Goal: Task Accomplishment & Management: Use online tool/utility

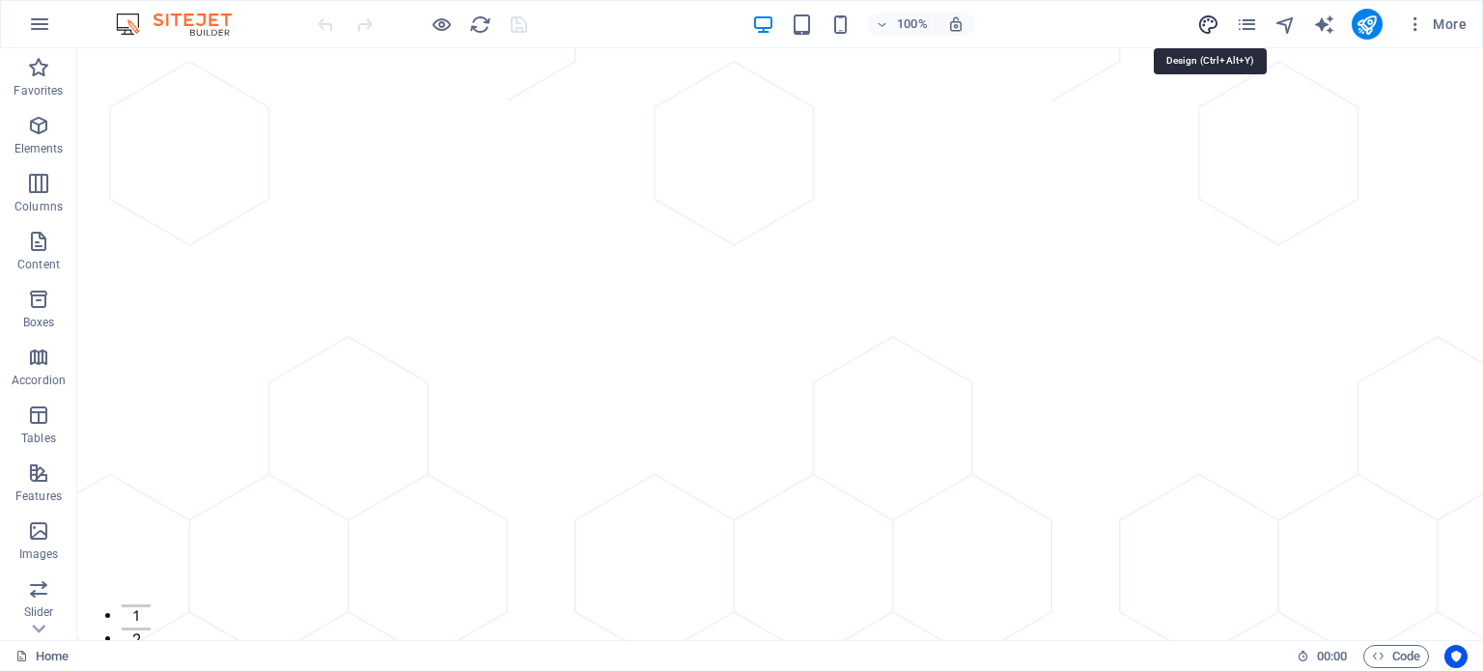
click at [1205, 24] on icon "design" at bounding box center [1208, 25] width 22 height 22
select select "px"
select select "400"
select select "px"
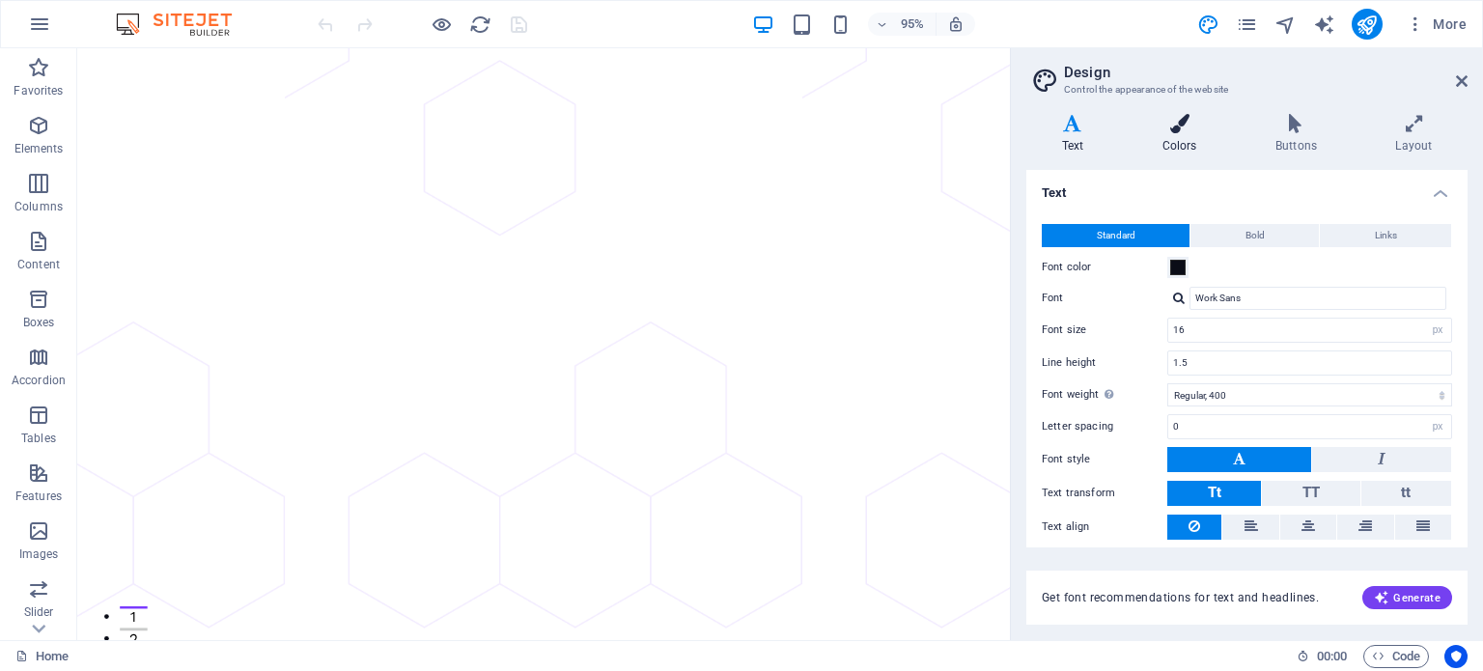
click at [1194, 127] on icon at bounding box center [1179, 123] width 105 height 19
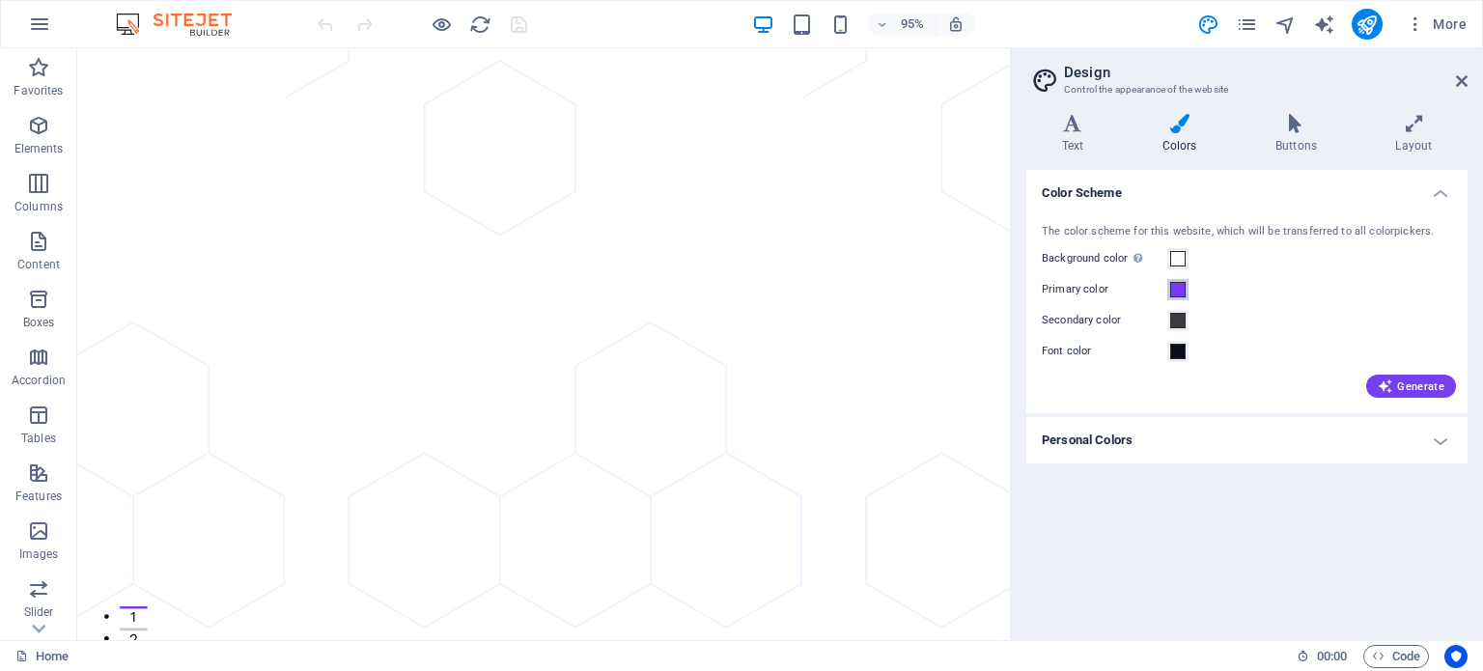
click at [1182, 289] on span at bounding box center [1177, 289] width 15 height 15
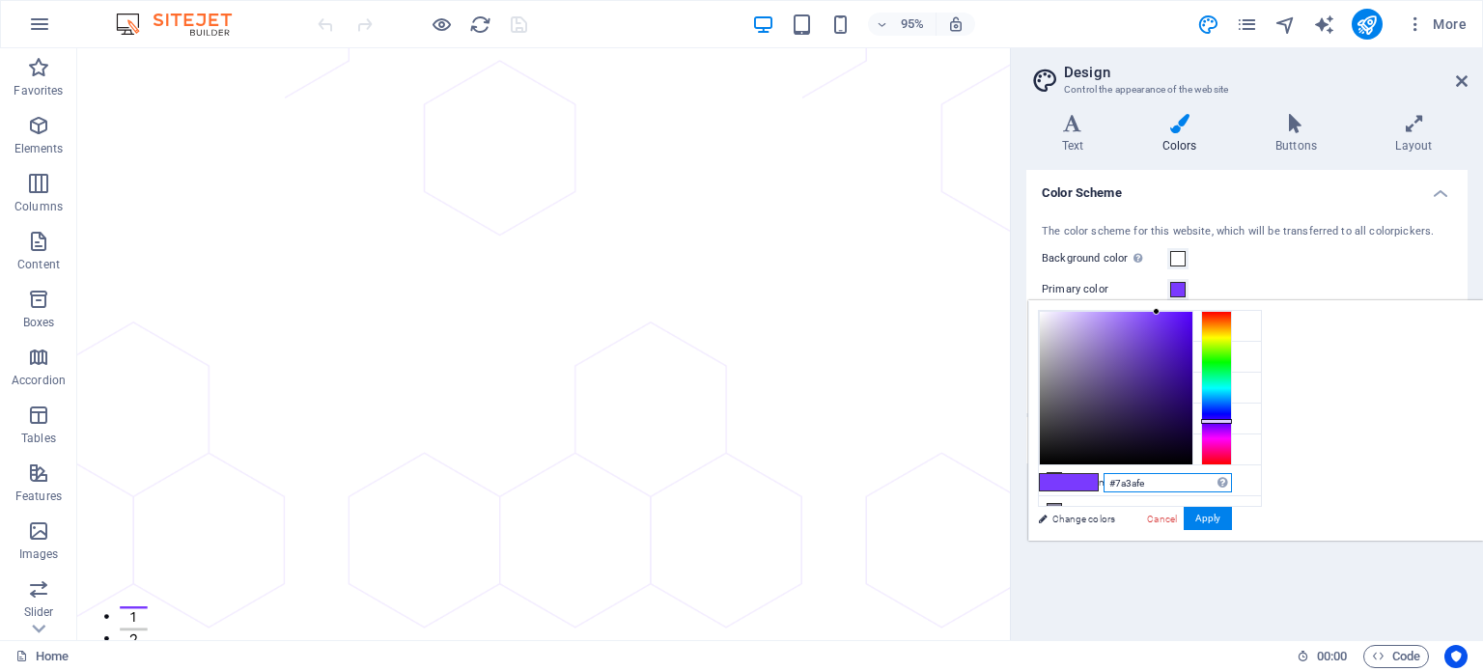
drag, startPoint x: 1411, startPoint y: 481, endPoint x: 1338, endPoint y: 483, distance: 72.4
click at [1242, 483] on div "#7a3afe Supported formats #0852ed rgb(8, 82, 237) rgba(8, 82, 237, 90%) hsv(221…" at bounding box center [1134, 561] width 213 height 520
click at [1463, 80] on icon at bounding box center [1462, 80] width 12 height 15
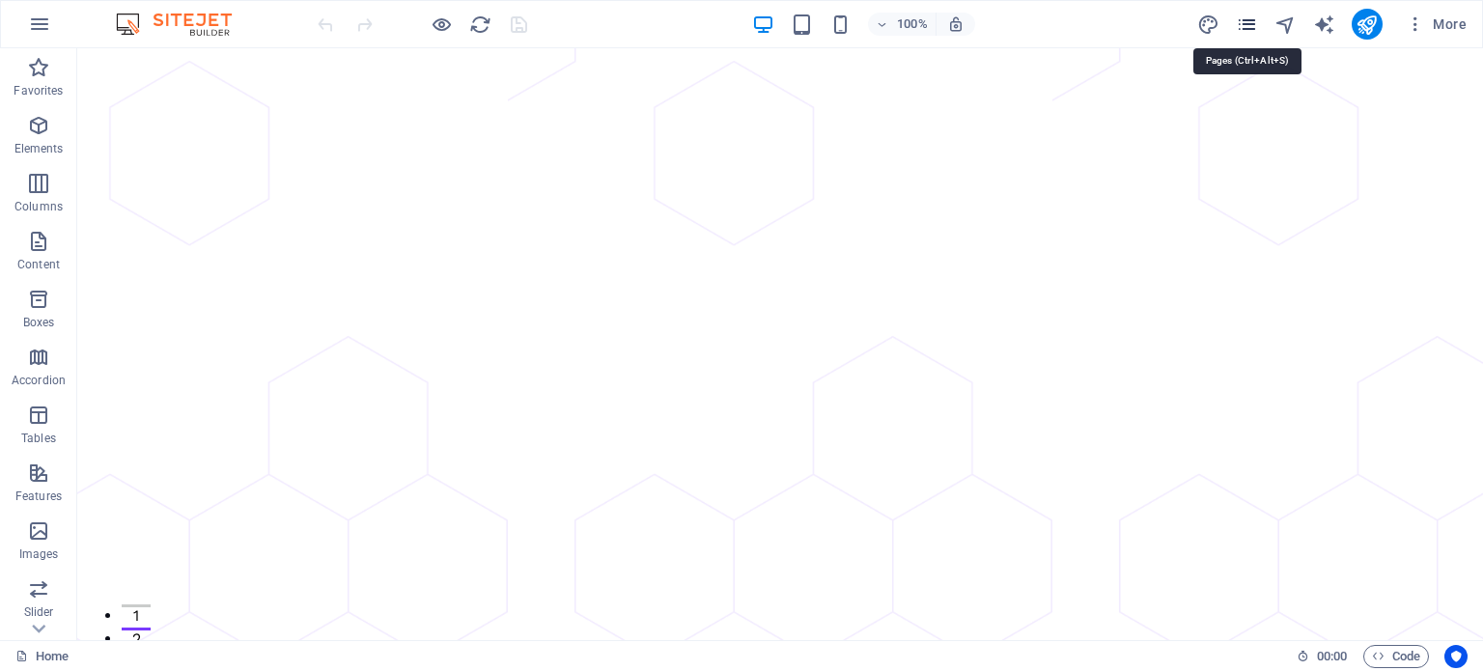
click at [1251, 21] on icon "pages" at bounding box center [1247, 25] width 22 height 22
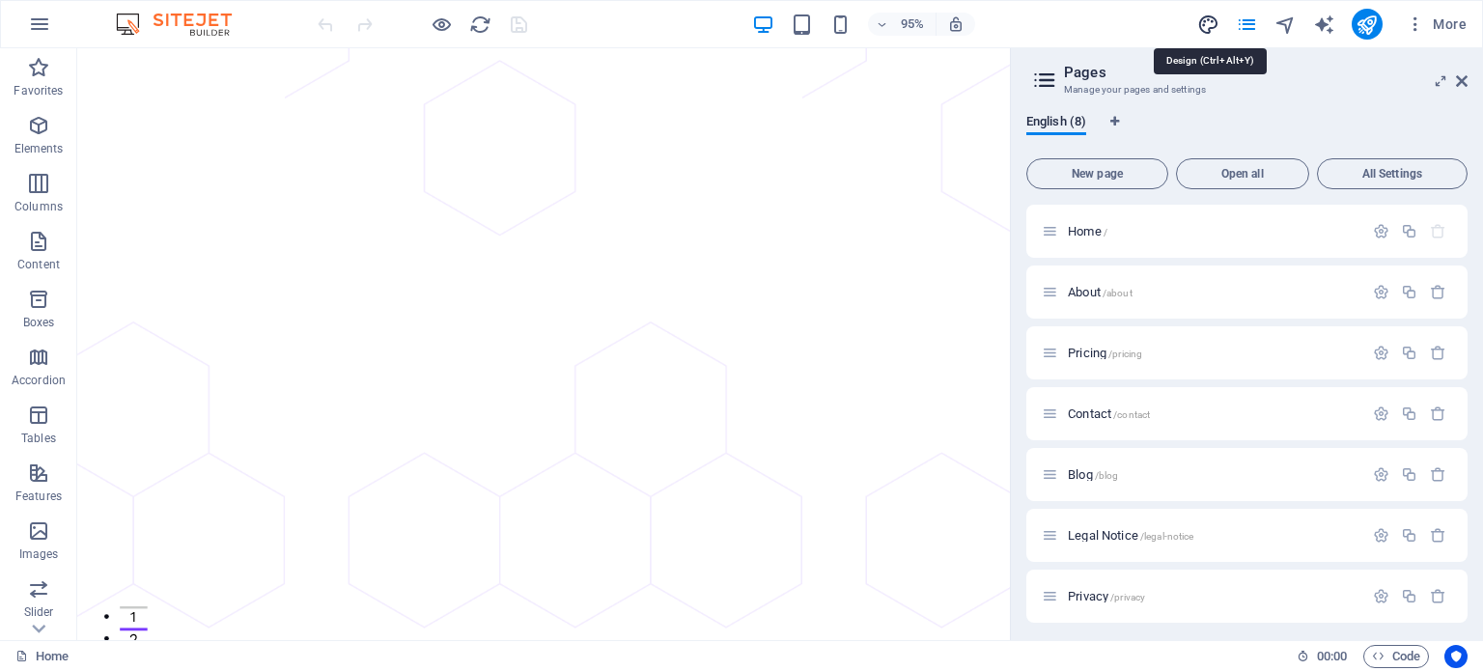
click at [1207, 22] on icon "design" at bounding box center [1208, 25] width 22 height 22
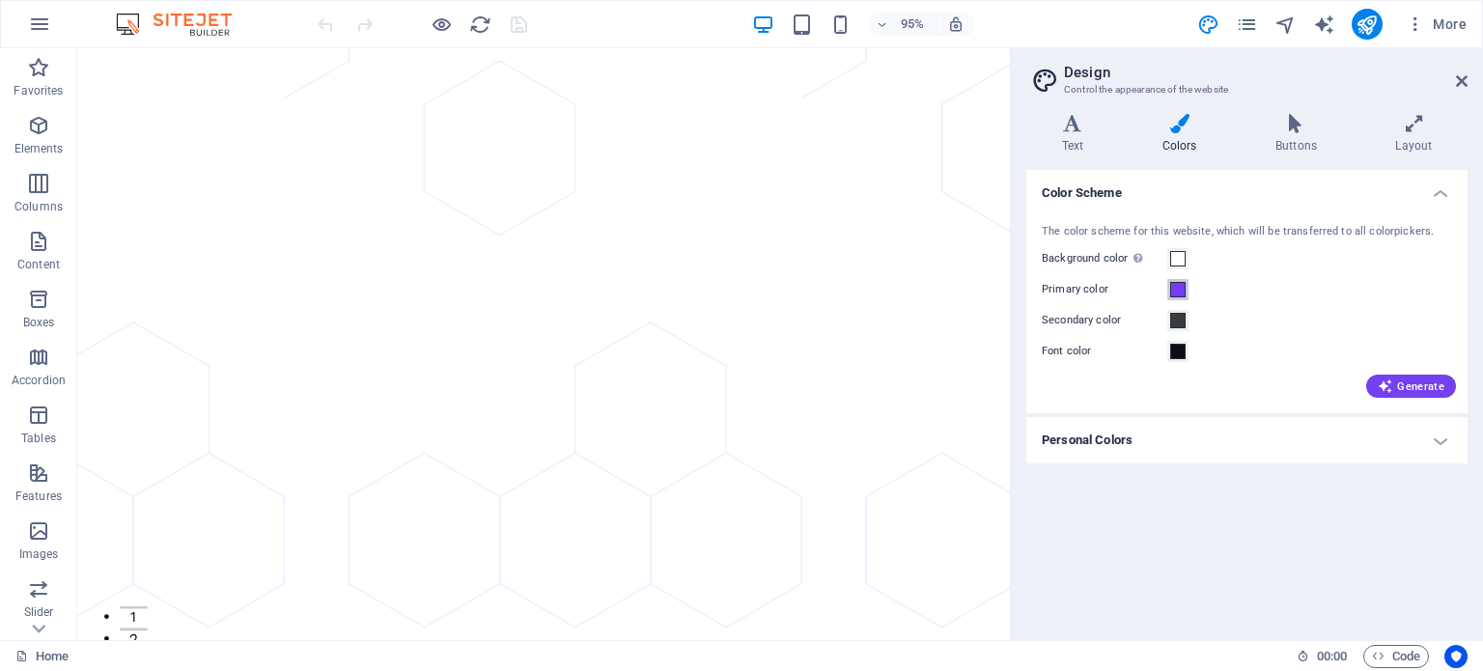
click at [1177, 285] on span at bounding box center [1177, 289] width 15 height 15
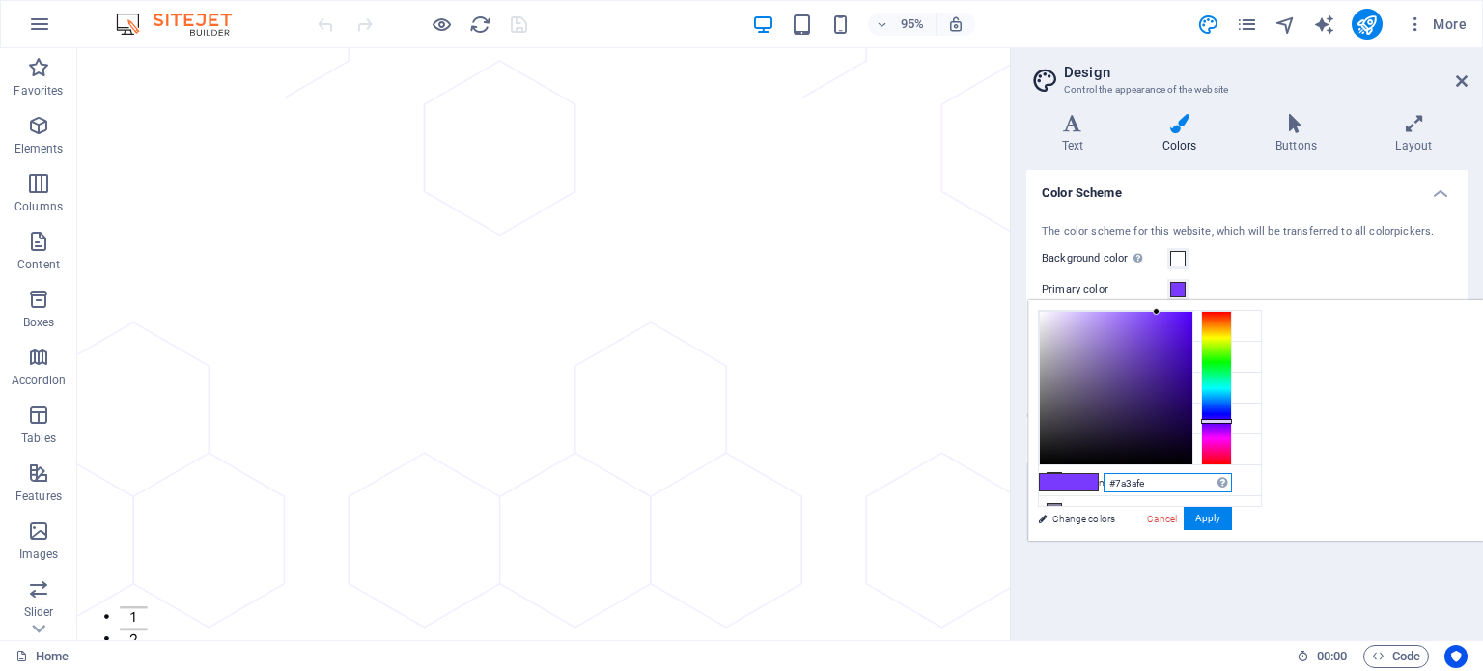
paste input "FF6B35"
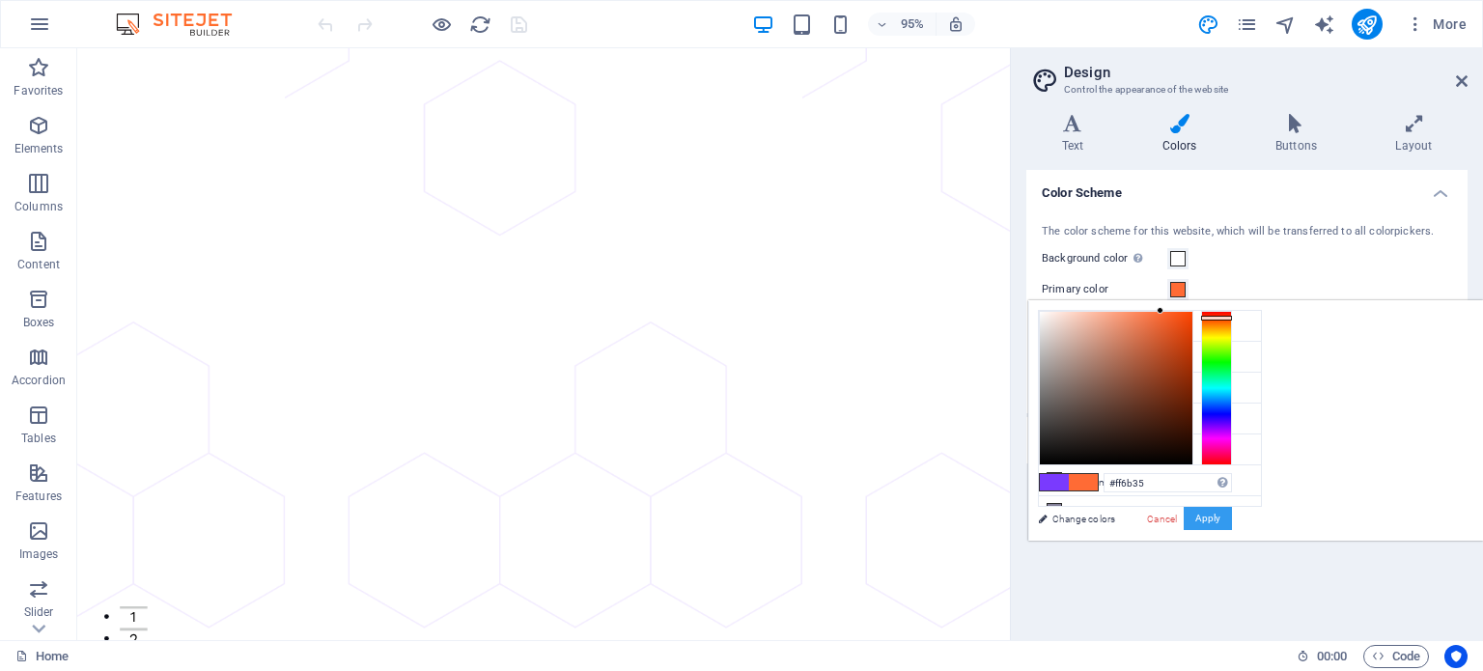
click at [1232, 519] on button "Apply" at bounding box center [1208, 518] width 48 height 23
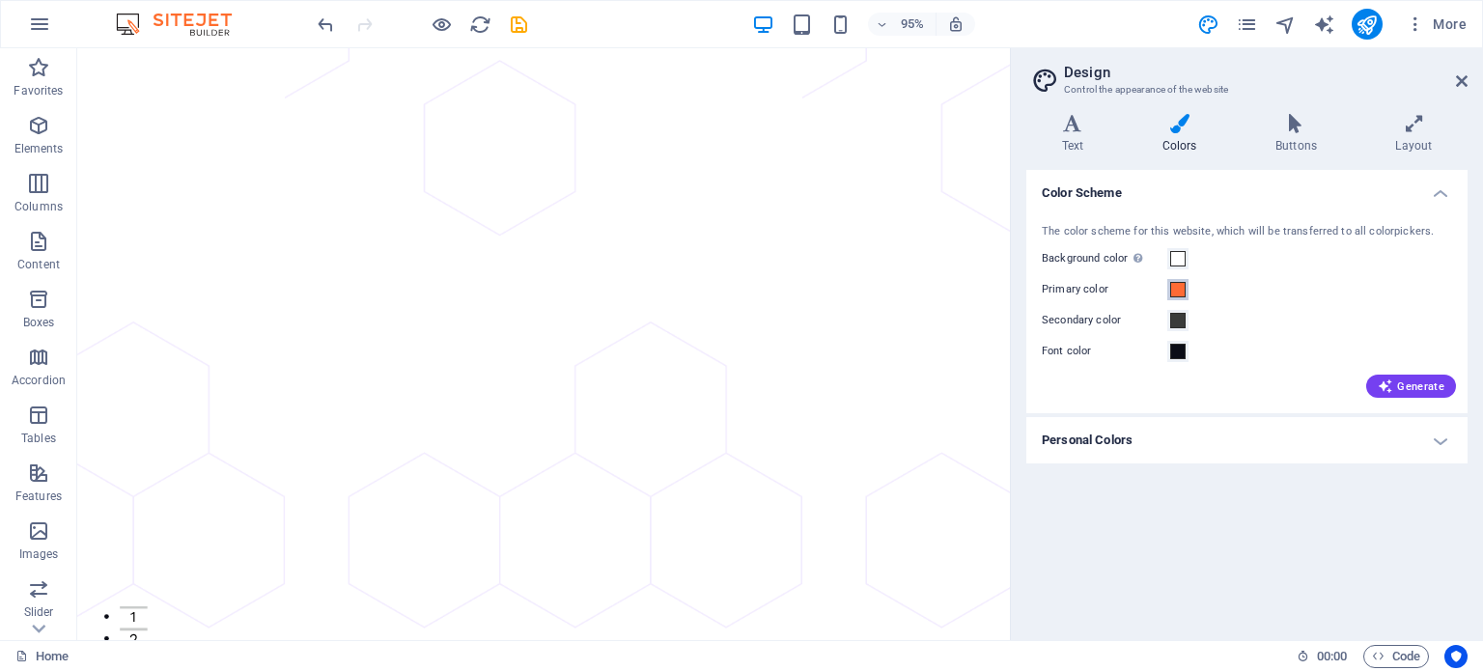
click at [1173, 289] on span at bounding box center [1177, 289] width 15 height 15
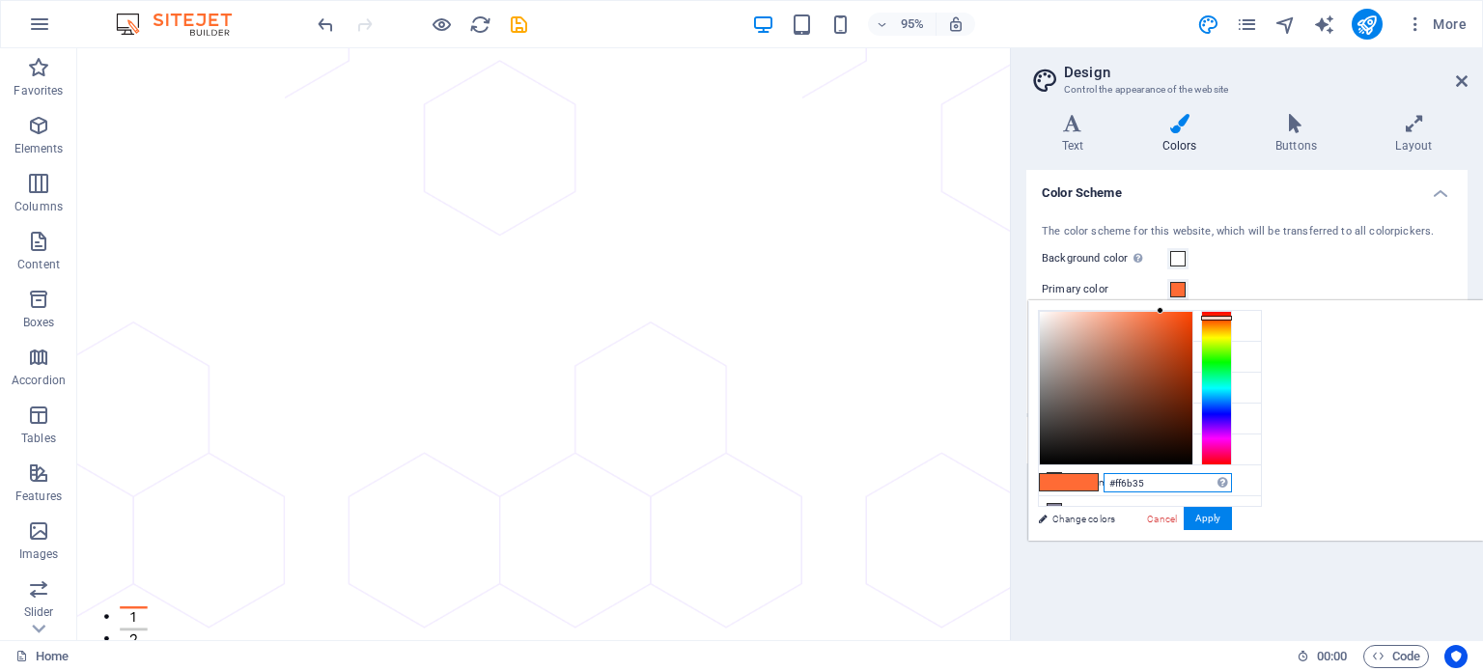
drag, startPoint x: 1149, startPoint y: 487, endPoint x: 1102, endPoint y: 490, distance: 47.4
click at [1102, 490] on div "#ff6b35 Supported formats #0852ed rgb(8, 82, 237) rgba(8, 82, 237, 90%) hsv(221…" at bounding box center [1134, 561] width 213 height 520
paste input "FF9500"
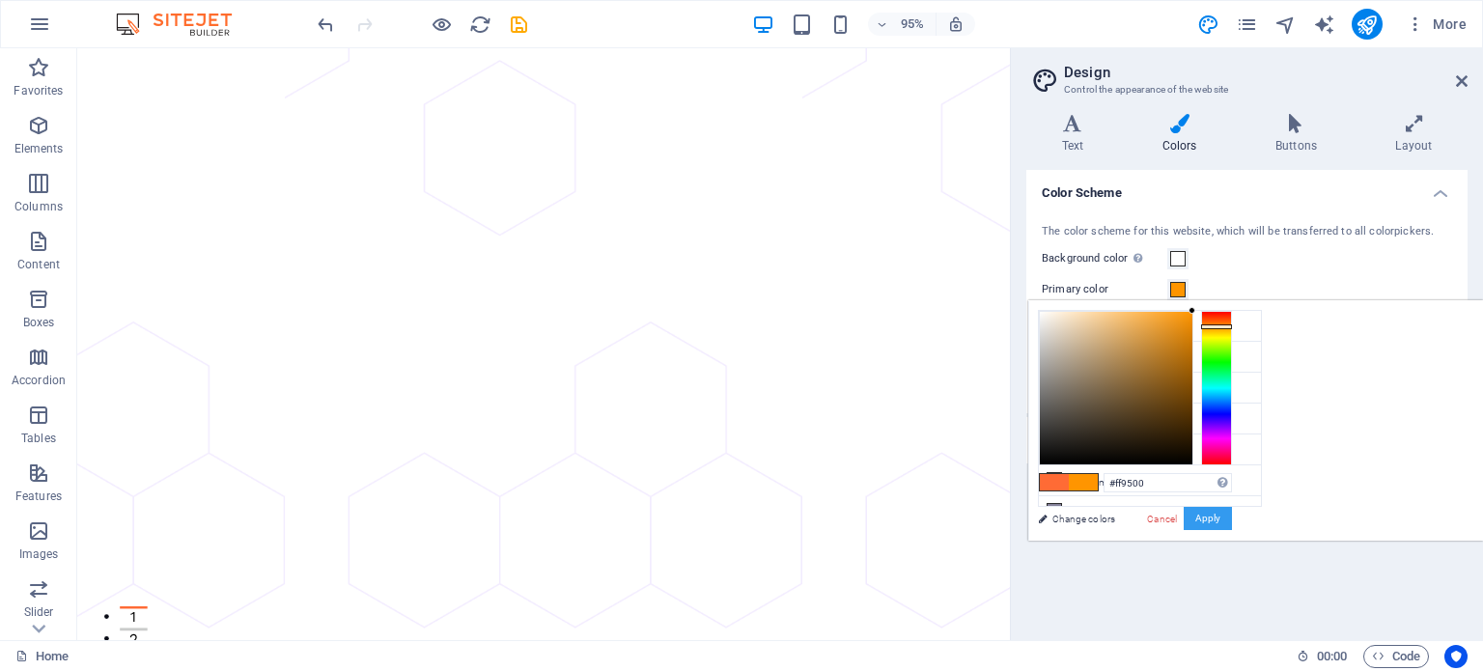
click at [1208, 520] on button "Apply" at bounding box center [1208, 518] width 48 height 23
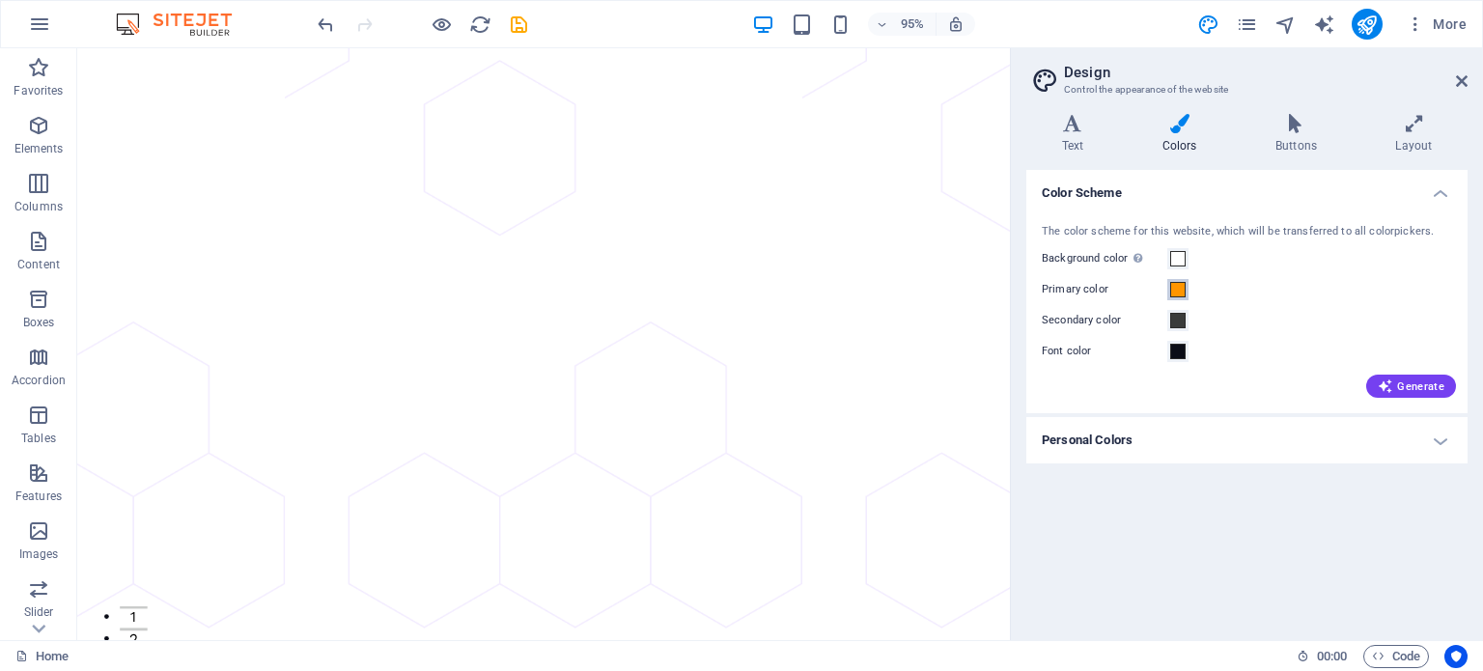
click at [1179, 285] on span at bounding box center [1177, 289] width 15 height 15
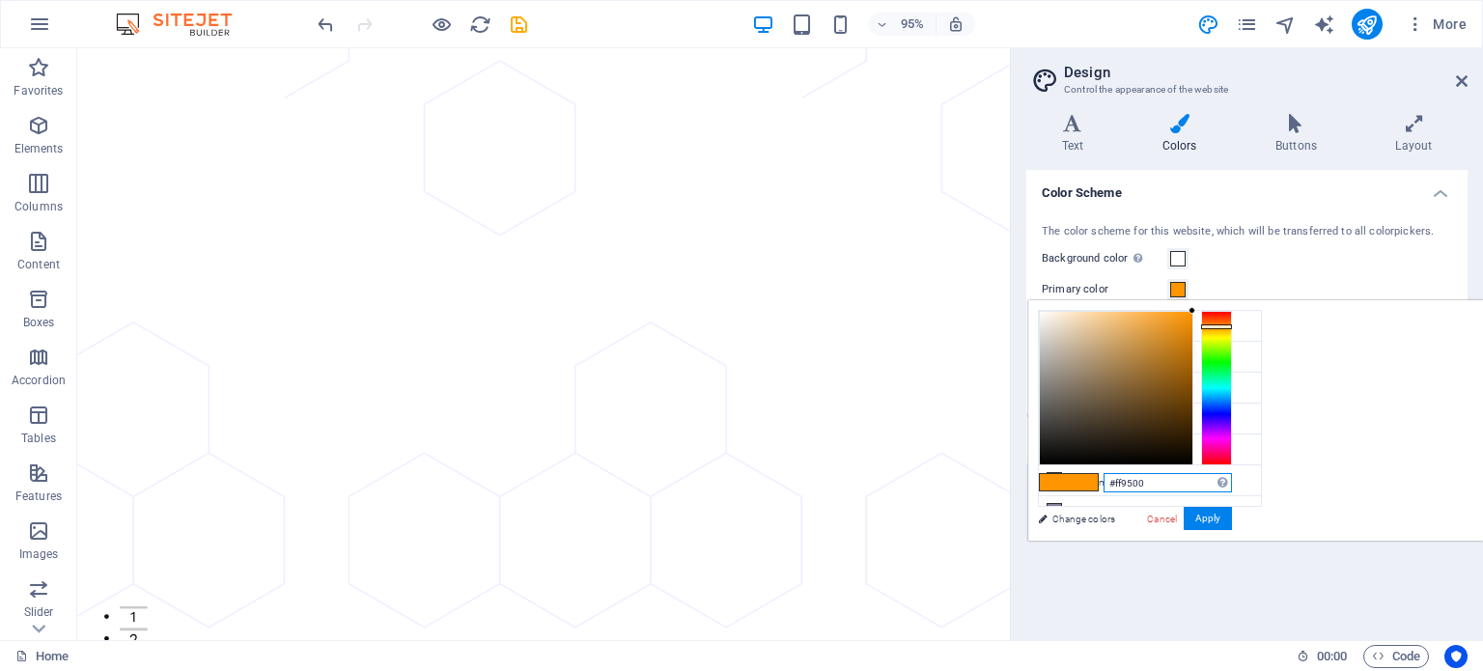
drag, startPoint x: 1406, startPoint y: 481, endPoint x: 1326, endPoint y: 485, distance: 80.2
click at [1242, 485] on div "#ff9500 Supported formats #0852ed rgb(8, 82, 237) rgba(8, 82, 237, 90%) hsv(221…" at bounding box center [1134, 561] width 213 height 520
paste input "00C853"
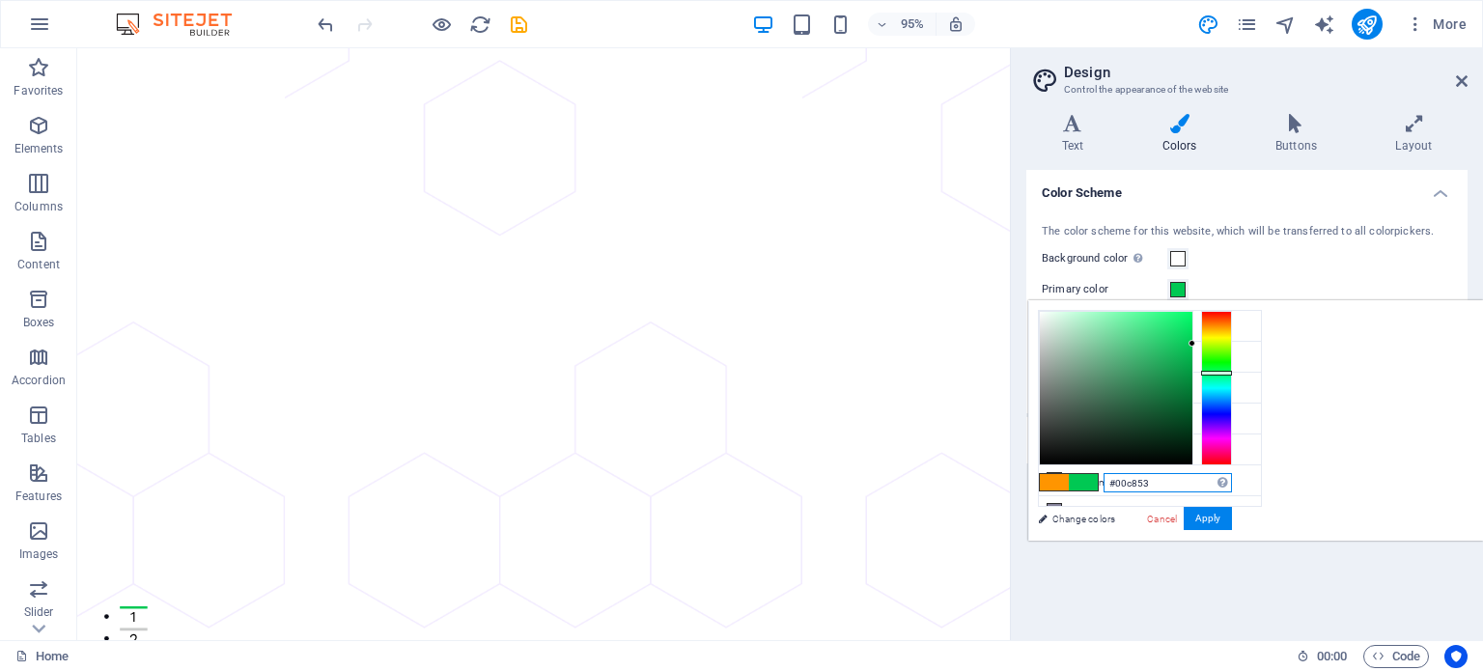
drag, startPoint x: 1410, startPoint y: 479, endPoint x: 1319, endPoint y: 480, distance: 90.8
click at [1242, 480] on div "#00c853 Supported formats #0852ed rgb(8, 82, 237) rgba(8, 82, 237, 90%) hsv(221…" at bounding box center [1134, 561] width 213 height 520
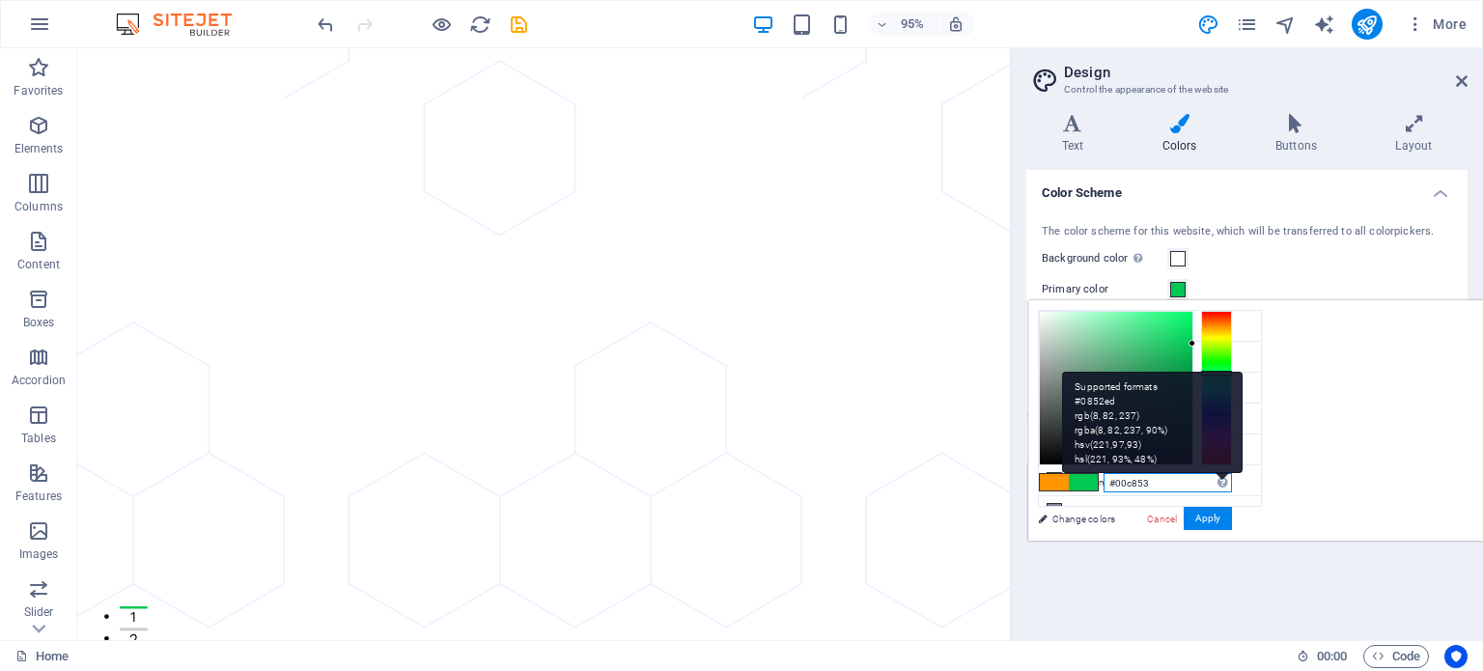
paste input "27AE60"
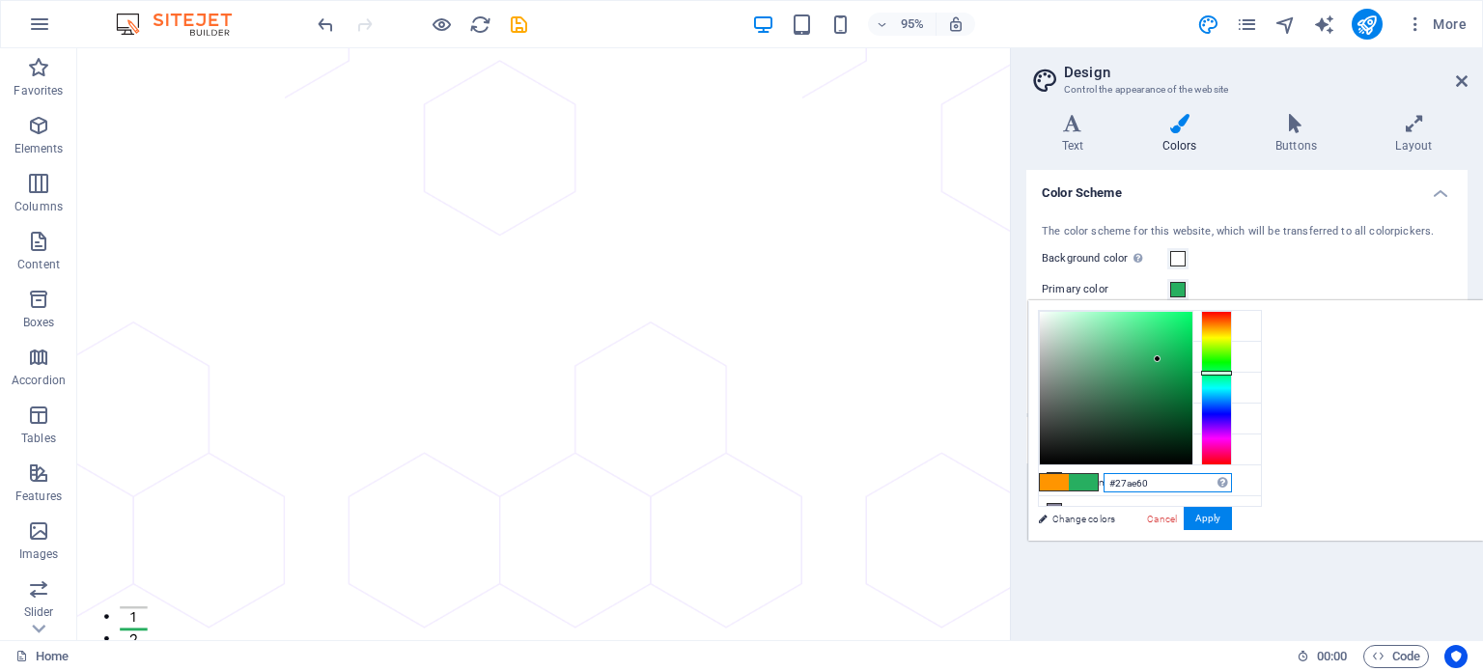
drag, startPoint x: 1406, startPoint y: 485, endPoint x: 1341, endPoint y: 487, distance: 64.7
click at [1242, 485] on div "#27ae60 Supported formats #0852ed rgb(8, 82, 237) rgba(8, 82, 237, 90%) hsv(221…" at bounding box center [1134, 561] width 213 height 520
paste input "ECC71"
drag, startPoint x: 1406, startPoint y: 478, endPoint x: 1314, endPoint y: 482, distance: 91.8
click at [1242, 482] on div "#2ecc71 Supported formats #0852ed rgb(8, 82, 237) rgba(8, 82, 237, 90%) hsv(221…" at bounding box center [1134, 561] width 213 height 520
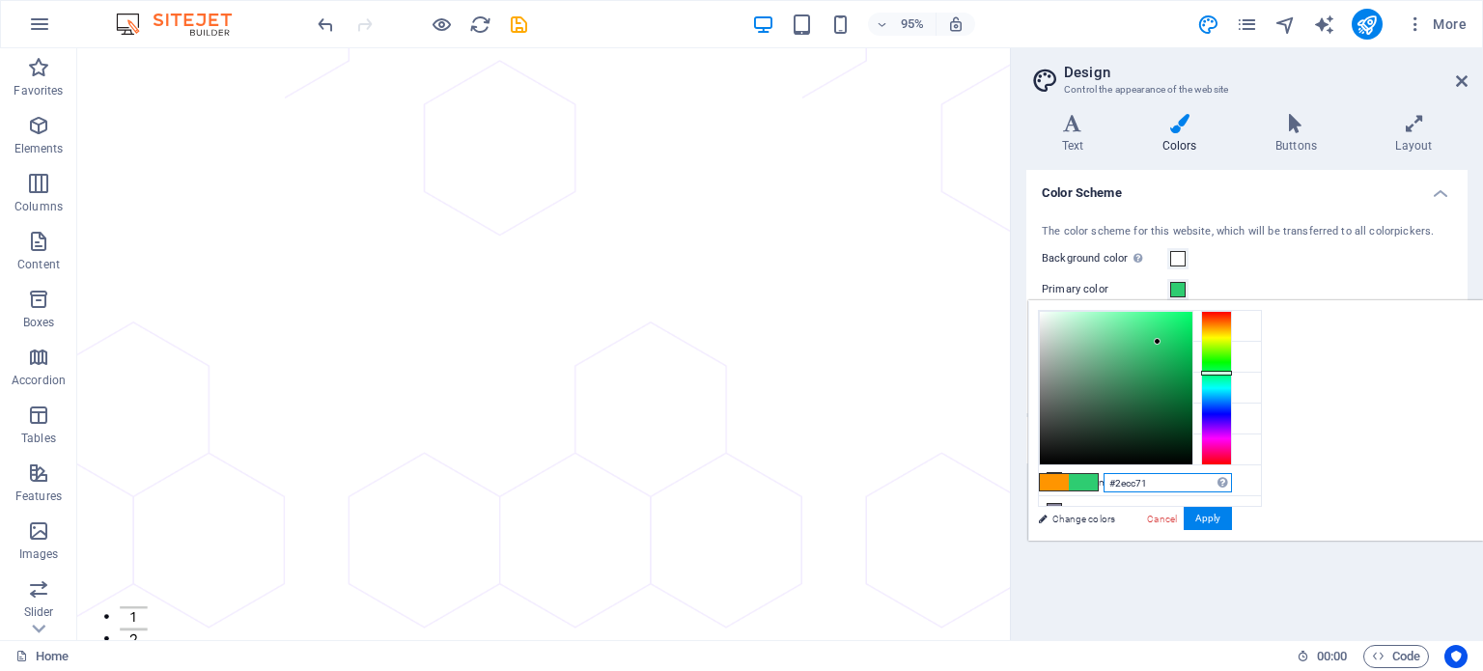
paste input "7AE60"
drag, startPoint x: 1404, startPoint y: 478, endPoint x: 1326, endPoint y: 493, distance: 79.7
click at [1242, 493] on div "#27ae60 Supported formats #0852ed rgb(8, 82, 237) rgba(8, 82, 237, 90%) hsv(221…" at bounding box center [1134, 561] width 213 height 520
paste input "E63946"
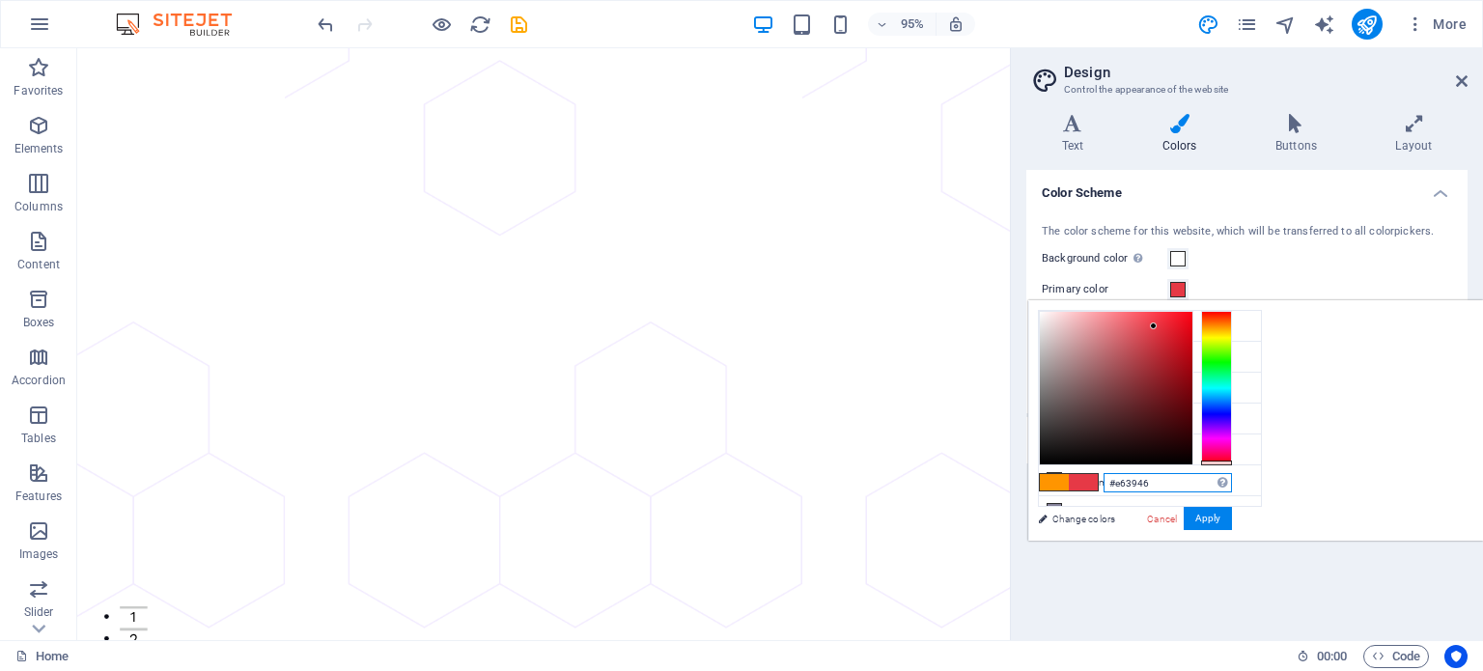
drag, startPoint x: 1406, startPoint y: 481, endPoint x: 1352, endPoint y: 478, distance: 54.2
click at [1232, 478] on input "#e63946" at bounding box center [1168, 482] width 128 height 19
paste input "FF3B30"
drag, startPoint x: 1400, startPoint y: 481, endPoint x: 1355, endPoint y: 486, distance: 45.6
click at [1232, 482] on input "#ff3b30" at bounding box center [1168, 482] width 128 height 19
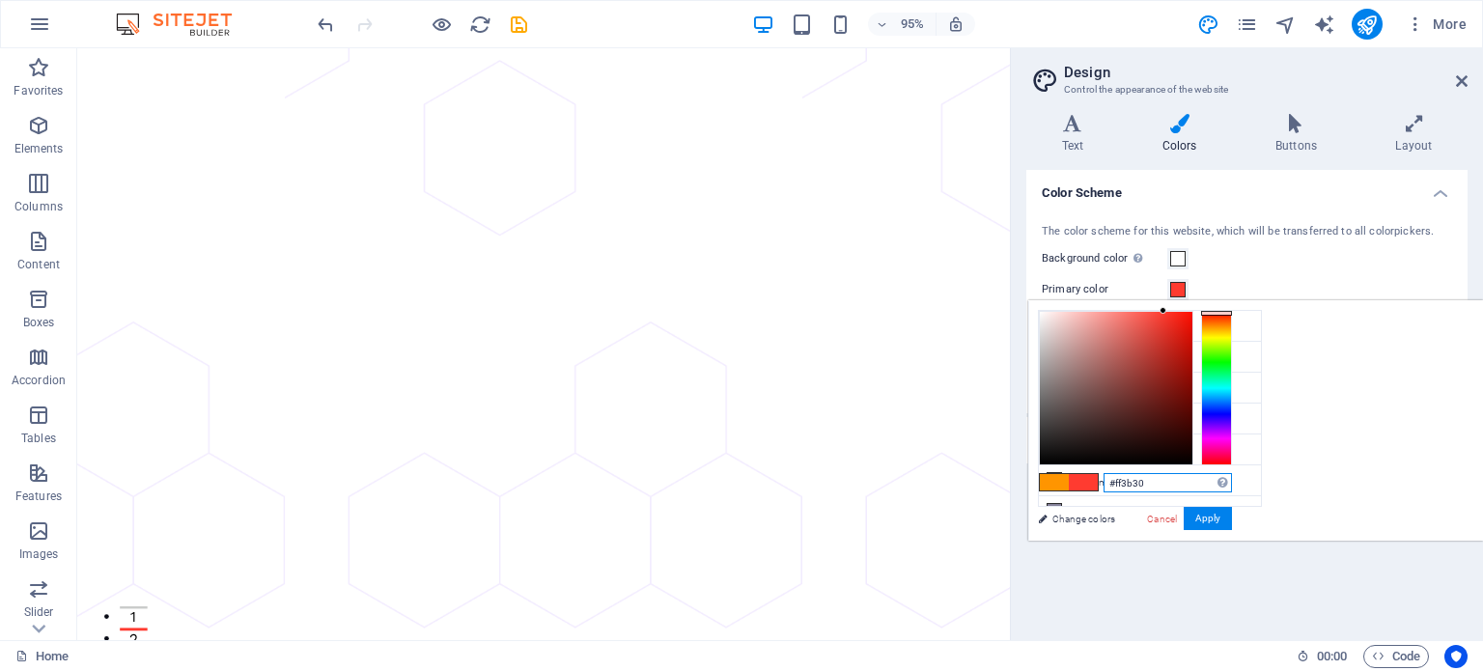
paste input "E63946"
drag, startPoint x: 1405, startPoint y: 482, endPoint x: 1304, endPoint y: 483, distance: 101.4
click at [1242, 483] on div "#e63946 Supported formats #0852ed rgb(8, 82, 237) rgba(8, 82, 237, 90%) hsv(221…" at bounding box center [1134, 561] width 213 height 520
paste input "00B8D9"
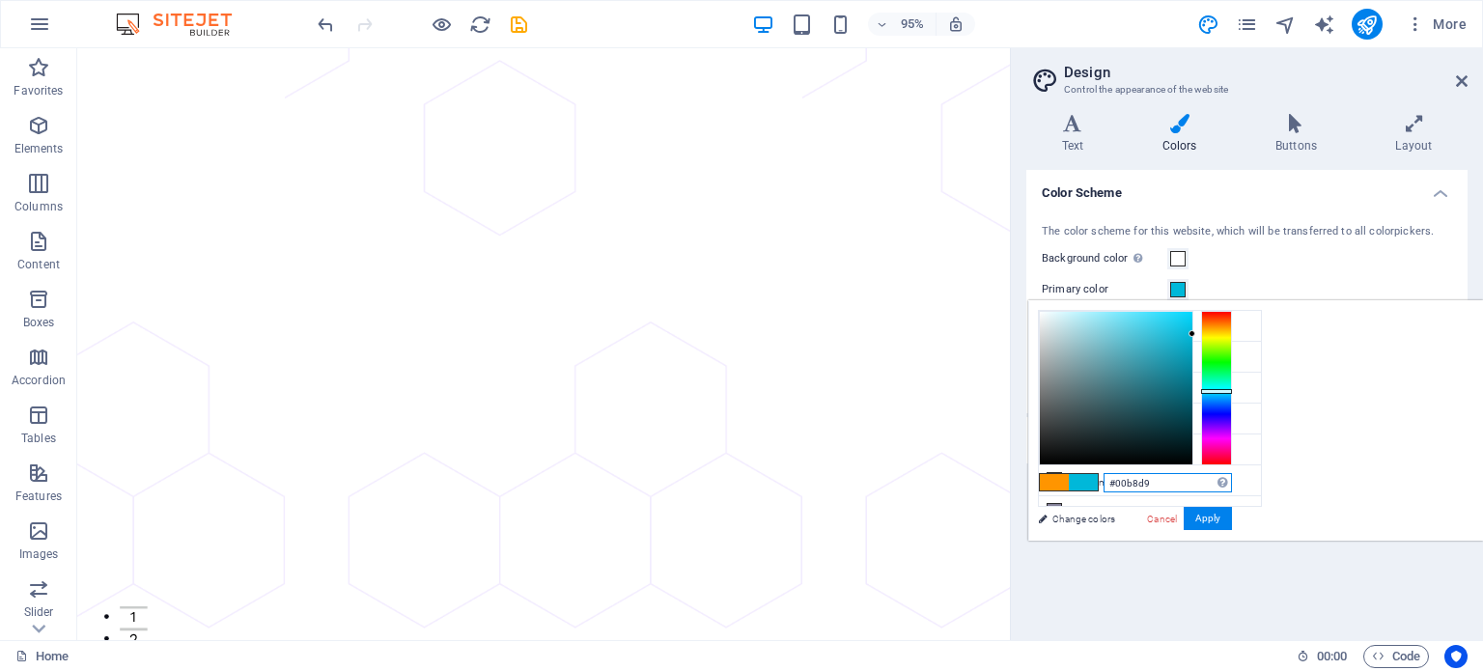
drag, startPoint x: 1399, startPoint y: 482, endPoint x: 1364, endPoint y: 490, distance: 35.6
click at [1242, 484] on div "#00b8d9 Supported formats #0852ed rgb(8, 82, 237) rgba(8, 82, 237, 90%) hsv(221…" at bounding box center [1134, 561] width 213 height 520
paste input "FFC400"
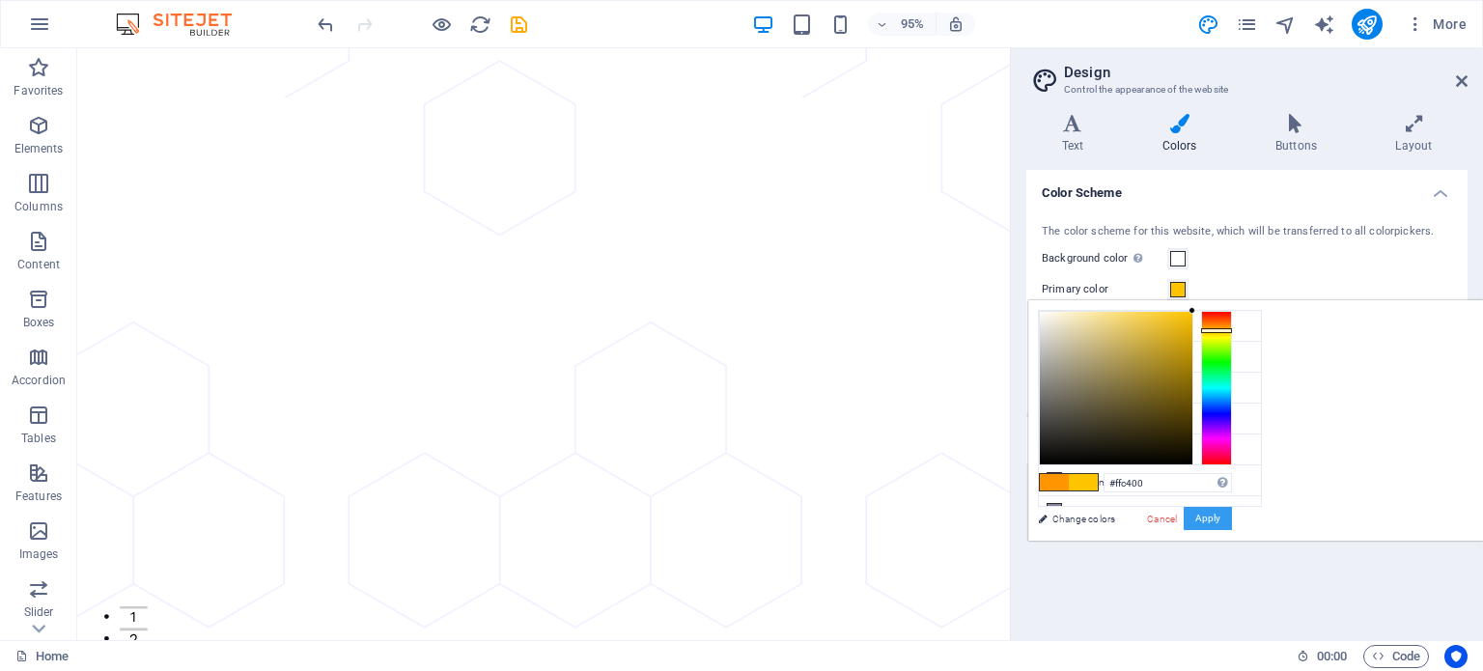
click at [1232, 521] on button "Apply" at bounding box center [1208, 518] width 48 height 23
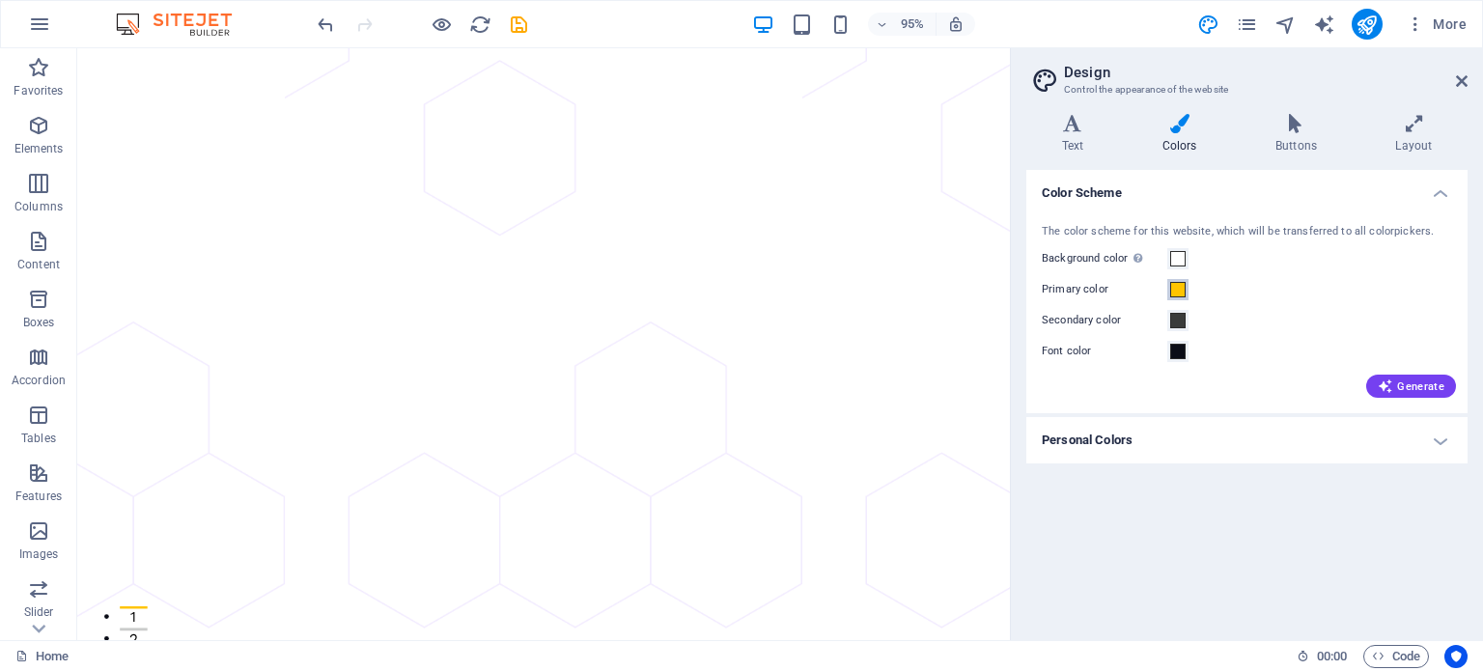
drag, startPoint x: 1174, startPoint y: 290, endPoint x: 1227, endPoint y: 331, distance: 67.4
click at [1175, 289] on span at bounding box center [1177, 289] width 15 height 15
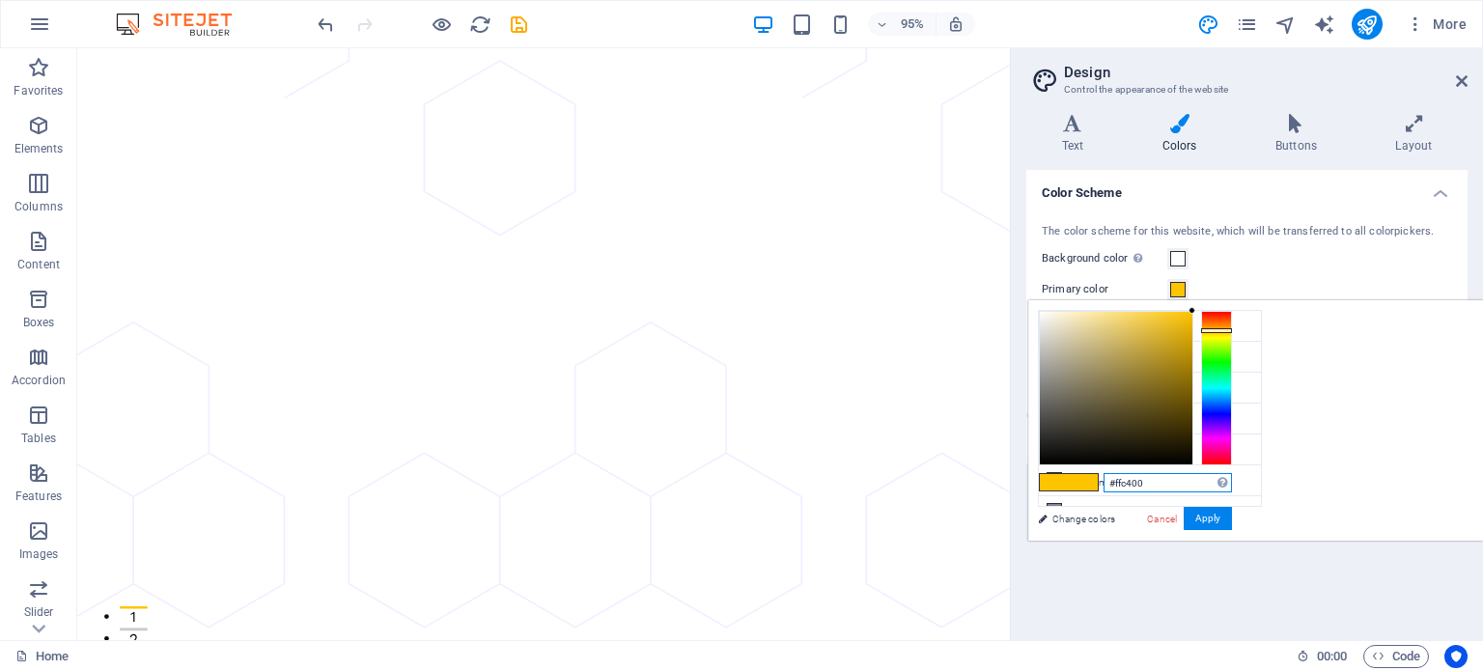
drag, startPoint x: 1413, startPoint y: 482, endPoint x: 1320, endPoint y: 485, distance: 92.7
click at [1242, 482] on div "#ffc400 Supported formats #0852ed rgb(8, 82, 237) rgba(8, 82, 237, 90%) hsv(221…" at bounding box center [1134, 561] width 213 height 520
paste input "FF1744"
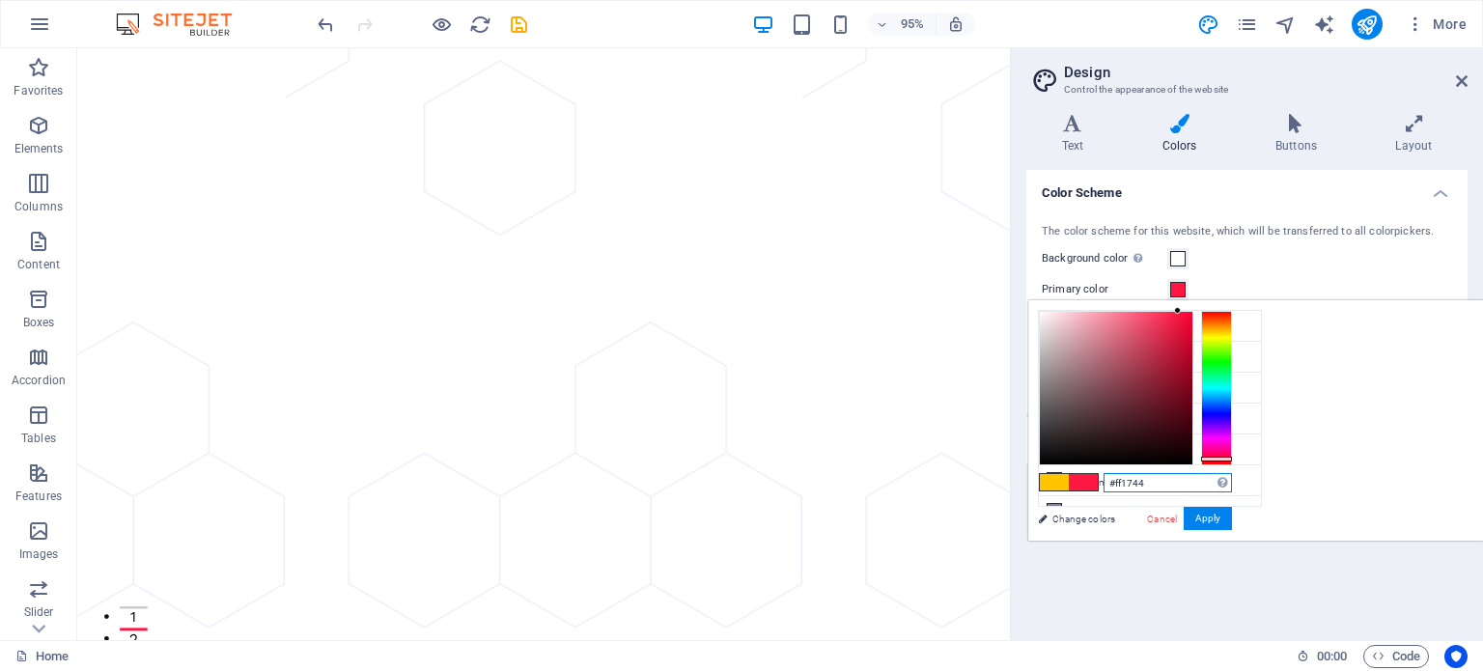
drag, startPoint x: 1407, startPoint y: 486, endPoint x: 1318, endPoint y: 486, distance: 88.8
click at [1242, 486] on div "#ff1744 Supported formats #0852ed rgb(8, 82, 237) rgba(8, 82, 237, 90%) hsv(221…" at bounding box center [1134, 561] width 213 height 520
paste input "00E676"
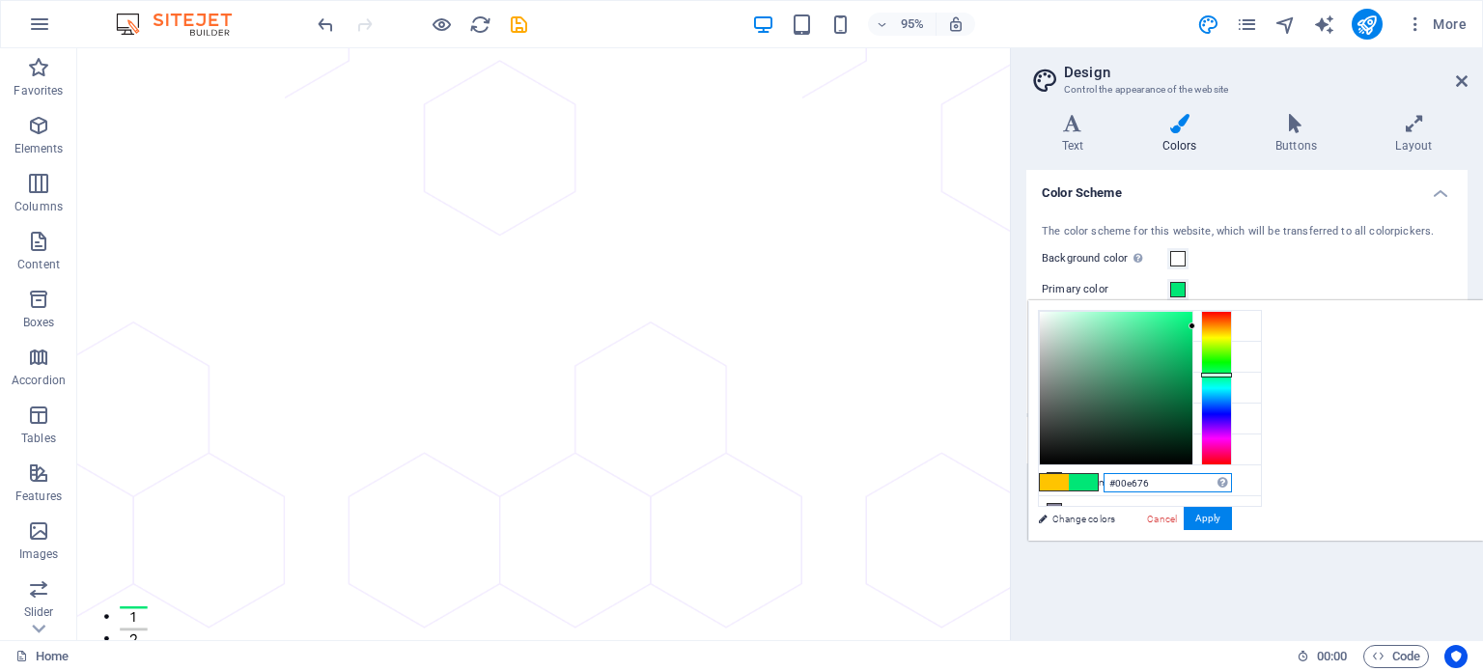
drag, startPoint x: 1402, startPoint y: 479, endPoint x: 1320, endPoint y: 490, distance: 82.8
click at [1242, 490] on div "#00e676 Supported formats #0852ed rgb(8, 82, 237) rgba(8, 82, 237, 90%) hsv(221…" at bounding box center [1134, 561] width 213 height 520
paste input "B8D9"
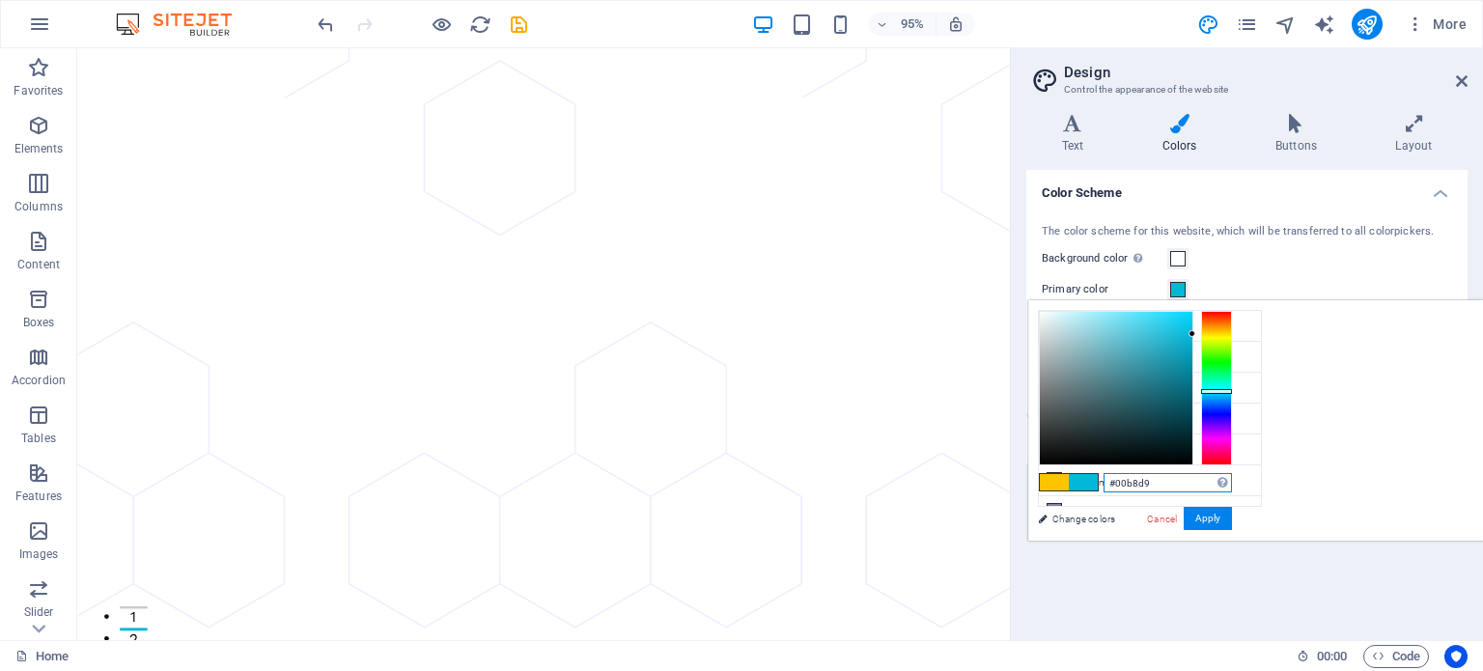
drag, startPoint x: 1422, startPoint y: 474, endPoint x: 1340, endPoint y: 478, distance: 82.2
click at [1242, 478] on div "#00b8d9 Supported formats #0852ed rgb(8, 82, 237) rgba(8, 82, 237, 90%) hsv(221…" at bounding box center [1134, 561] width 213 height 520
paste input "FF5252"
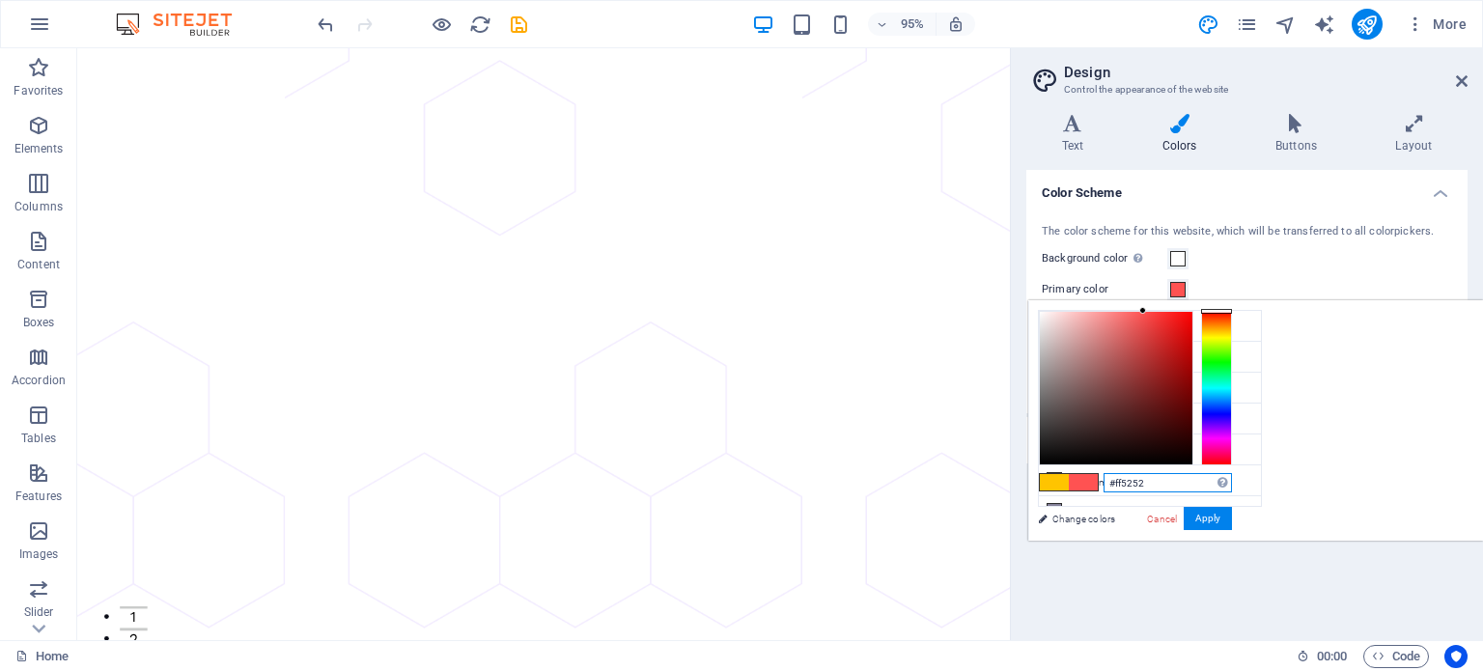
drag, startPoint x: 1383, startPoint y: 484, endPoint x: 1309, endPoint y: 490, distance: 73.6
click at [1242, 490] on div "#ff5252 Supported formats #0852ed rgb(8, 82, 237) rgba(8, 82, 237, 90%) hsv(221…" at bounding box center [1134, 561] width 213 height 520
paste input "FF1744"
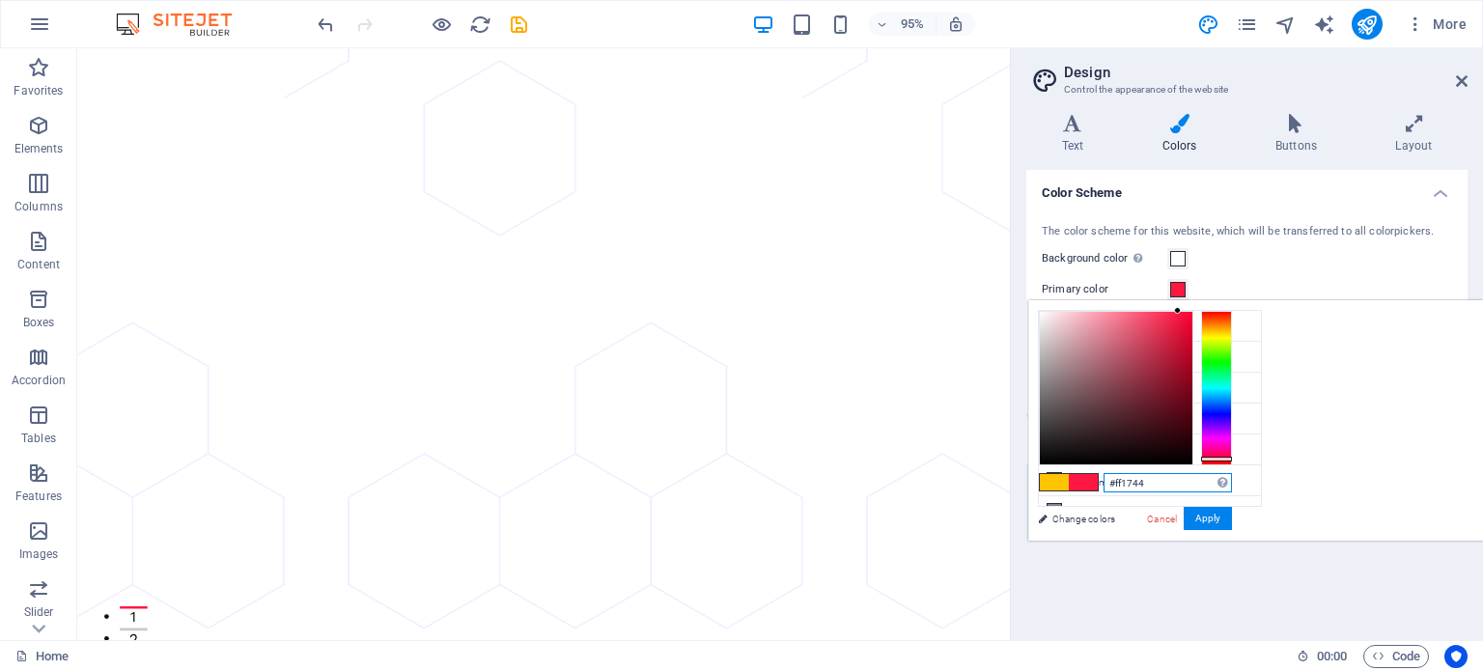
drag, startPoint x: 1418, startPoint y: 480, endPoint x: 1302, endPoint y: 486, distance: 116.0
click at [1242, 486] on div "#ff1744 Supported formats #0852ed rgb(8, 82, 237) rgba(8, 82, 237, 90%) hsv(221…" at bounding box center [1134, 561] width 213 height 520
paste input "00B8D9"
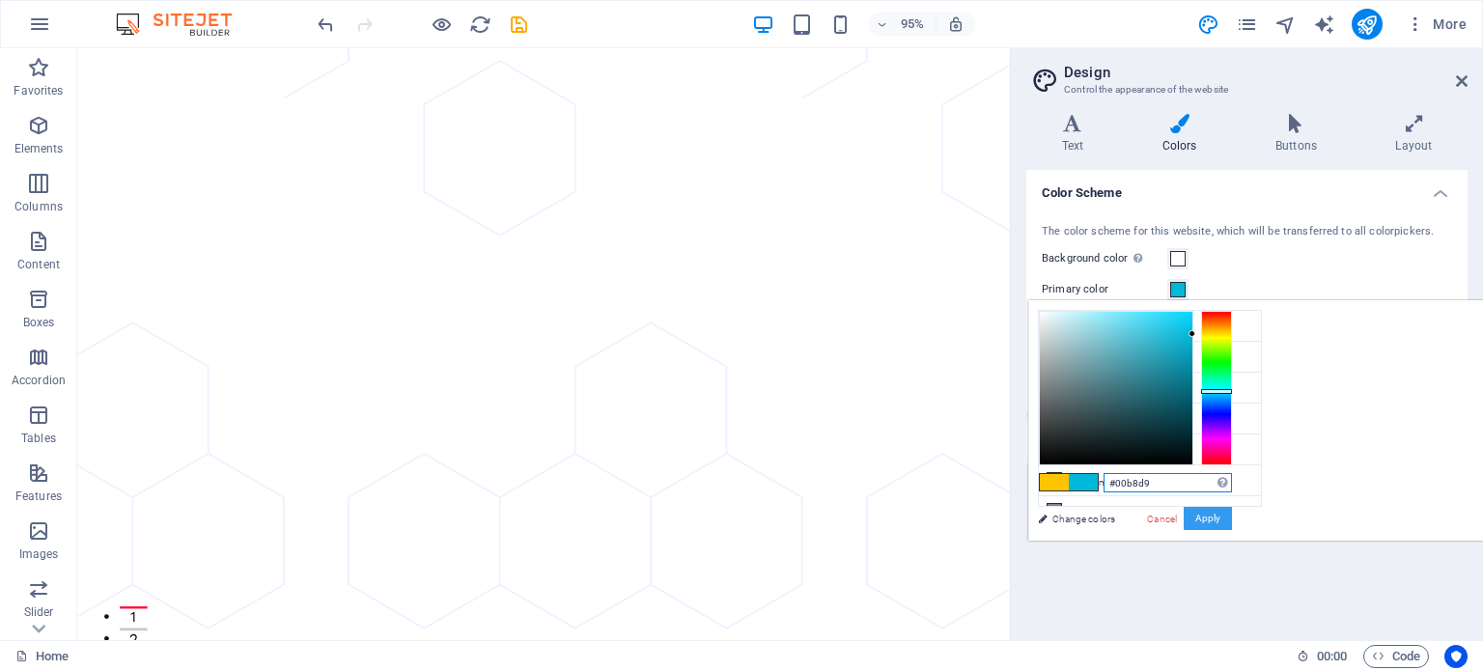
type input "#00b8d9"
drag, startPoint x: 1437, startPoint y: 520, endPoint x: 1408, endPoint y: 501, distance: 34.3
click at [1232, 519] on button "Apply" at bounding box center [1208, 518] width 48 height 23
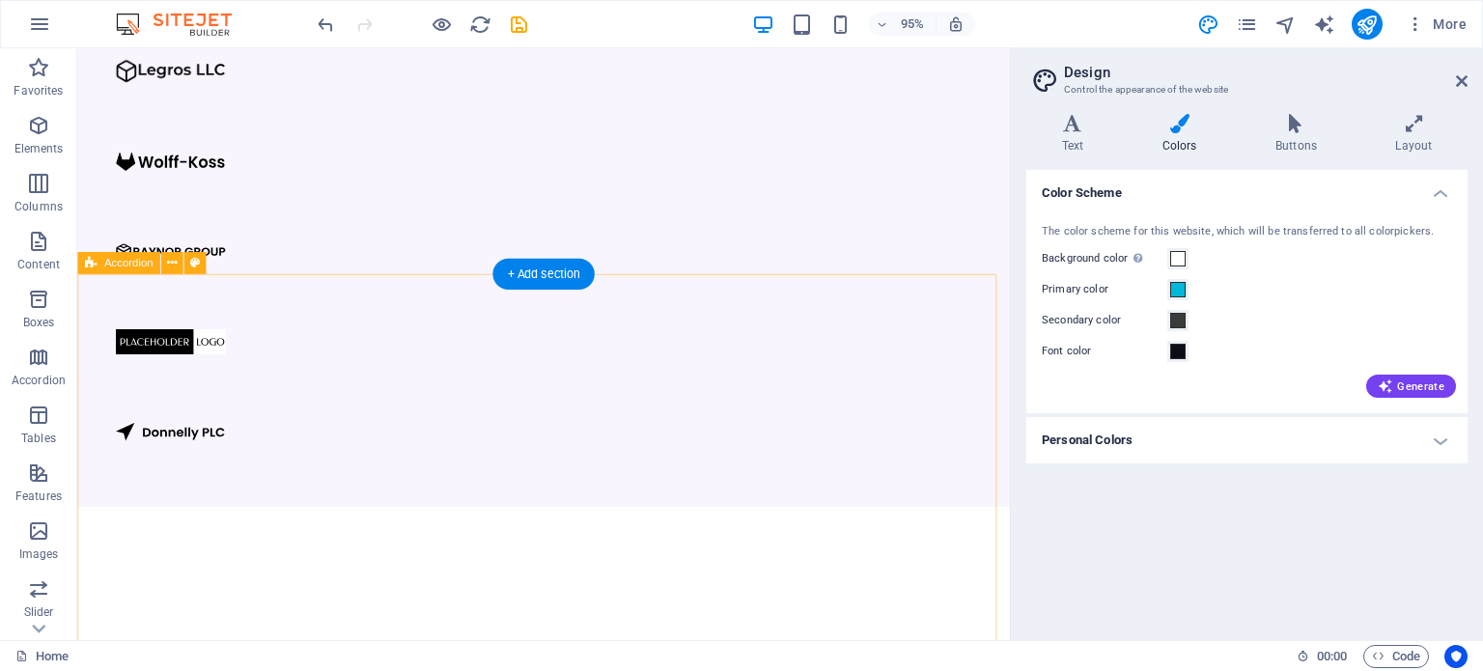
scroll to position [1931, 0]
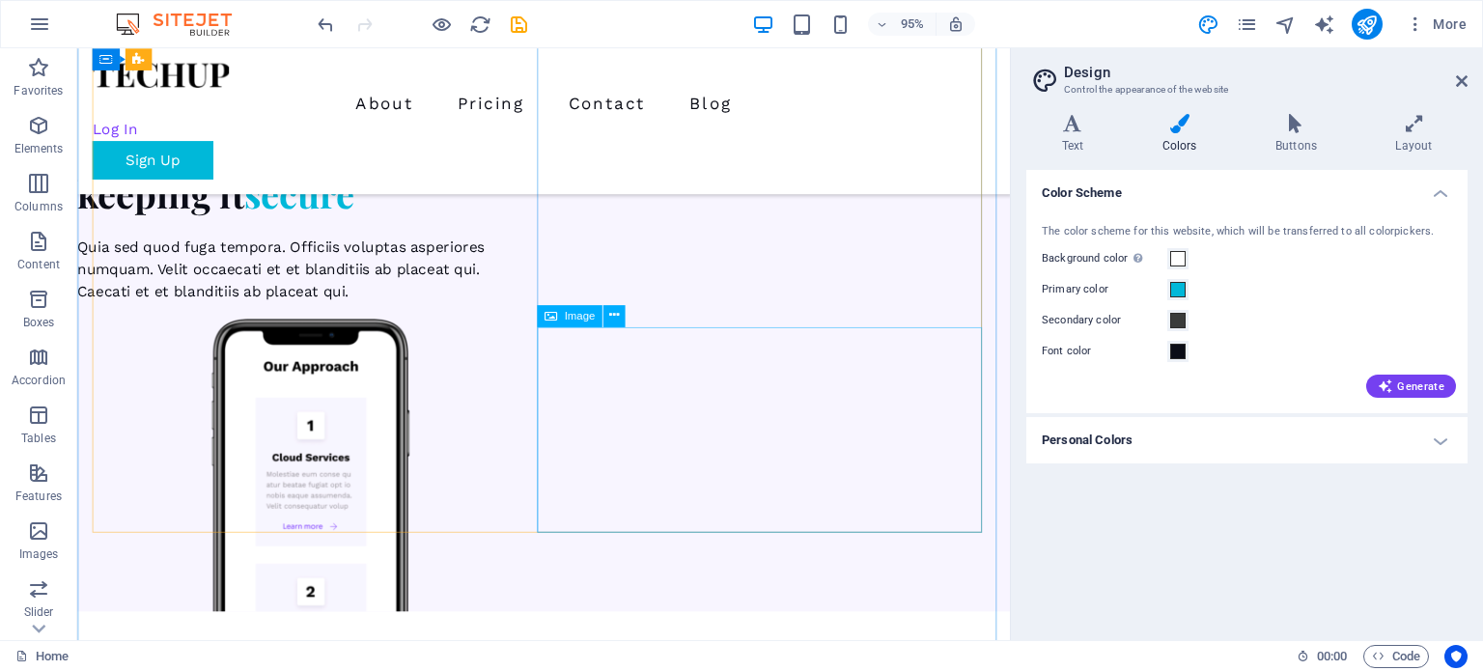
scroll to position [6586, 0]
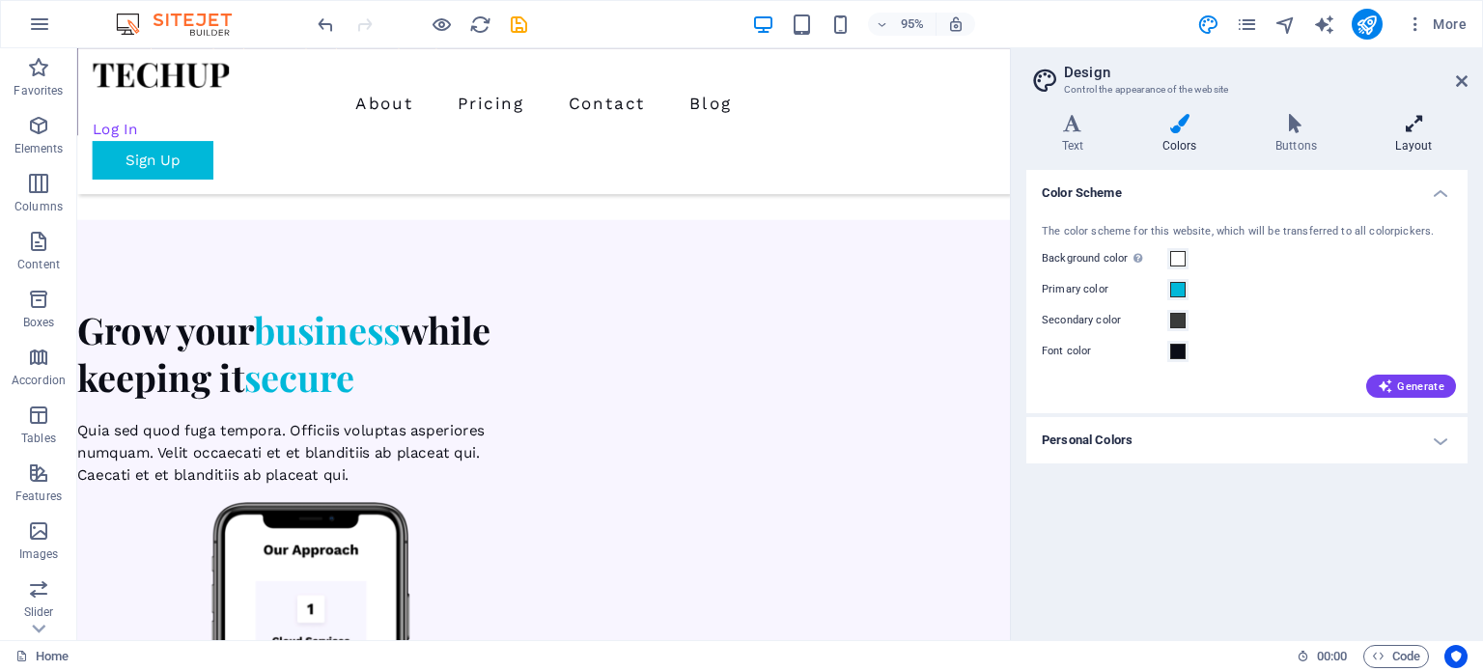
click at [1411, 134] on h4 "Layout" at bounding box center [1414, 134] width 107 height 41
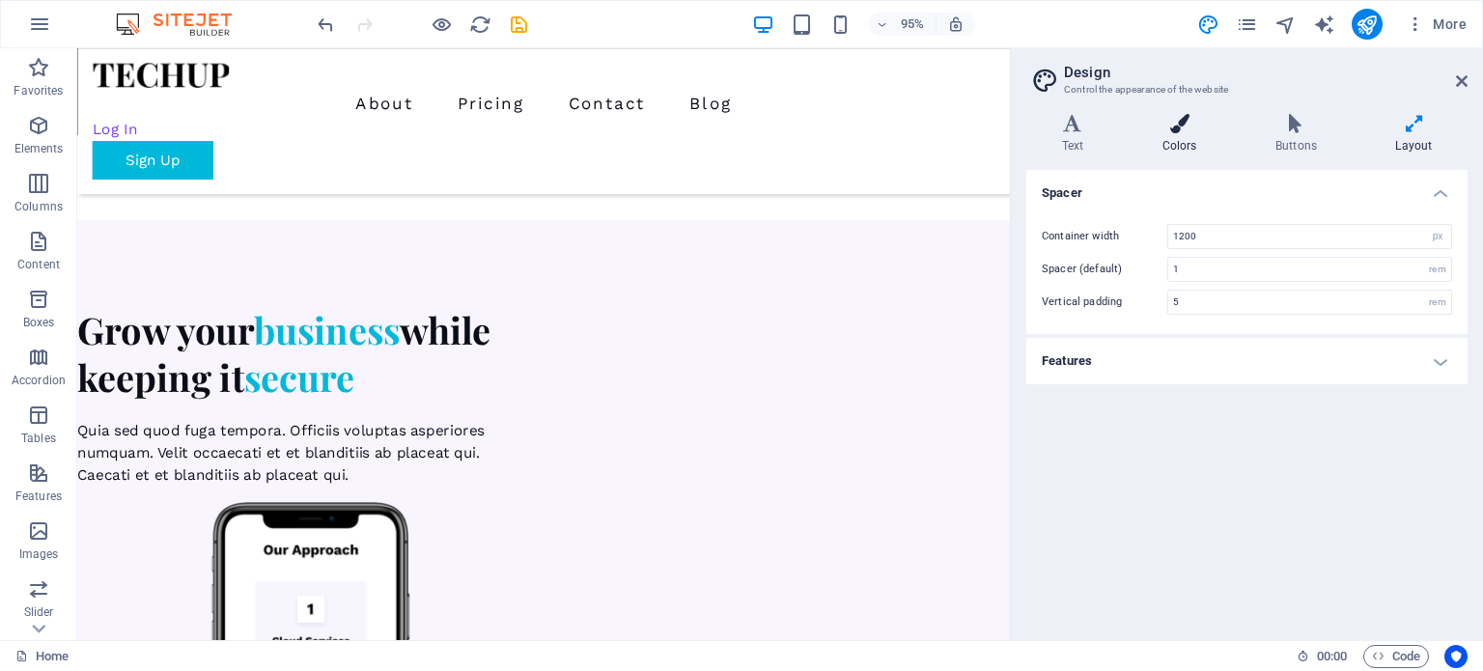
click at [1193, 118] on icon at bounding box center [1179, 123] width 105 height 19
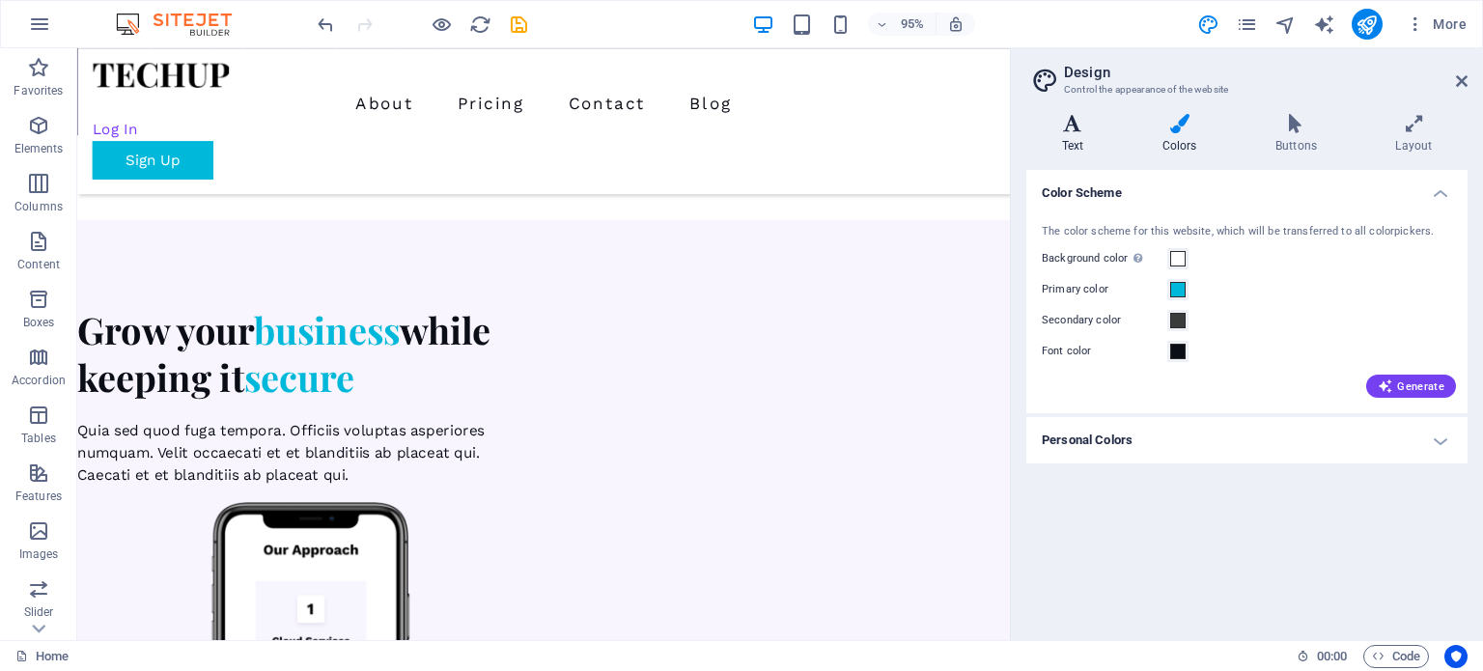
click at [1073, 124] on icon at bounding box center [1072, 123] width 93 height 19
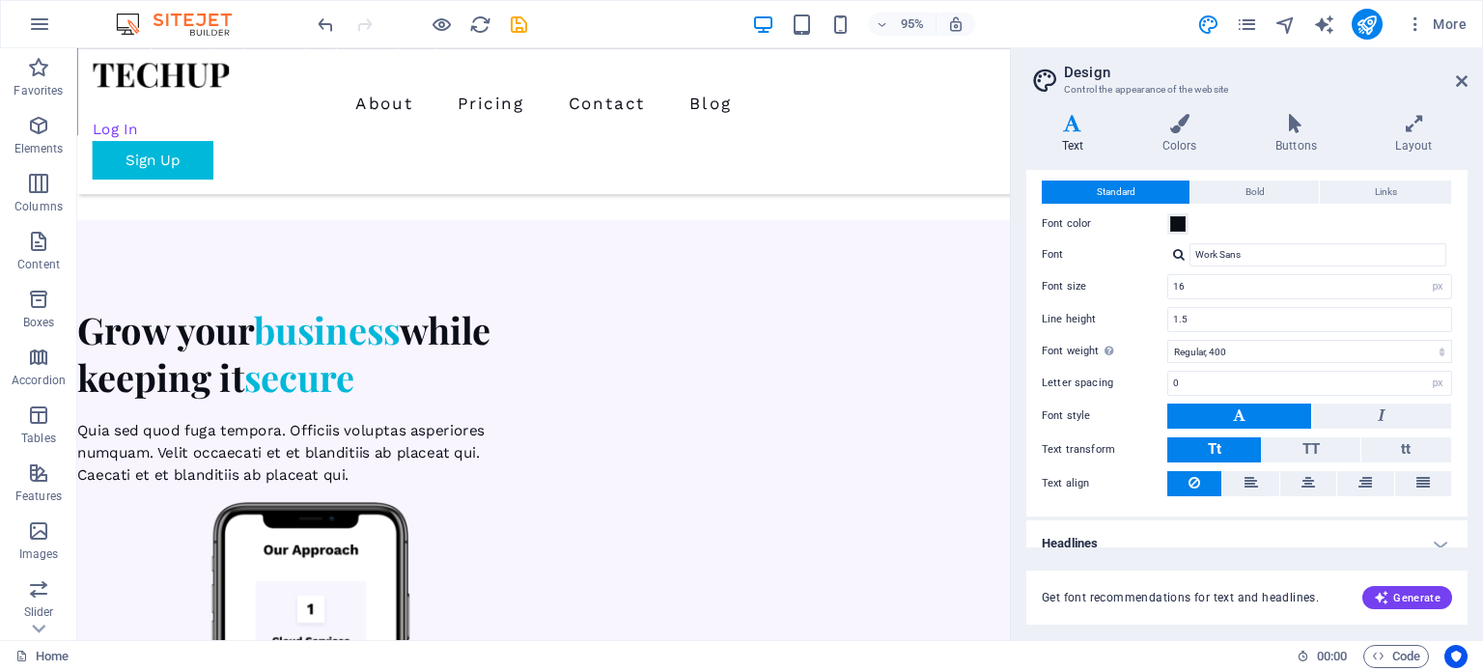
scroll to position [59, 0]
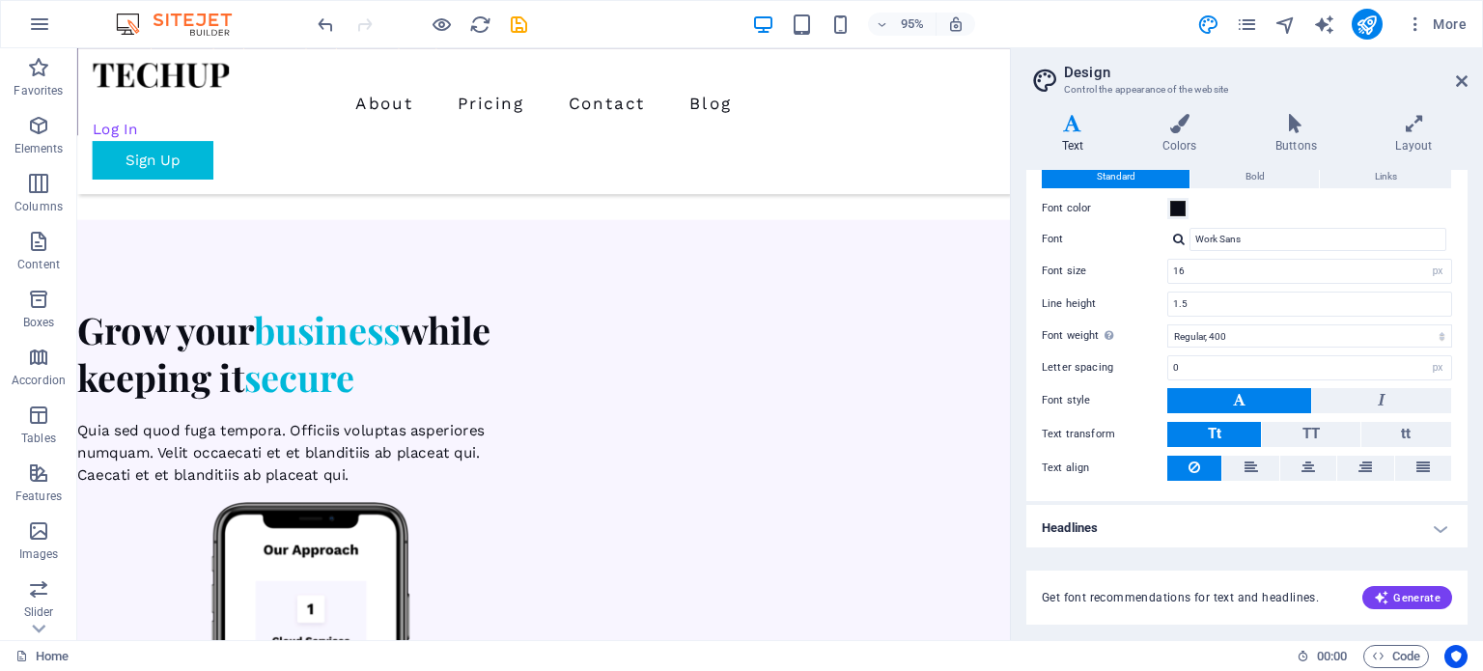
click at [1434, 522] on h4 "Headlines" at bounding box center [1246, 528] width 441 height 46
click at [1458, 83] on icon at bounding box center [1462, 80] width 12 height 15
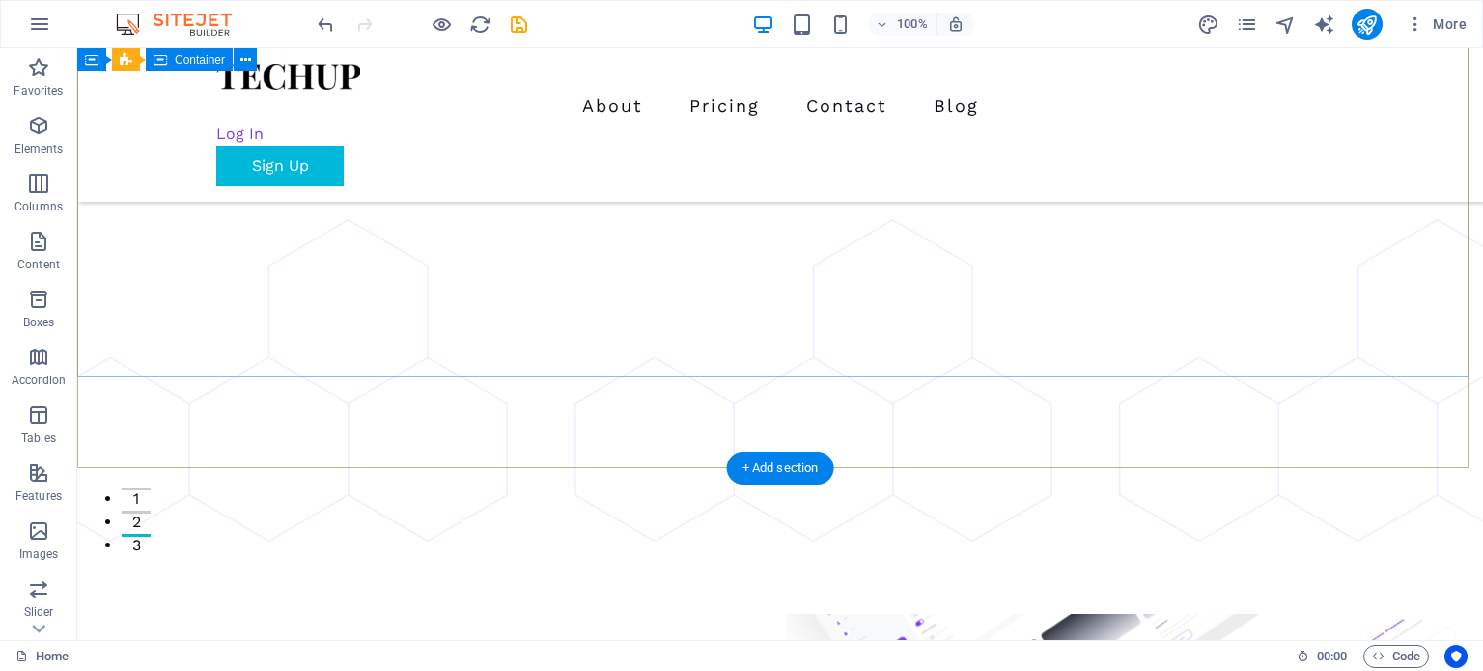
scroll to position [0, 0]
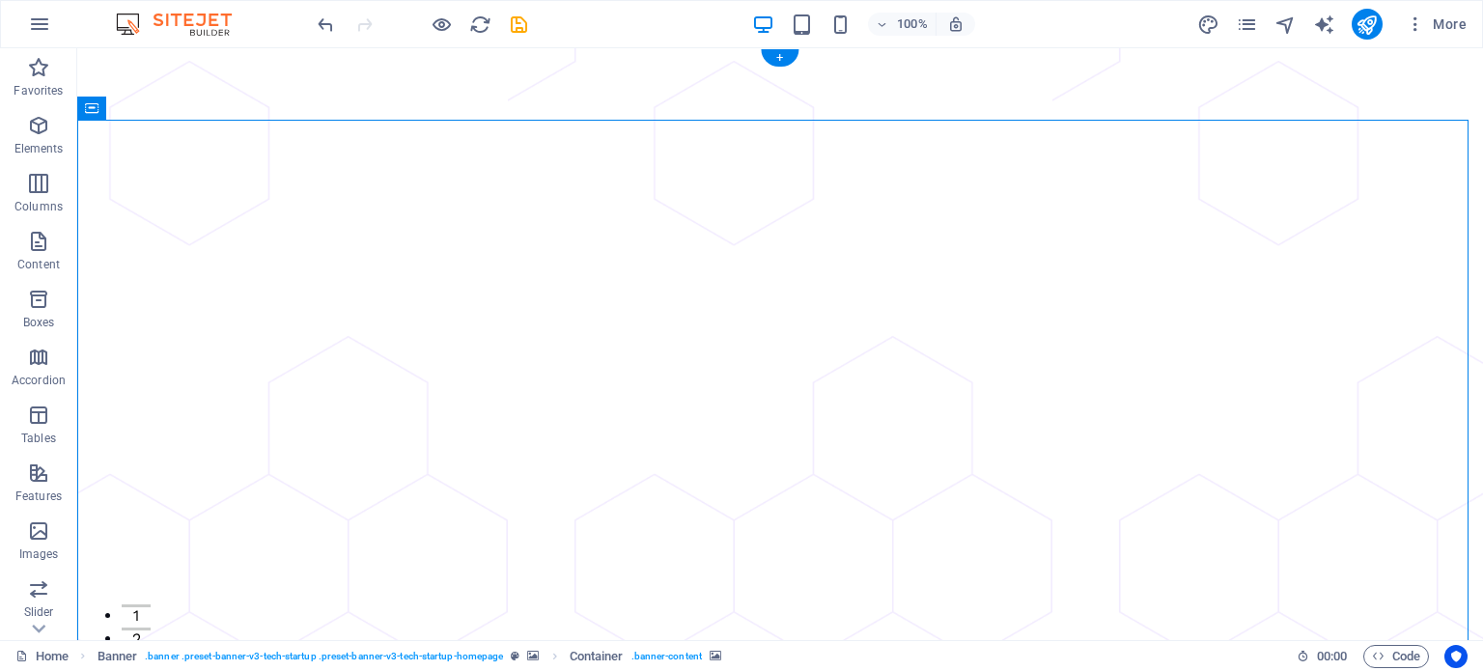
click at [176, 113] on icon at bounding box center [177, 108] width 11 height 20
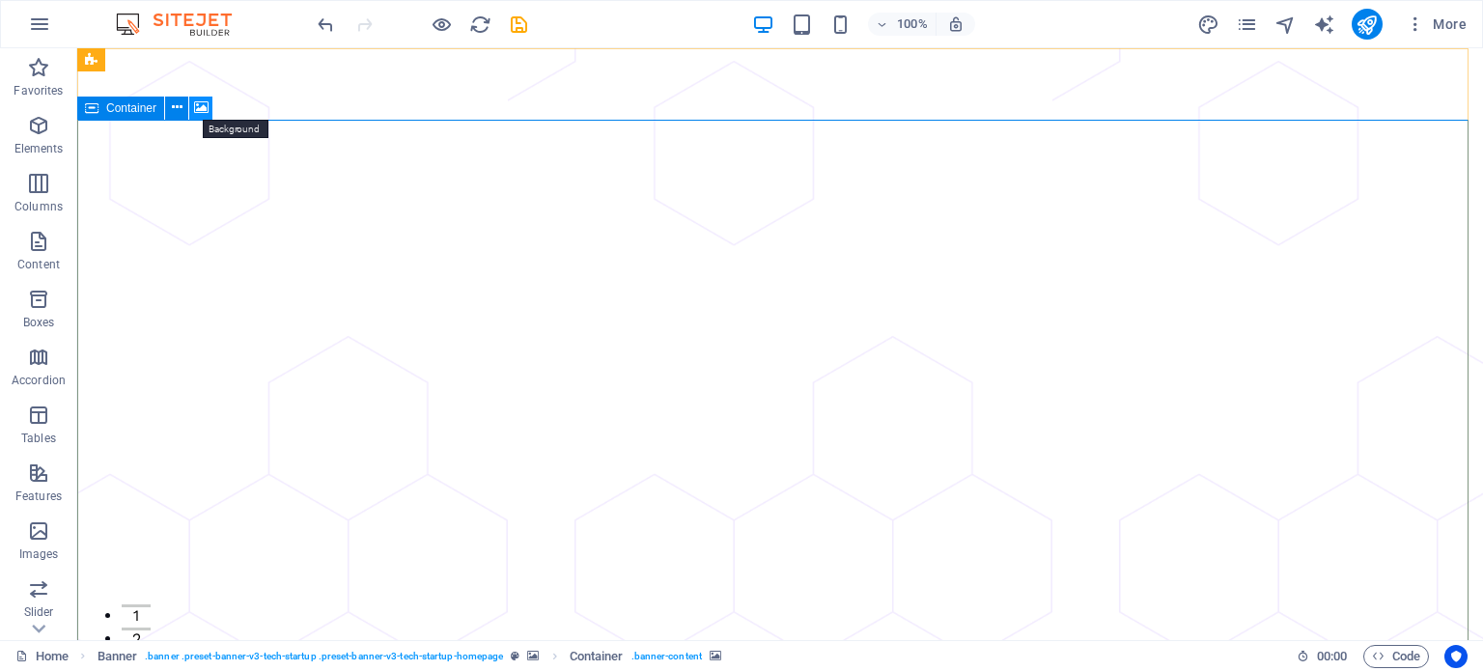
click at [200, 109] on icon at bounding box center [201, 108] width 14 height 20
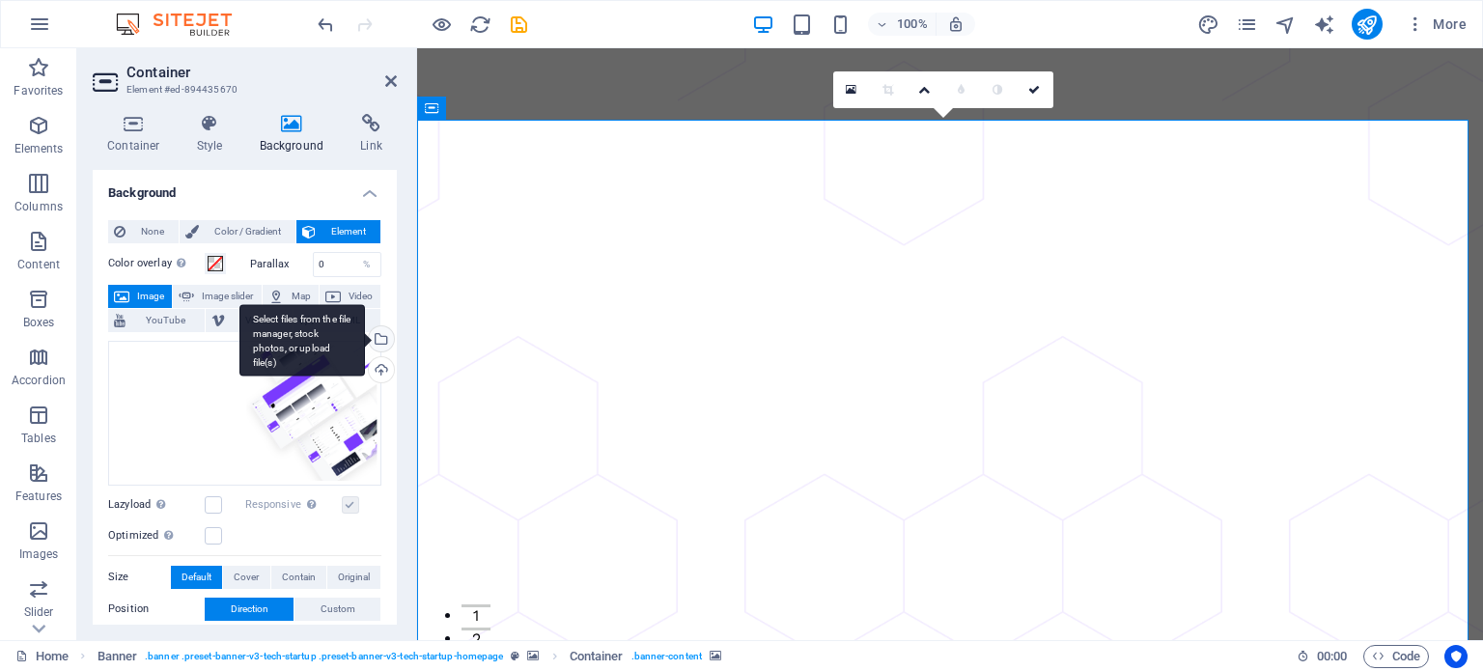
click at [365, 341] on div "Select files from the file manager, stock photos, or upload file(s)" at bounding box center [302, 340] width 126 height 72
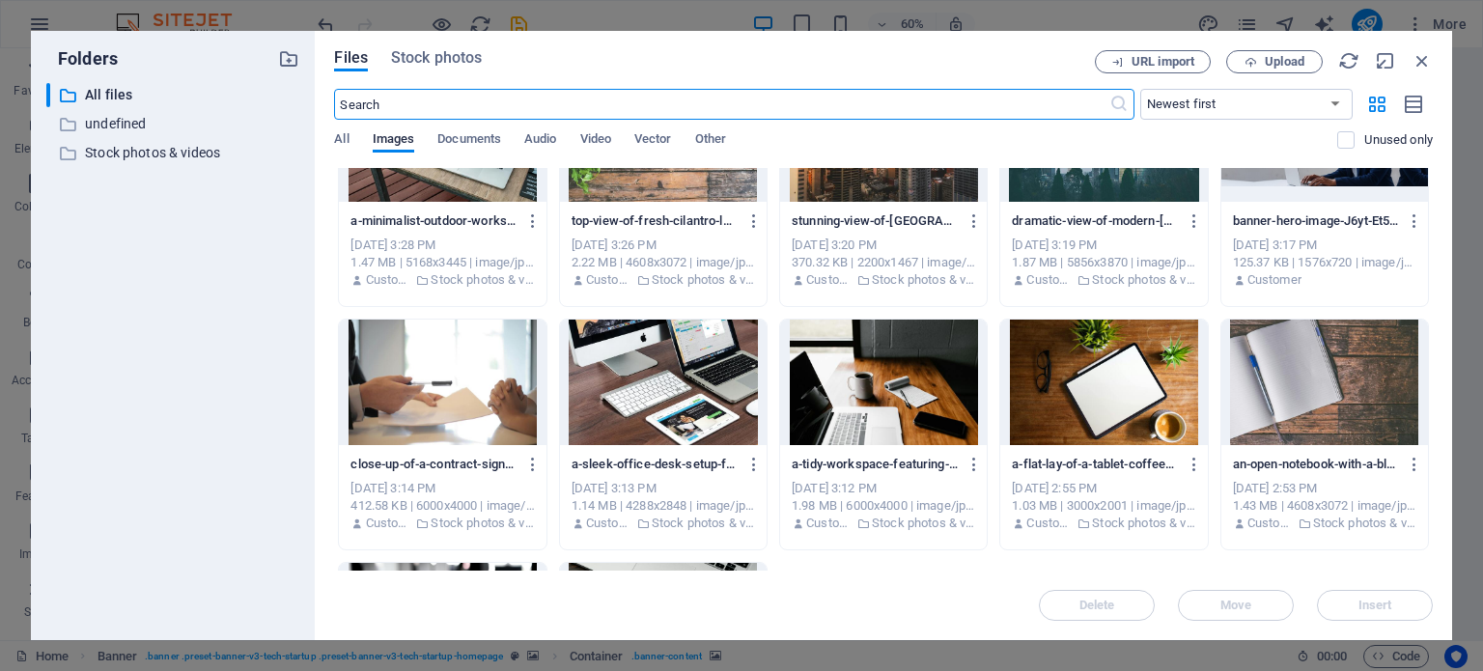
scroll to position [483, 0]
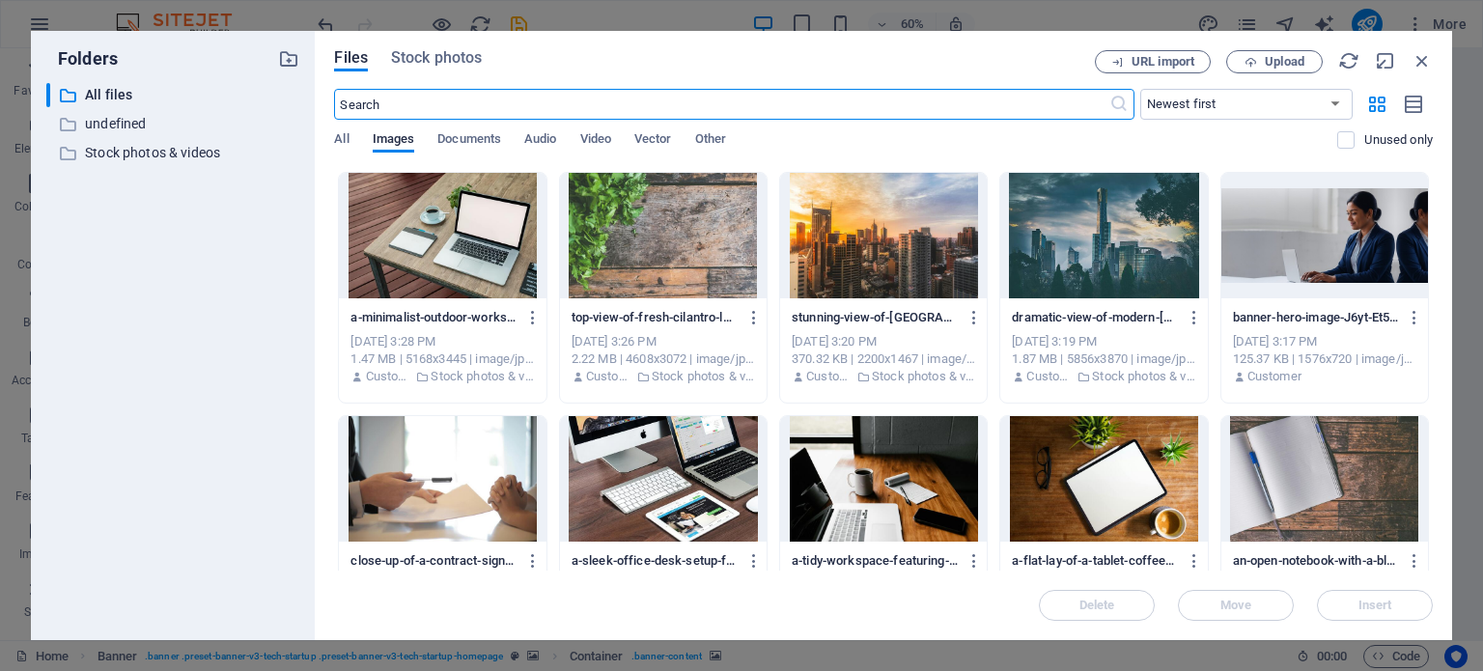
click at [1316, 242] on div at bounding box center [1325, 236] width 207 height 126
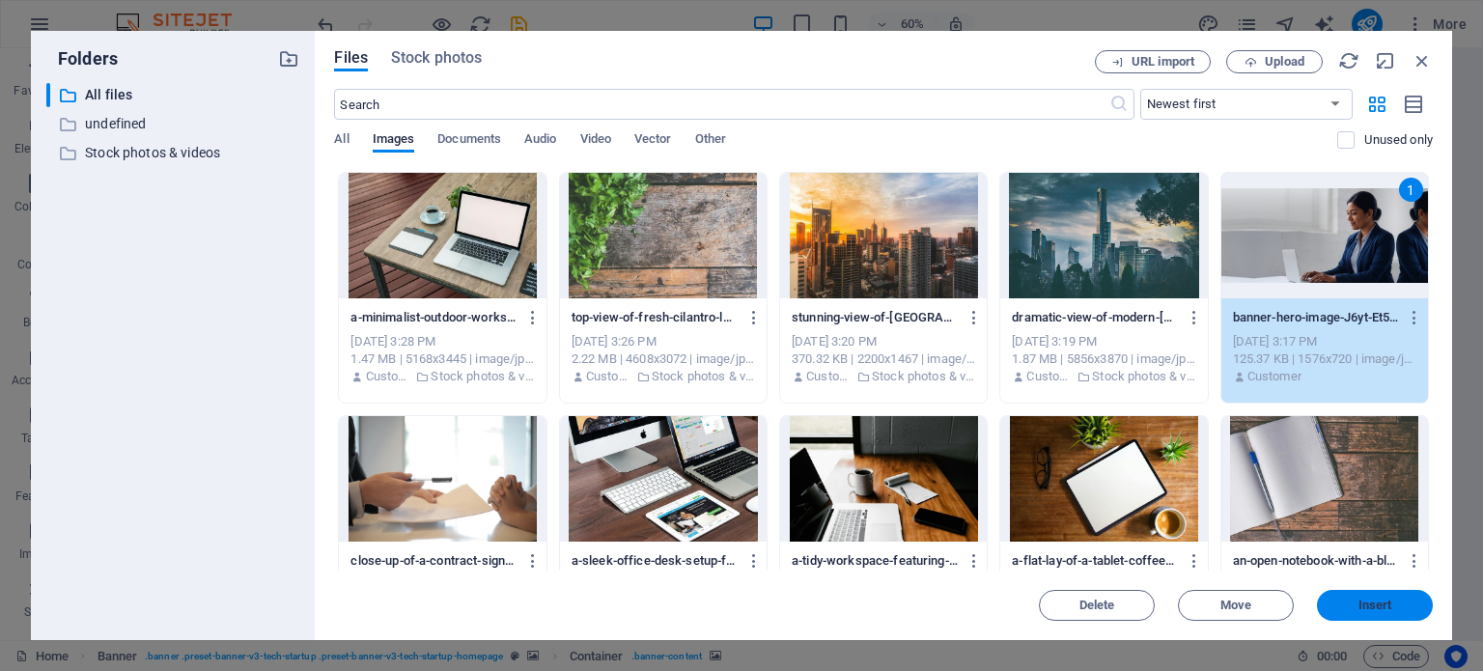
click at [1384, 600] on span "Insert" at bounding box center [1376, 606] width 34 height 12
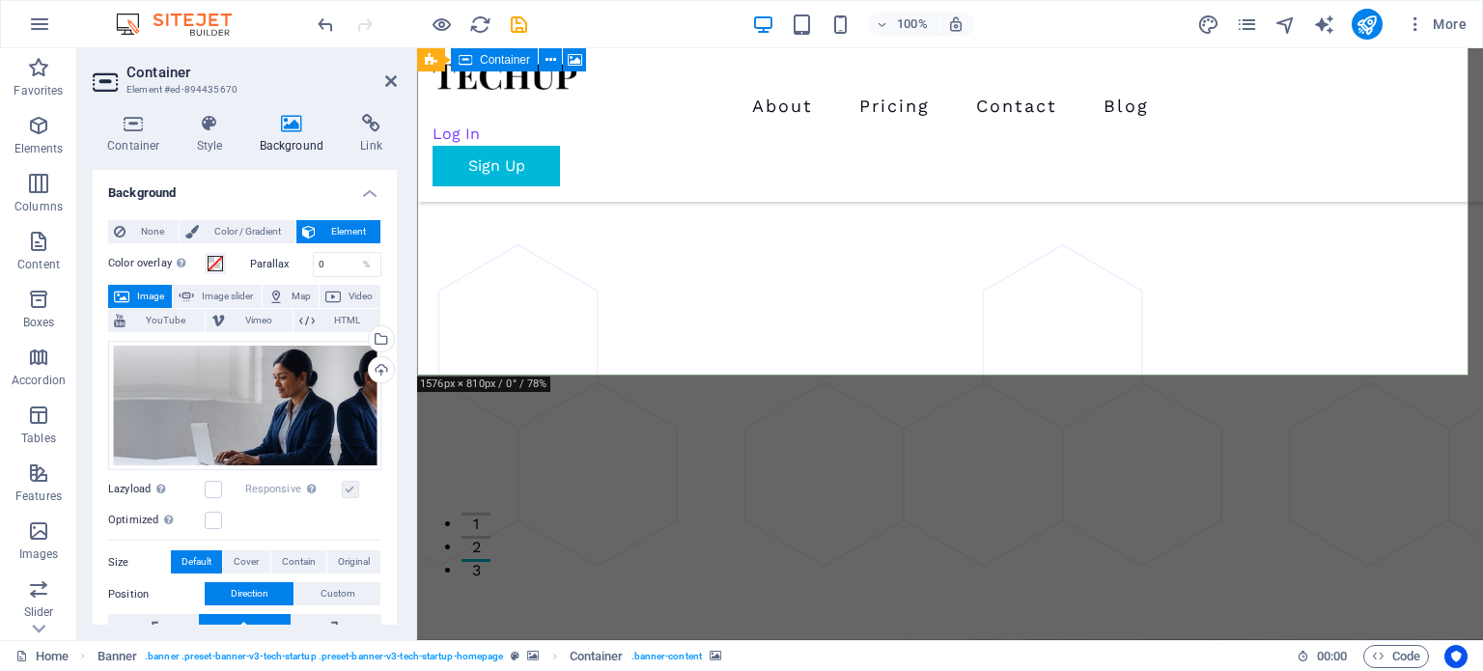
scroll to position [0, 0]
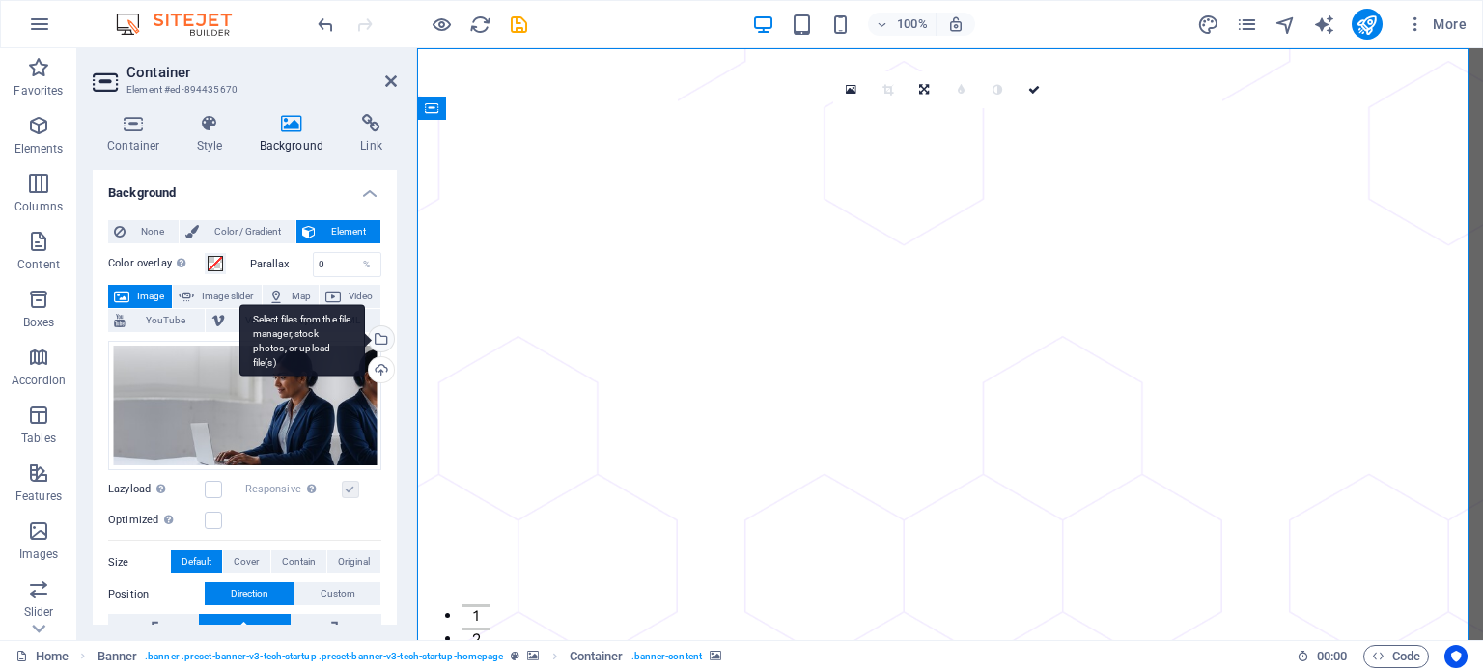
click at [379, 341] on div "Select files from the file manager, stock photos, or upload file(s)" at bounding box center [379, 340] width 29 height 29
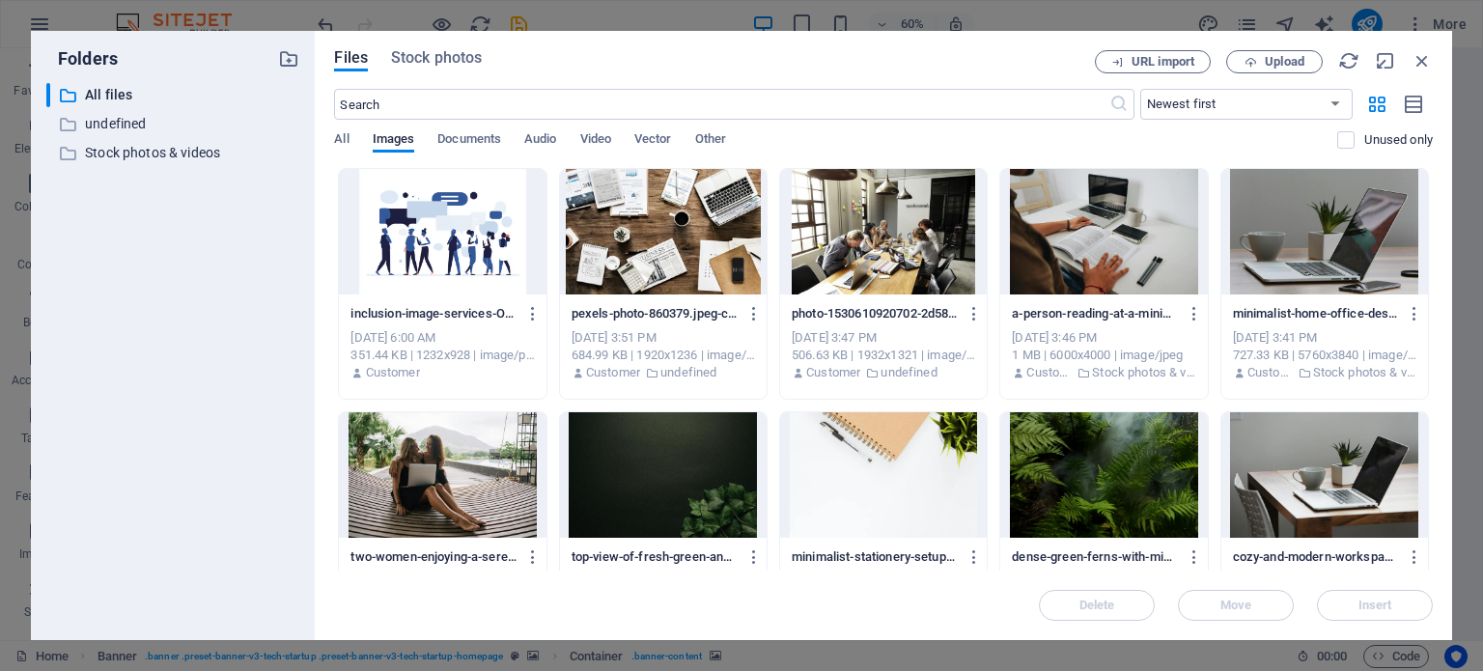
click at [892, 457] on div at bounding box center [883, 475] width 207 height 126
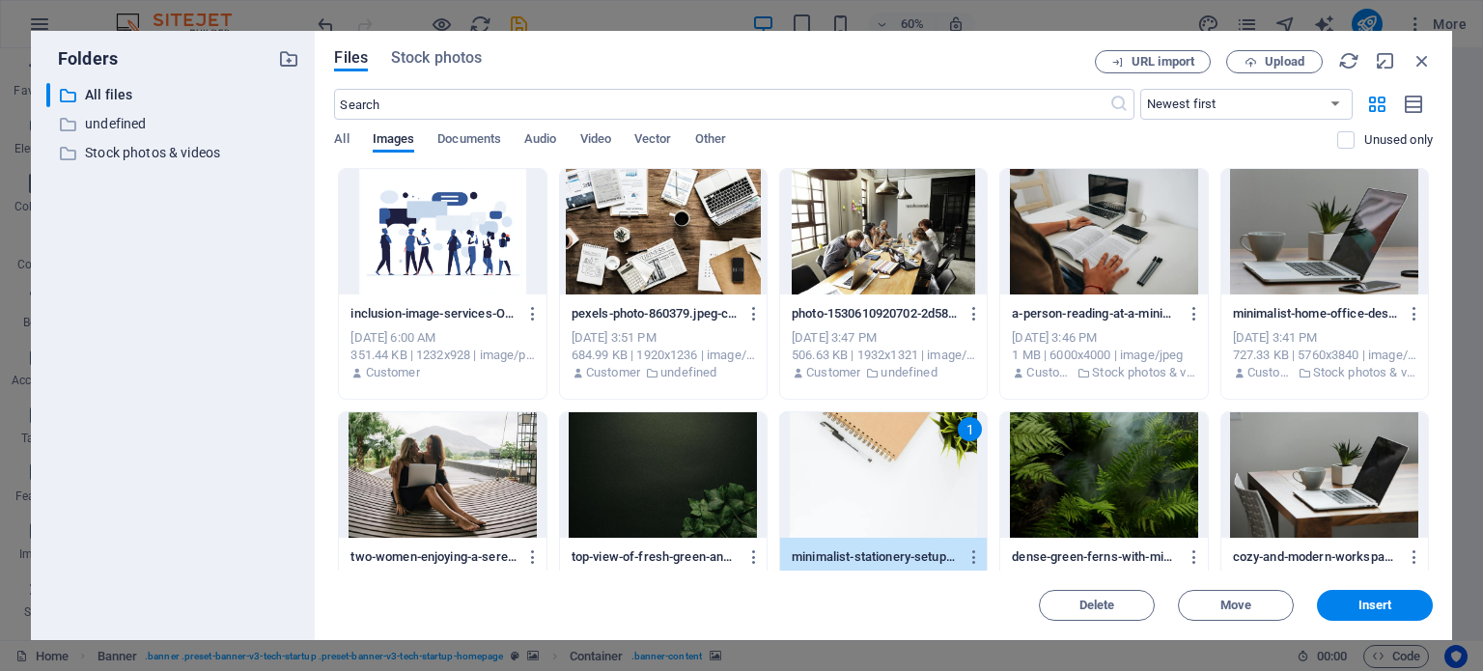
click at [589, 196] on div at bounding box center [663, 232] width 207 height 126
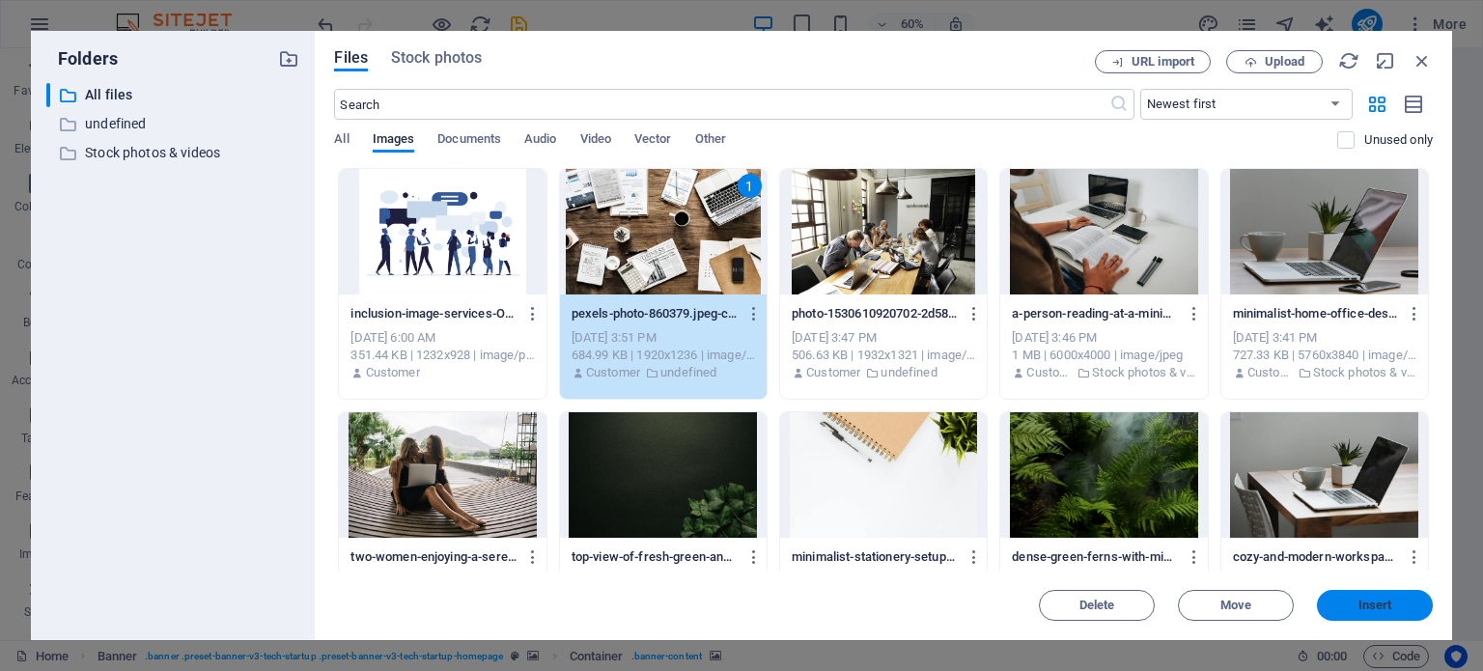
click at [1378, 607] on span "Insert" at bounding box center [1376, 606] width 34 height 12
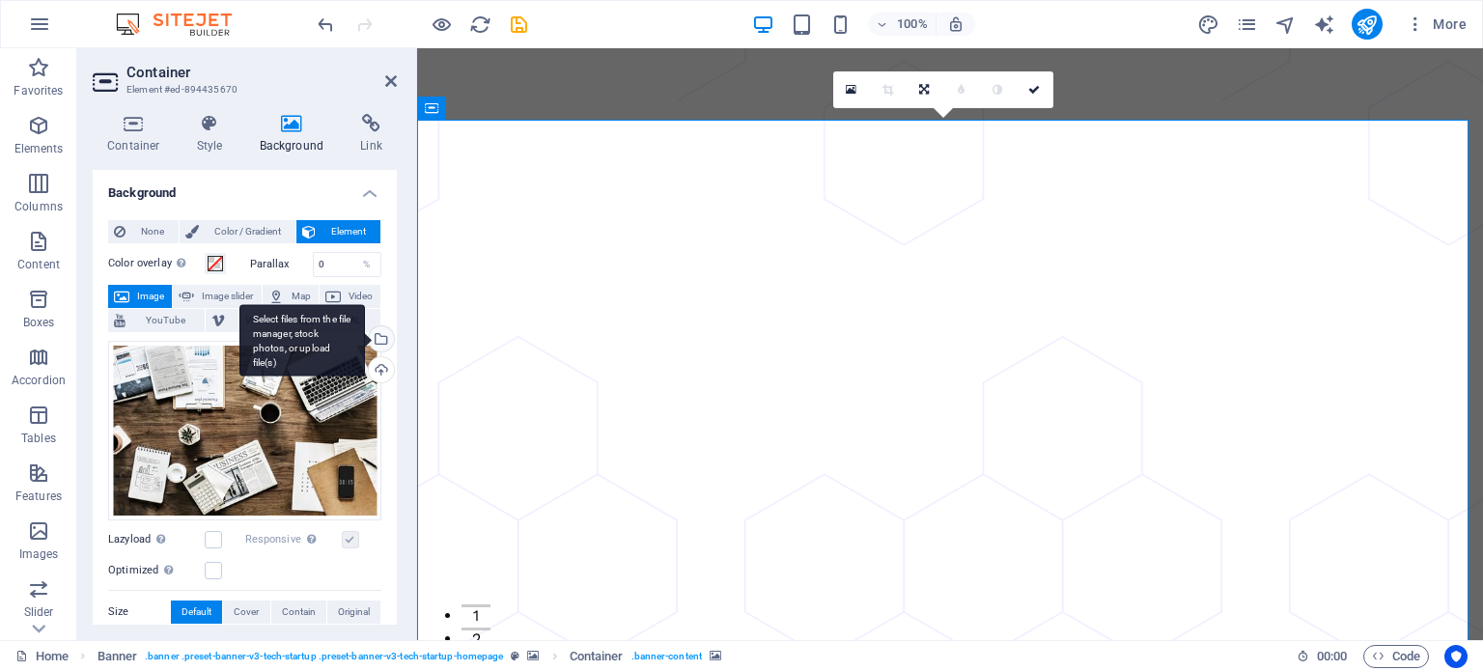
click at [365, 341] on div "Select files from the file manager, stock photos, or upload file(s)" at bounding box center [302, 340] width 126 height 72
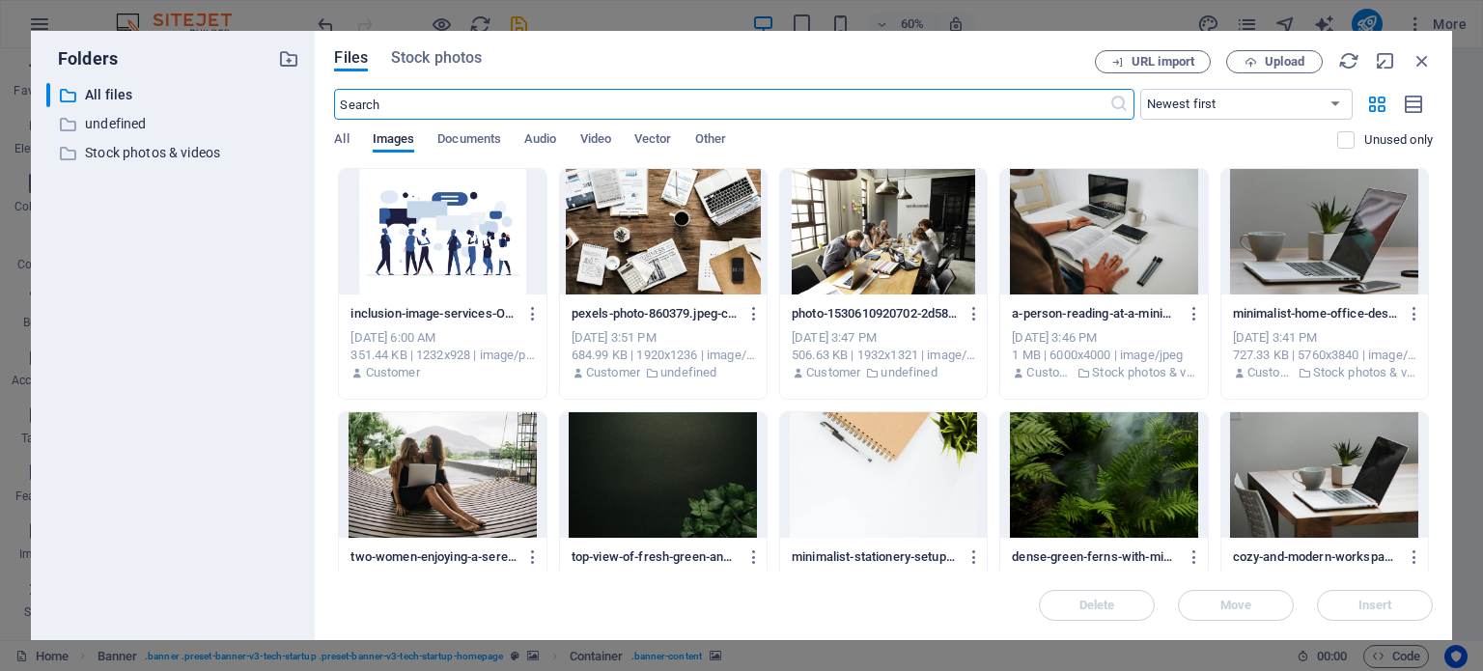
click at [857, 473] on div at bounding box center [883, 475] width 207 height 126
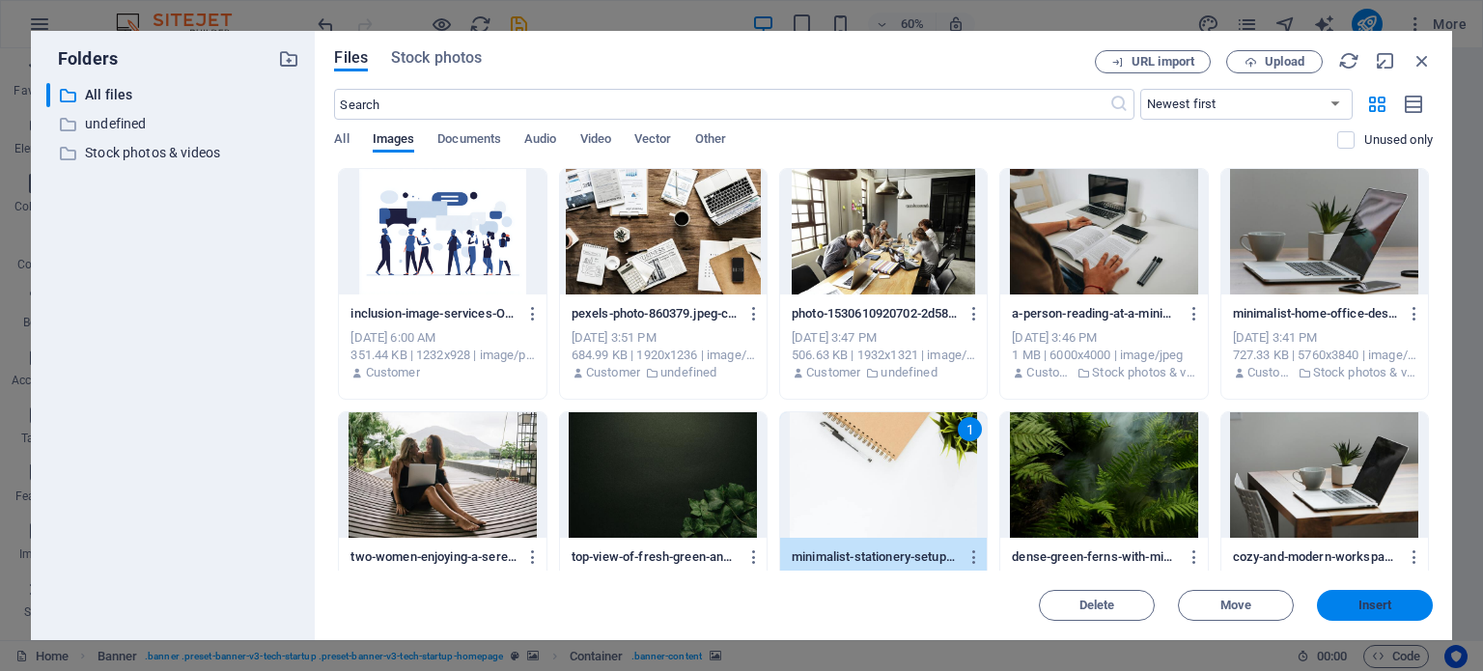
click at [1391, 613] on button "Insert" at bounding box center [1375, 605] width 116 height 31
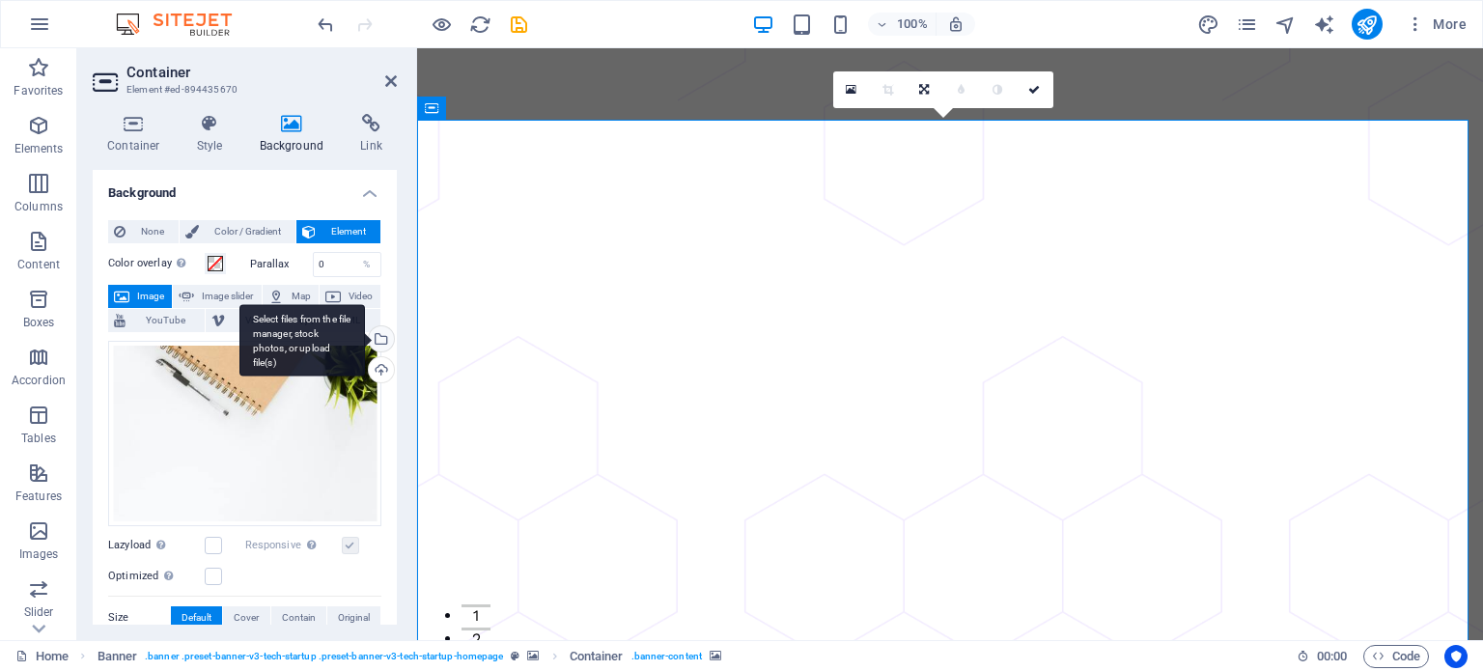
click at [379, 346] on div "Select files from the file manager, stock photos, or upload file(s)" at bounding box center [379, 340] width 29 height 29
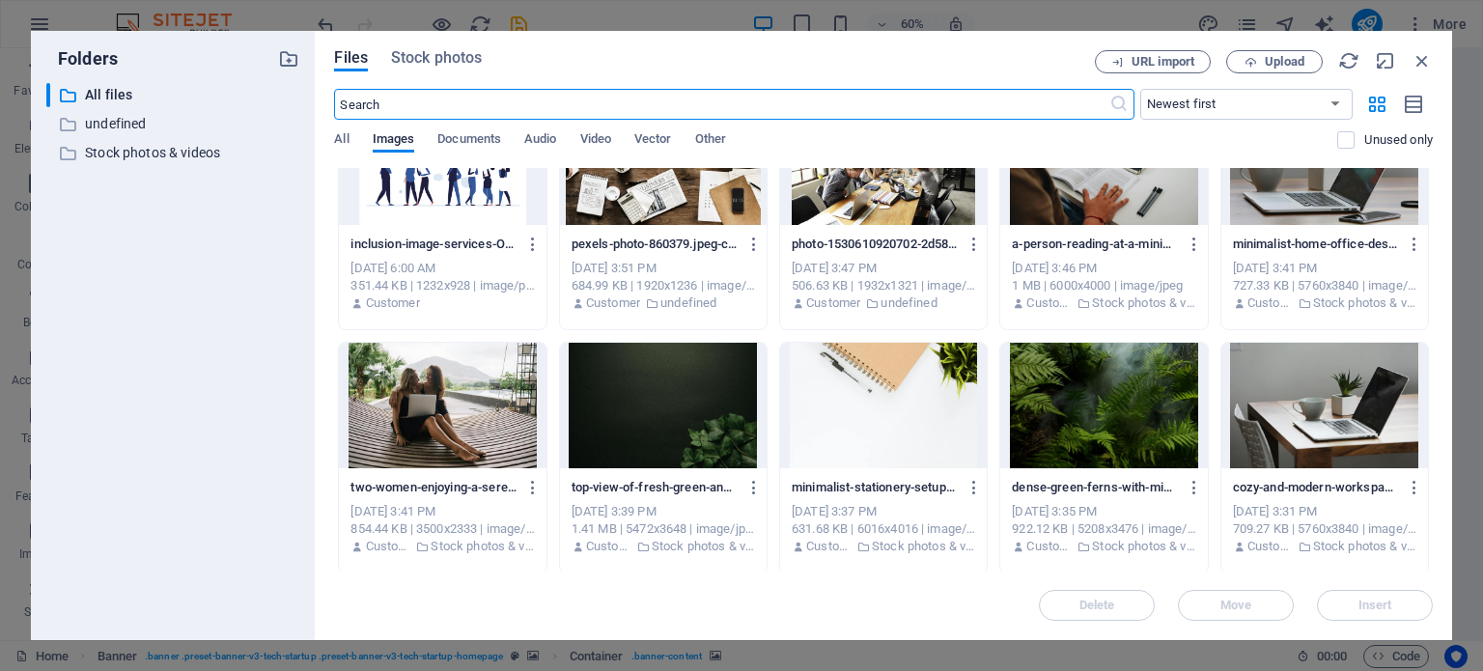
scroll to position [97, 0]
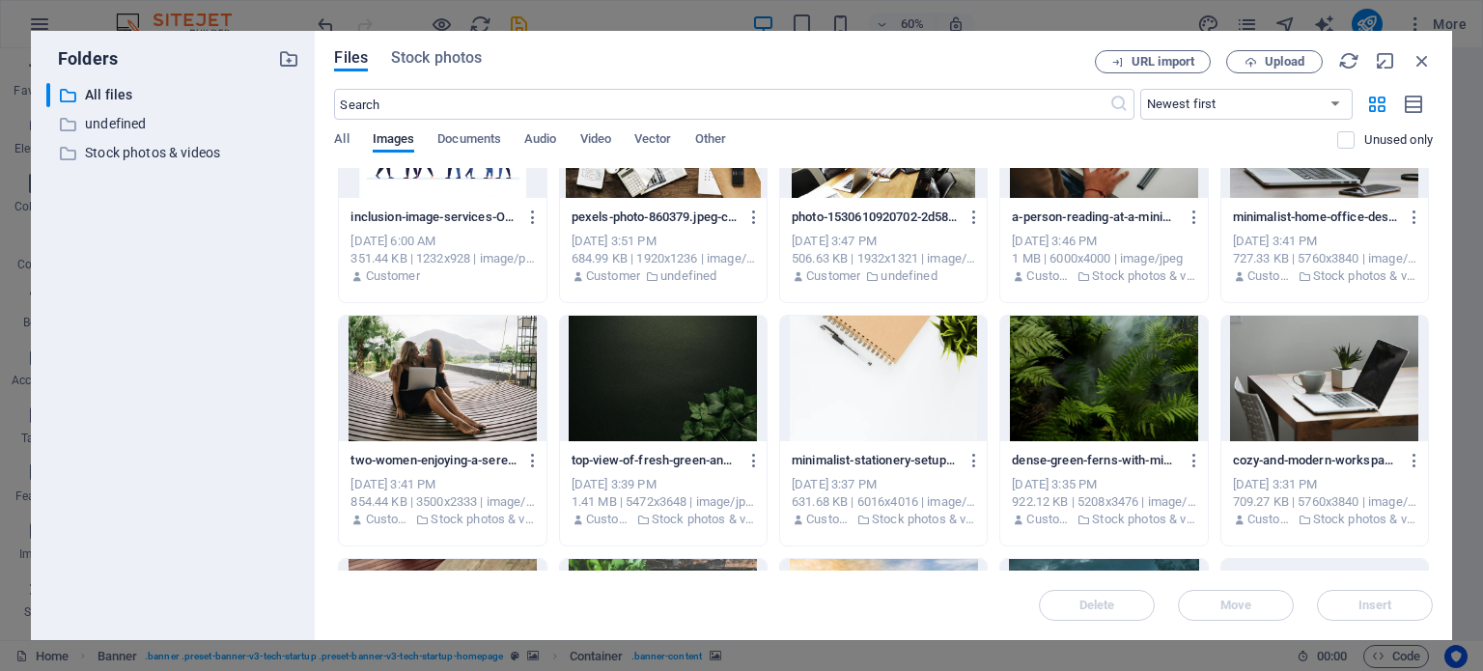
click at [711, 394] on div at bounding box center [663, 379] width 207 height 126
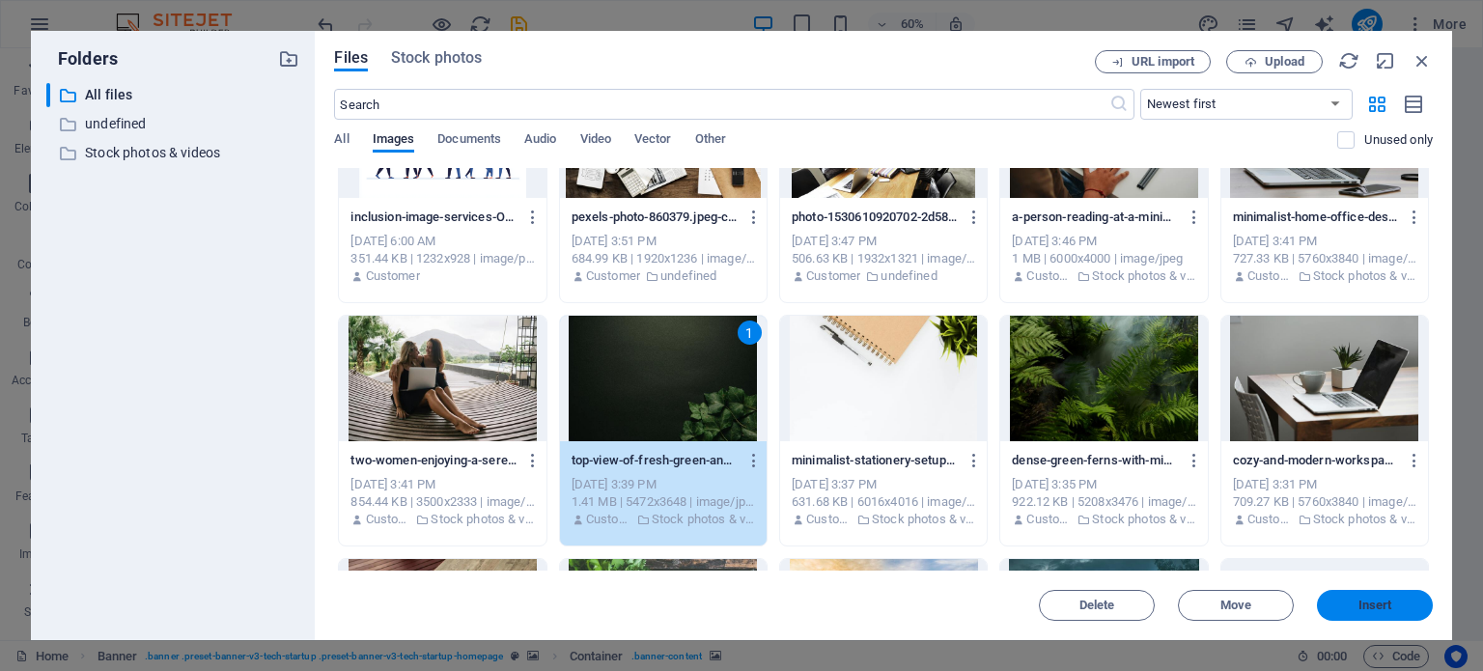
click at [1389, 596] on button "Insert" at bounding box center [1375, 605] width 116 height 31
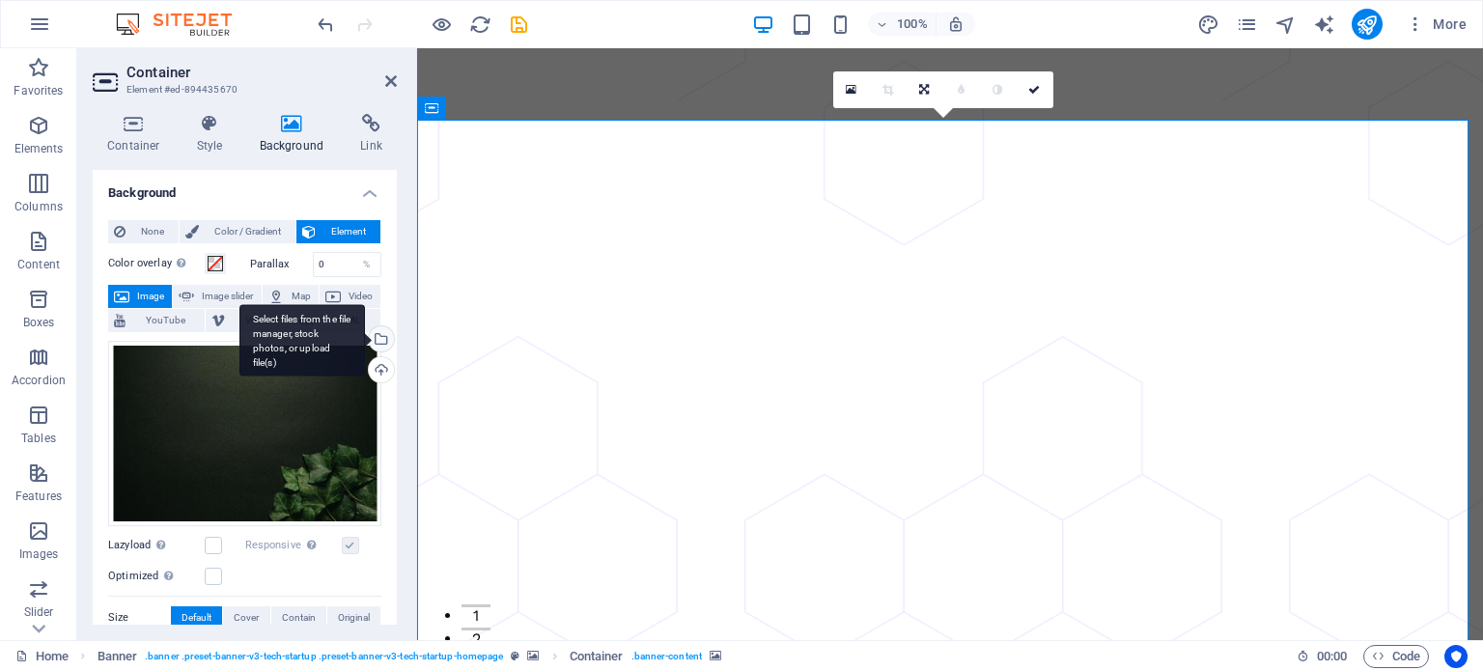
click at [377, 340] on div "Select files from the file manager, stock photos, or upload file(s)" at bounding box center [379, 340] width 29 height 29
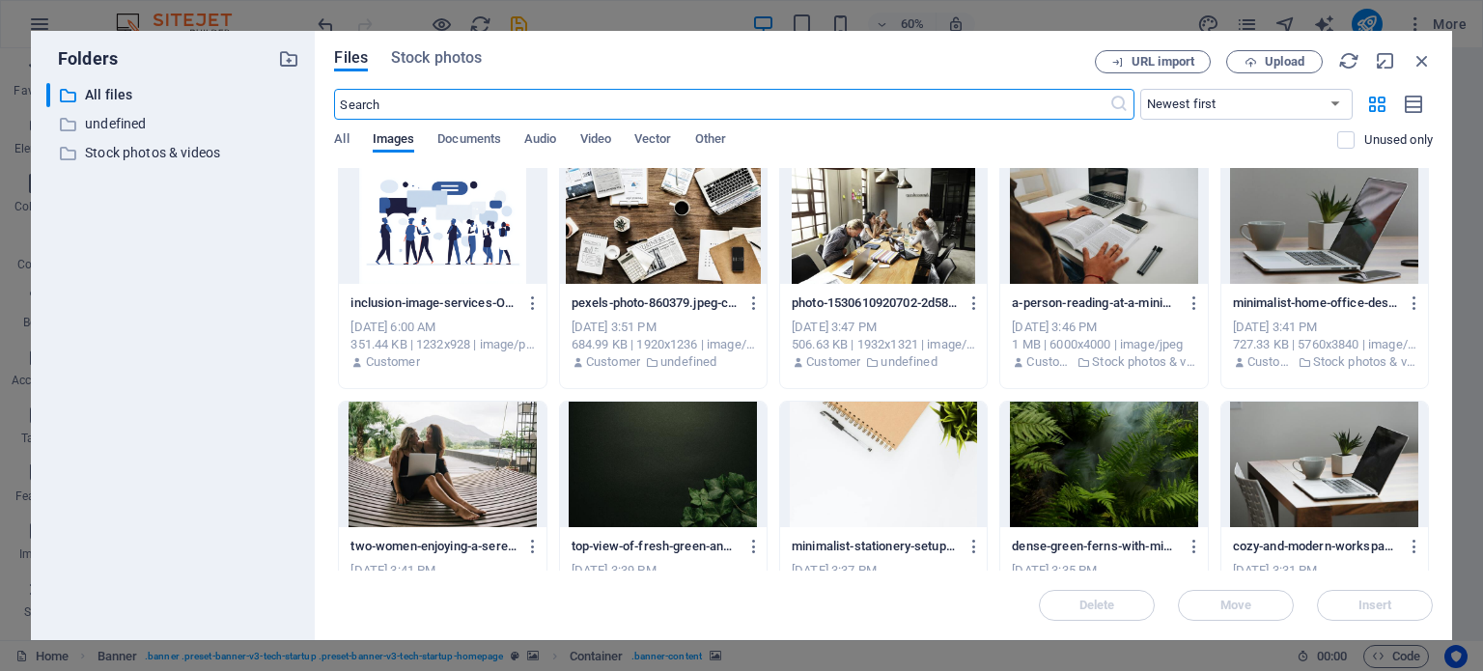
scroll to position [0, 0]
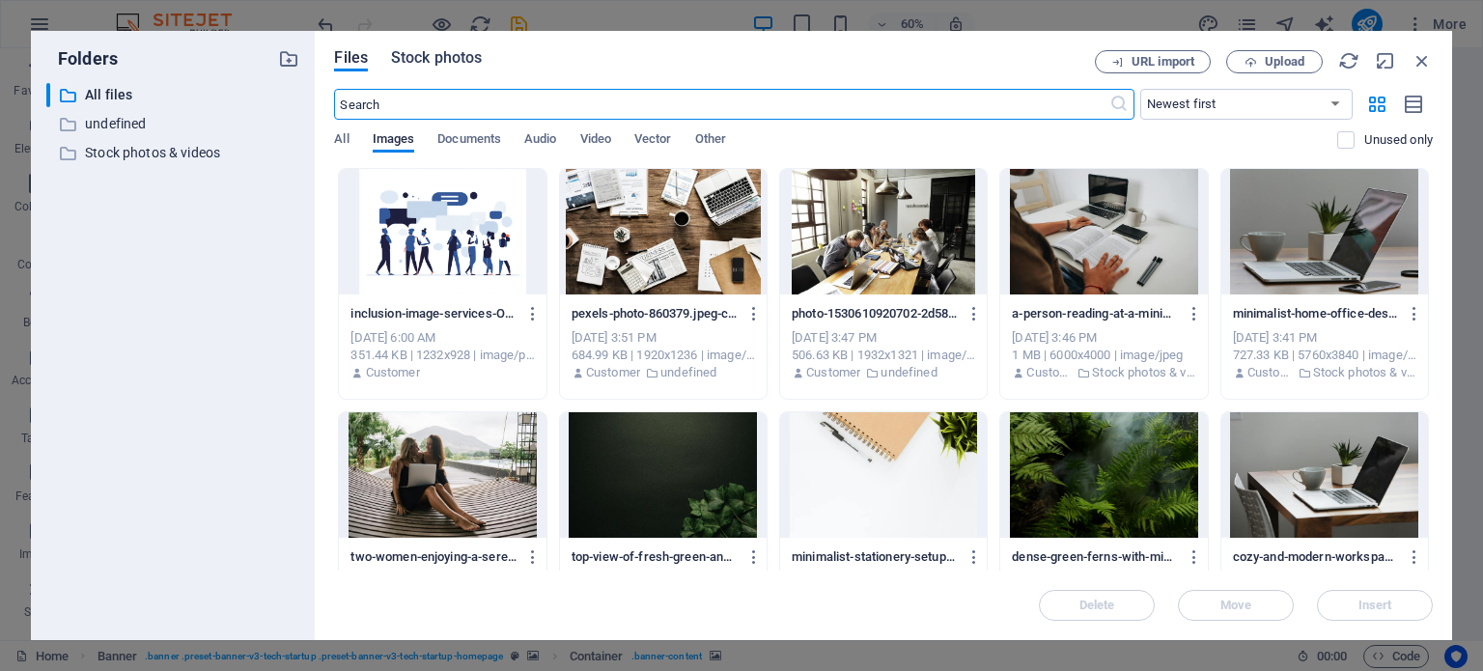
click at [436, 57] on span "Stock photos" at bounding box center [436, 57] width 91 height 23
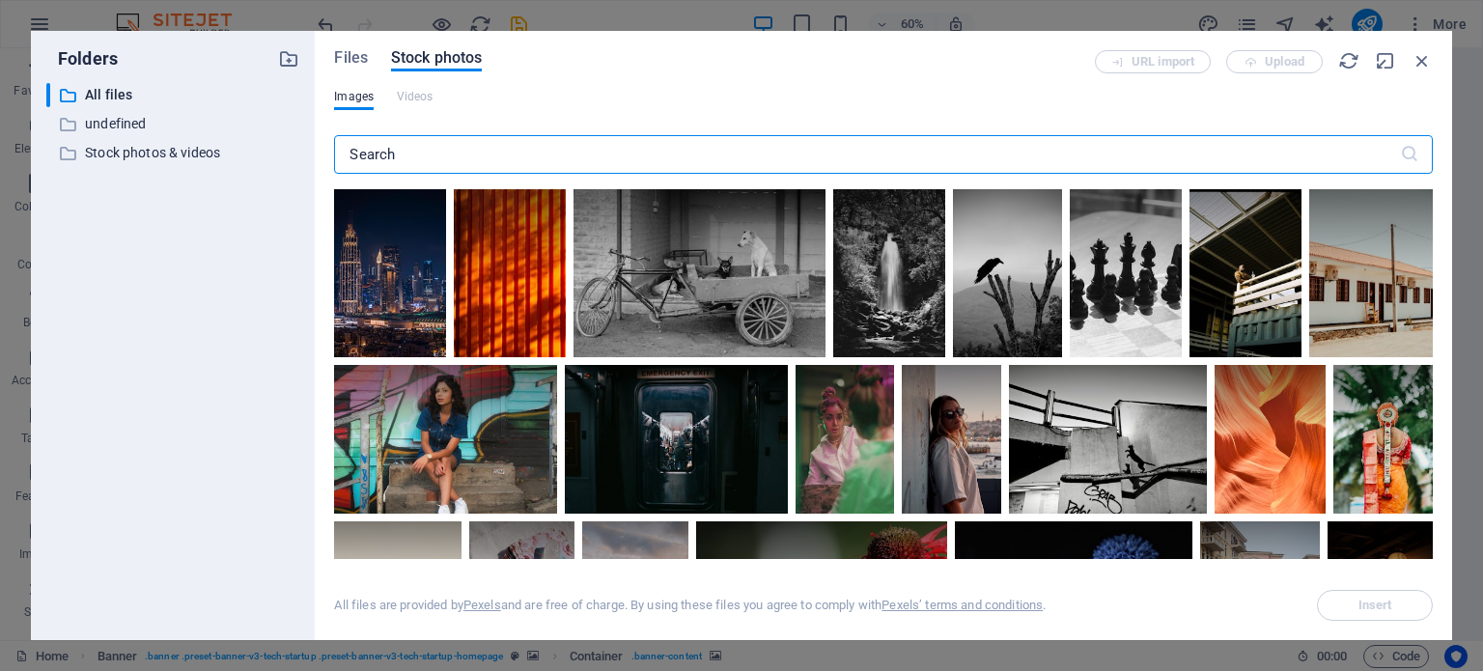
click at [476, 151] on input "text" at bounding box center [866, 154] width 1065 height 39
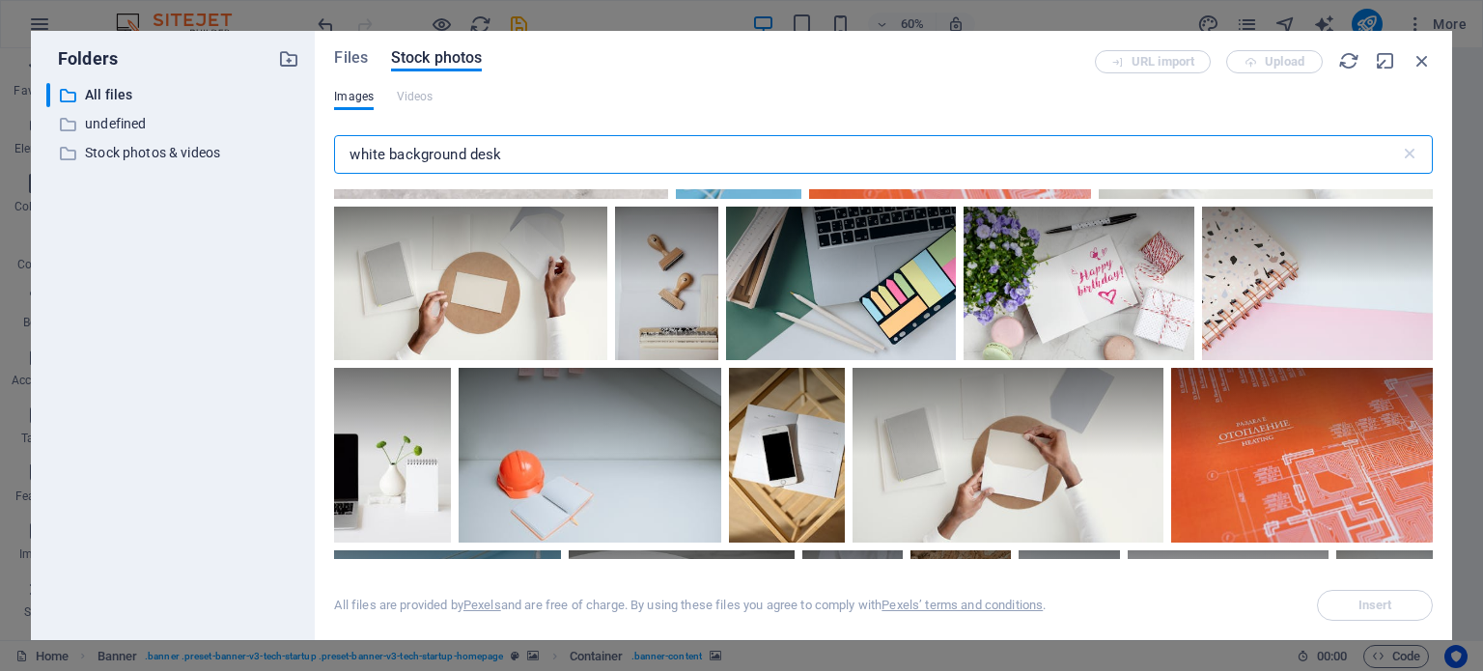
scroll to position [869, 0]
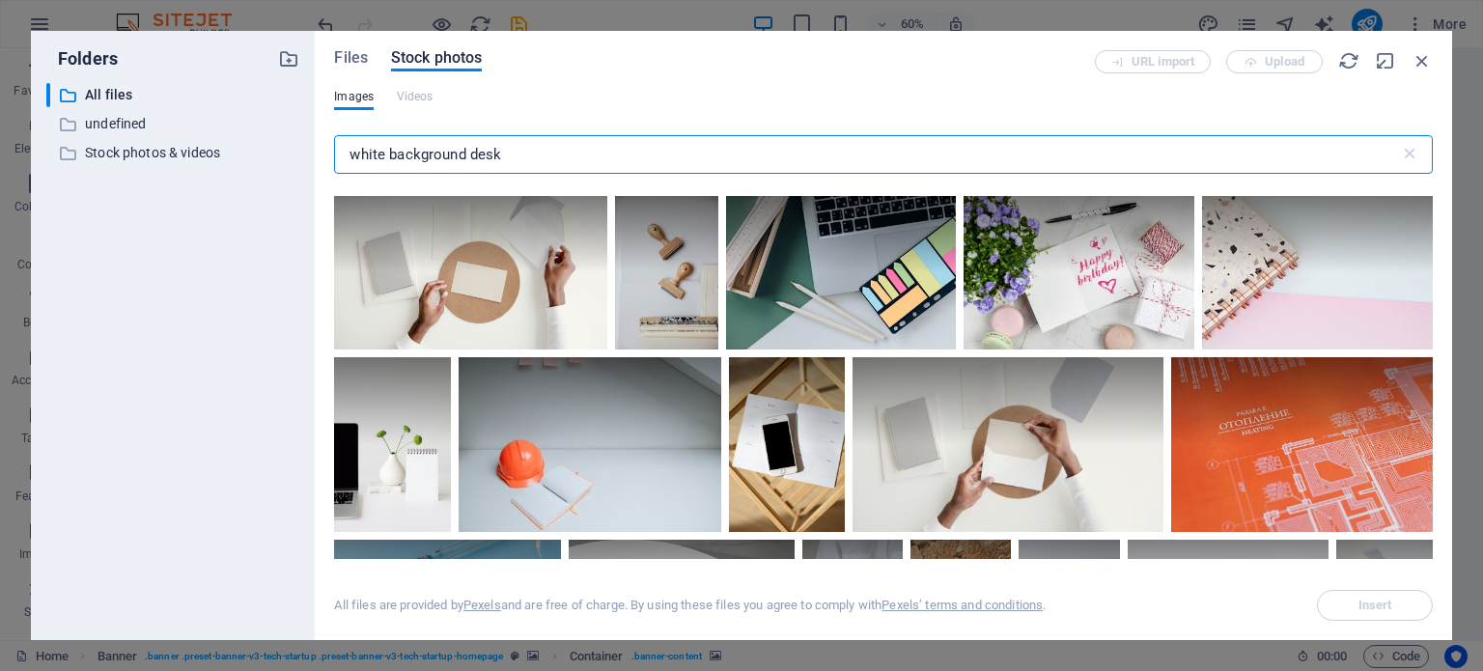
type input "white background desk"
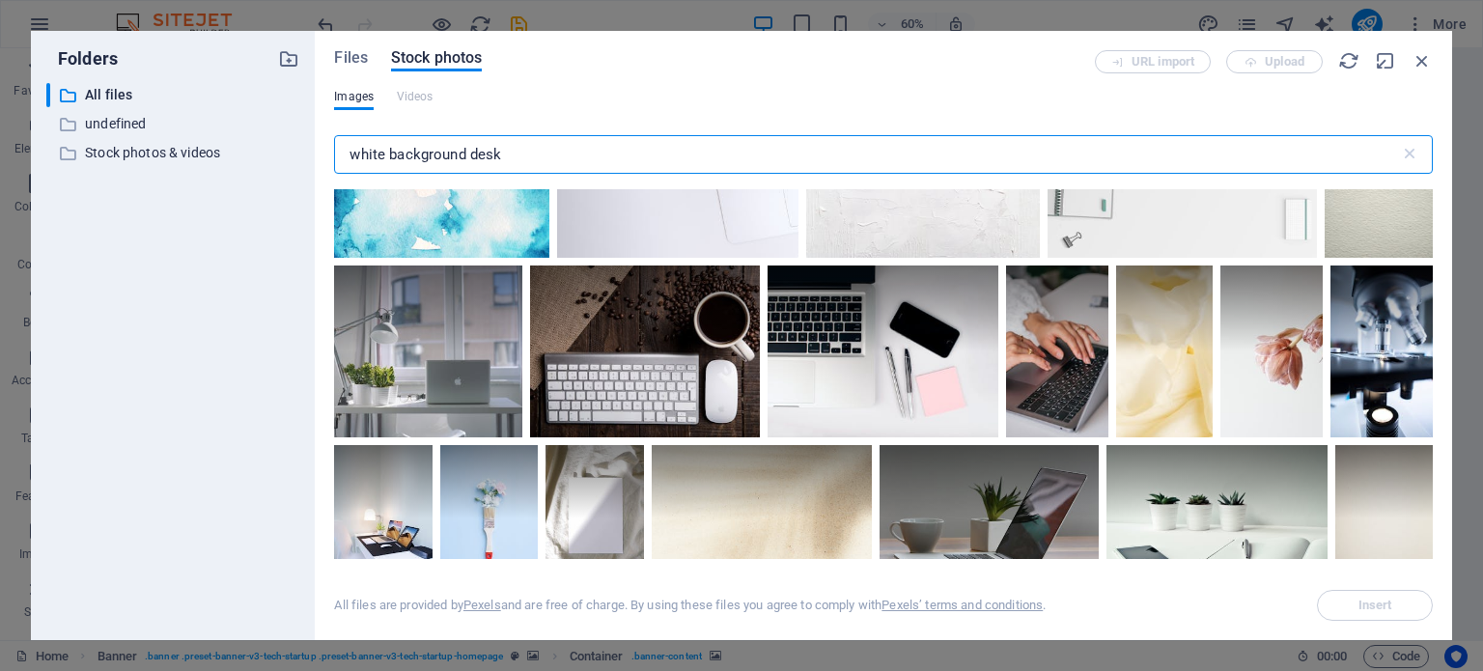
scroll to position [11781, 0]
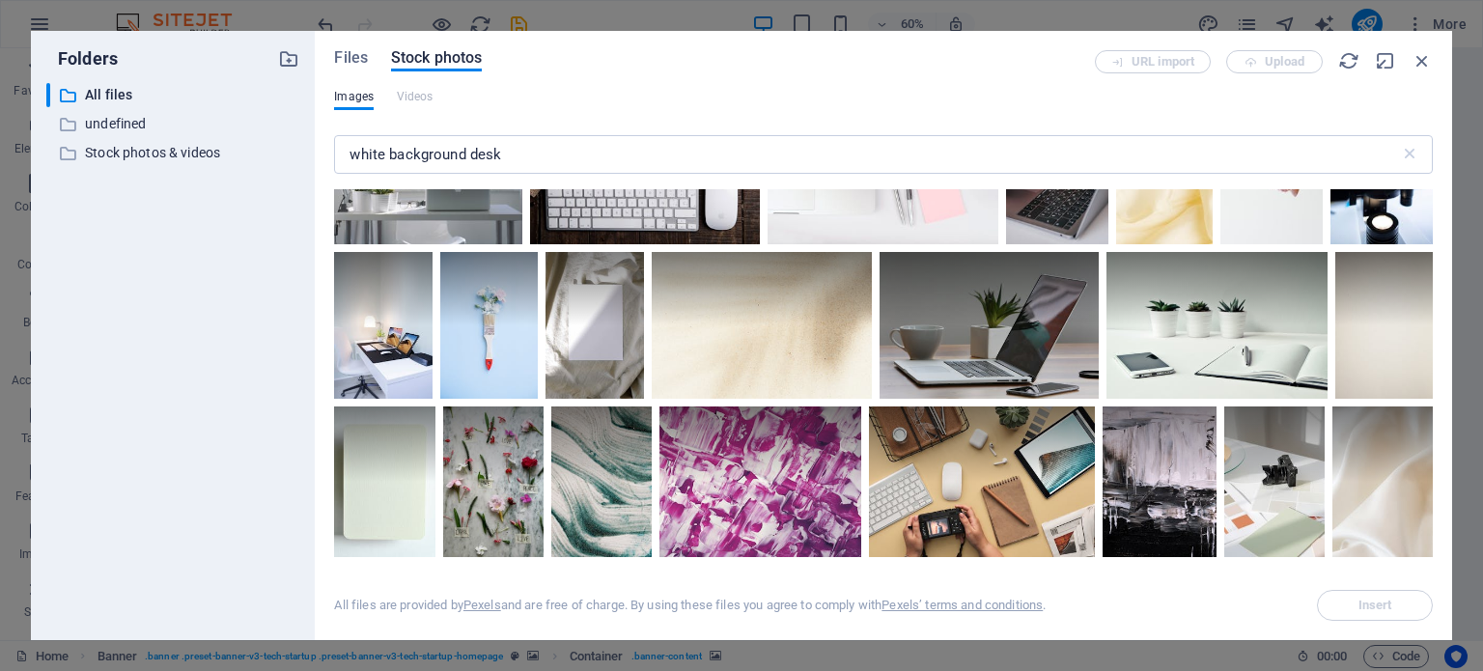
click at [1352, 600] on span "Insert" at bounding box center [1375, 606] width 98 height 12
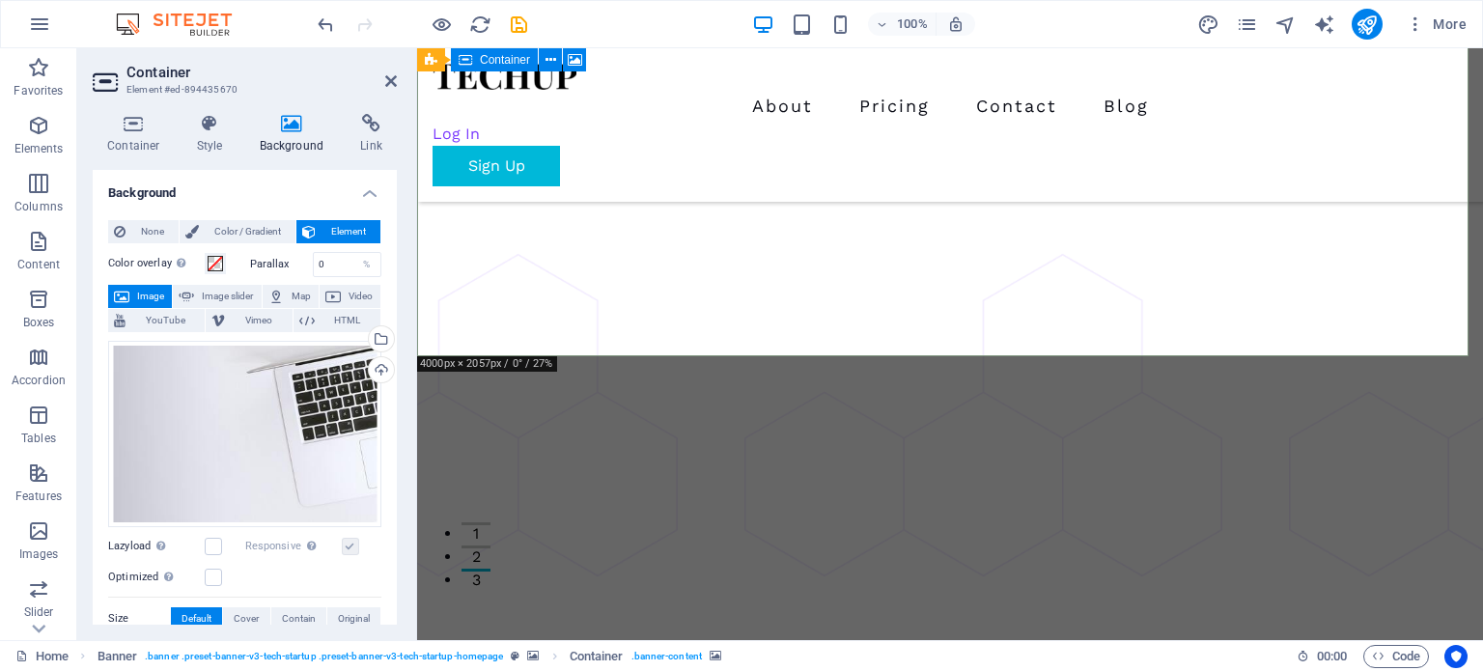
scroll to position [0, 0]
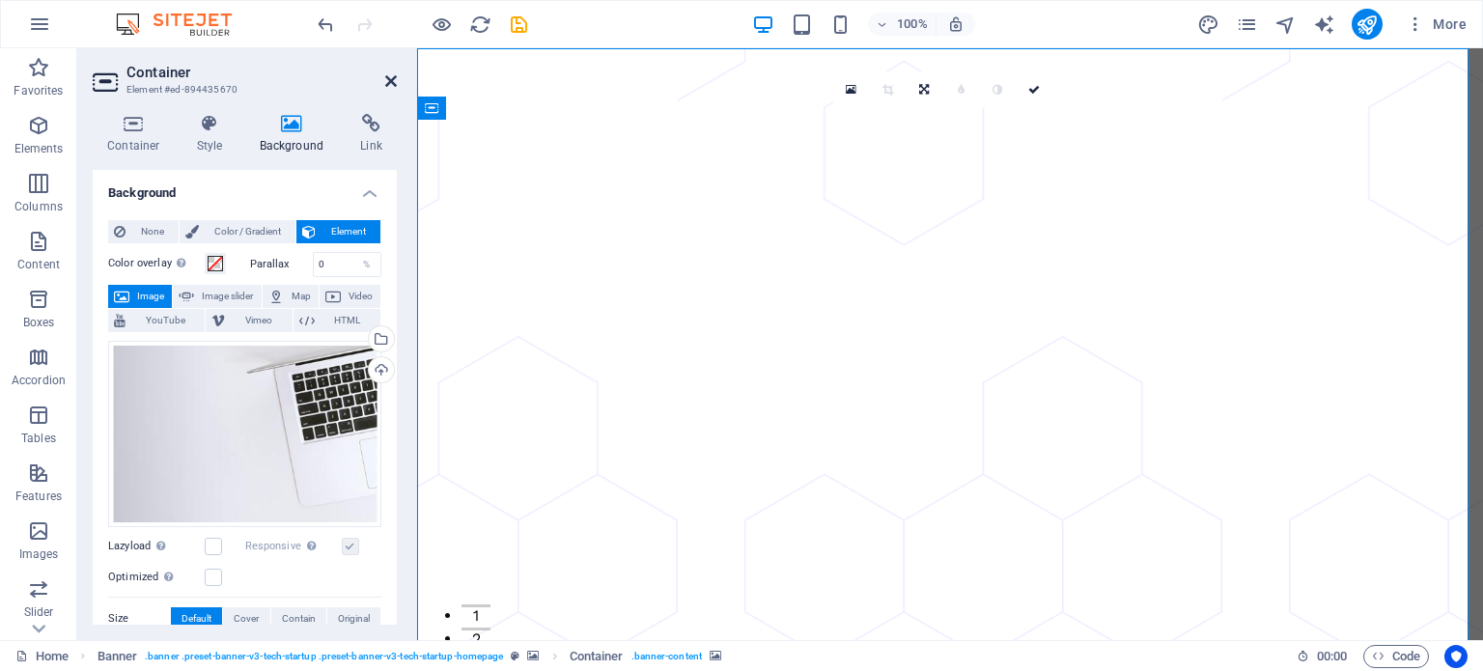
click at [392, 83] on icon at bounding box center [391, 80] width 12 height 15
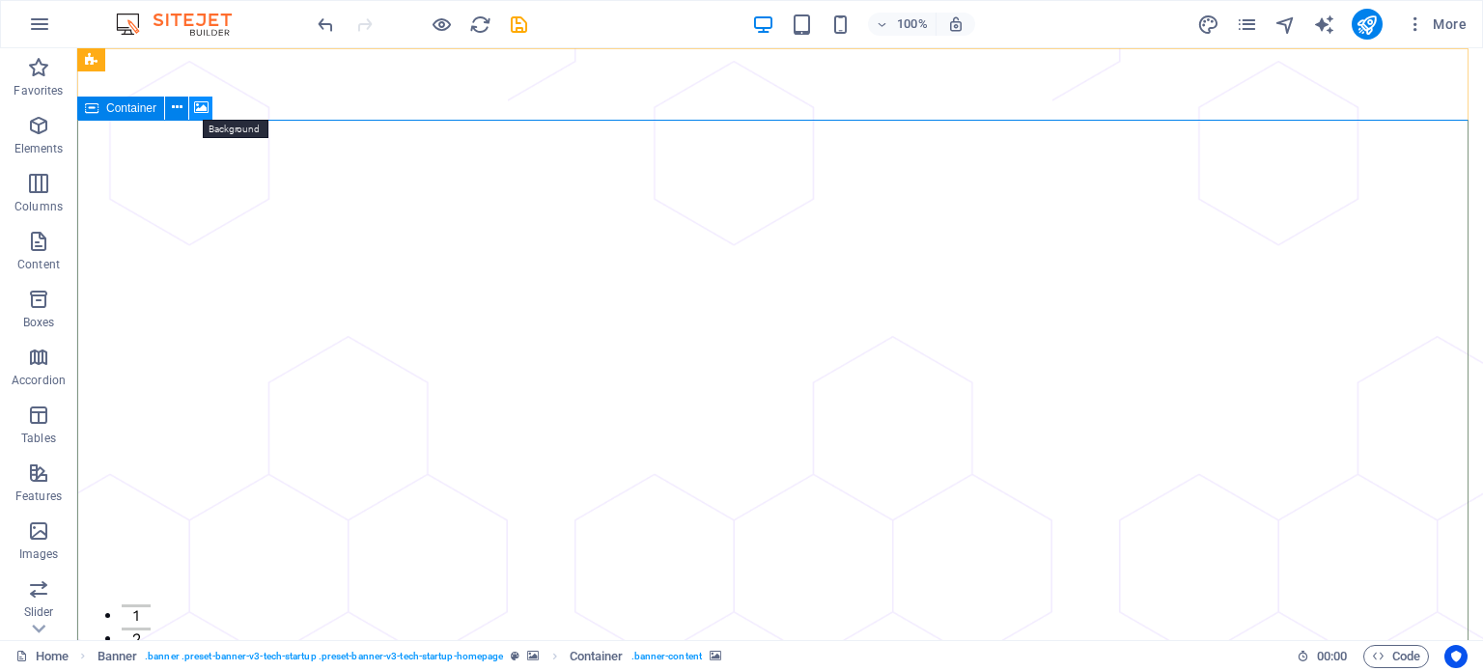
click at [204, 109] on icon at bounding box center [201, 108] width 14 height 20
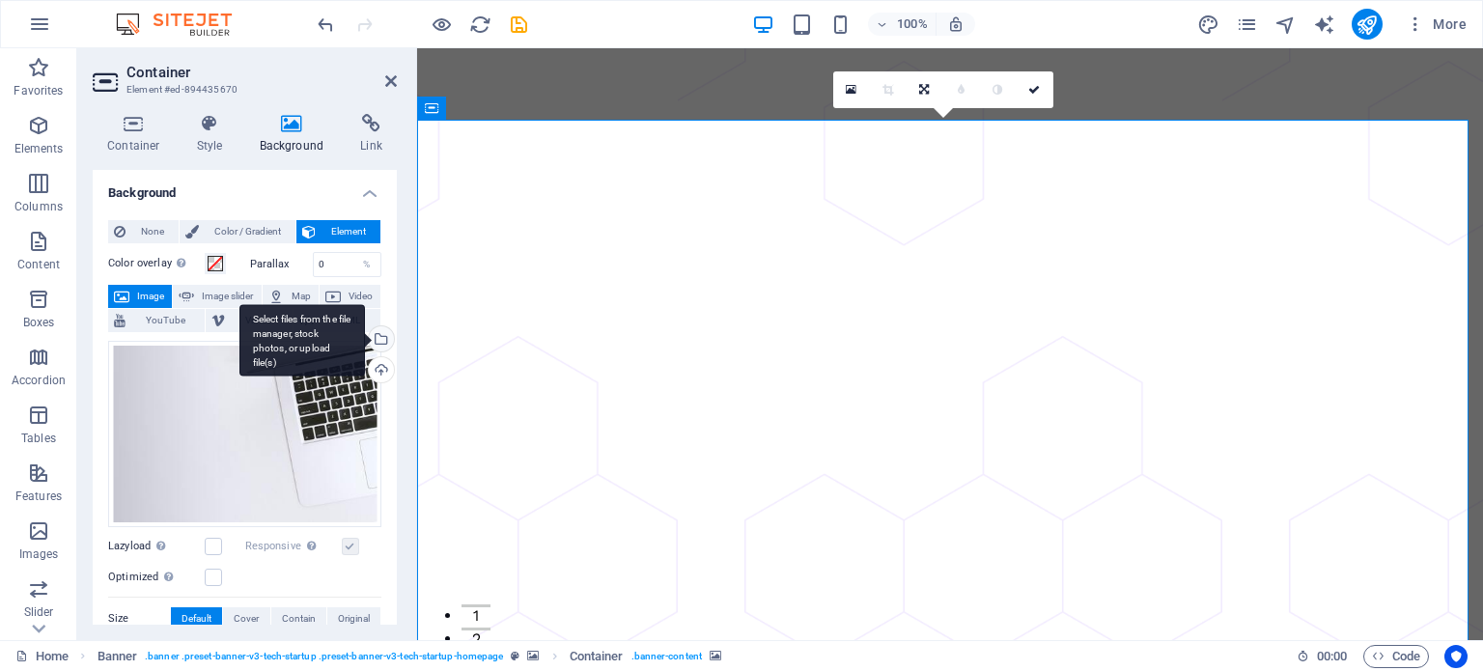
click at [376, 339] on div "Select files from the file manager, stock photos, or upload file(s)" at bounding box center [379, 340] width 29 height 29
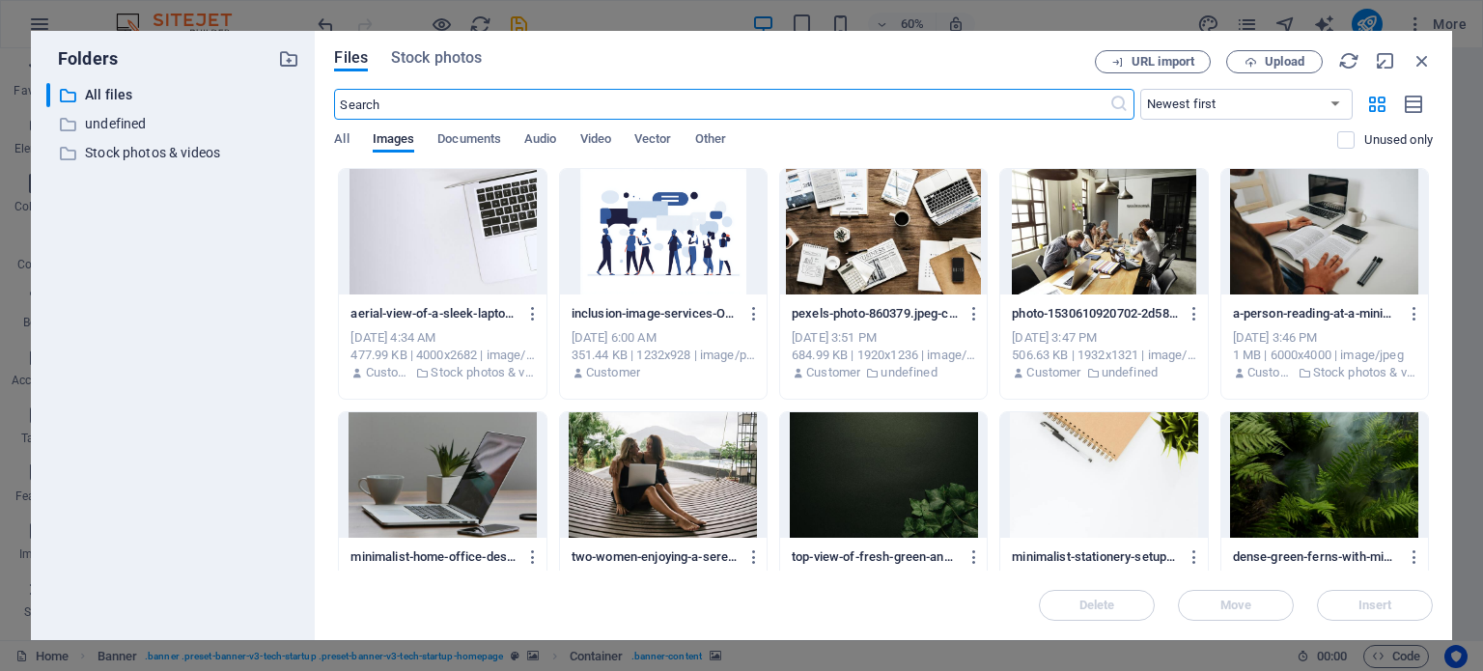
scroll to position [386, 0]
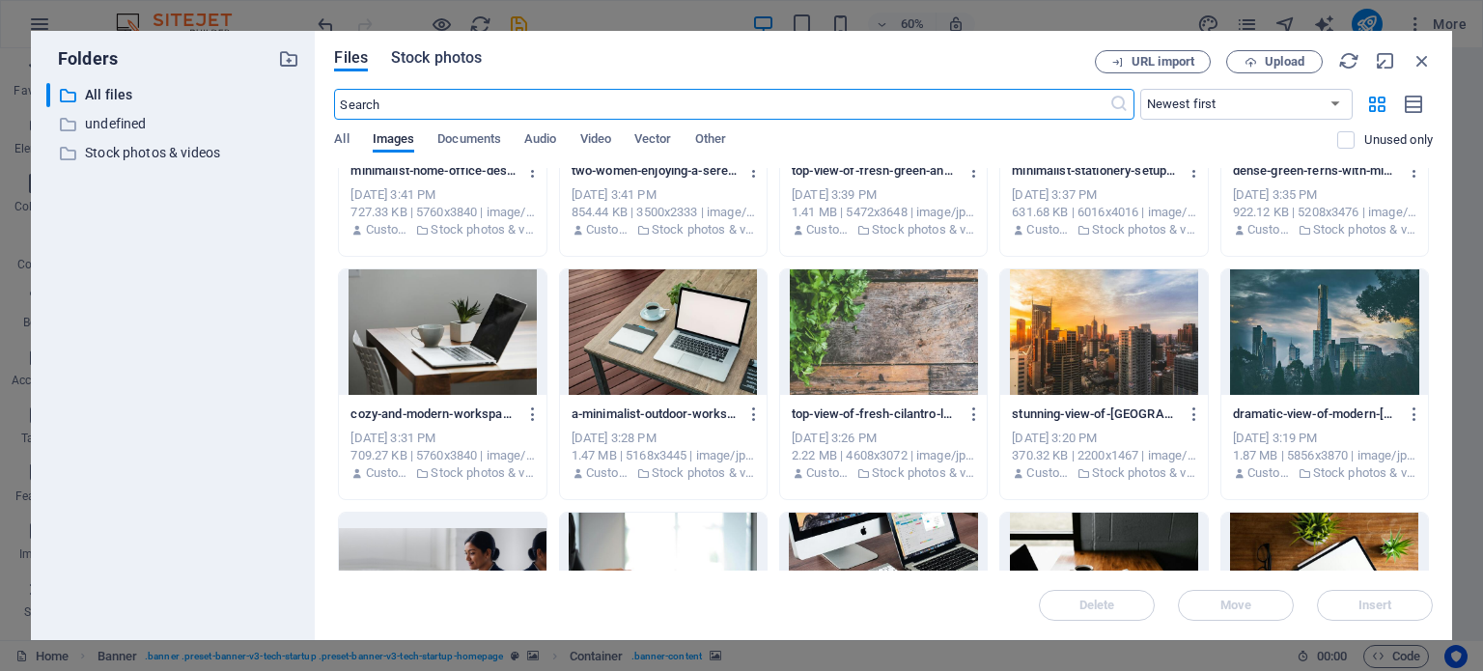
click at [456, 61] on span "Stock photos" at bounding box center [436, 57] width 91 height 23
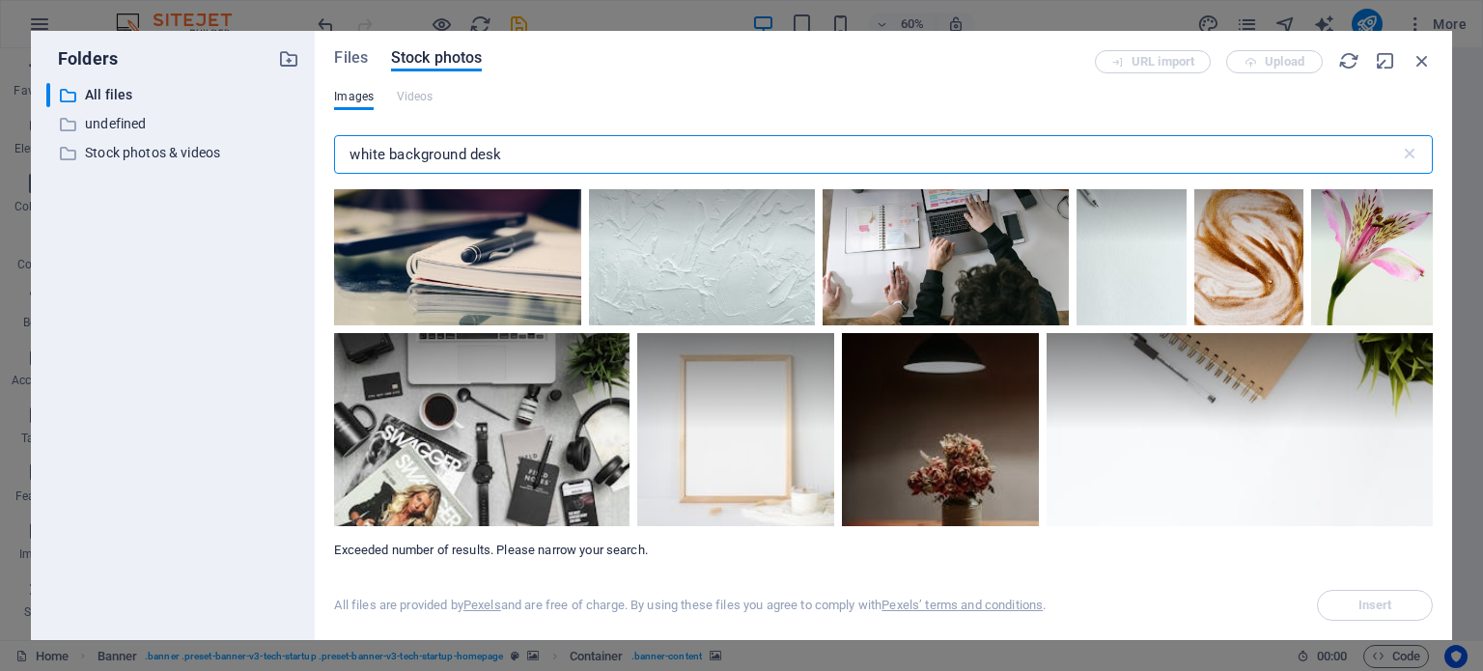
scroll to position [13882, 0]
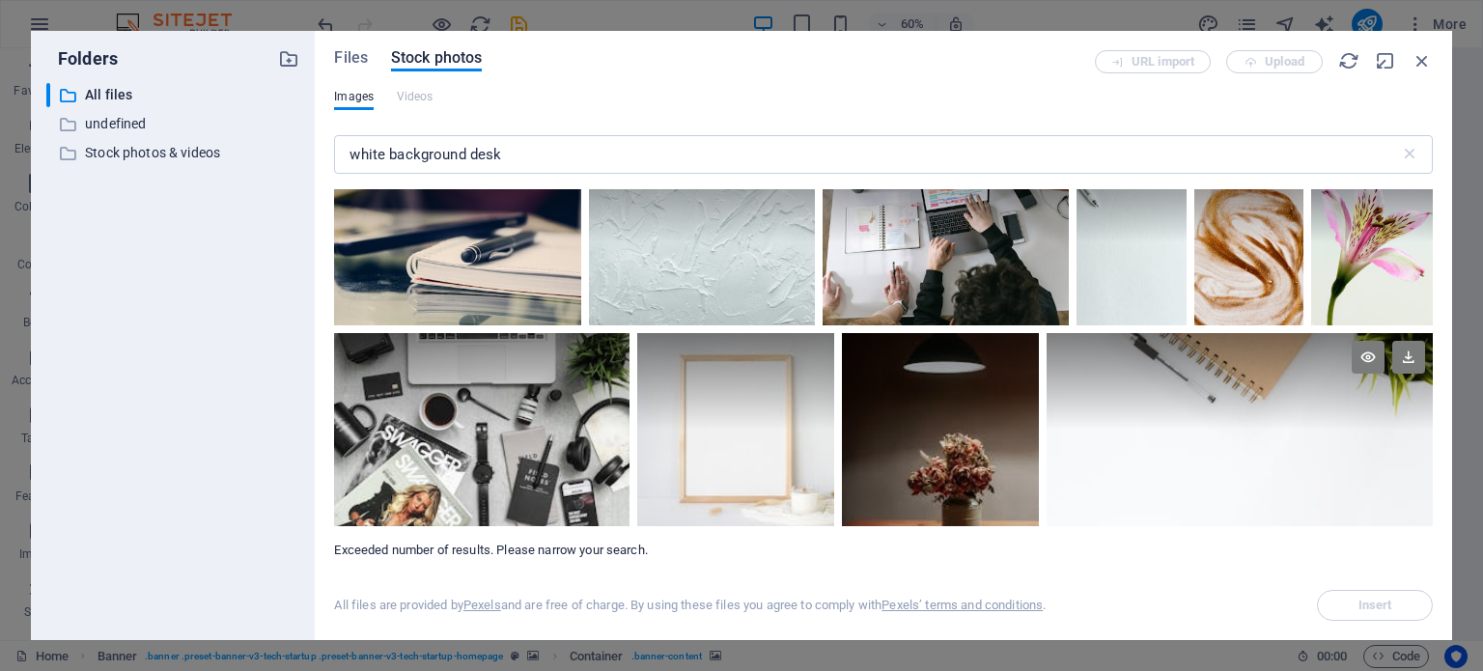
click at [1313, 440] on div at bounding box center [1240, 429] width 386 height 193
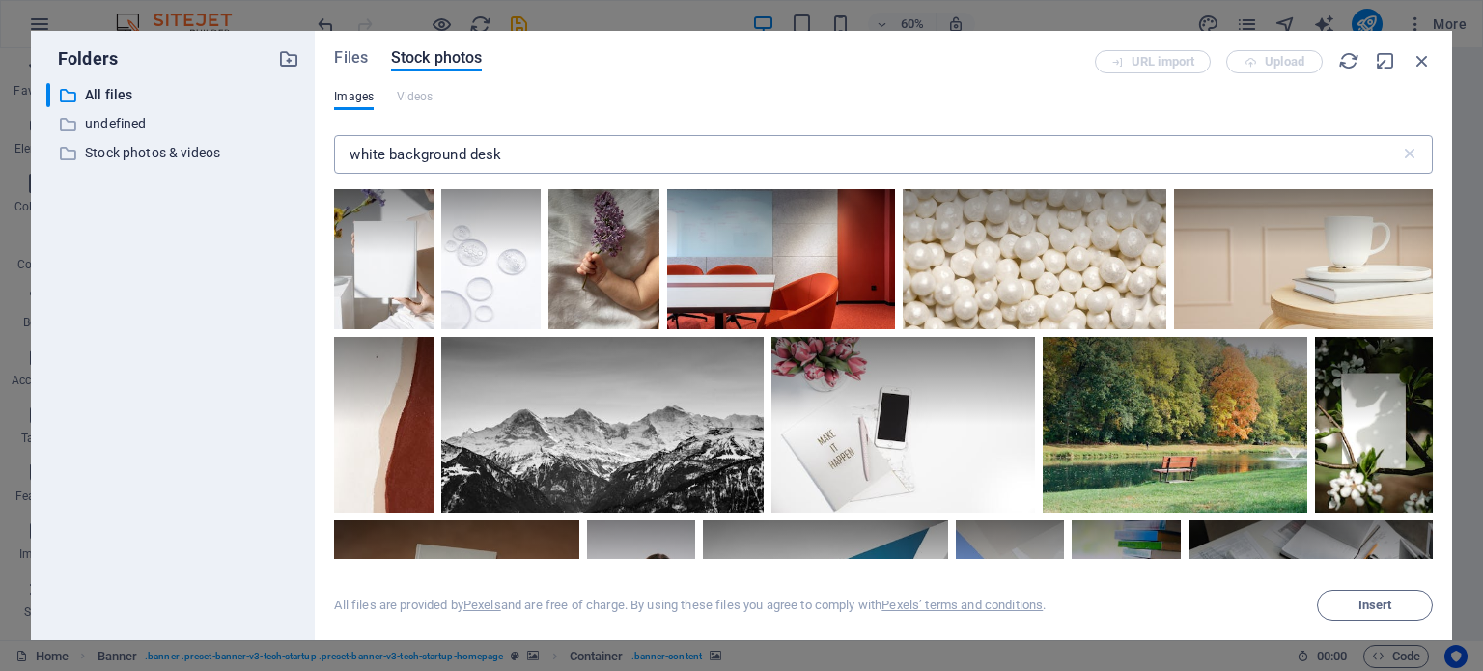
scroll to position [12820, 0]
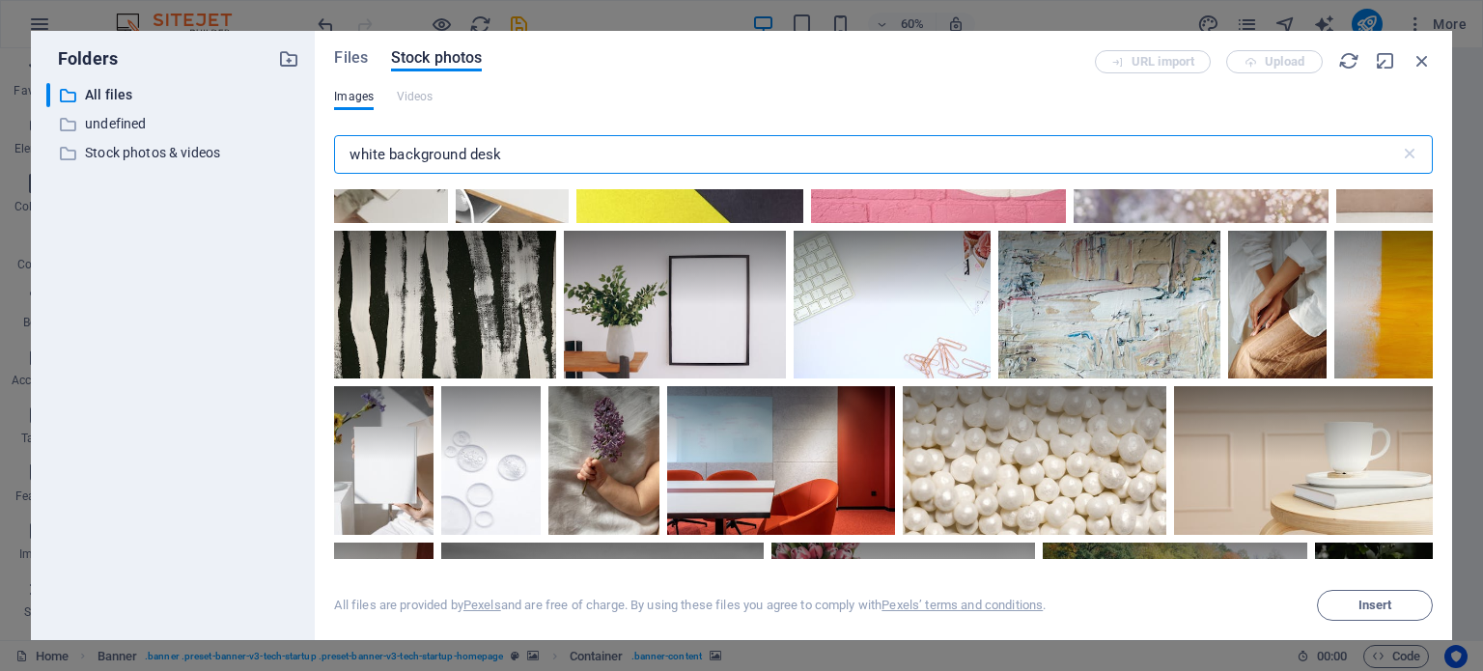
drag, startPoint x: 522, startPoint y: 155, endPoint x: 471, endPoint y: 150, distance: 51.5
click at [471, 150] on input "white background desk" at bounding box center [866, 154] width 1065 height 39
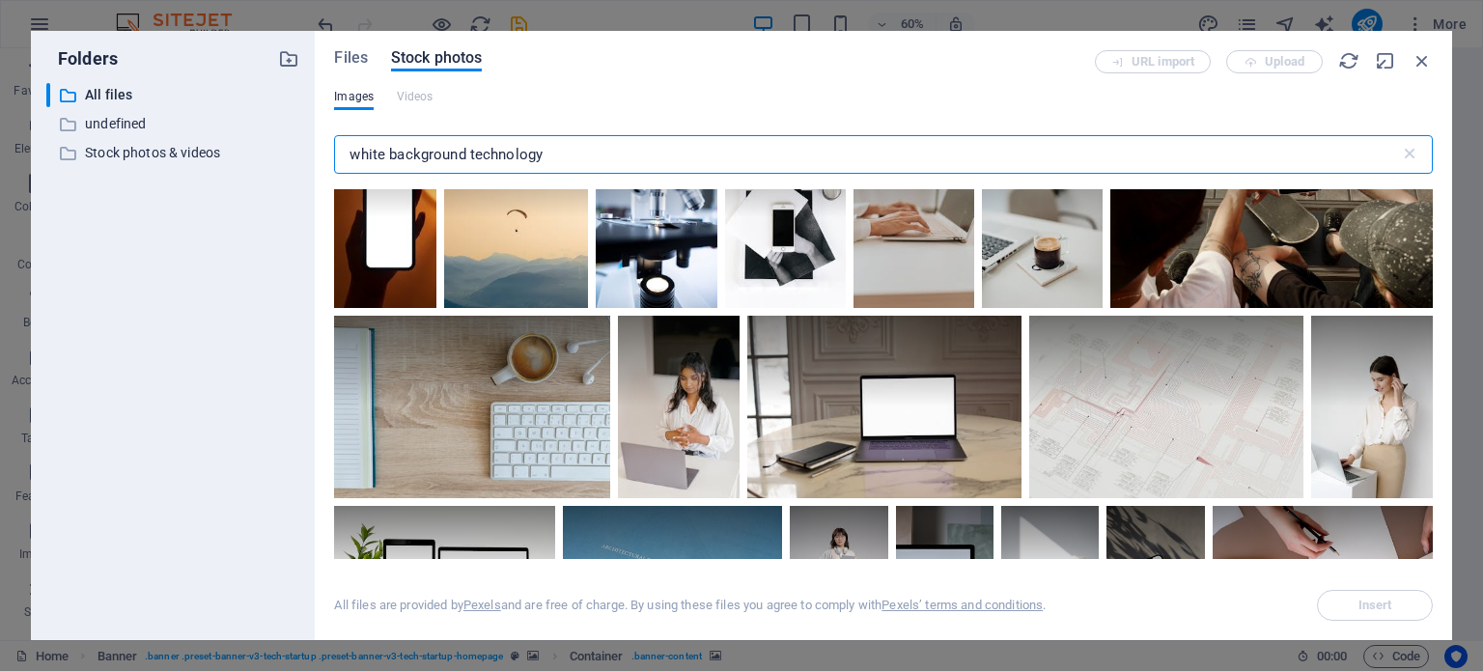
scroll to position [0, 0]
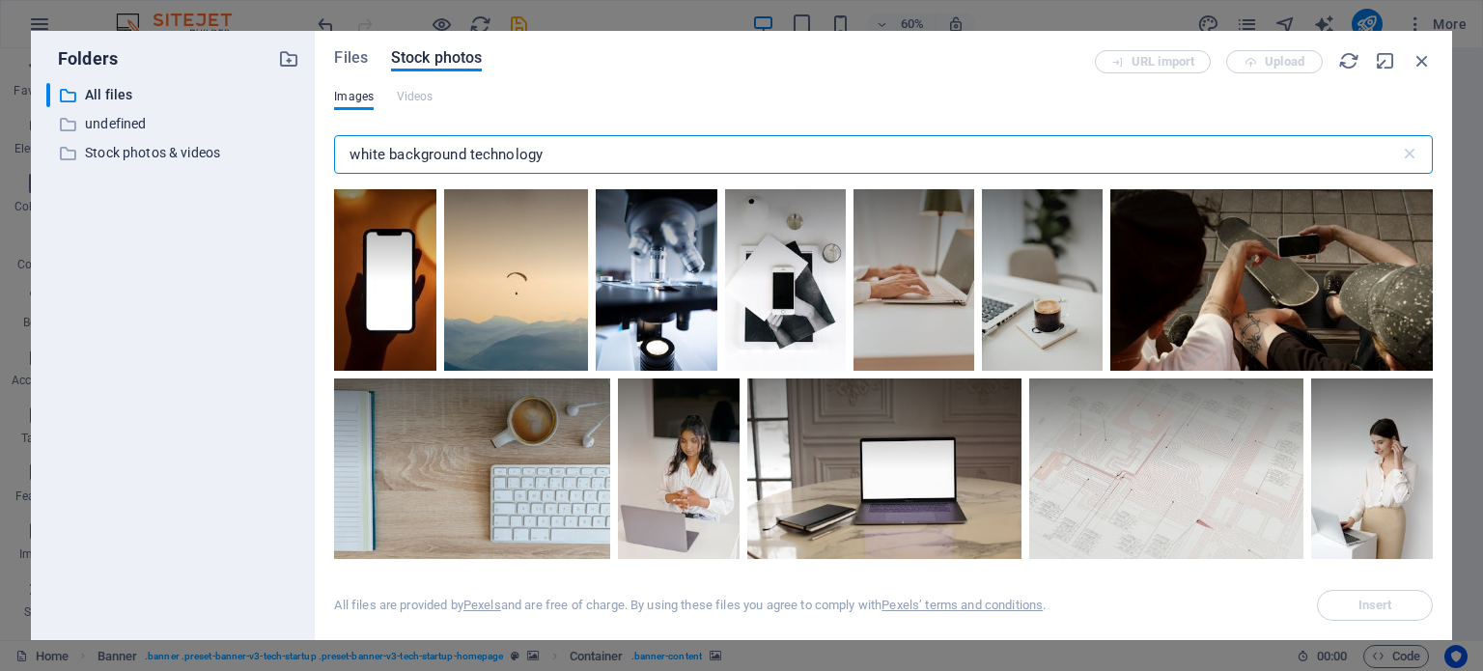
drag, startPoint x: 567, startPoint y: 152, endPoint x: 470, endPoint y: 154, distance: 96.6
click at [470, 154] on input "white background technology" at bounding box center [866, 154] width 1065 height 39
type input "white background desk"
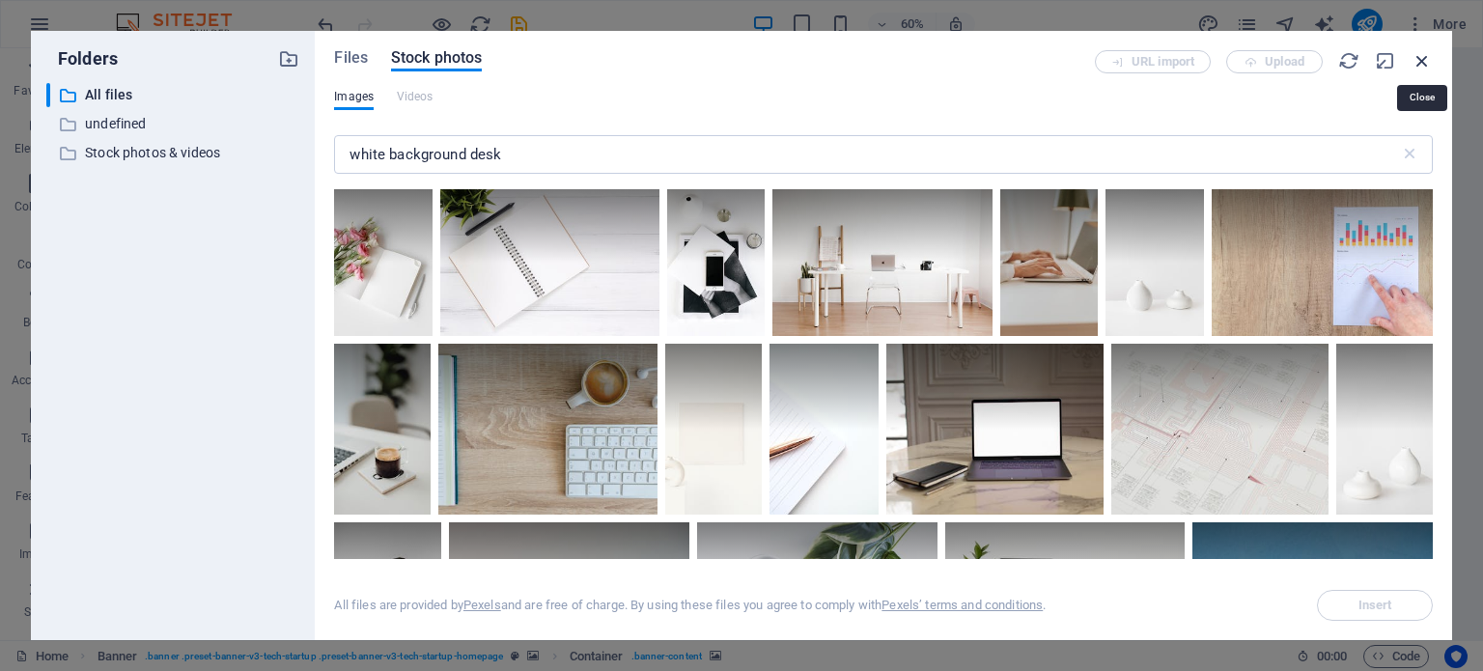
click at [1422, 60] on icon "button" at bounding box center [1422, 60] width 21 height 21
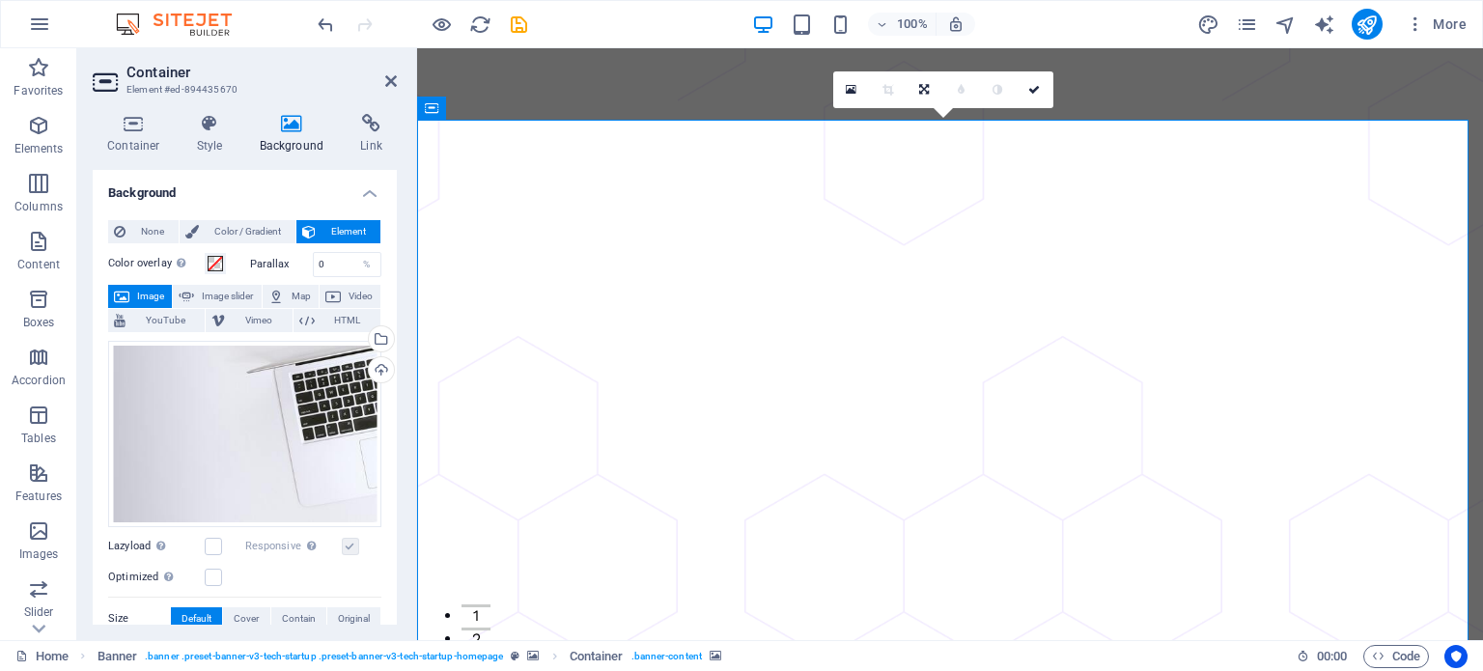
click at [143, 293] on span "Image" at bounding box center [150, 296] width 31 height 23
click at [38, 20] on icon "button" at bounding box center [39, 24] width 23 height 23
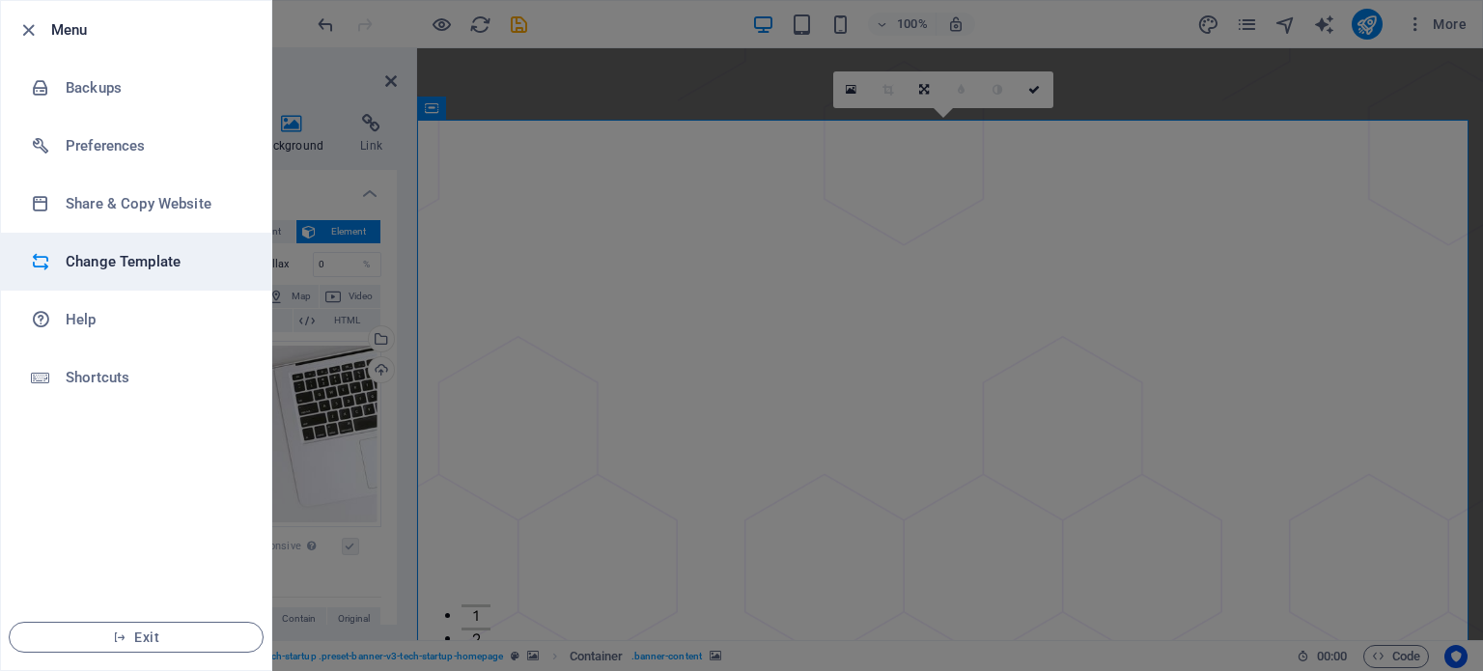
click at [122, 271] on h6 "Change Template" at bounding box center [155, 261] width 179 height 23
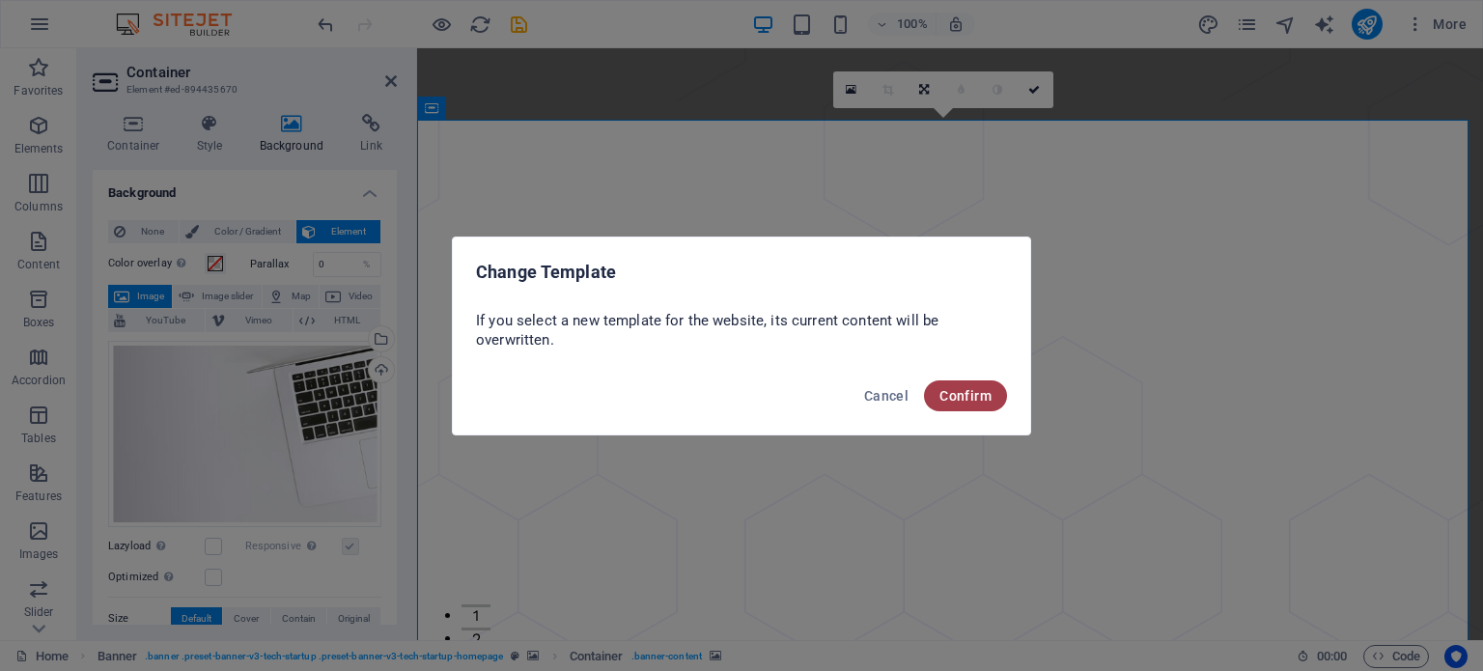
click at [973, 396] on span "Confirm" at bounding box center [966, 395] width 52 height 15
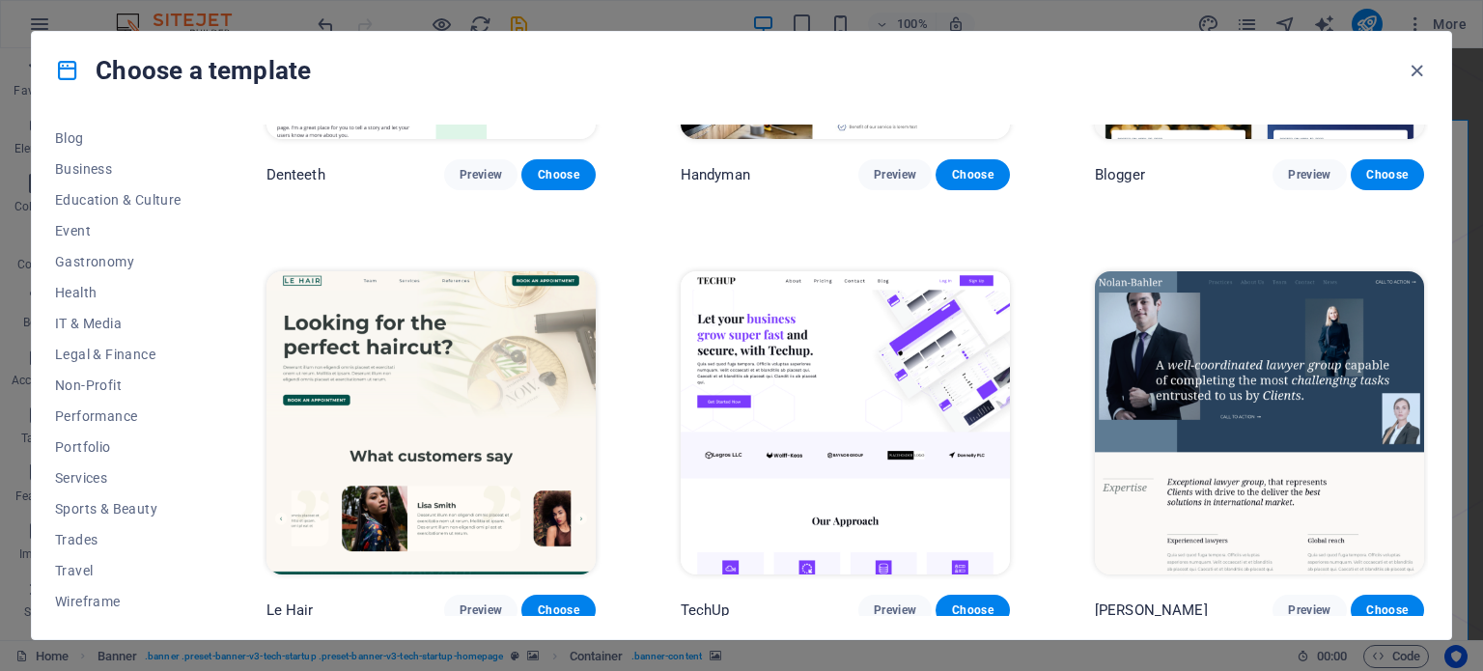
scroll to position [5987, 0]
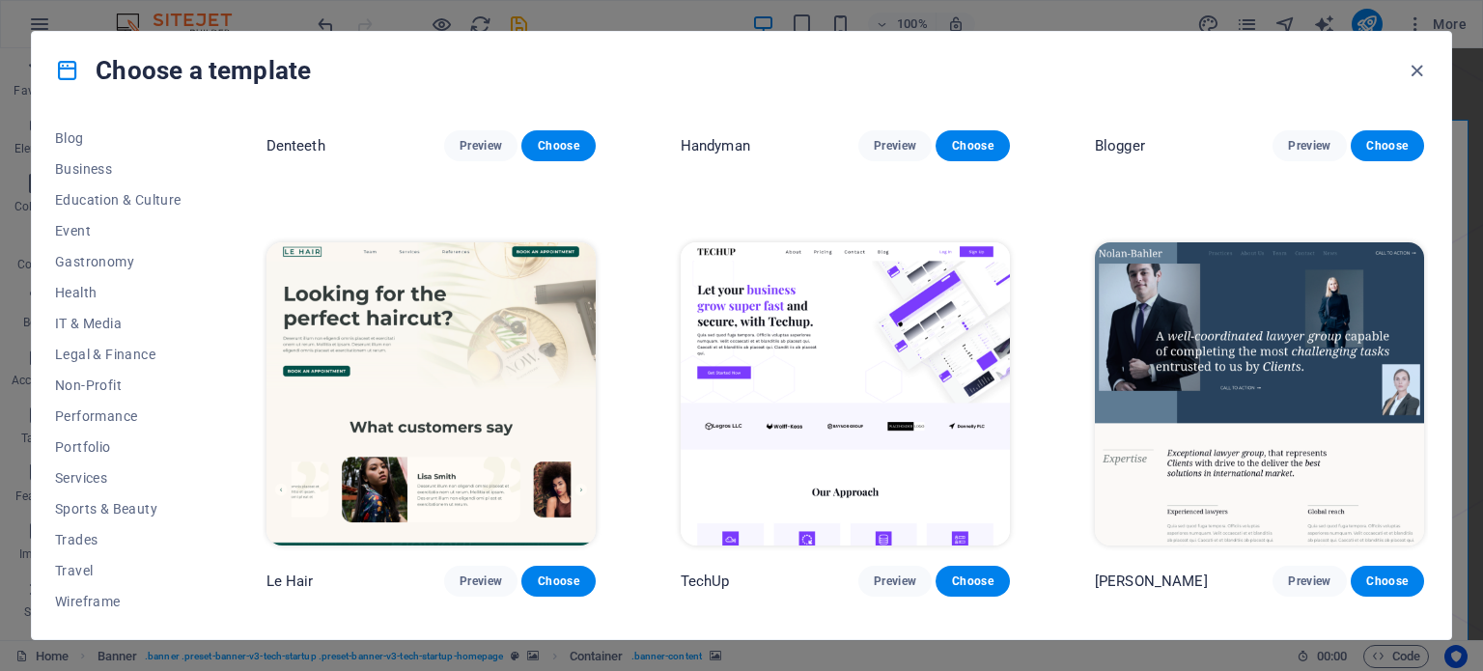
click at [888, 346] on img at bounding box center [845, 393] width 329 height 303
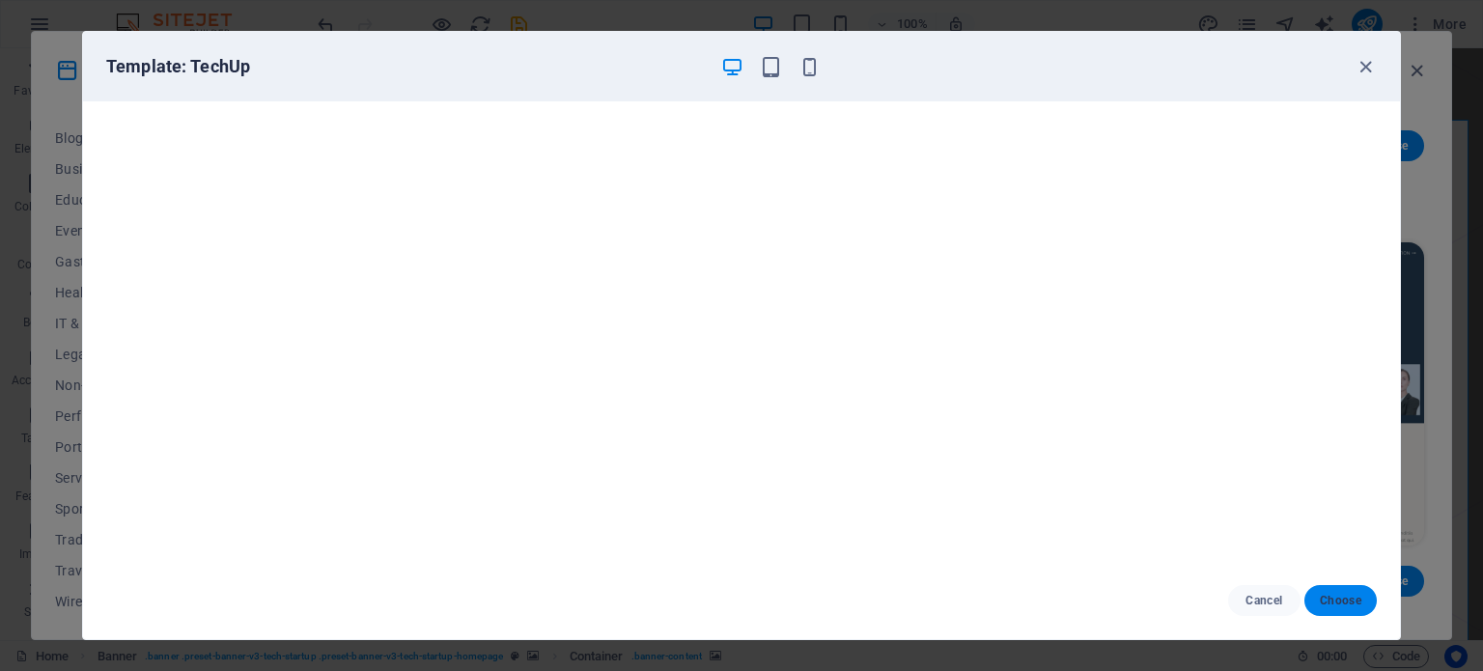
click at [1352, 602] on span "Choose" at bounding box center [1341, 600] width 42 height 15
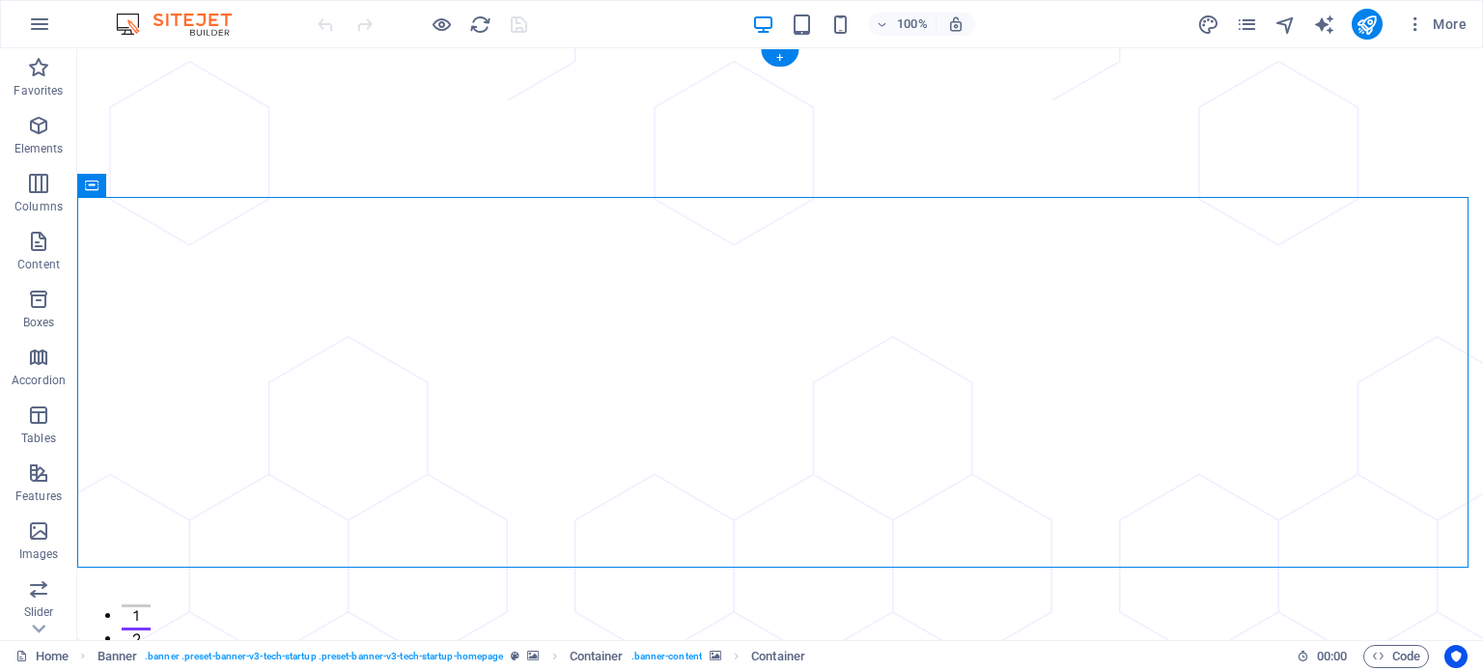
click at [177, 183] on icon at bounding box center [177, 185] width 11 height 20
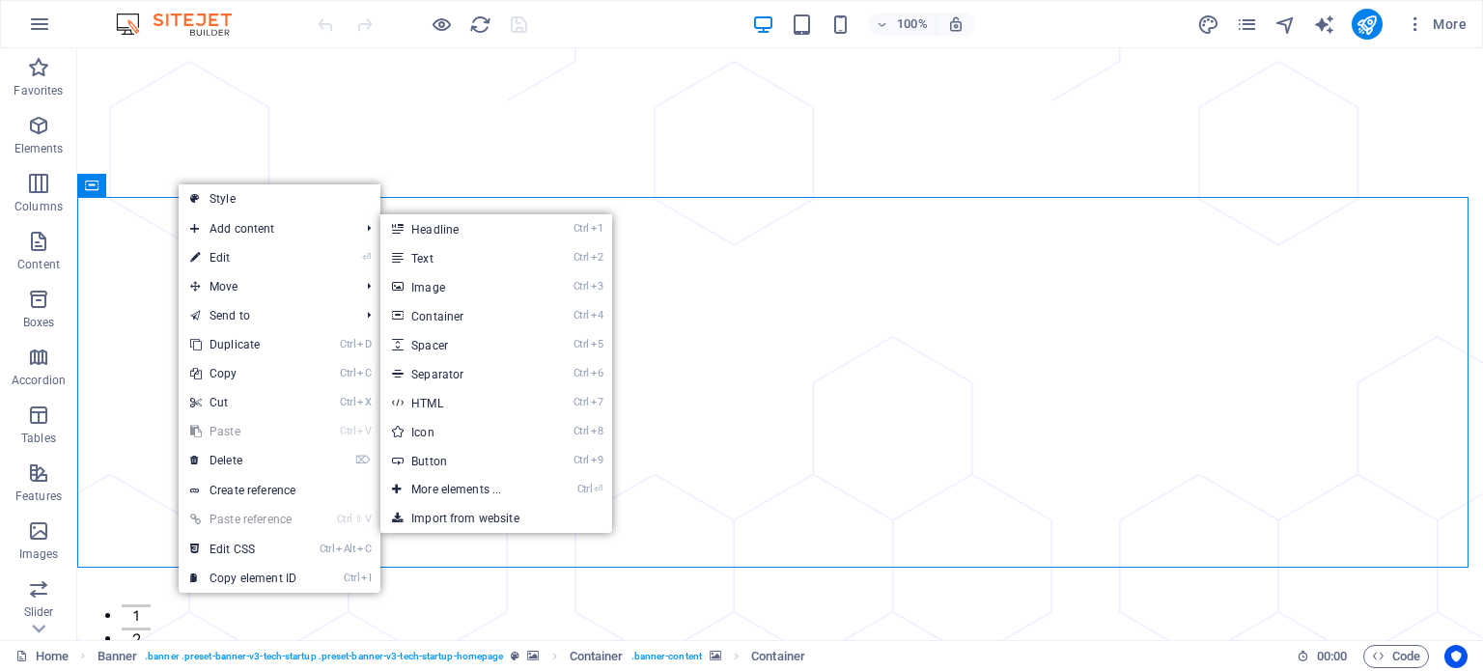
click at [245, 250] on link "⏎ Edit" at bounding box center [243, 257] width 129 height 29
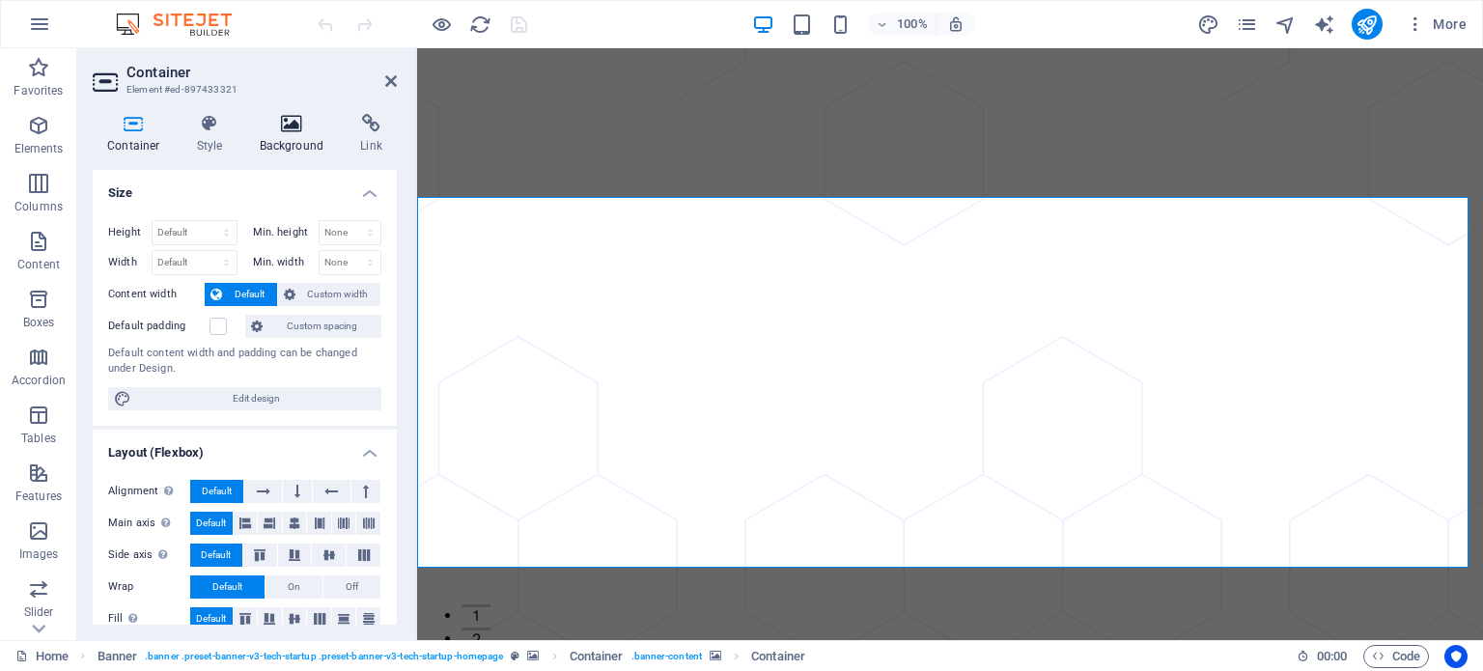
click at [297, 125] on icon at bounding box center [292, 123] width 94 height 19
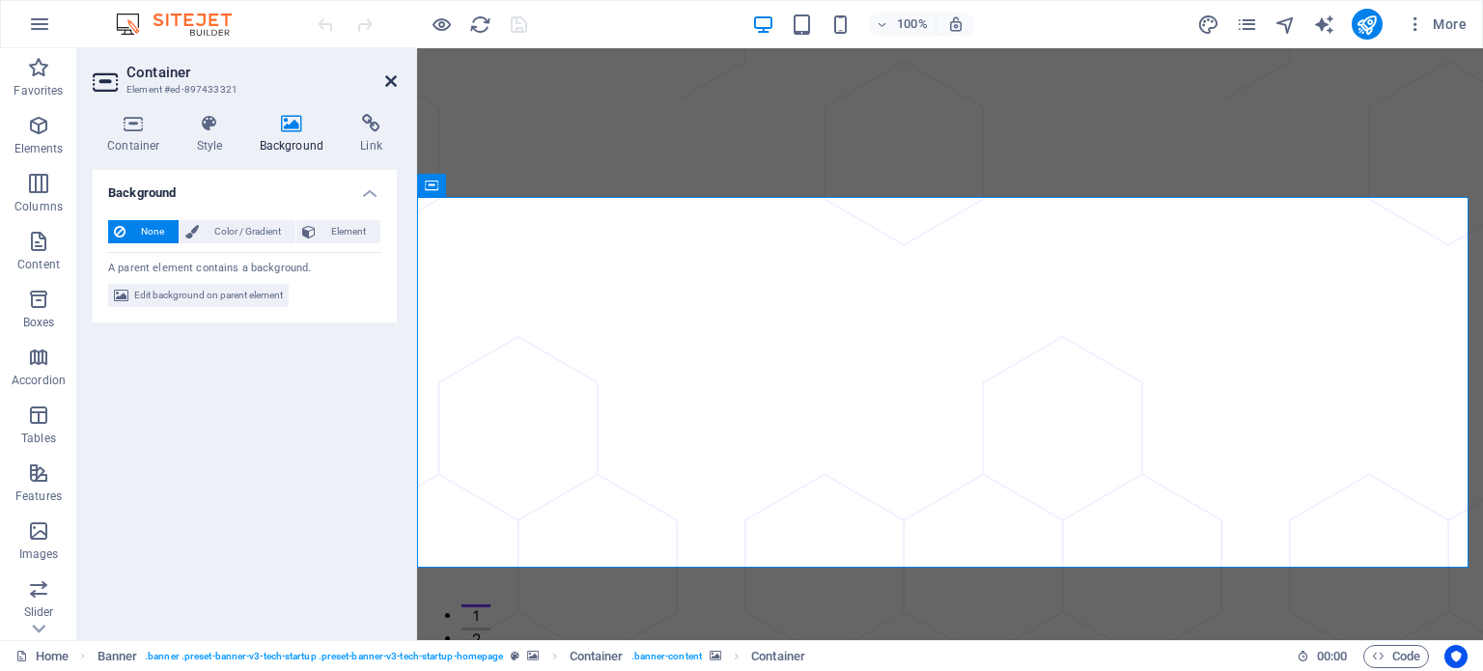
click at [390, 77] on icon at bounding box center [391, 80] width 12 height 15
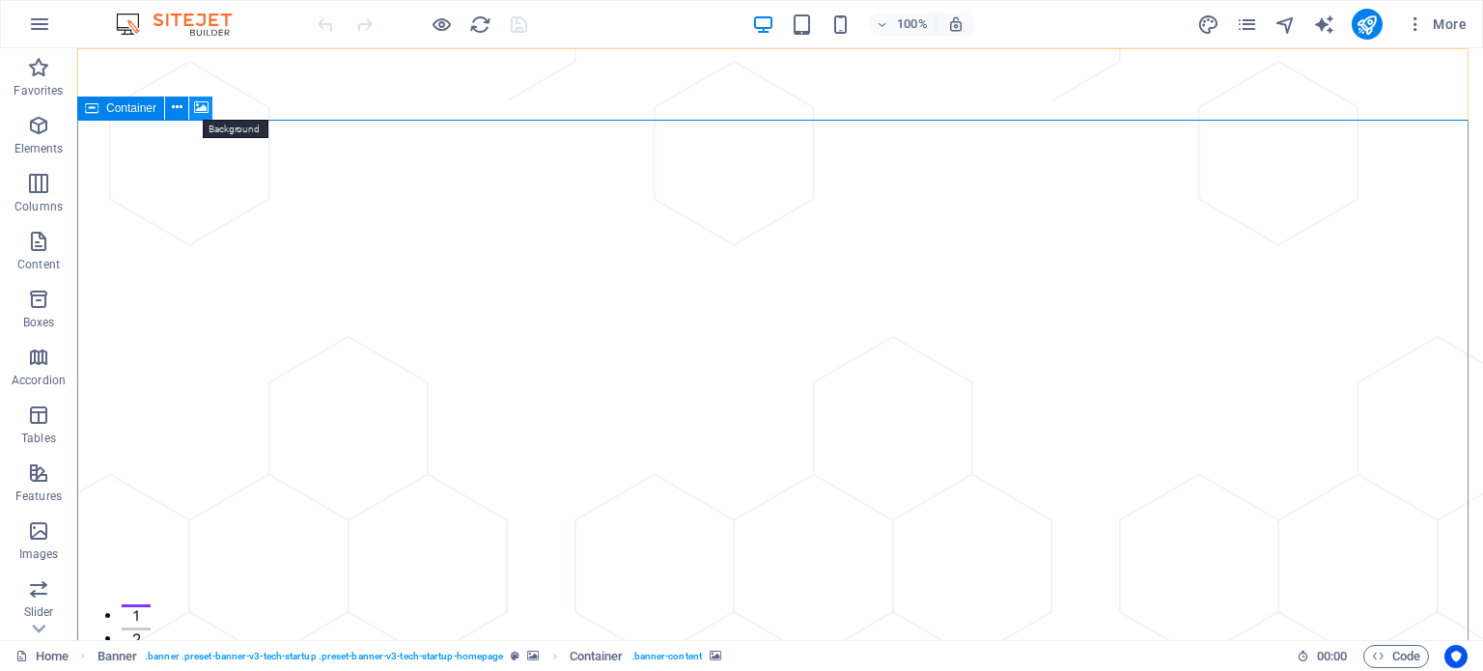
click at [204, 107] on icon at bounding box center [201, 108] width 14 height 20
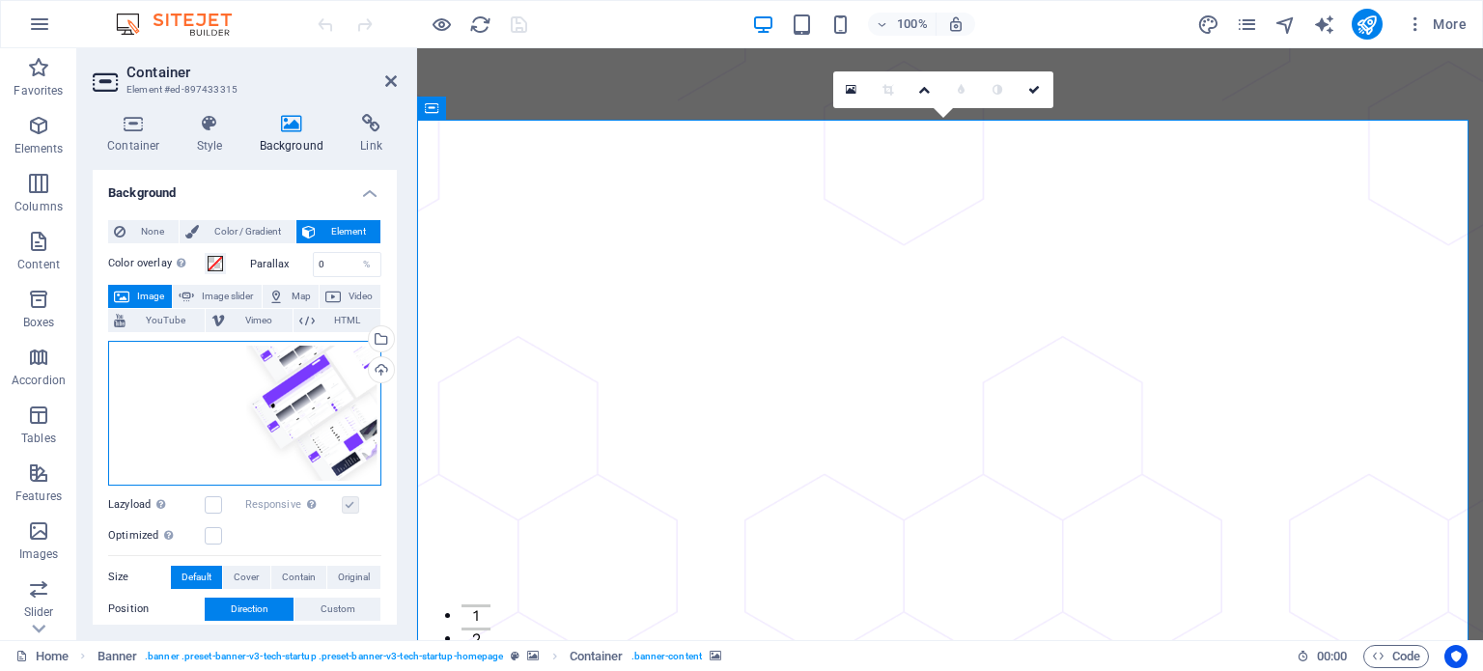
click at [304, 413] on div "Drag files here, click to choose files or select files from Files or our free s…" at bounding box center [244, 413] width 273 height 145
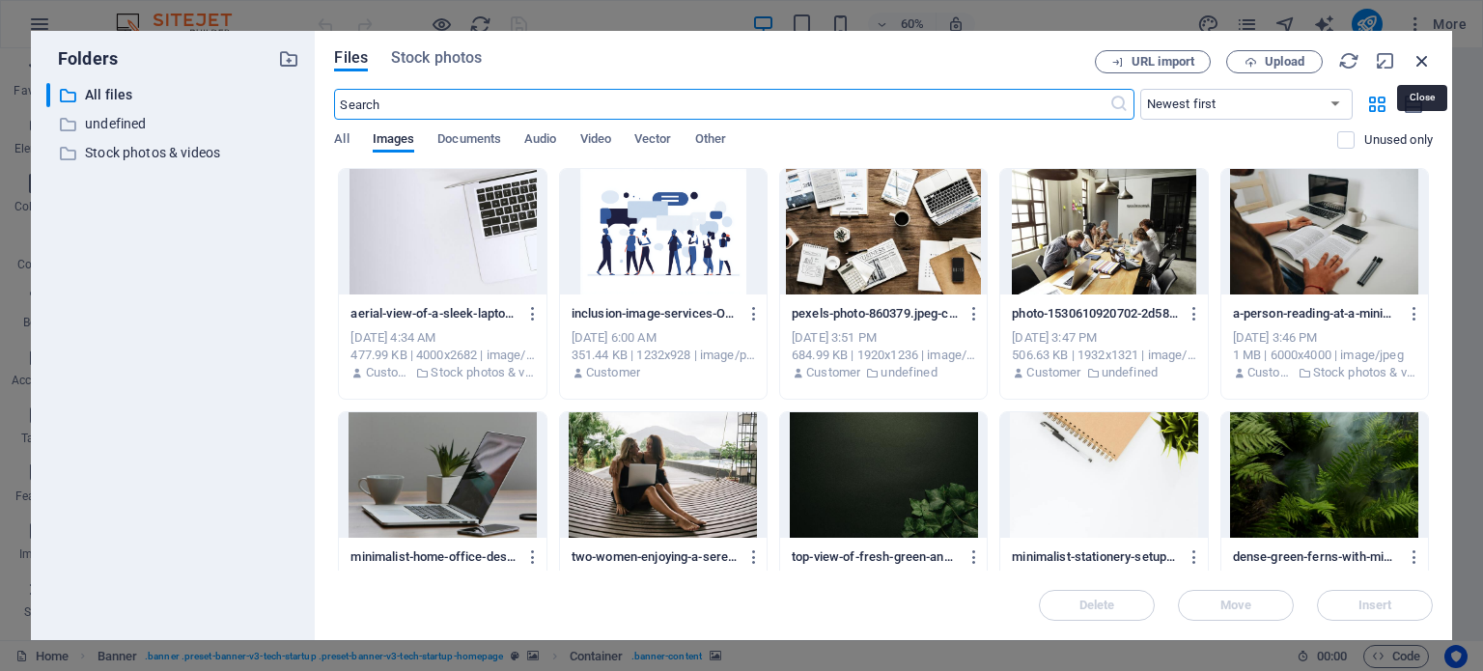
click at [1429, 50] on icon "button" at bounding box center [1422, 60] width 21 height 21
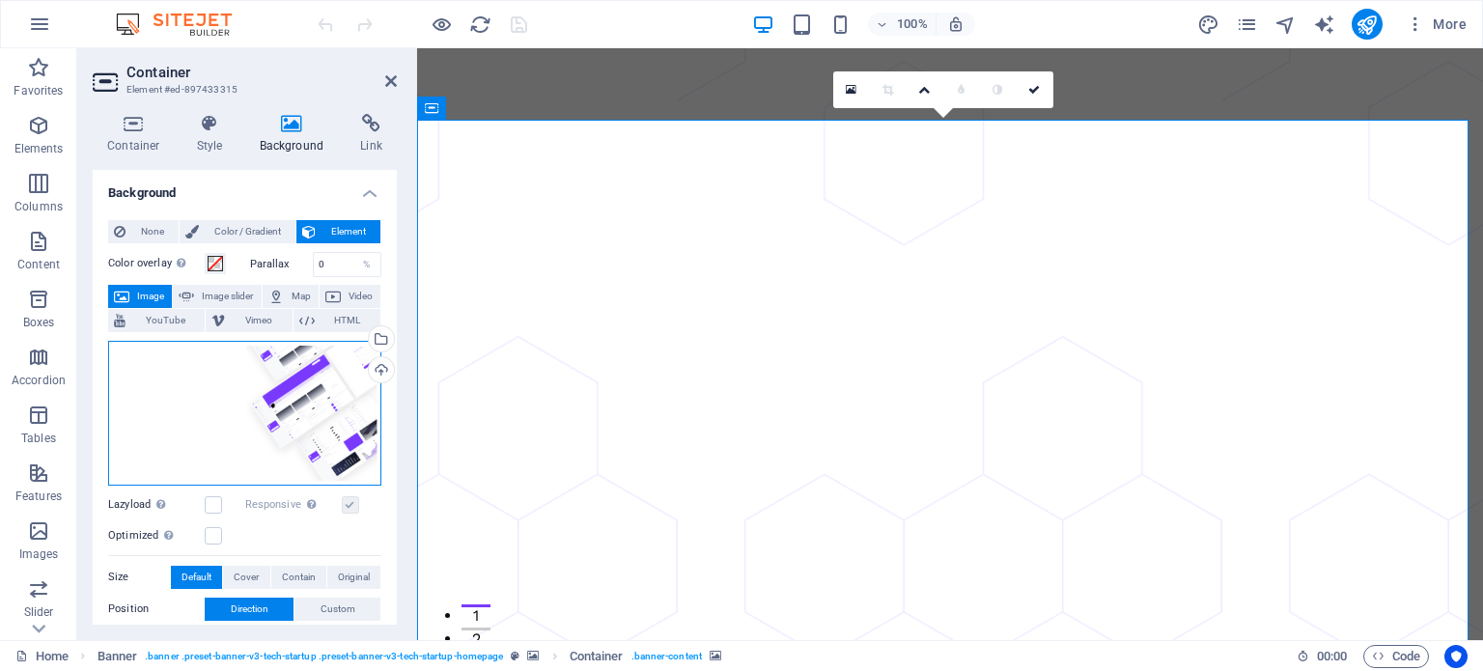
click at [332, 385] on div "Drag files here, click to choose files or select files from Files or our free s…" at bounding box center [244, 413] width 273 height 145
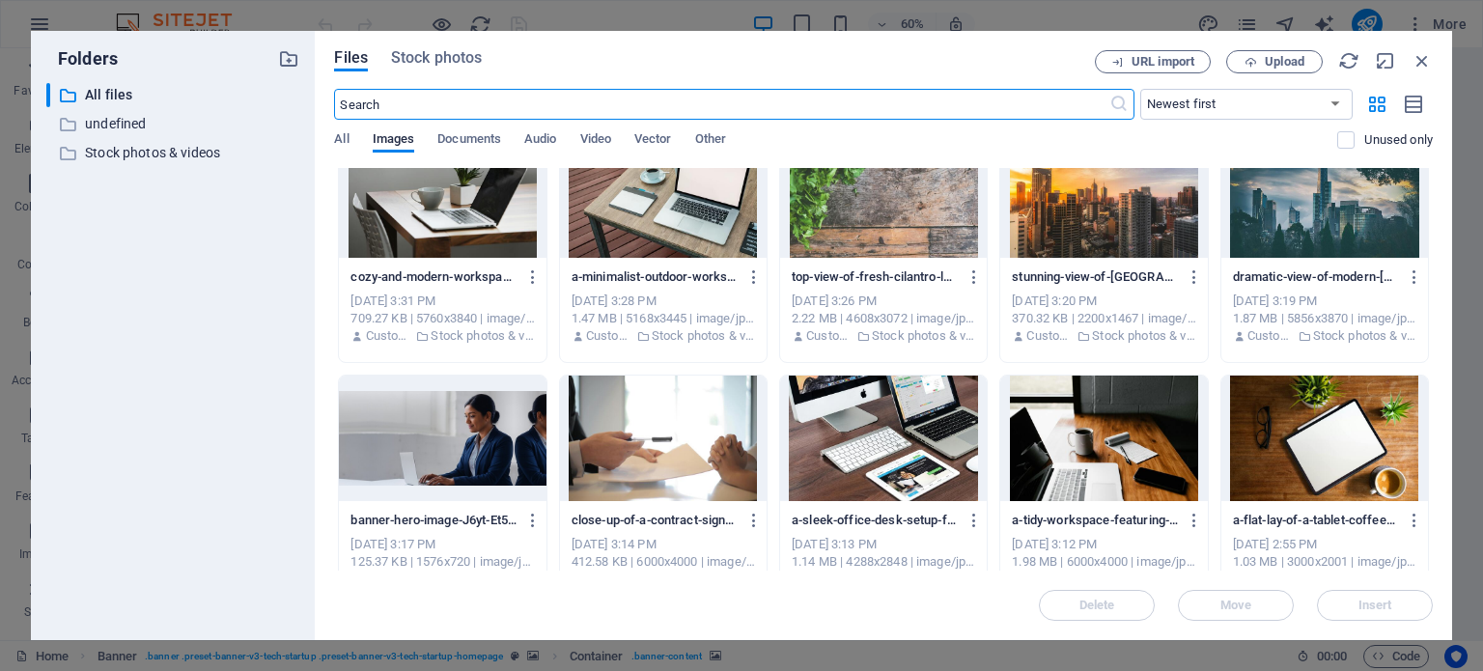
scroll to position [320, 0]
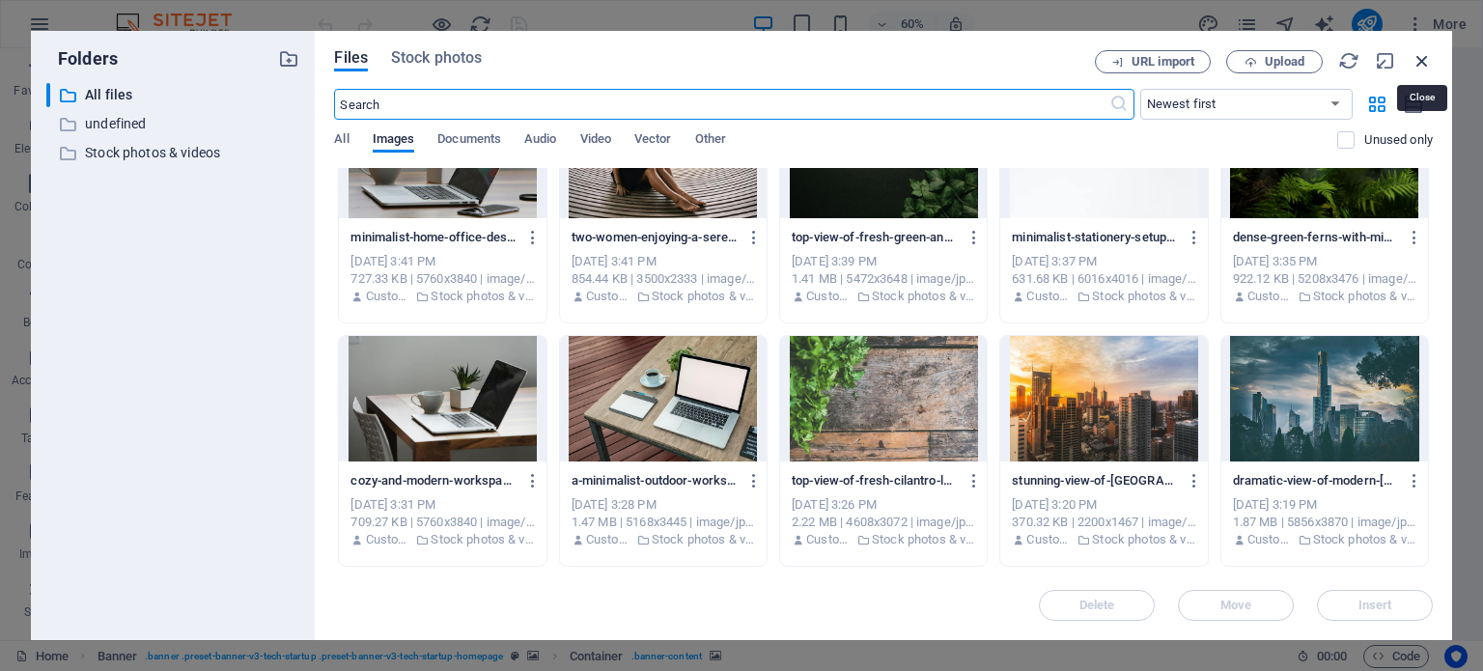
click at [1427, 55] on icon "button" at bounding box center [1422, 60] width 21 height 21
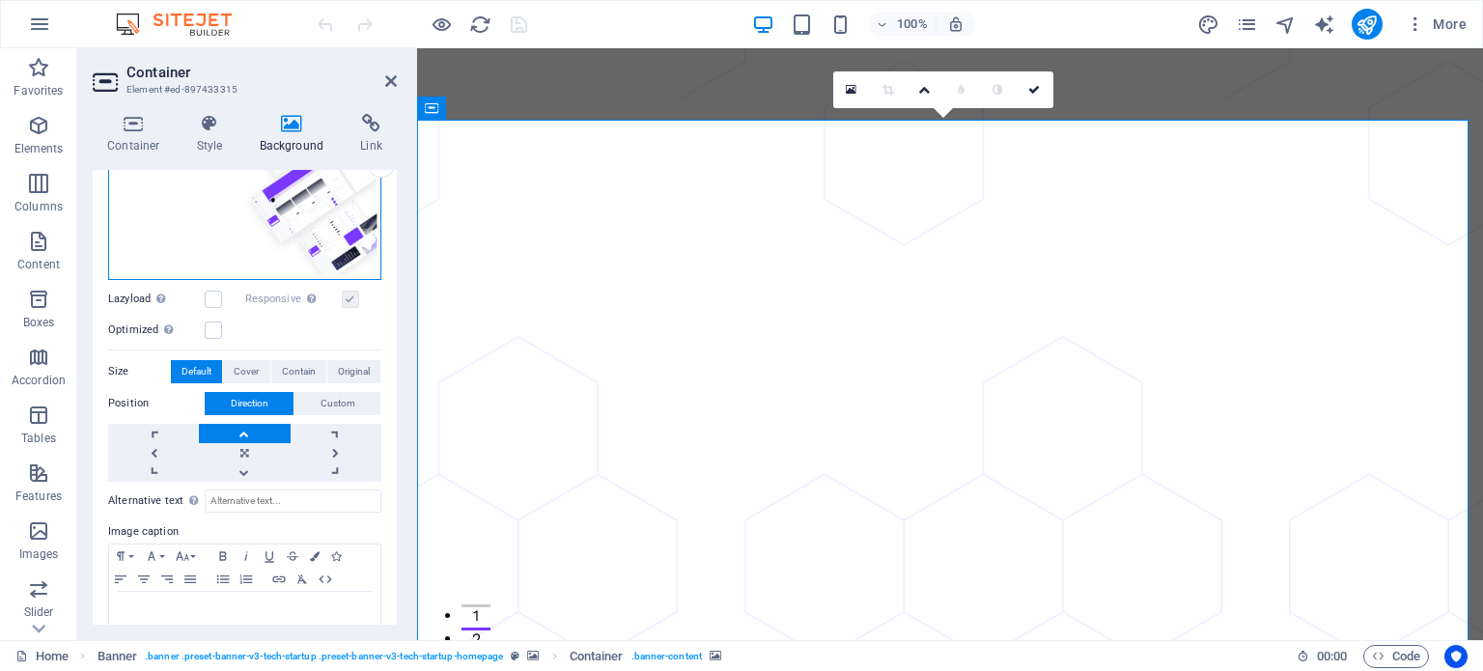
scroll to position [307, 0]
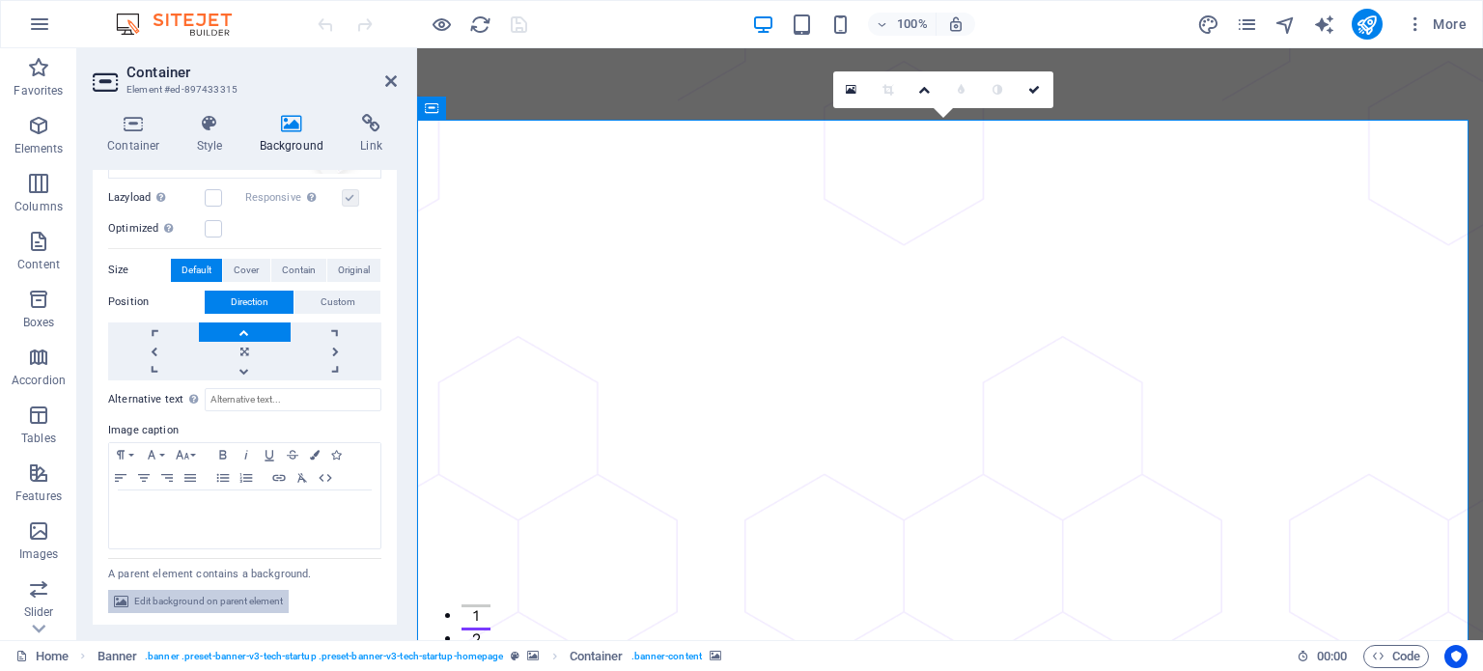
drag, startPoint x: 239, startPoint y: 602, endPoint x: 42, endPoint y: 499, distance: 221.1
click at [239, 602] on span "Edit background on parent element" at bounding box center [208, 601] width 149 height 23
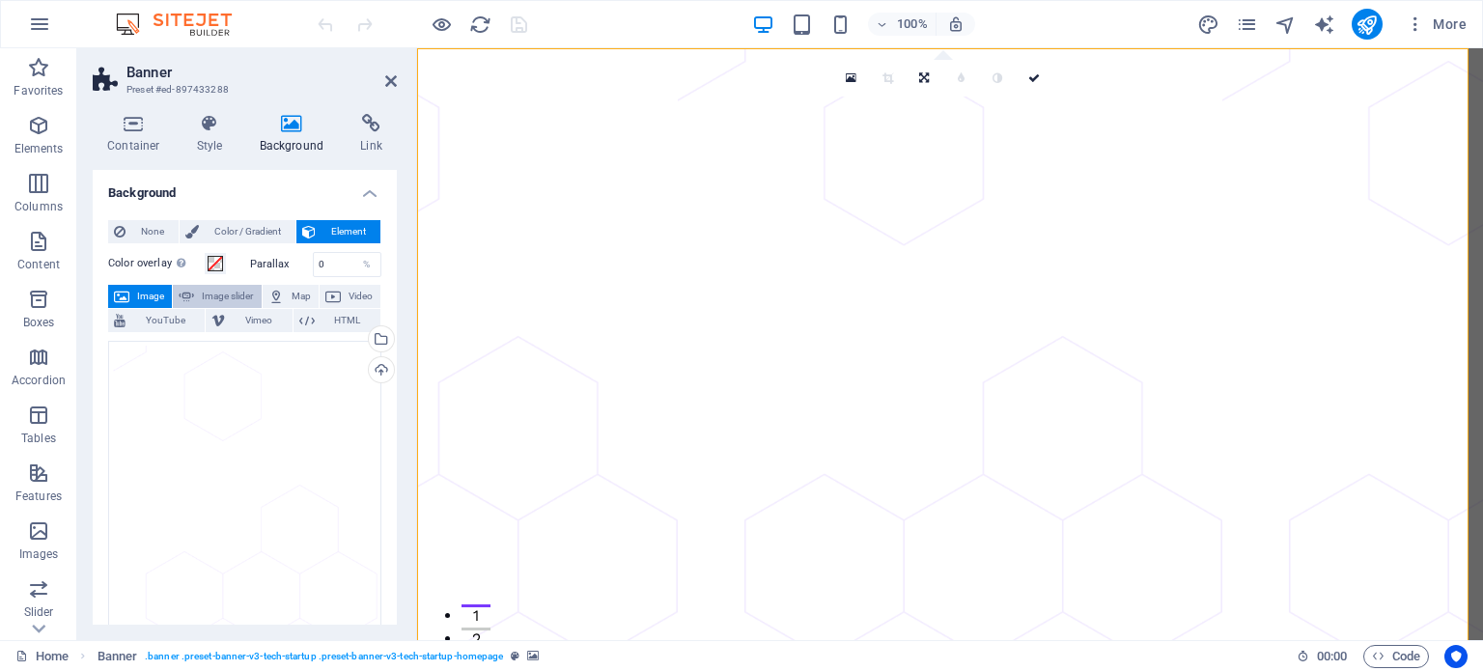
click at [232, 297] on span "Image slider" at bounding box center [227, 296] width 55 height 23
select select "ms"
select select "s"
select select "progressive"
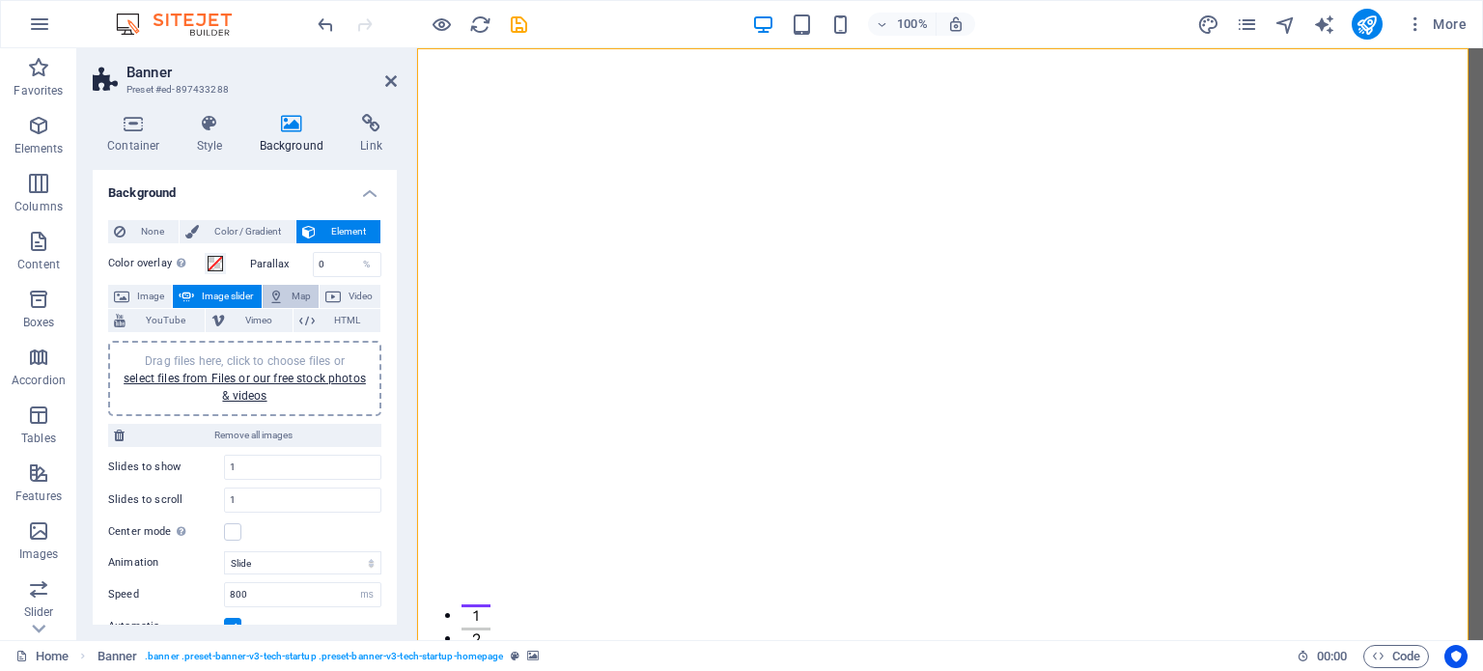
click at [293, 291] on span "Map" at bounding box center [301, 296] width 23 height 23
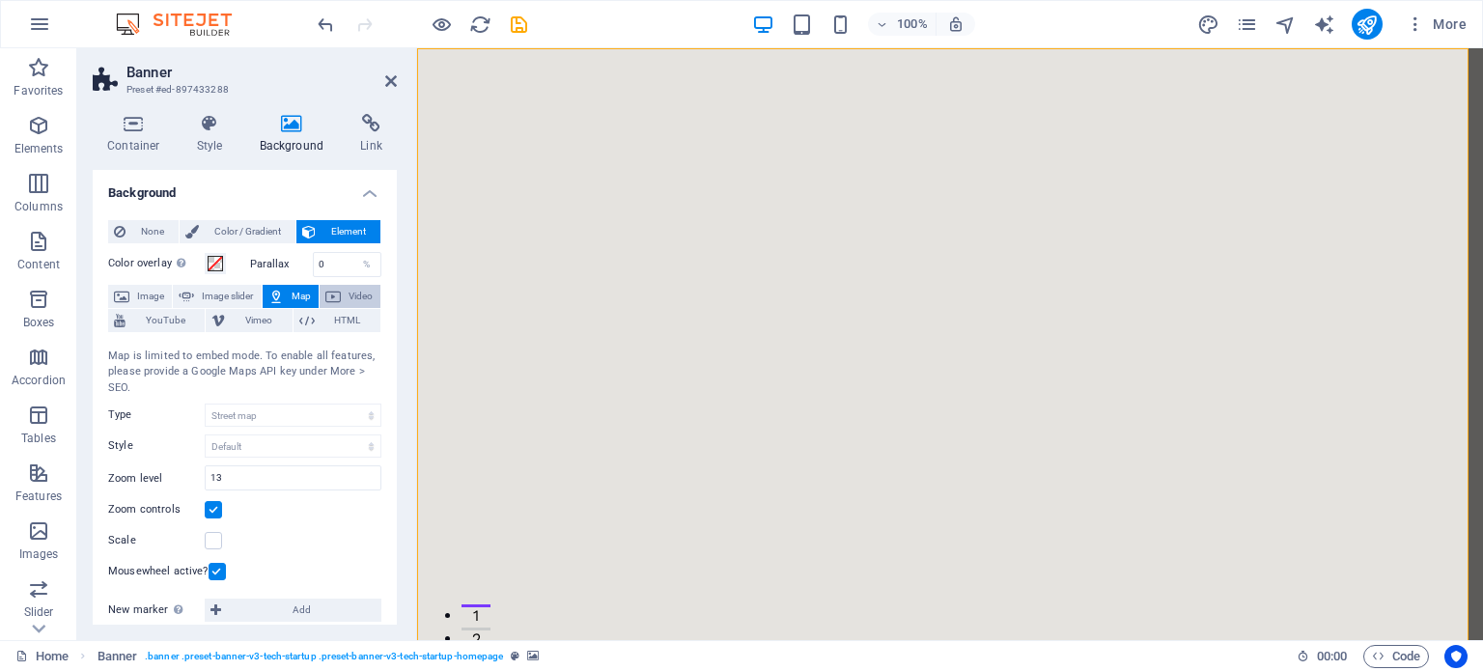
click at [341, 296] on button "Video" at bounding box center [350, 296] width 61 height 23
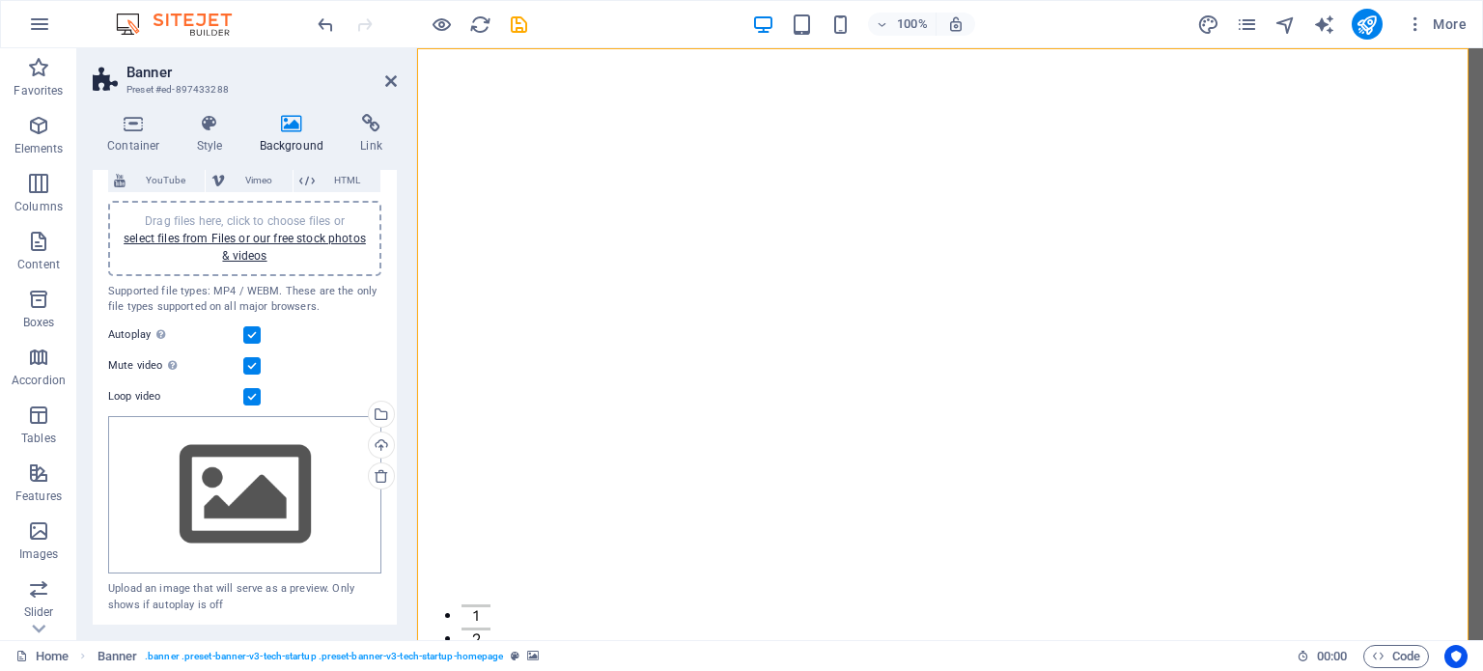
scroll to position [0, 0]
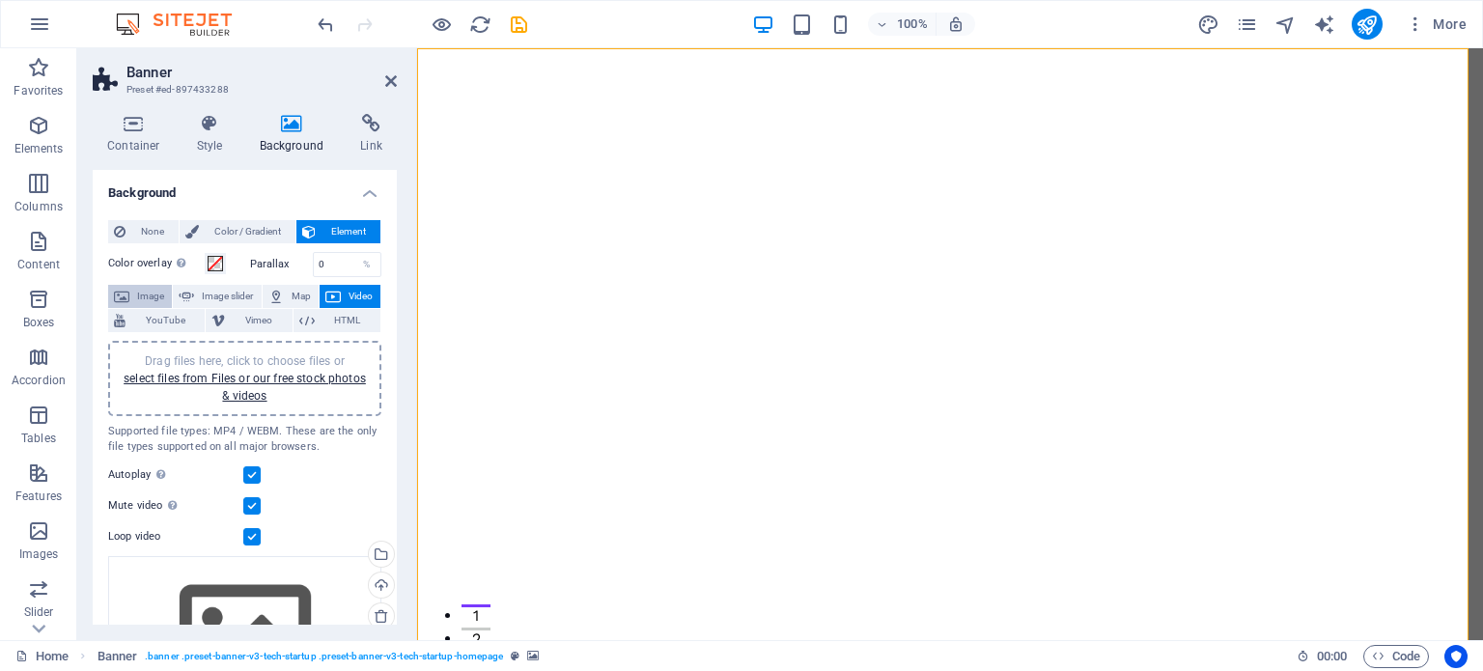
click at [140, 295] on span "Image" at bounding box center [150, 296] width 31 height 23
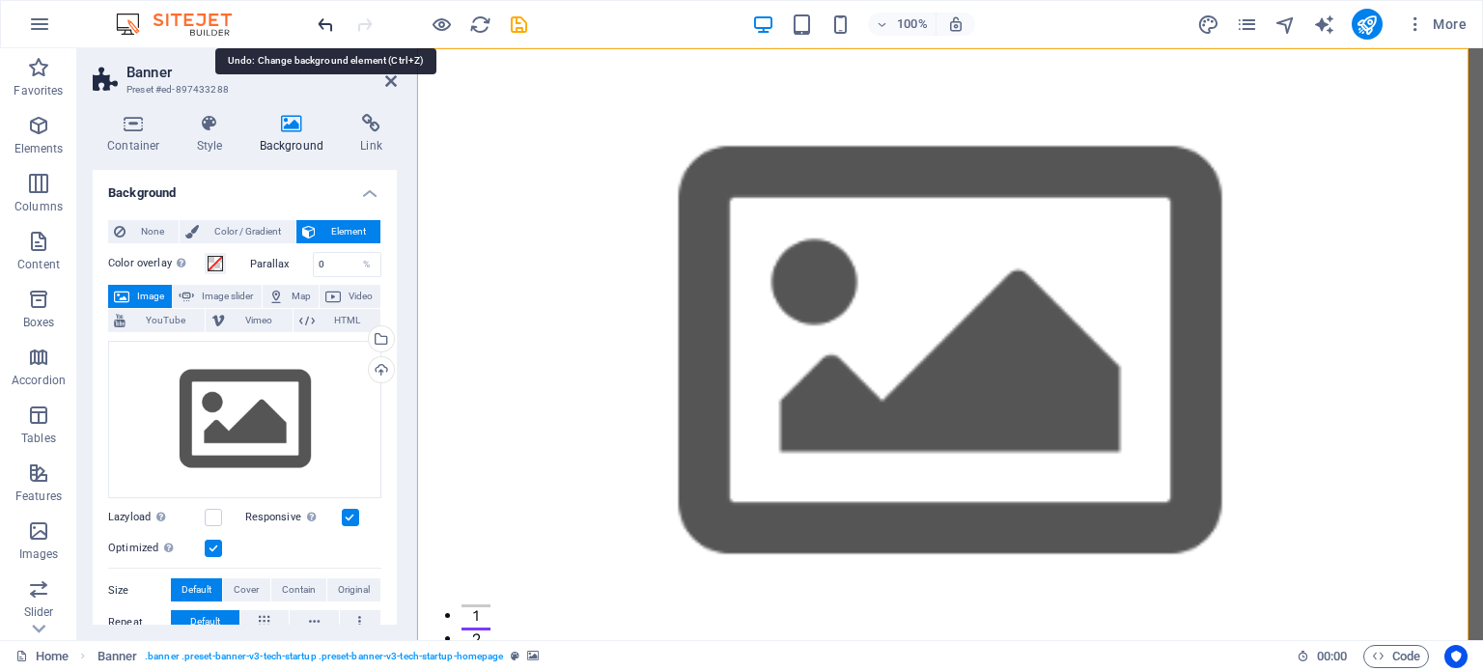
click at [325, 24] on icon "undo" at bounding box center [326, 25] width 22 height 22
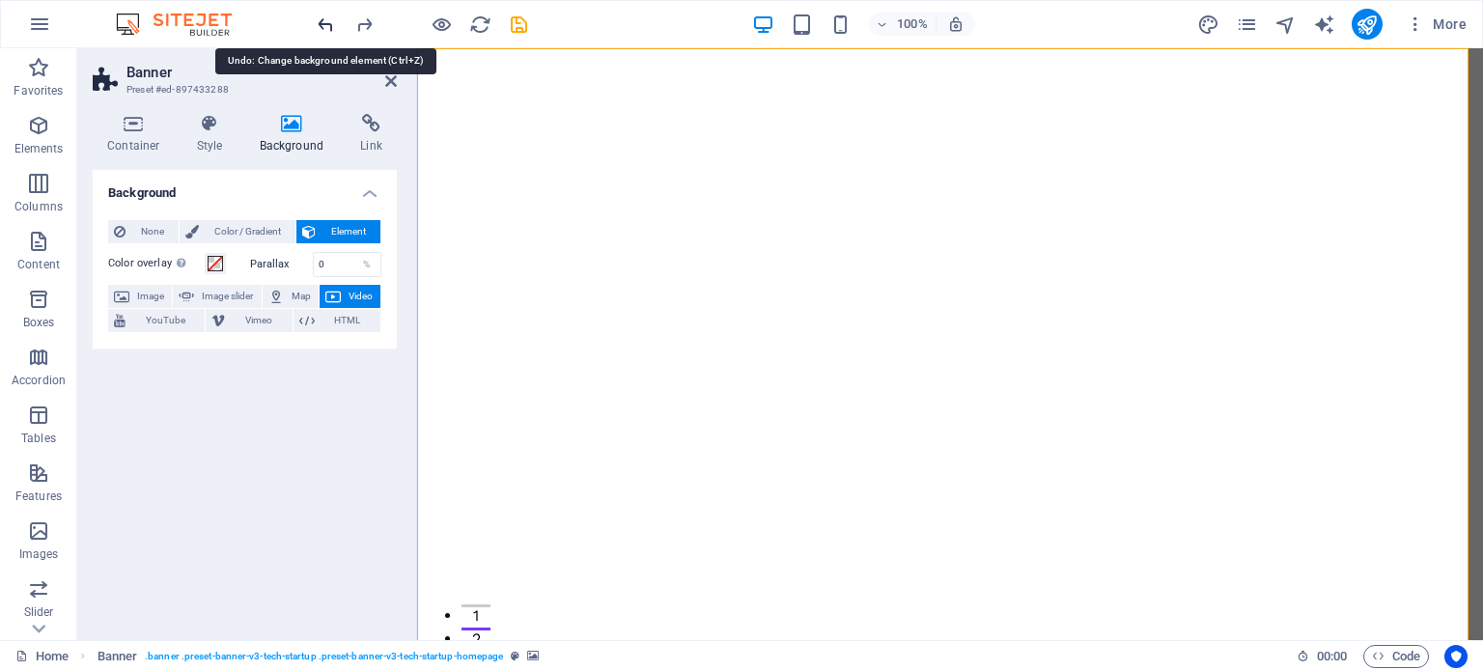
click at [324, 24] on icon "undo" at bounding box center [326, 25] width 22 height 22
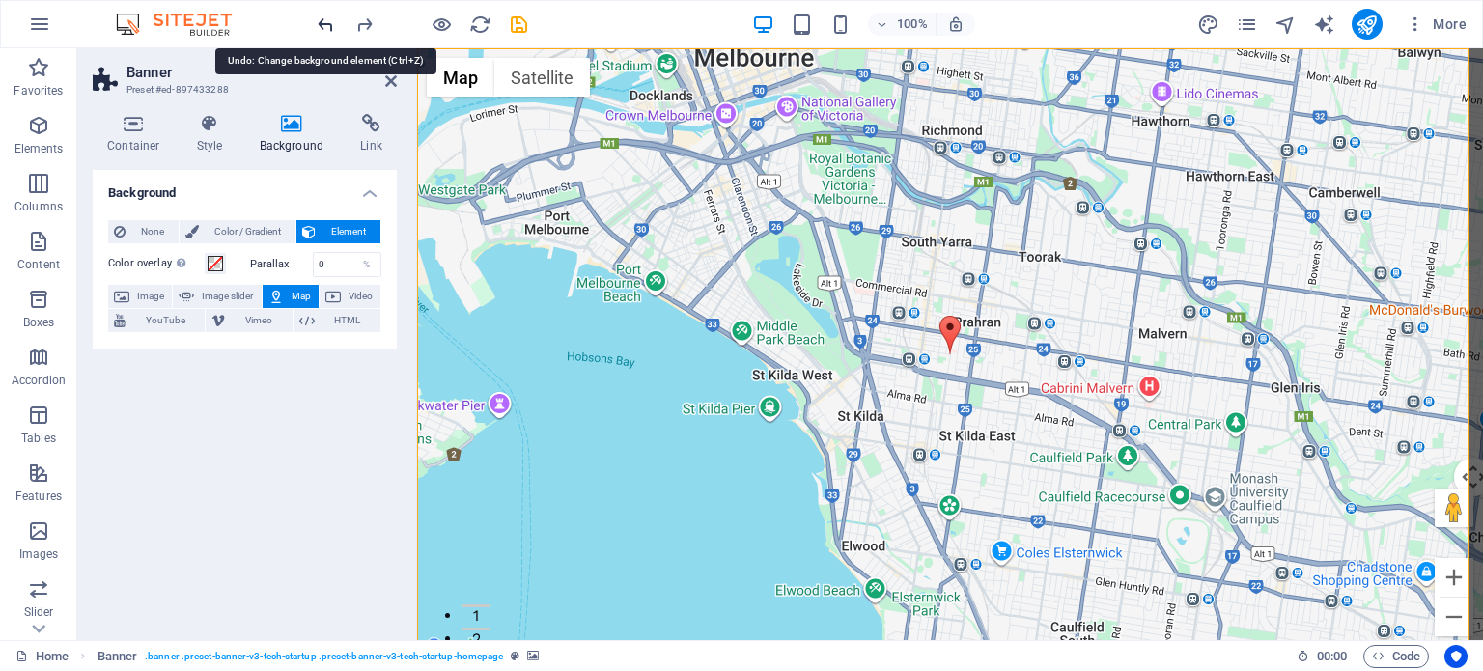
click at [323, 24] on icon "undo" at bounding box center [326, 25] width 22 height 22
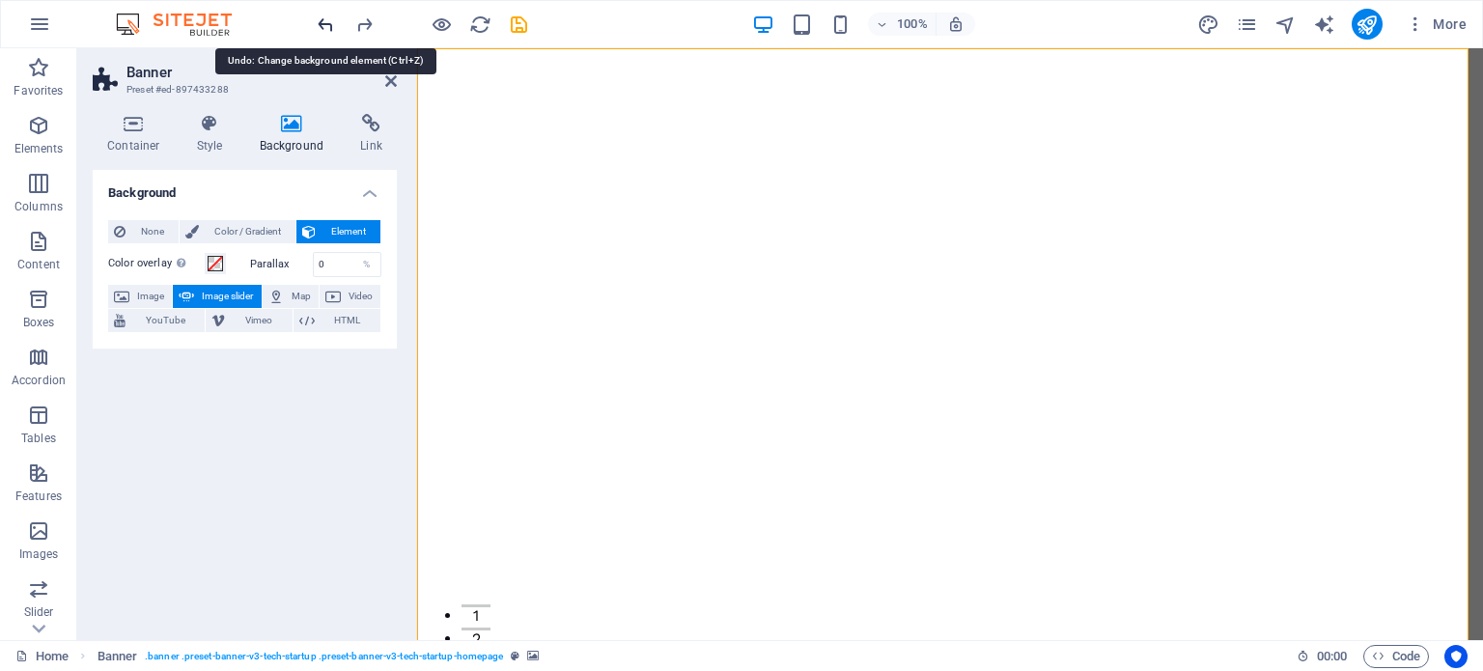
click at [323, 24] on icon "undo" at bounding box center [326, 25] width 22 height 22
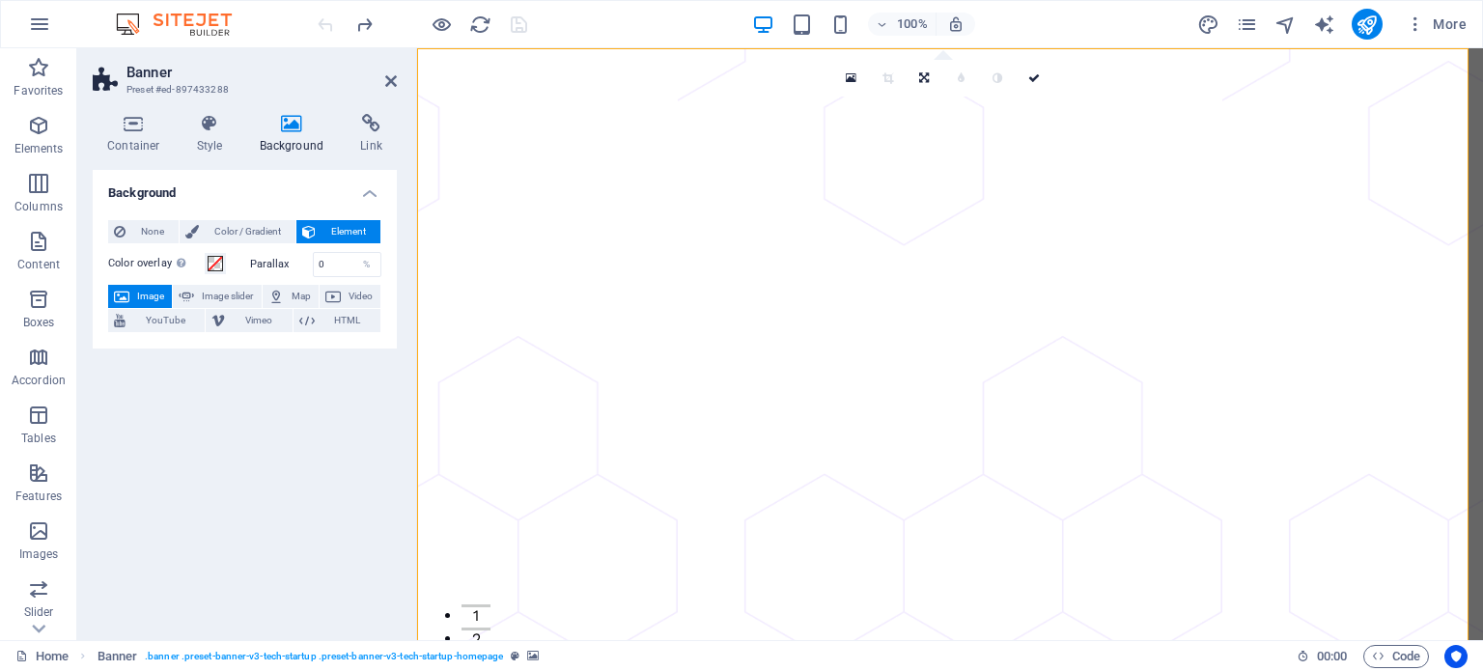
click at [390, 79] on icon at bounding box center [391, 80] width 12 height 15
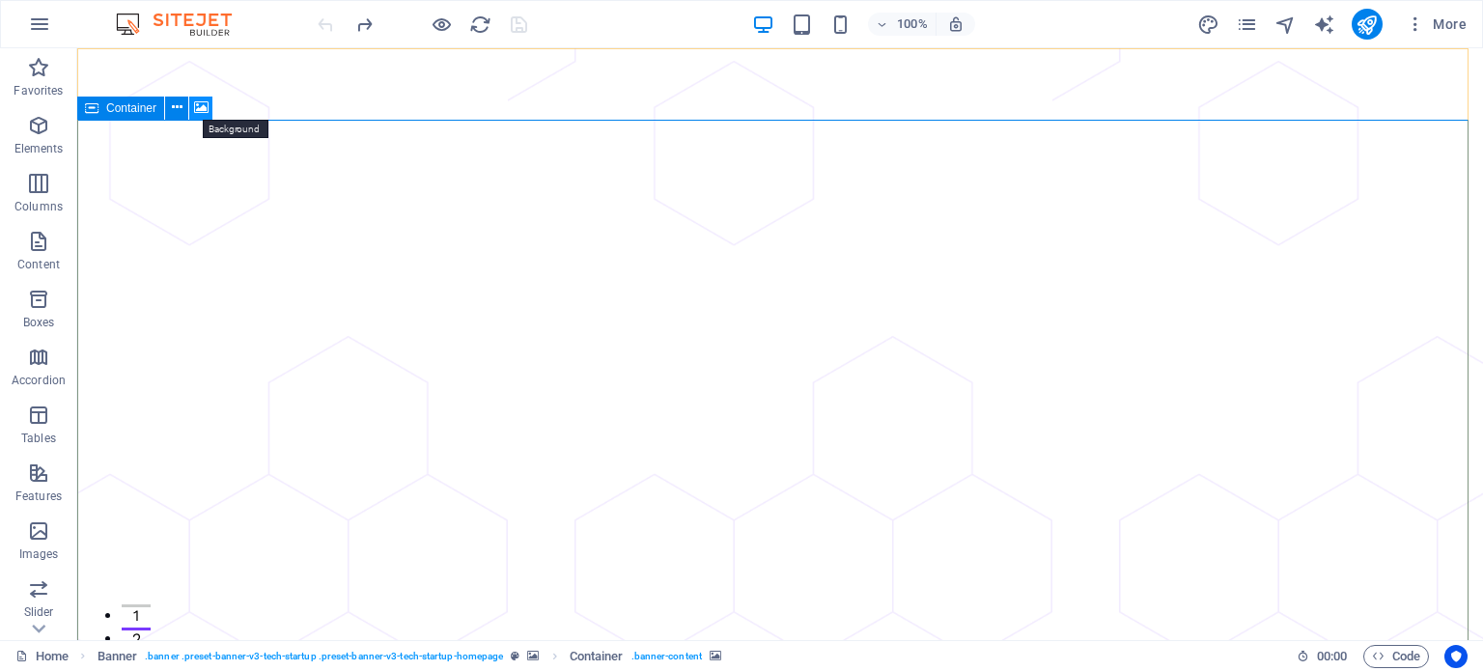
click at [200, 100] on icon at bounding box center [201, 108] width 14 height 20
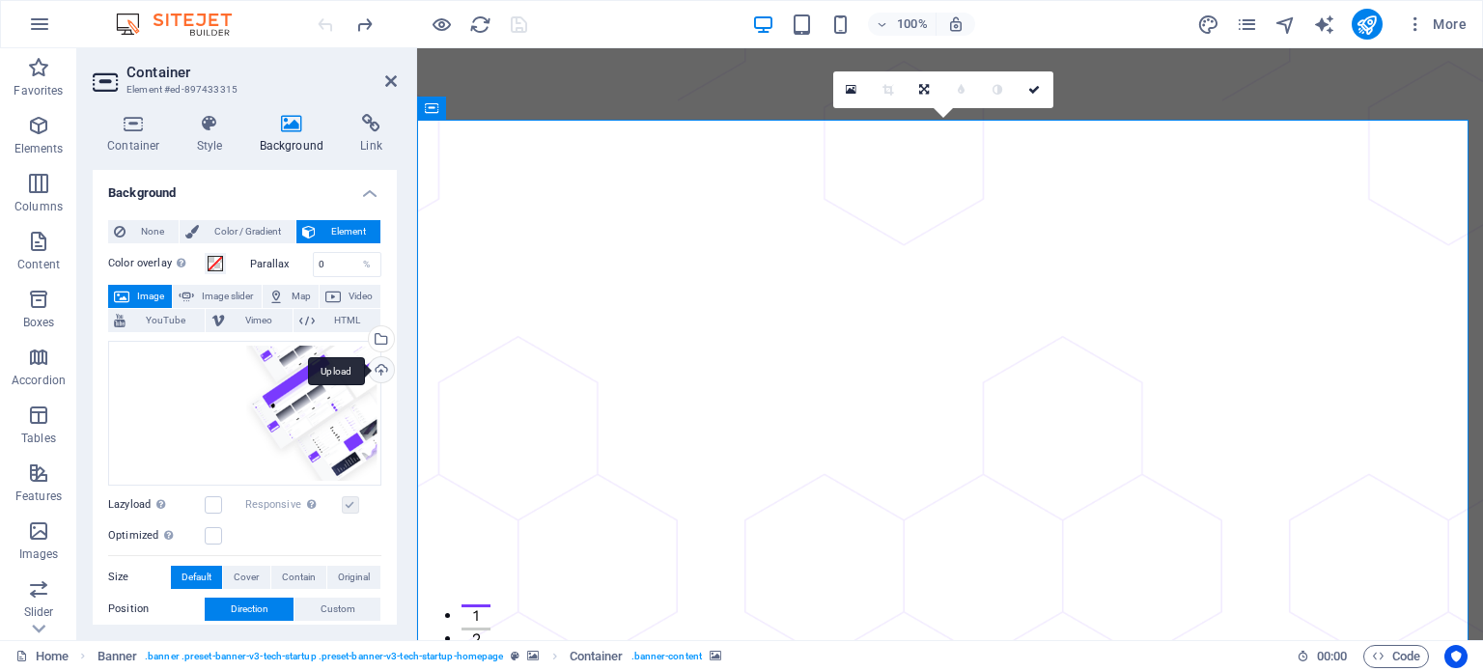
click at [379, 374] on div "Upload" at bounding box center [379, 371] width 29 height 29
click at [346, 447] on div "Drag files here, click to choose files or select files from Files or our free s…" at bounding box center [244, 413] width 273 height 145
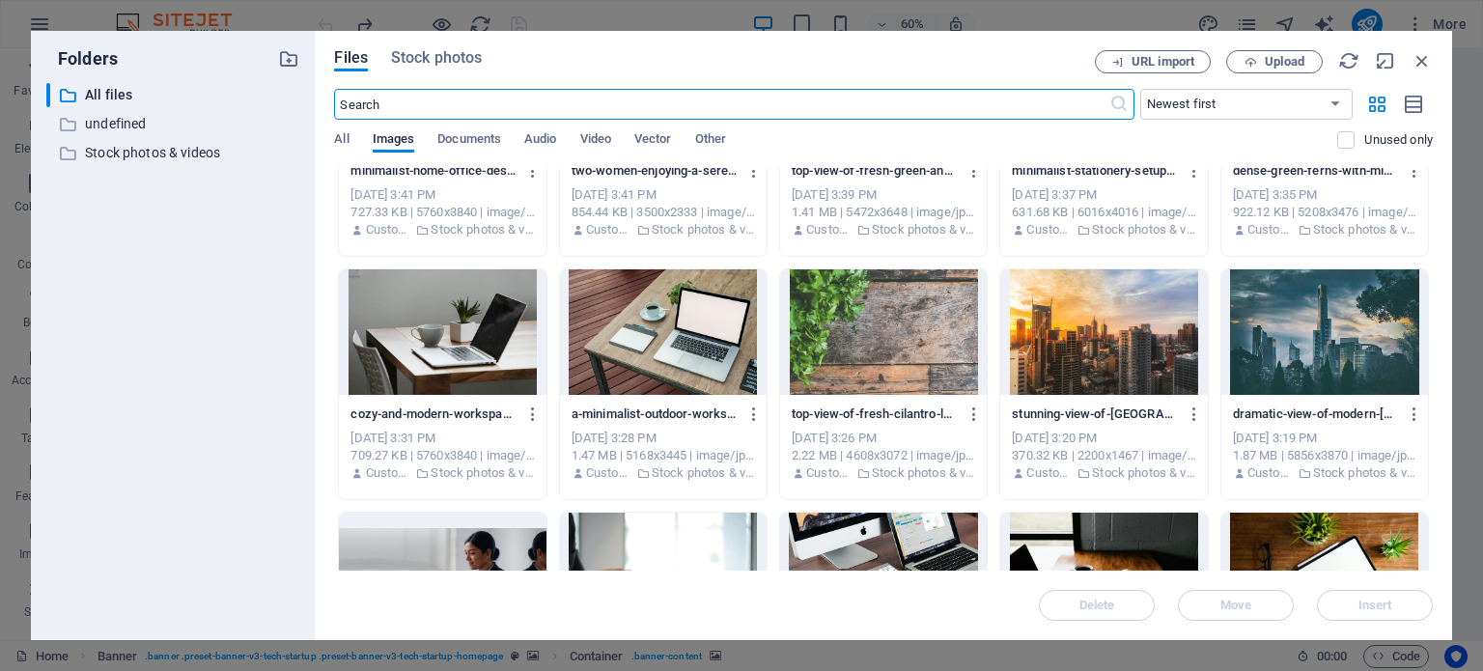
scroll to position [801, 0]
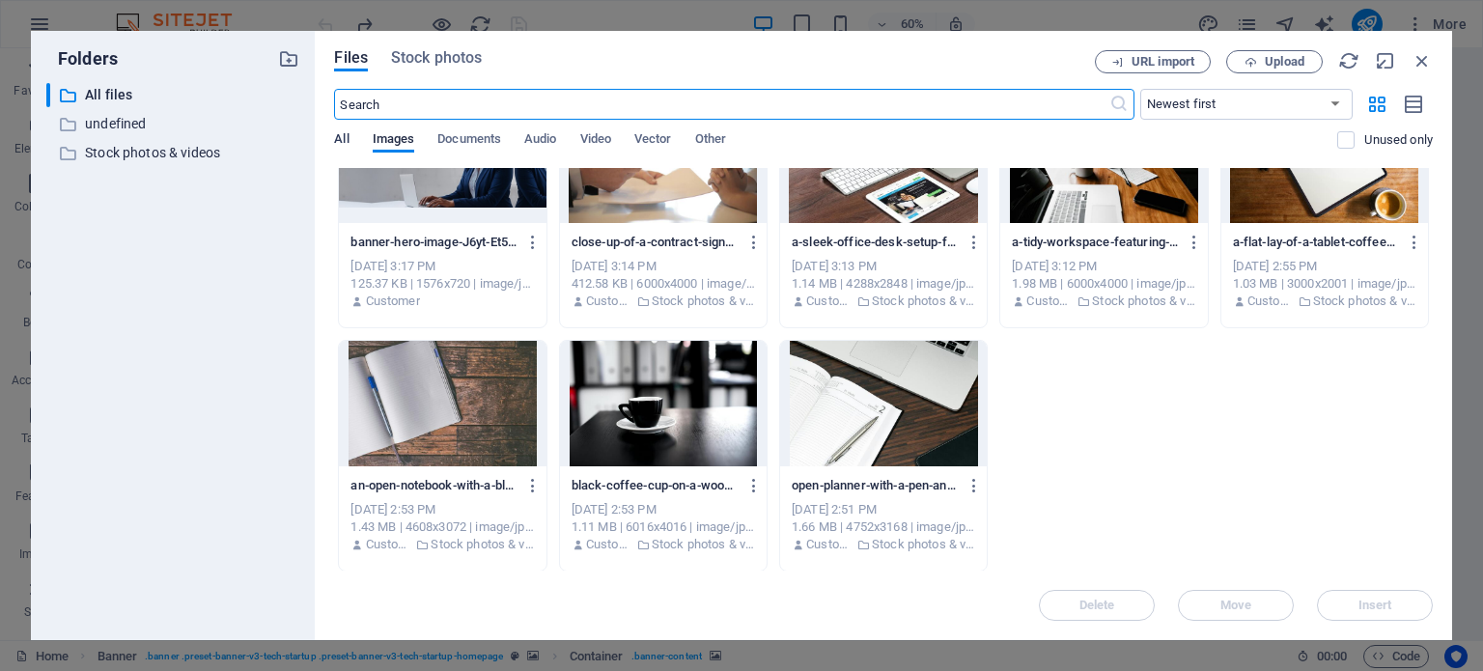
click at [338, 136] on span "All" at bounding box center [341, 140] width 14 height 27
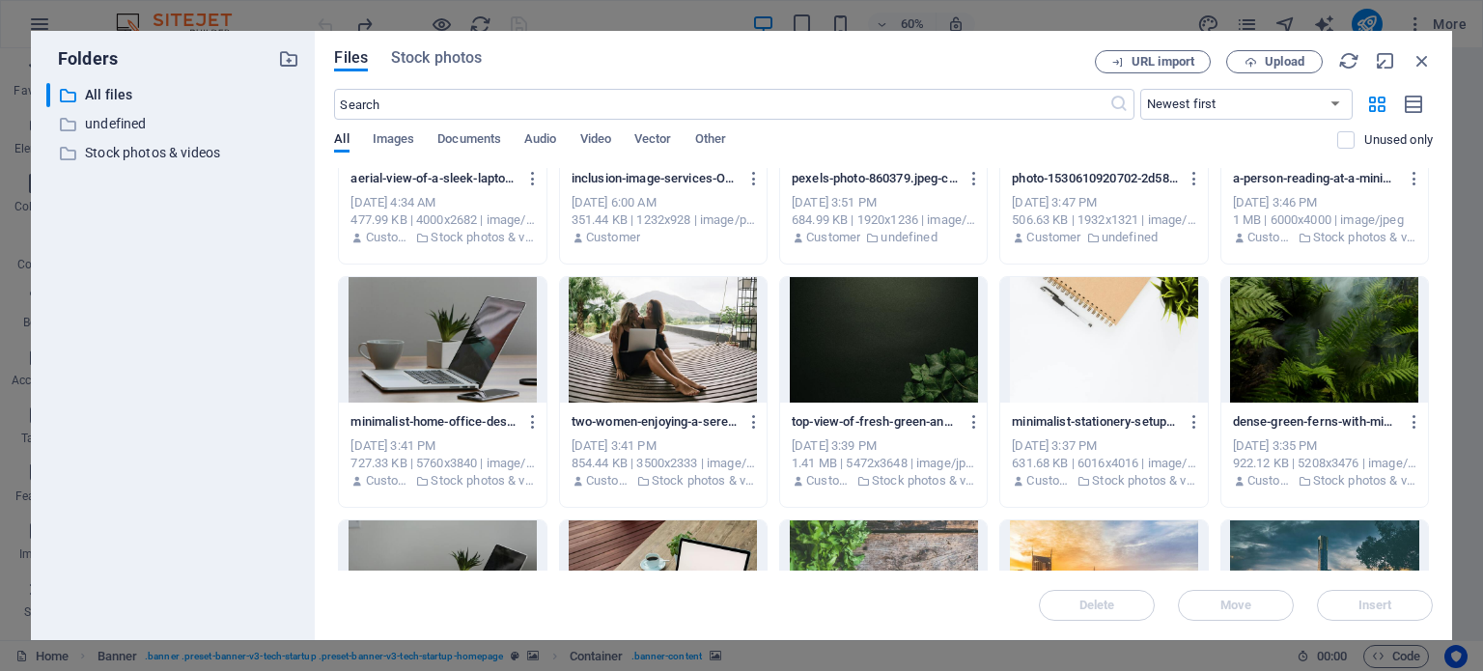
scroll to position [0, 0]
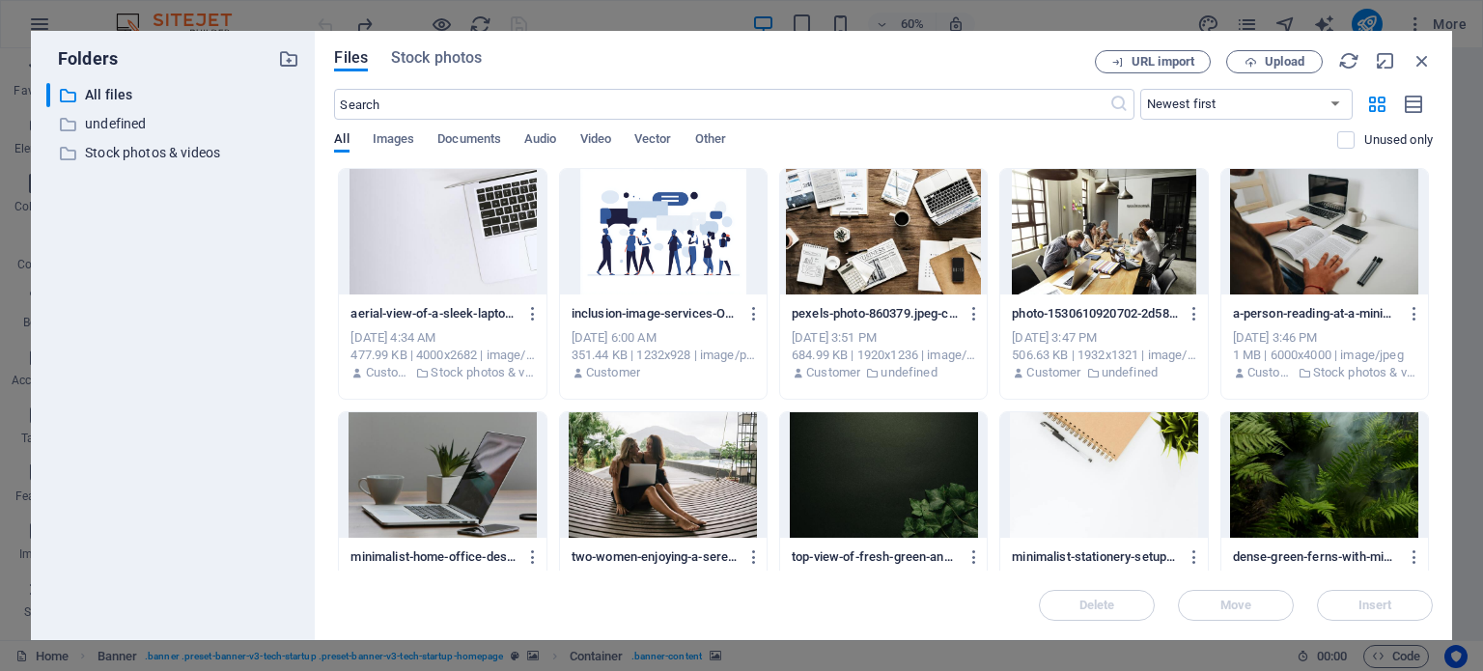
click at [417, 132] on div "All Images Documents Audio Video Vector Other" at bounding box center [835, 149] width 1003 height 37
click at [406, 134] on span "Images" at bounding box center [394, 140] width 42 height 27
click at [1419, 61] on icon "button" at bounding box center [1422, 60] width 21 height 21
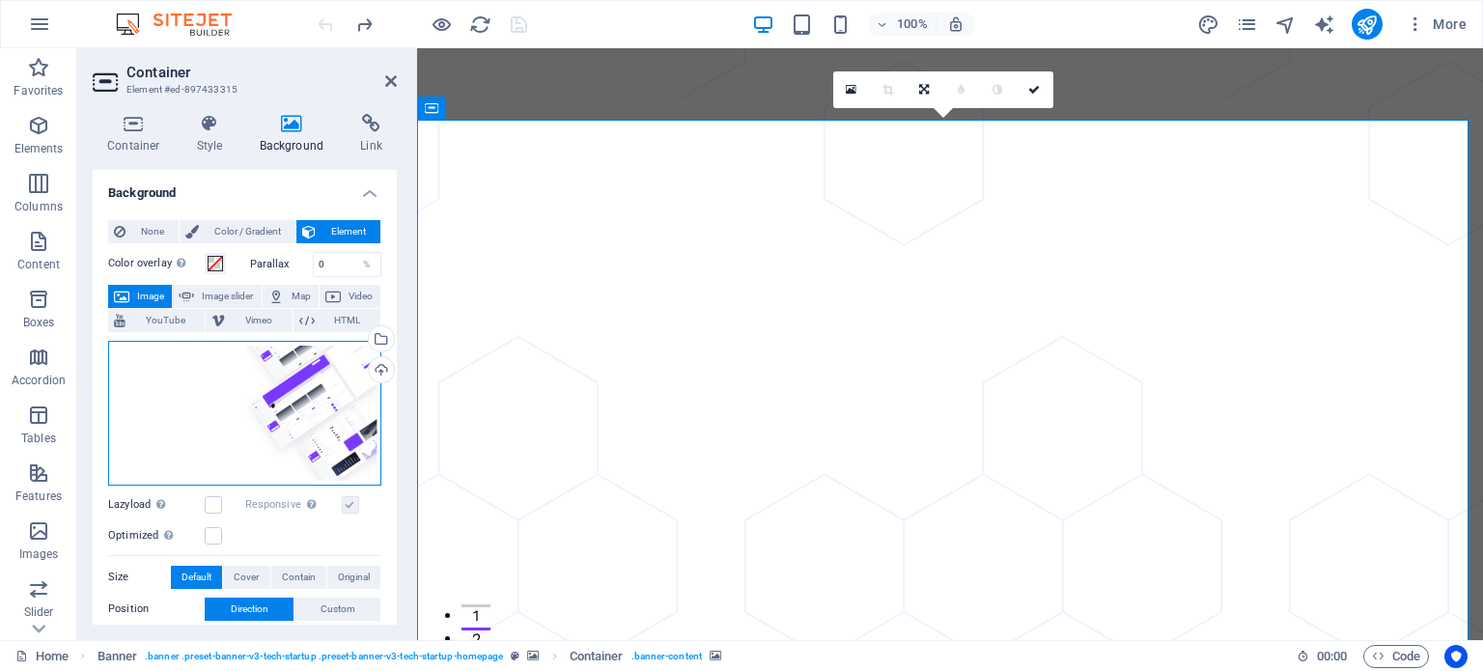
click at [345, 363] on div "Drag files here, click to choose files or select files from Files or our free s…" at bounding box center [244, 413] width 273 height 145
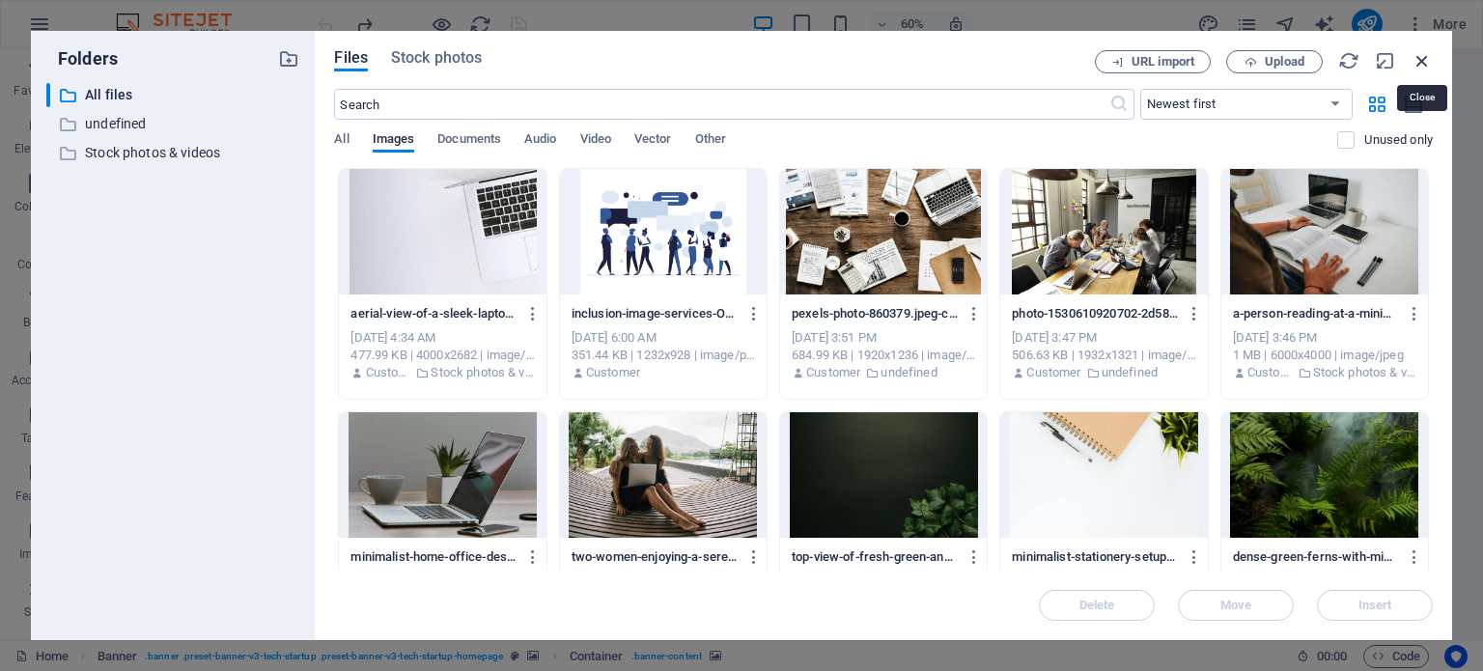
drag, startPoint x: 1424, startPoint y: 58, endPoint x: 1002, endPoint y: 10, distance: 424.7
click at [1424, 58] on icon "button" at bounding box center [1422, 60] width 21 height 21
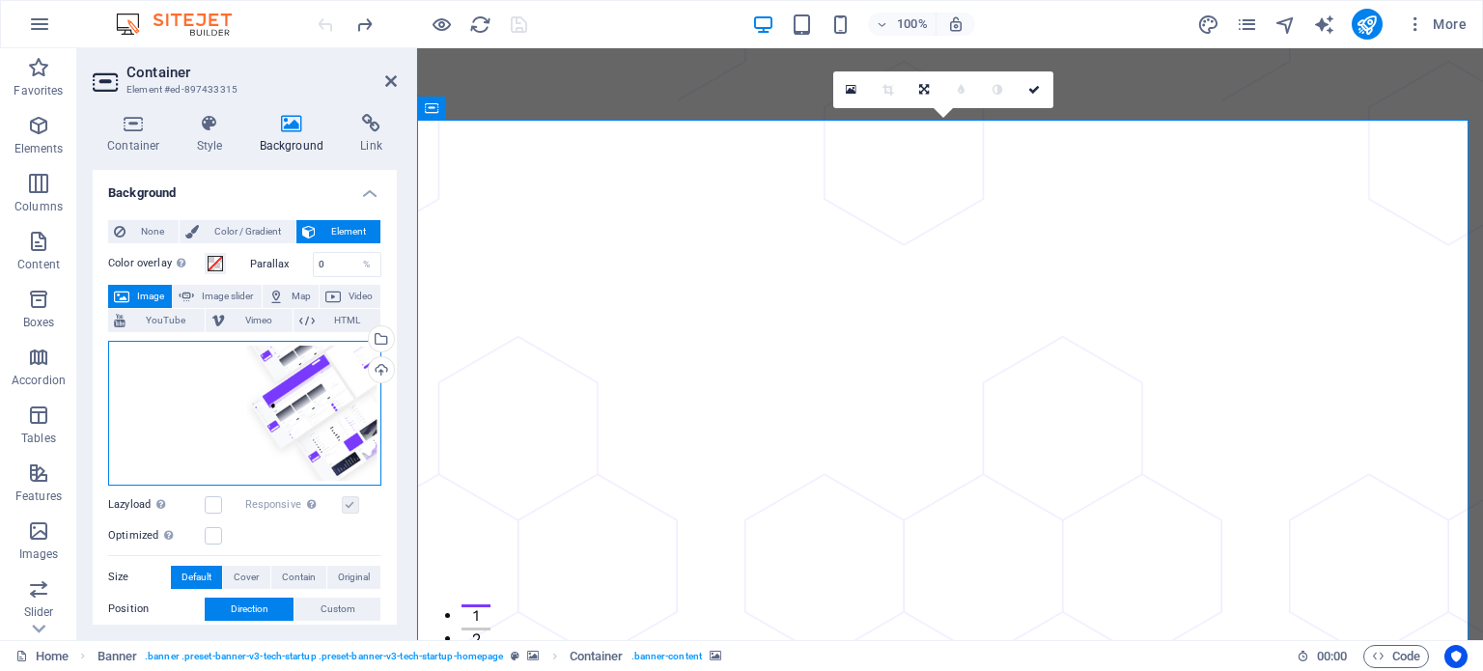
click at [340, 404] on div "Drag files here, click to choose files or select files from Files or our free s…" at bounding box center [244, 413] width 273 height 145
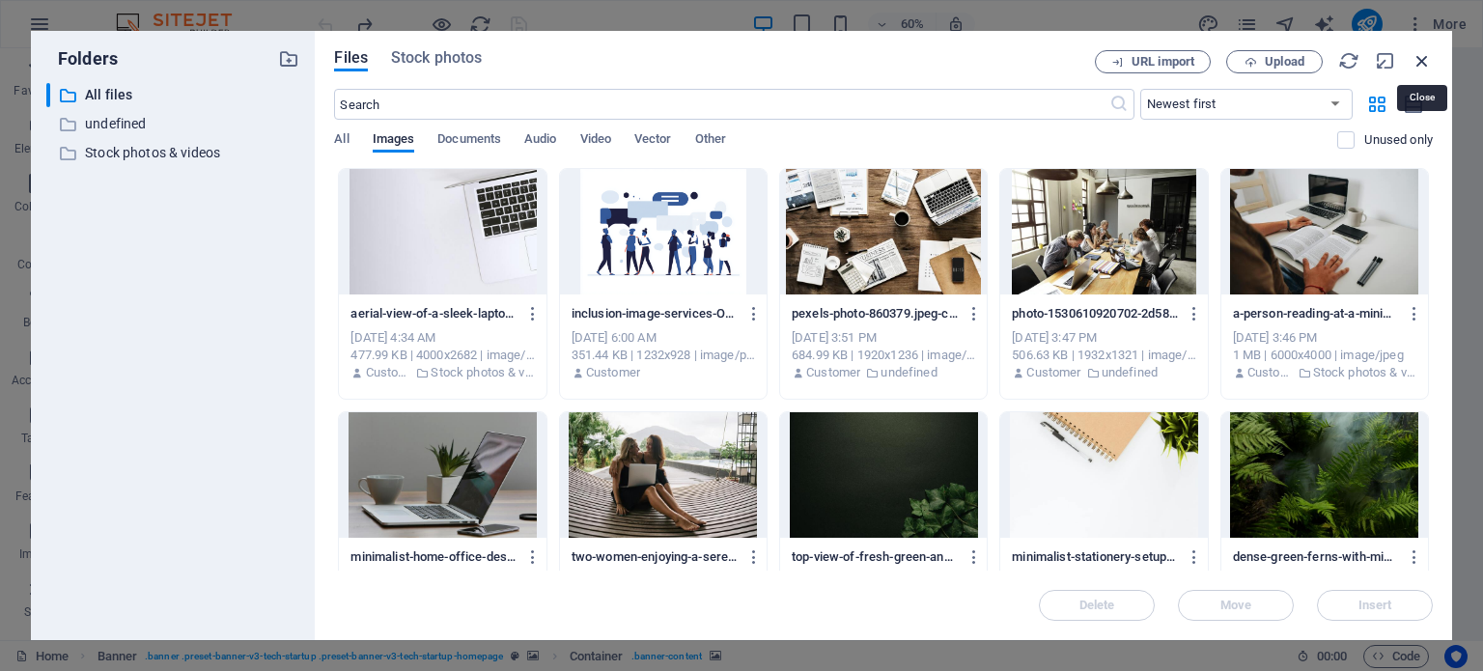
click at [1422, 58] on icon "button" at bounding box center [1422, 60] width 21 height 21
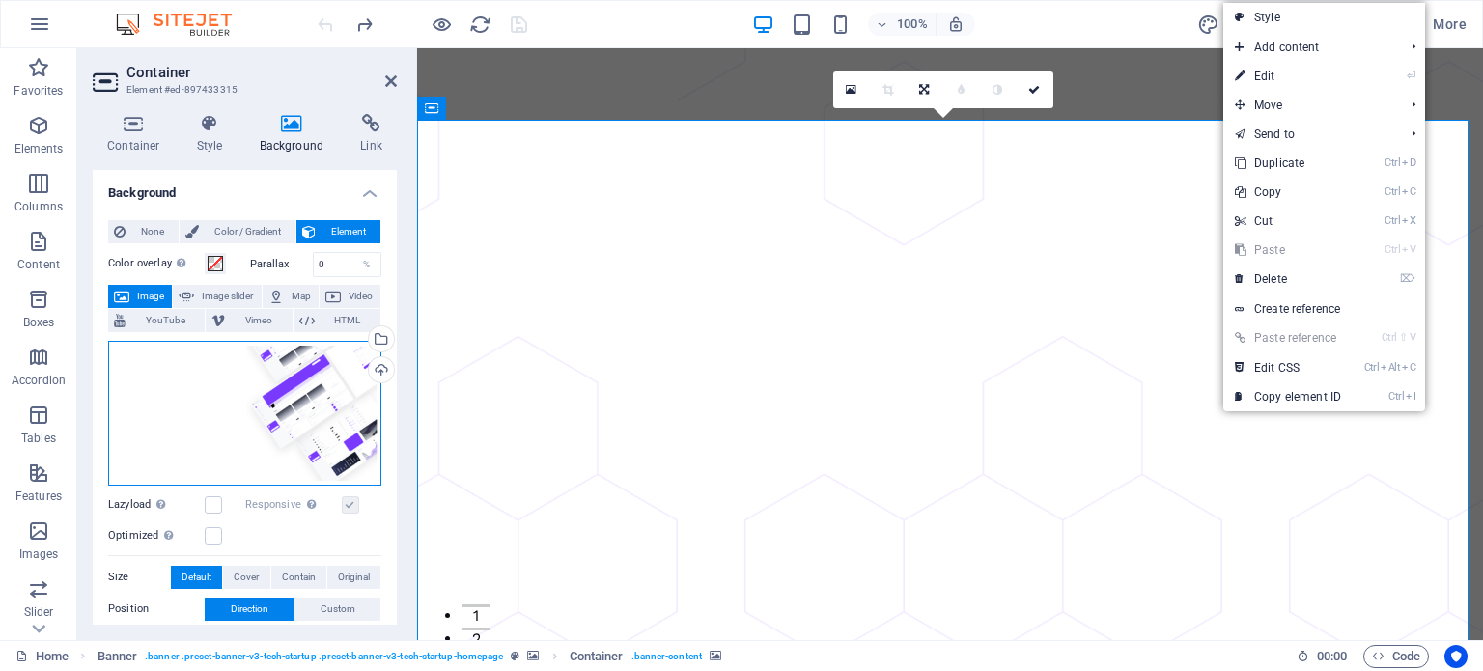
click at [345, 355] on div "Drag files here, click to choose files or select files from Files or our free s…" at bounding box center [244, 413] width 273 height 145
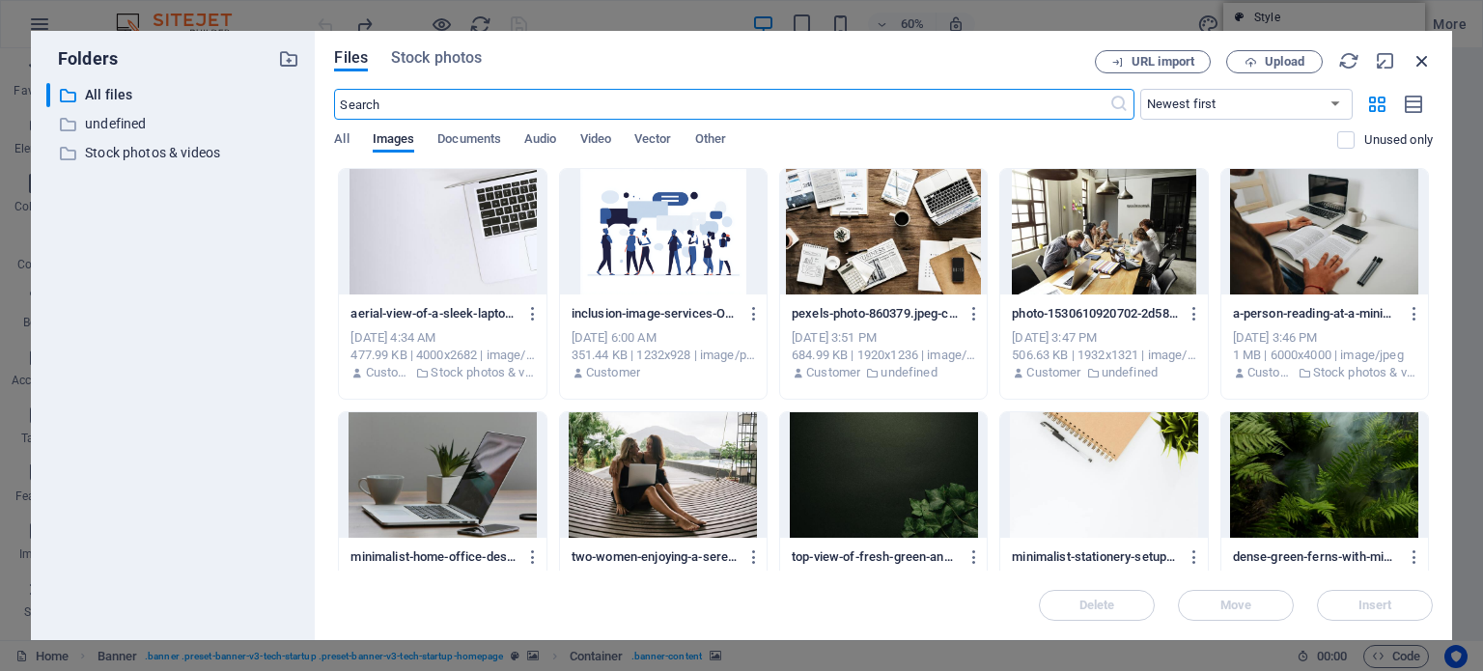
drag, startPoint x: 1435, startPoint y: 61, endPoint x: 1425, endPoint y: 60, distance: 9.7
click at [1425, 60] on div "Files Stock photos URL import Upload ​ Newest first Oldest first Name (A-Z) Nam…" at bounding box center [884, 335] width 1138 height 609
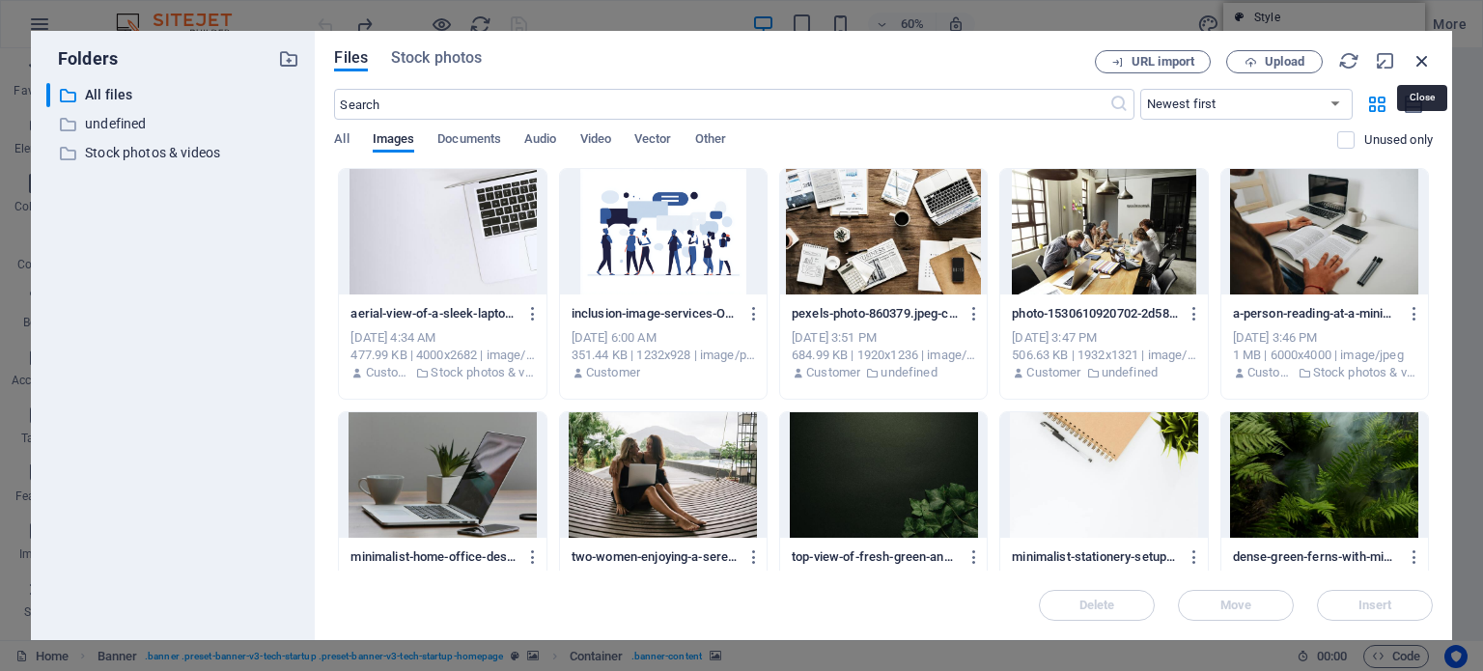
click at [1421, 61] on icon "button" at bounding box center [1422, 60] width 21 height 21
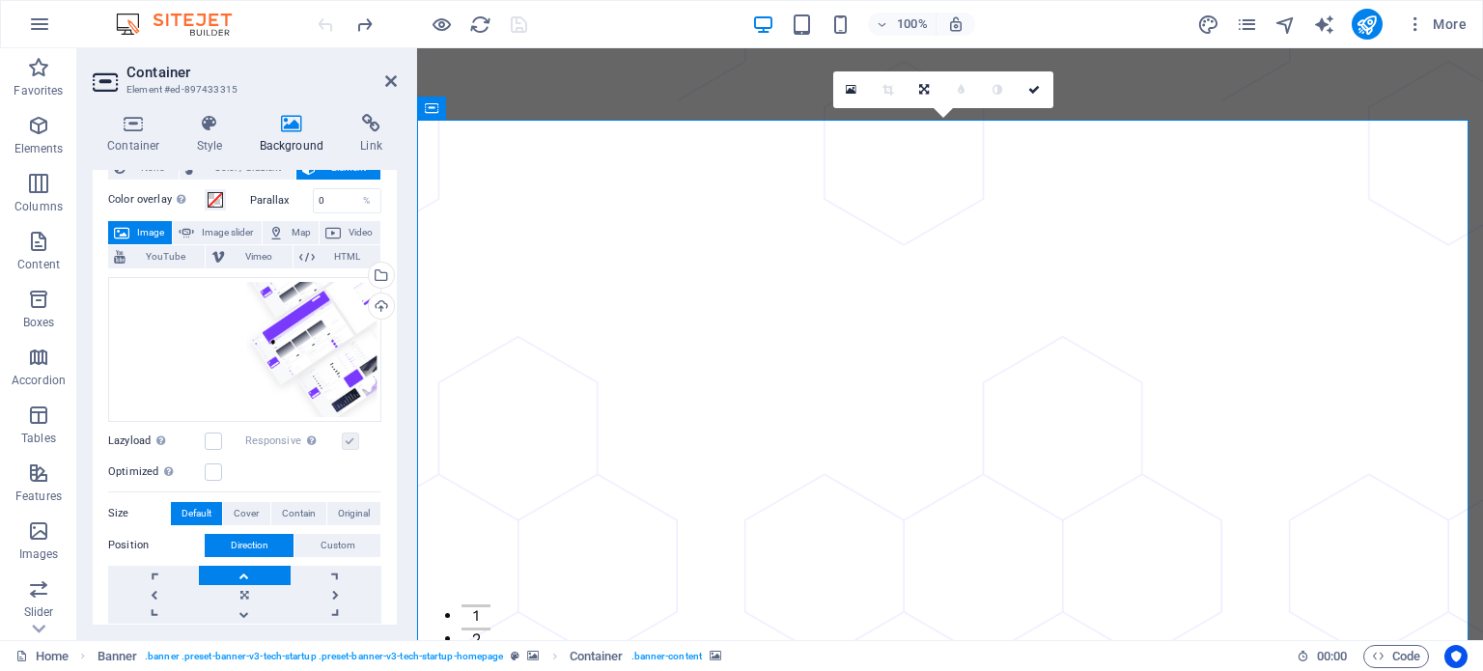
scroll to position [97, 0]
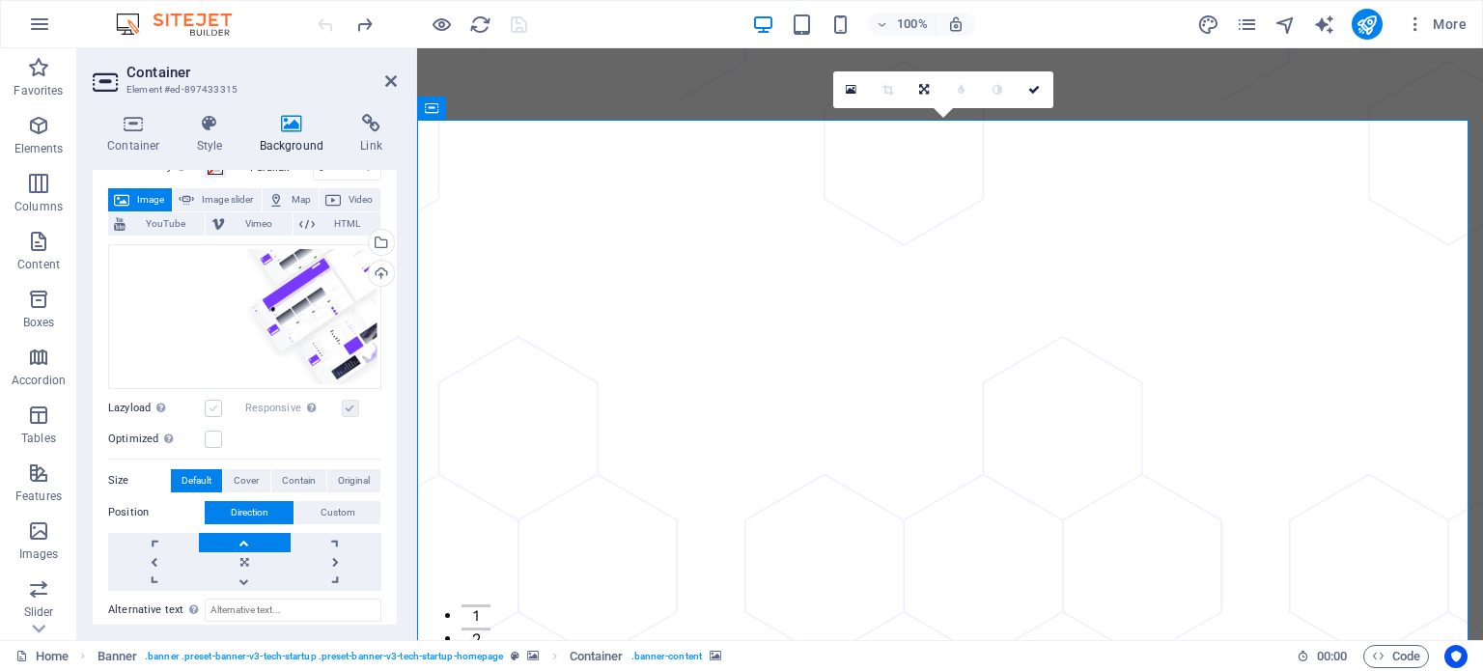
click at [217, 406] on label at bounding box center [213, 408] width 17 height 17
click at [0, 0] on input "Lazyload Loading images after the page loads improves page speed." at bounding box center [0, 0] width 0 height 0
click at [217, 406] on label at bounding box center [213, 408] width 17 height 17
click at [0, 0] on input "Lazyload Loading images after the page loads improves page speed." at bounding box center [0, 0] width 0 height 0
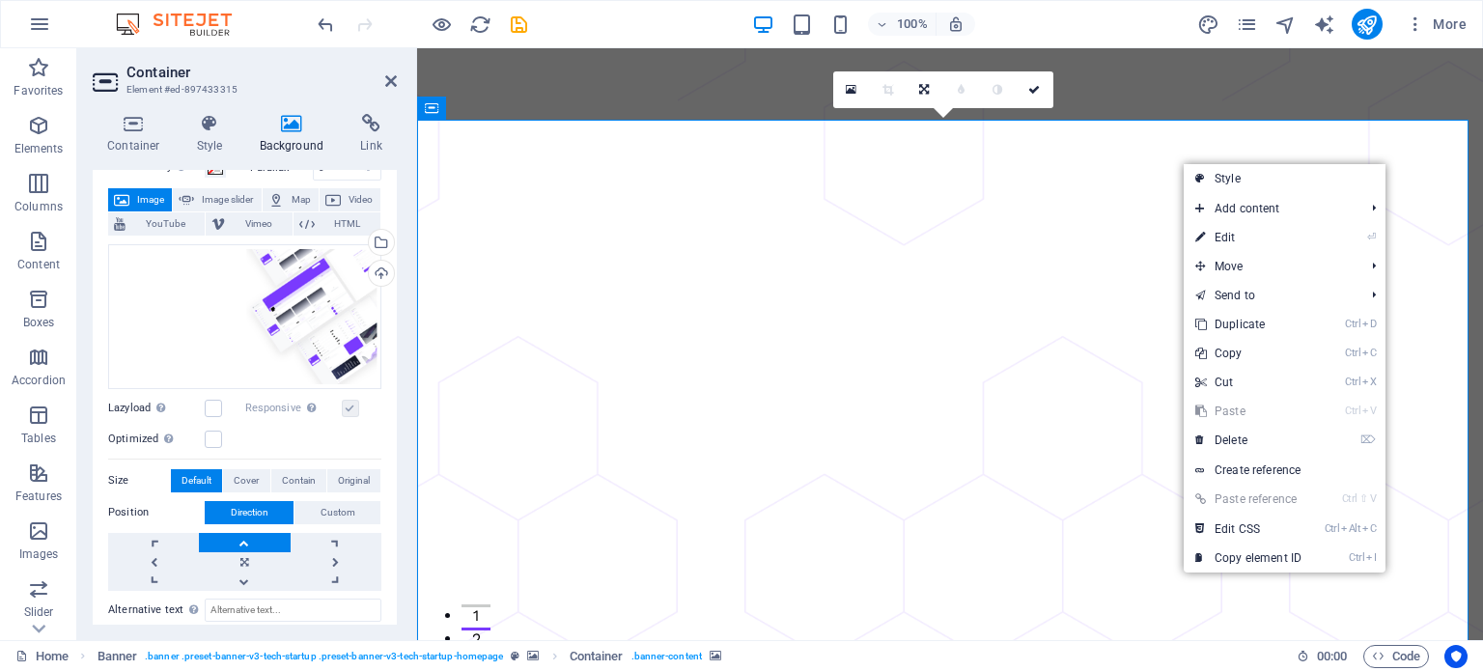
click at [292, 124] on icon at bounding box center [292, 123] width 94 height 19
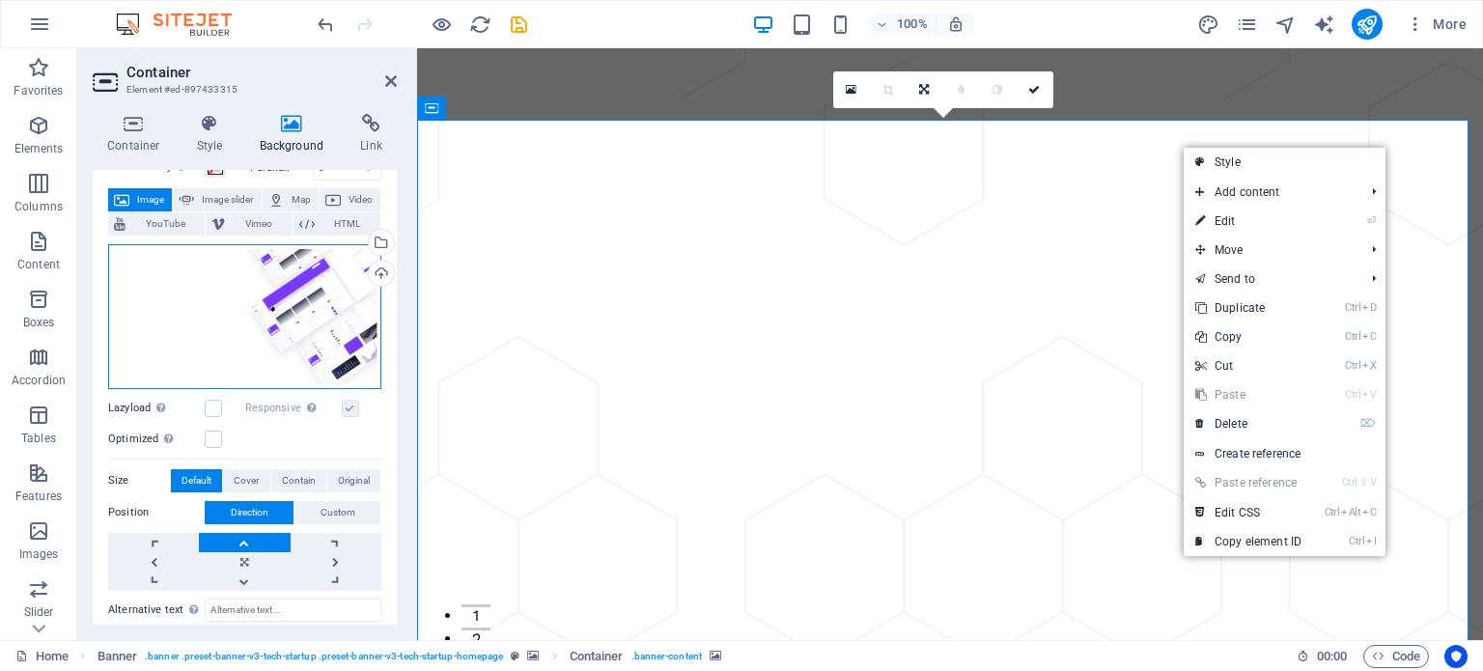
click at [350, 296] on div "Drag files here, click to choose files or select files from Files or our free s…" at bounding box center [244, 316] width 273 height 145
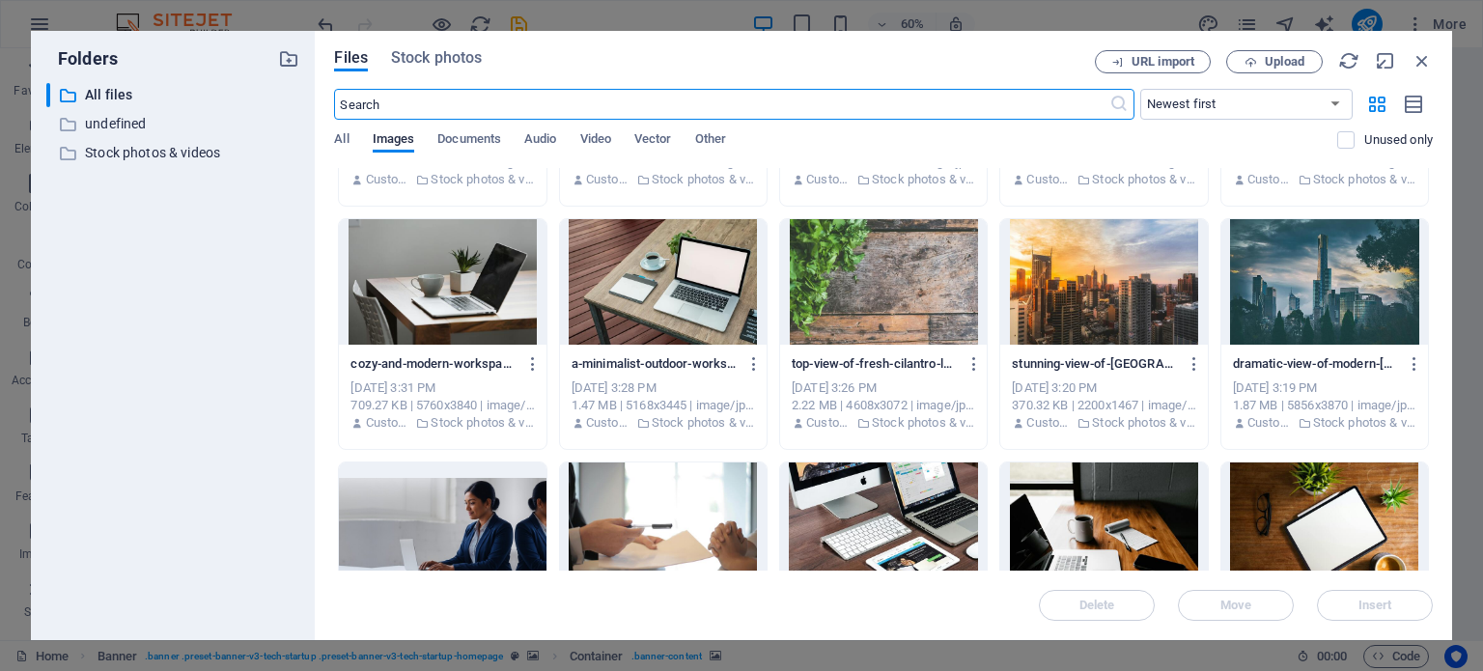
scroll to position [223, 0]
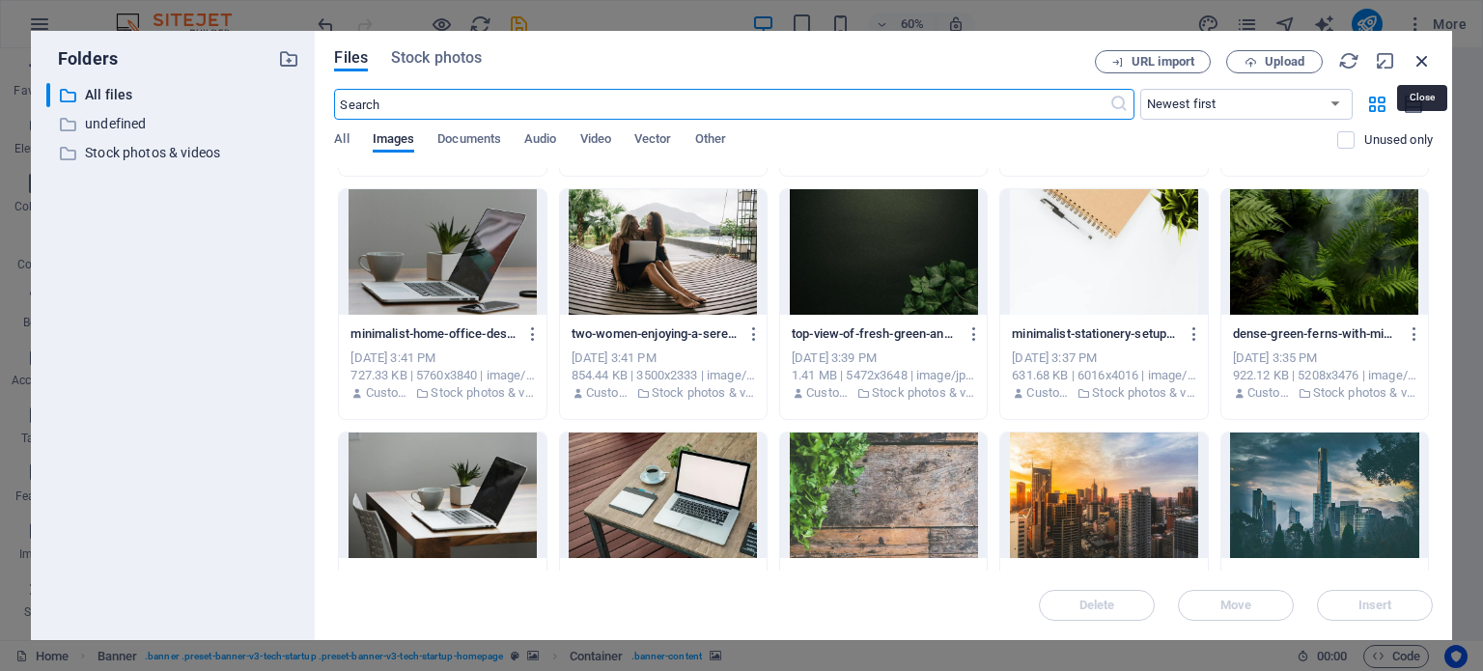
click at [1423, 51] on icon "button" at bounding box center [1422, 60] width 21 height 21
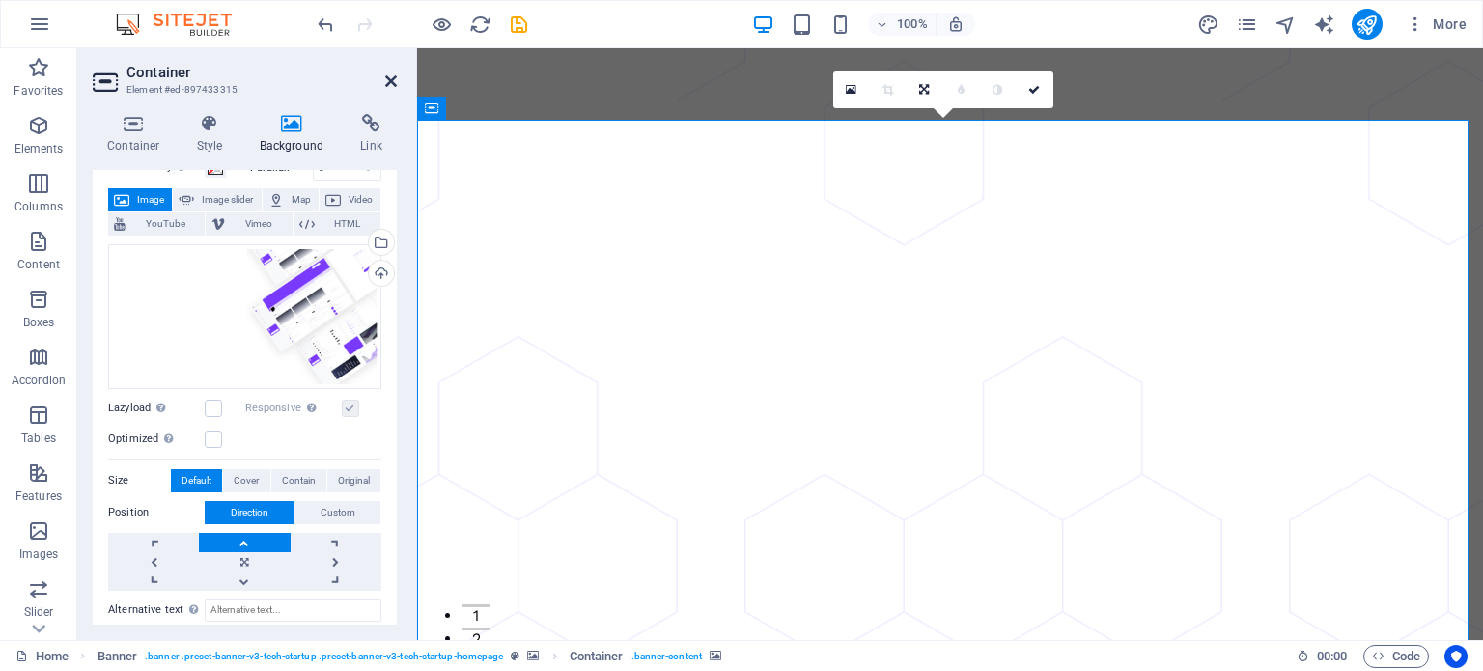
click at [391, 83] on icon at bounding box center [391, 80] width 12 height 15
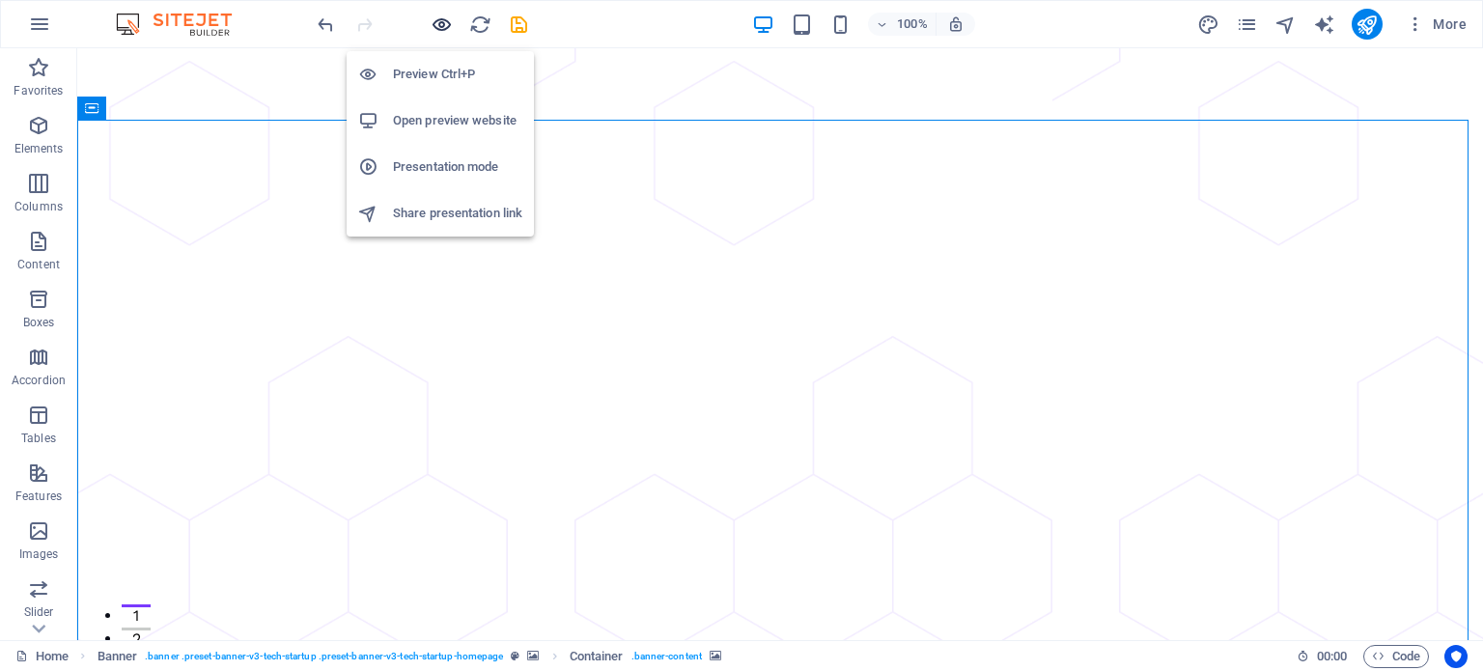
click at [445, 27] on icon "button" at bounding box center [442, 25] width 22 height 22
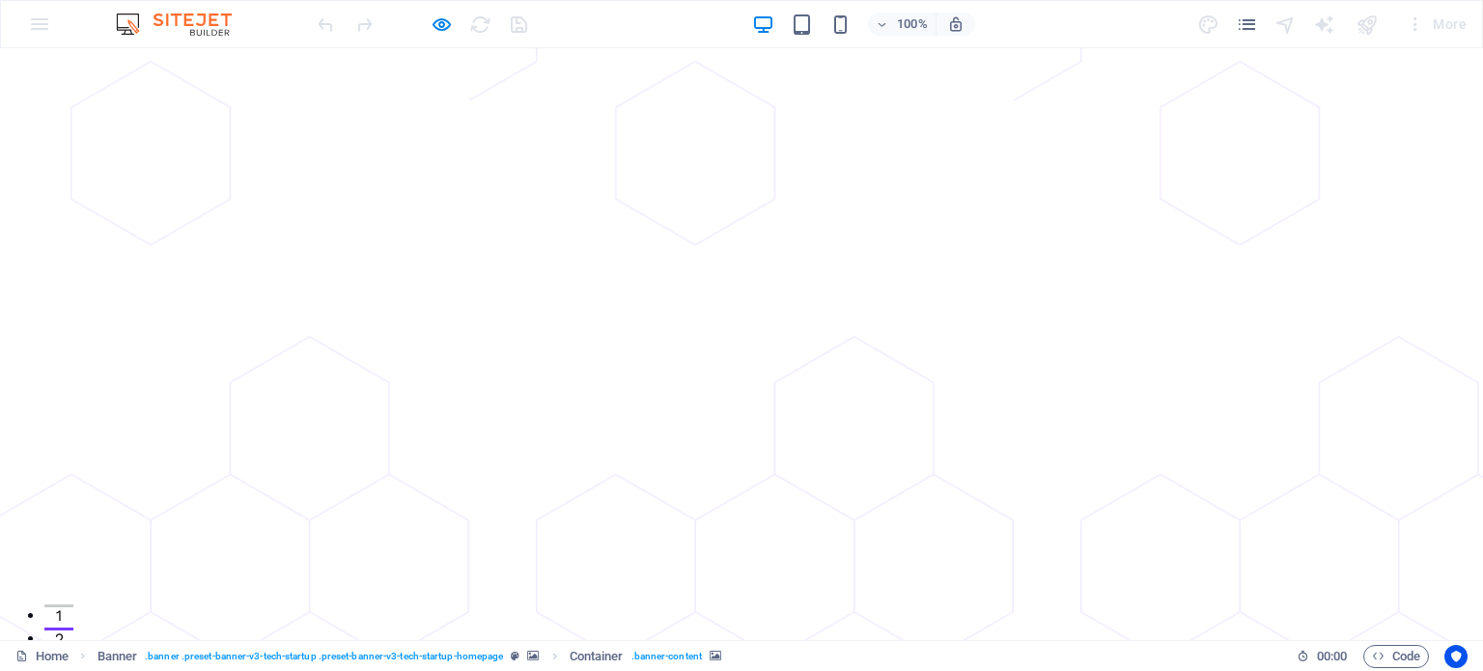
drag, startPoint x: 854, startPoint y: 123, endPoint x: 1290, endPoint y: 196, distance: 442.6
click at [668, 657] on span ". banner-content" at bounding box center [667, 656] width 70 height 23
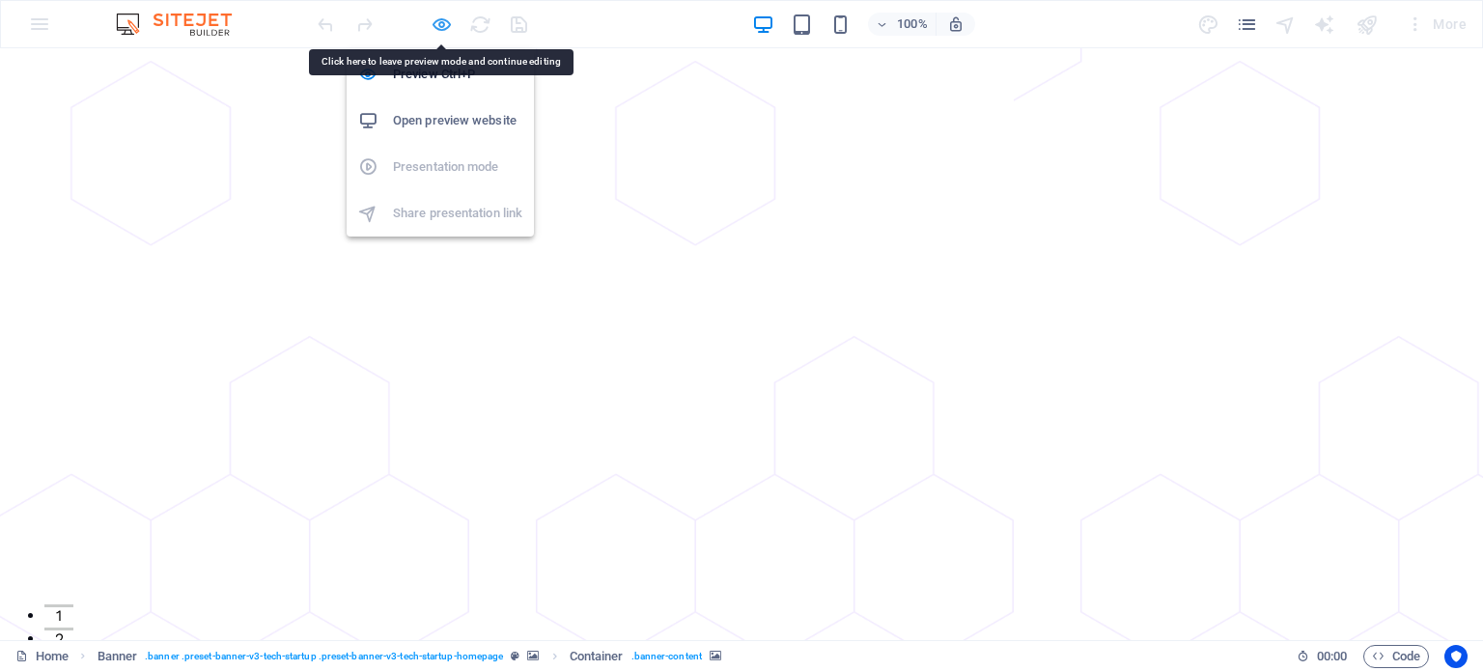
click at [444, 18] on icon "button" at bounding box center [442, 25] width 22 height 22
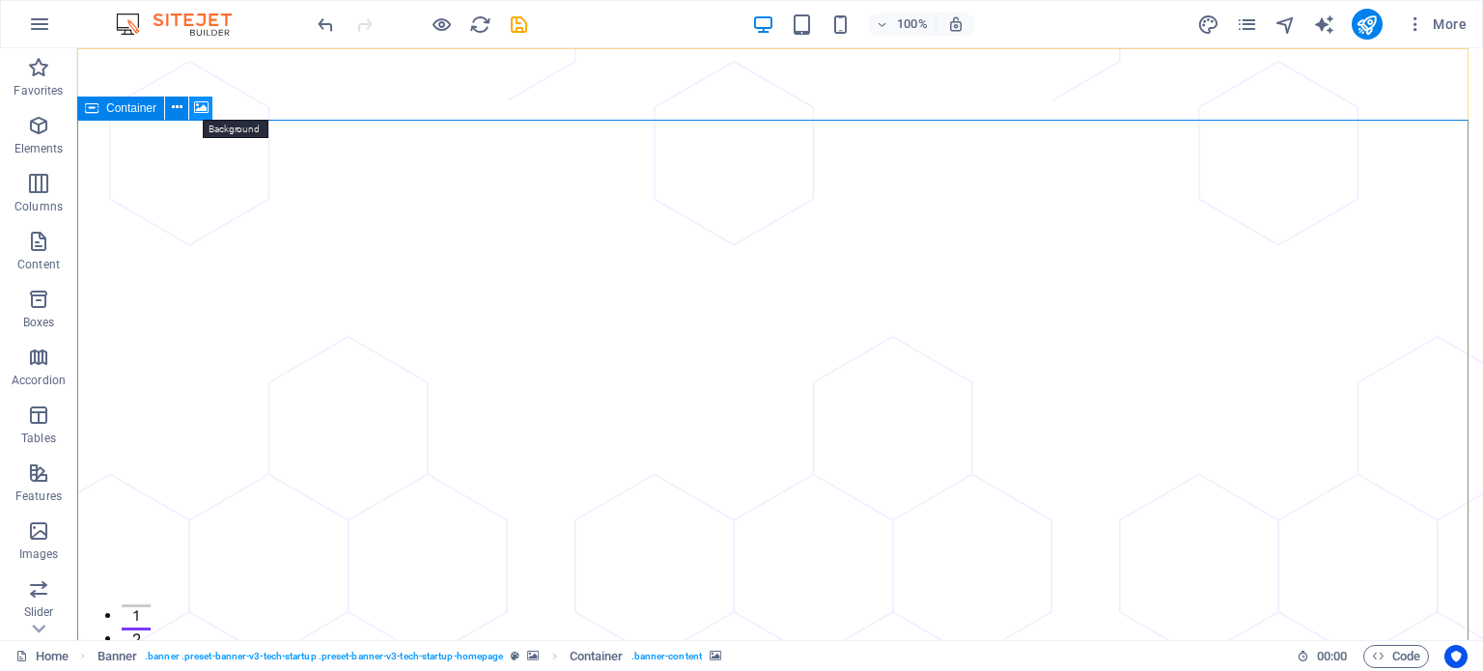
click at [201, 110] on icon at bounding box center [201, 108] width 14 height 20
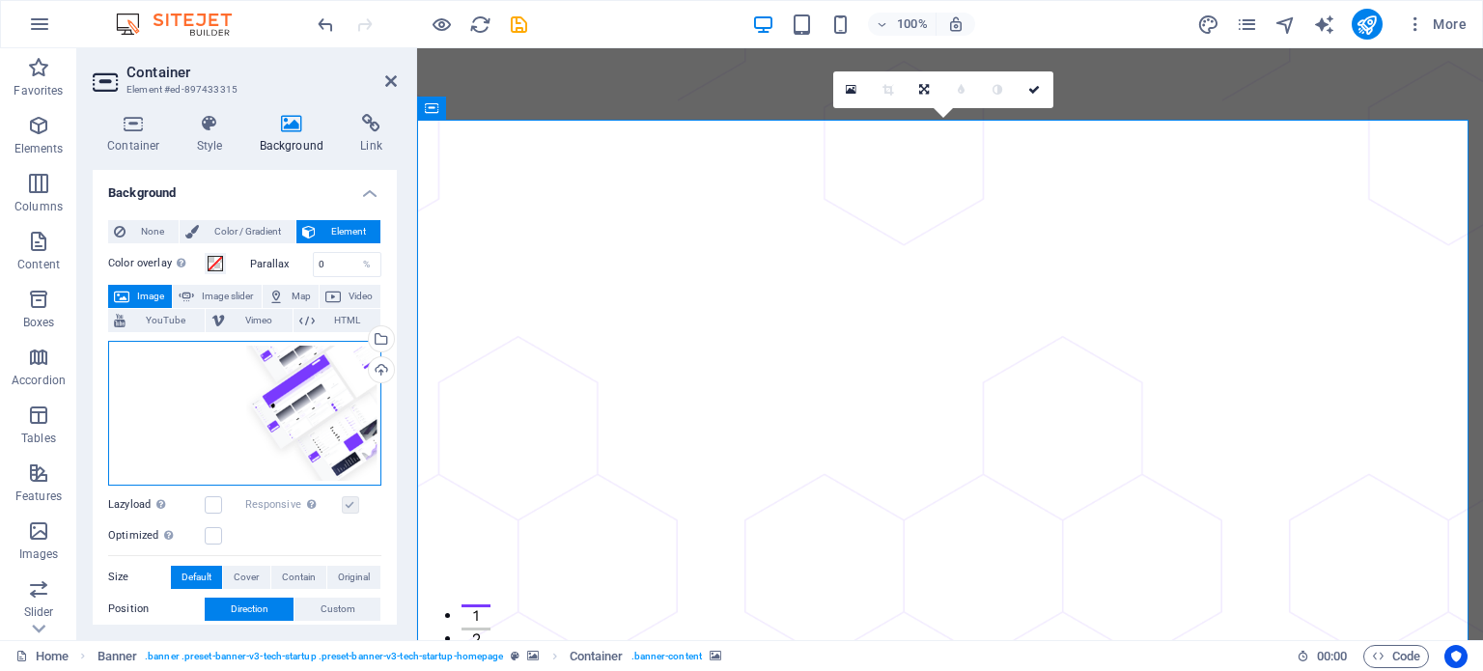
click at [297, 344] on div "Drag files here, click to choose files or select files from Files or our free s…" at bounding box center [244, 413] width 273 height 145
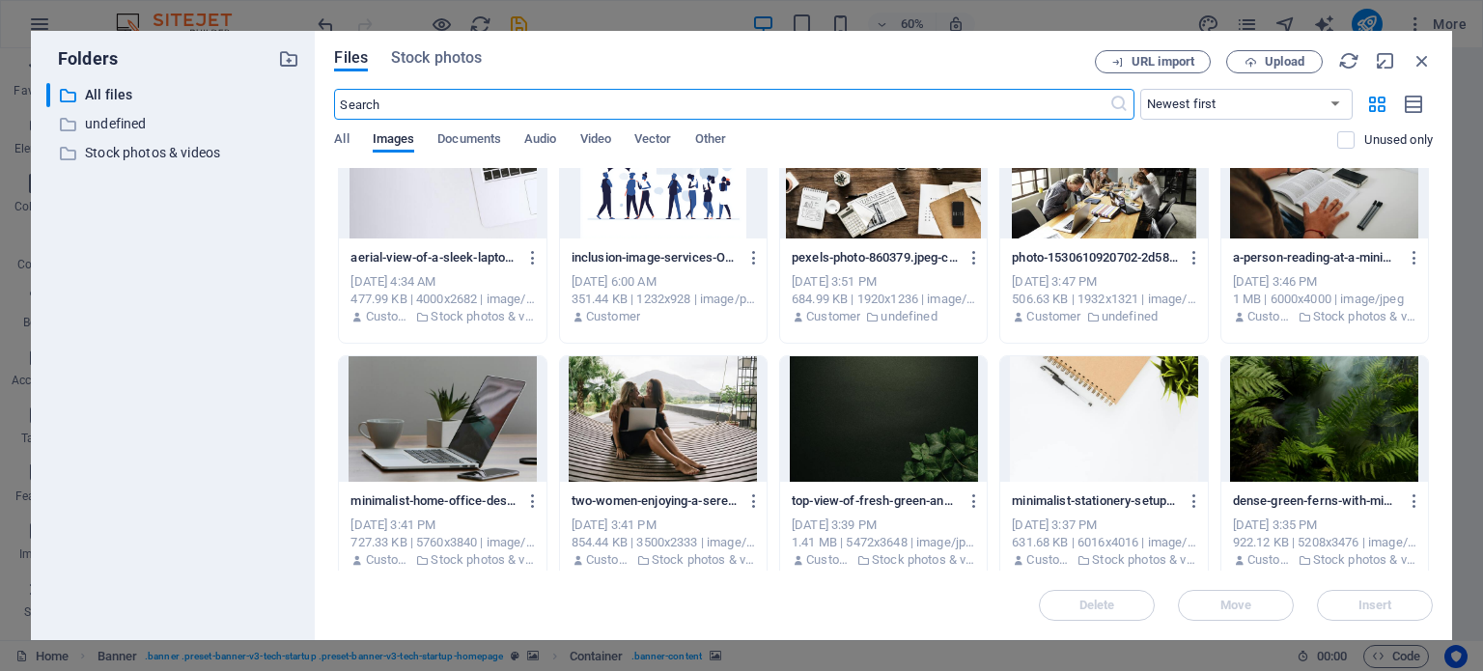
scroll to position [0, 0]
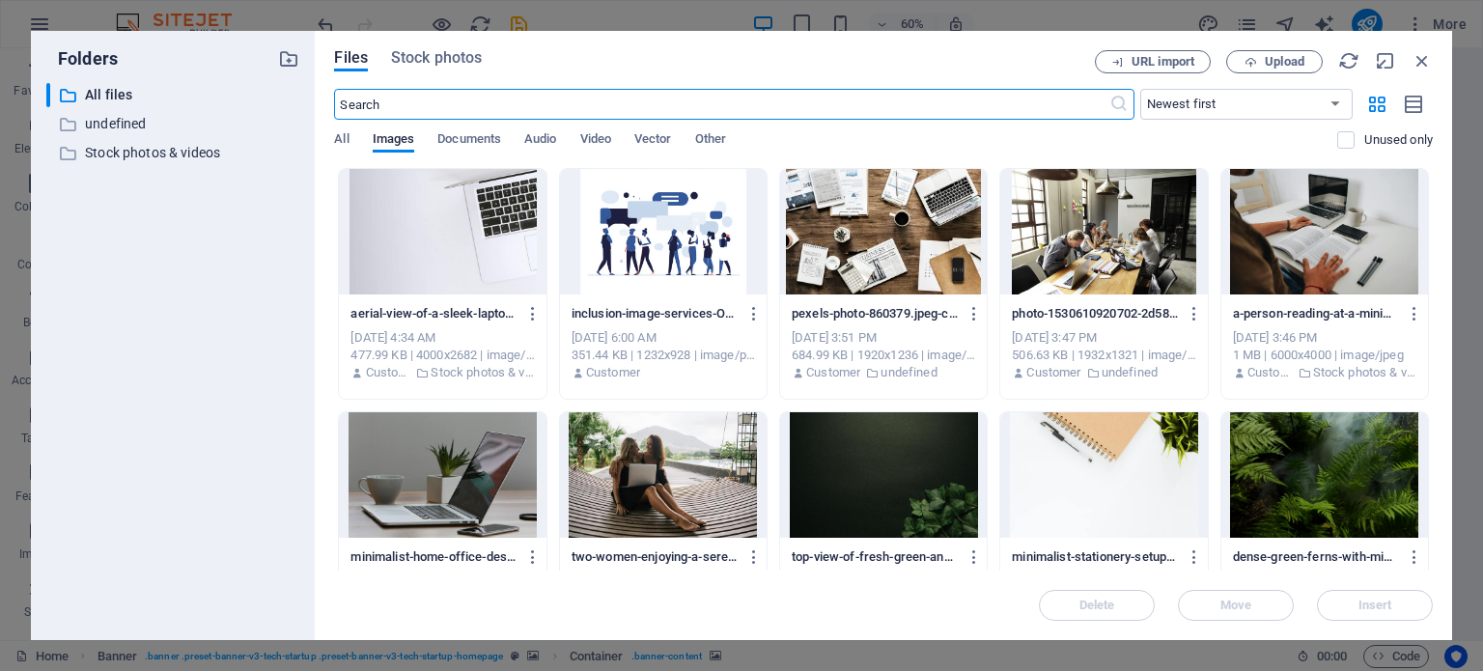
click at [447, 44] on div "Files Stock photos URL import Upload ​ Newest first Oldest first Name (A-Z) Nam…" at bounding box center [884, 335] width 1138 height 609
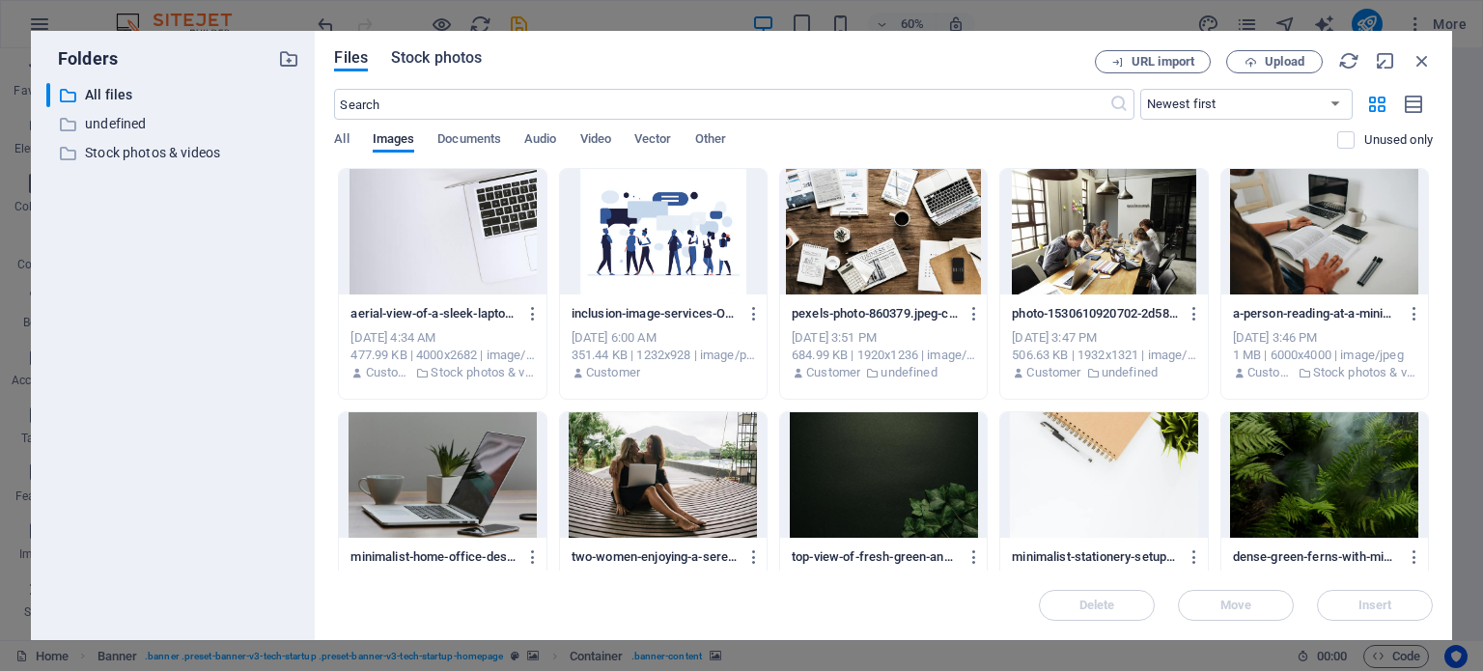
click at [452, 60] on span "Stock photos" at bounding box center [436, 57] width 91 height 23
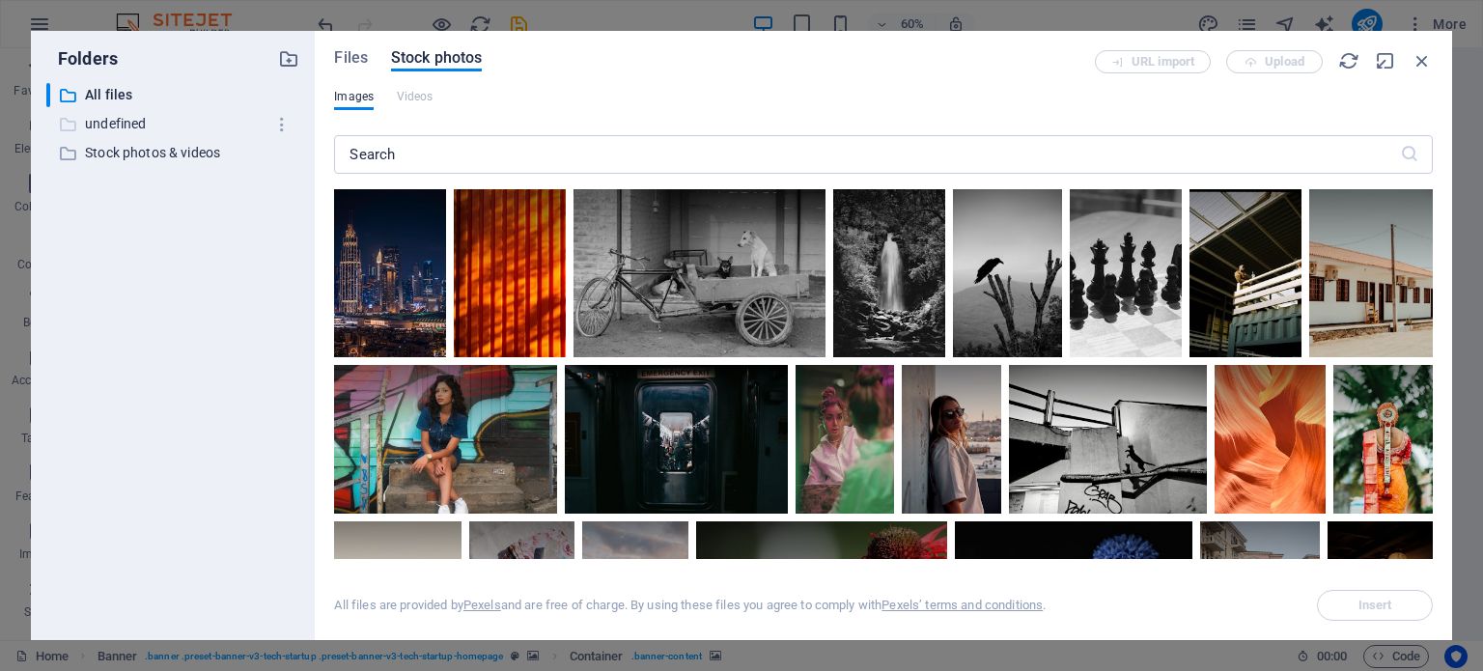
click at [64, 123] on icon at bounding box center [67, 124] width 19 height 19
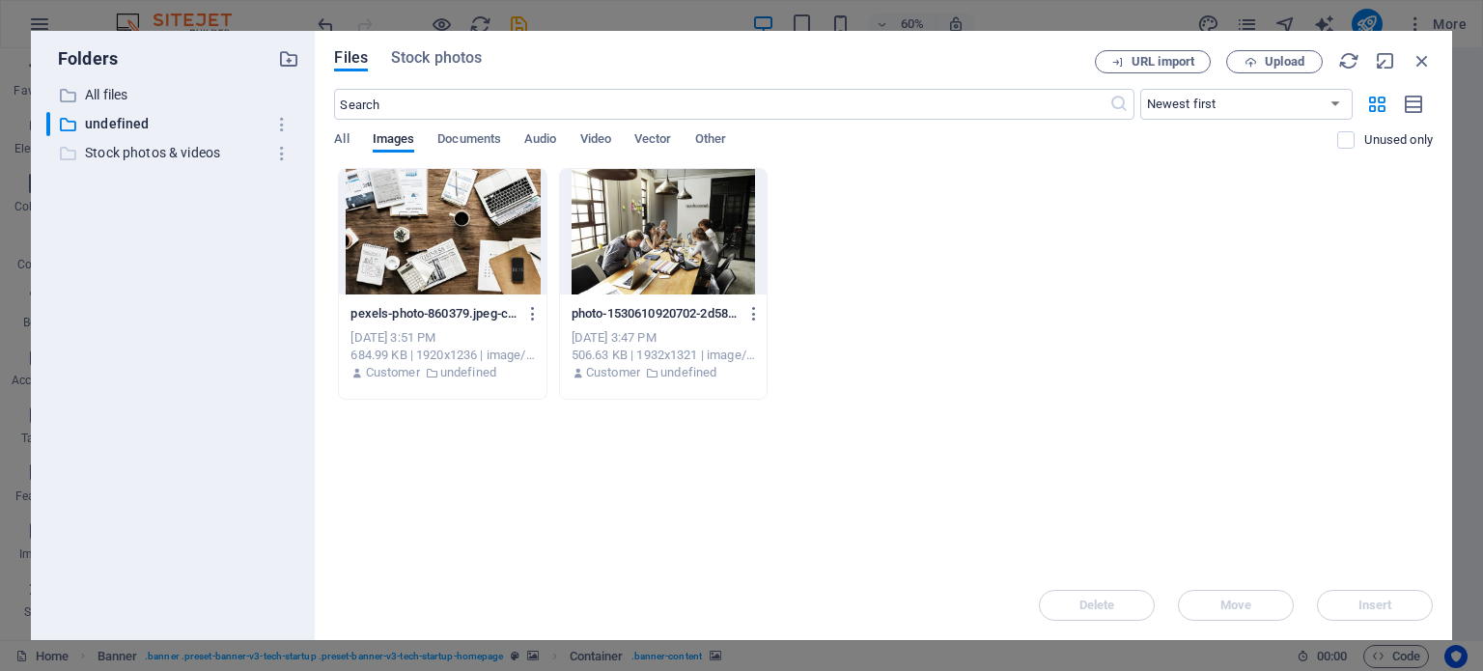
click at [70, 152] on icon at bounding box center [67, 153] width 19 height 19
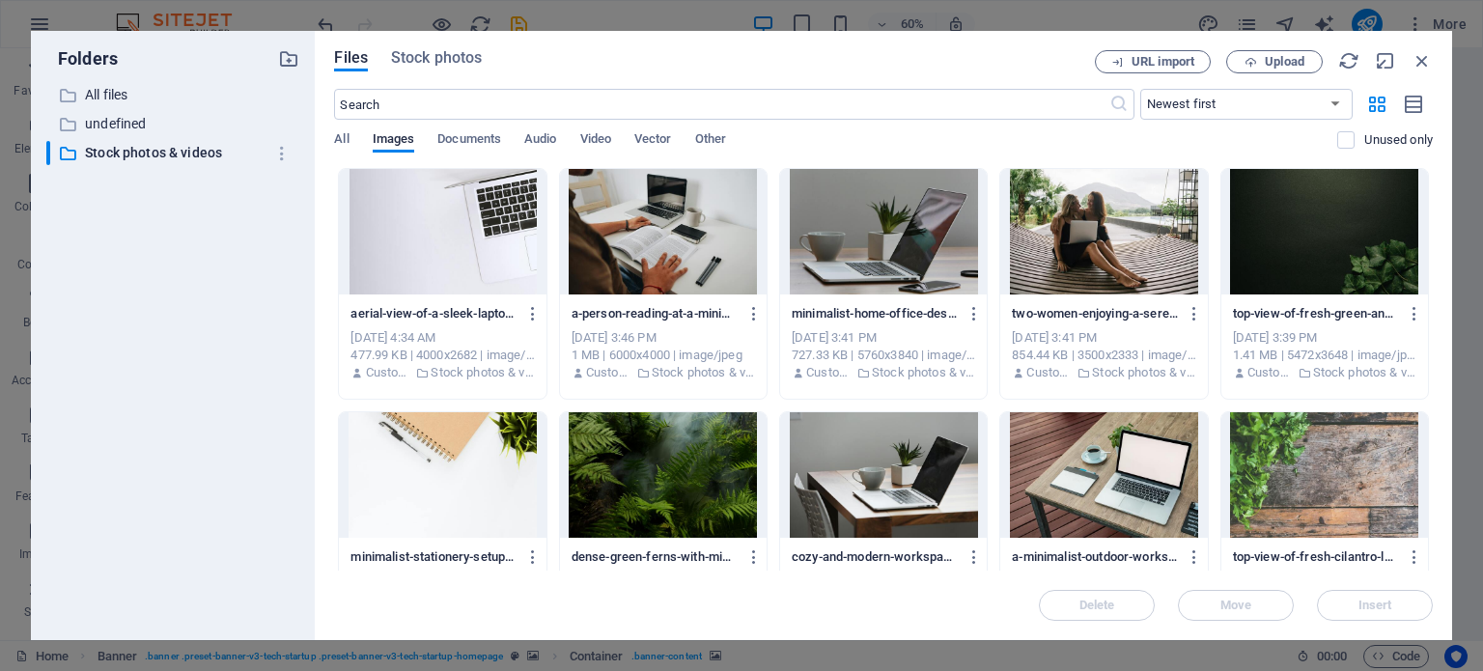
click at [1434, 52] on div "Files Stock photos URL import Upload ​ Newest first Oldest first Name (A-Z) Nam…" at bounding box center [884, 335] width 1138 height 609
click at [1417, 69] on icon "button" at bounding box center [1422, 60] width 21 height 21
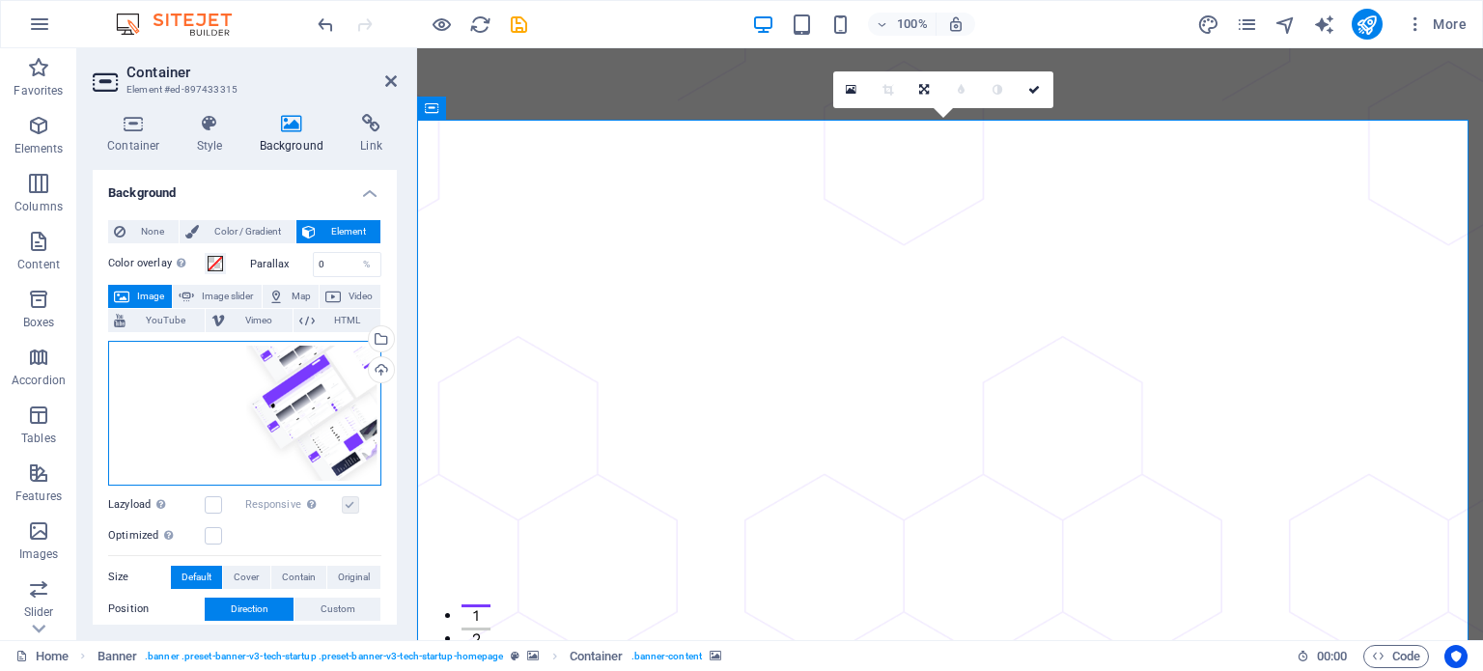
click at [268, 402] on div "Drag files here, click to choose files or select files from Files or our free s…" at bounding box center [244, 413] width 273 height 145
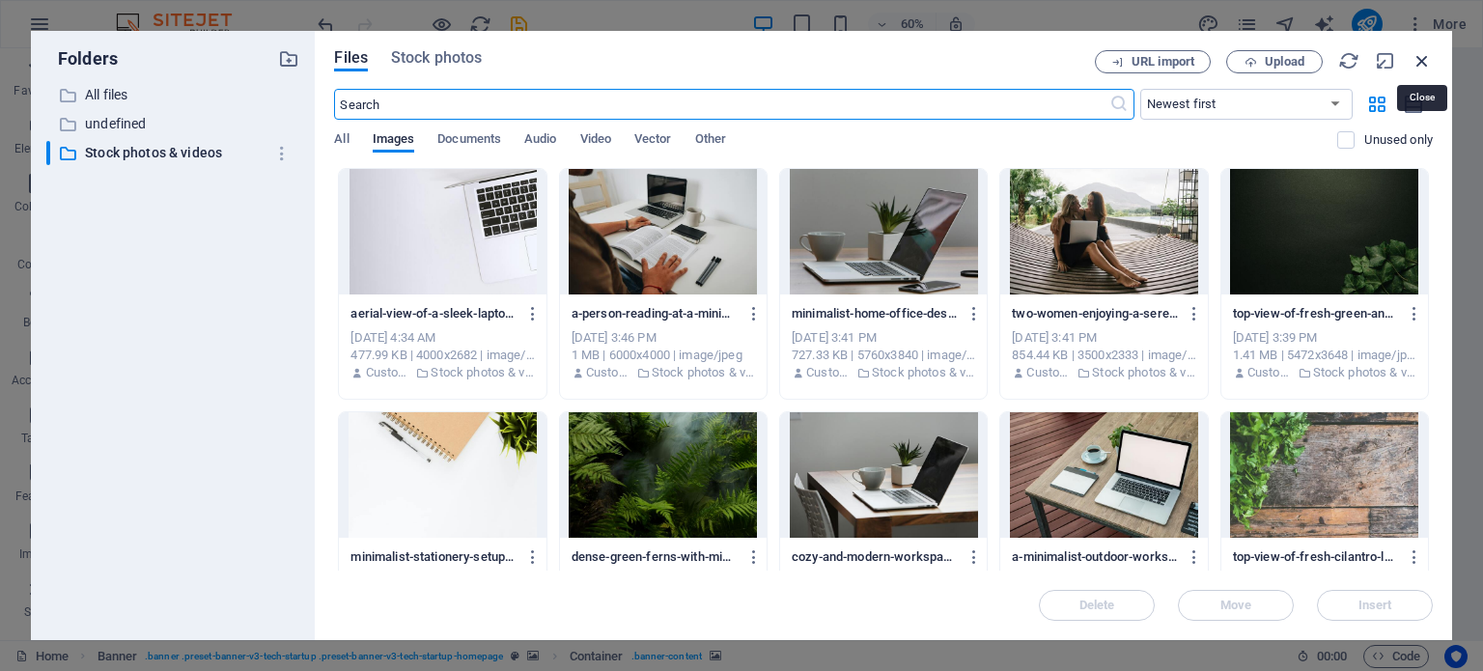
click at [1418, 60] on icon "button" at bounding box center [1422, 60] width 21 height 21
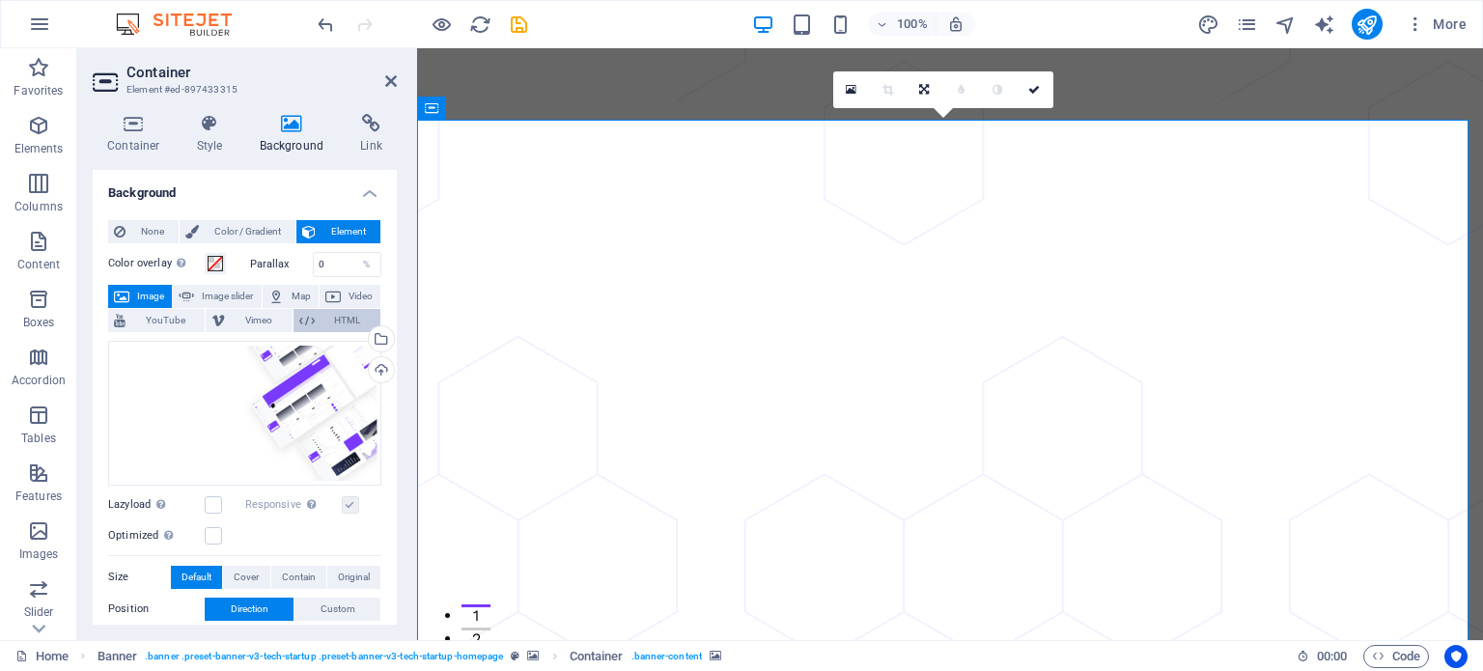
click at [310, 324] on icon at bounding box center [306, 320] width 15 height 23
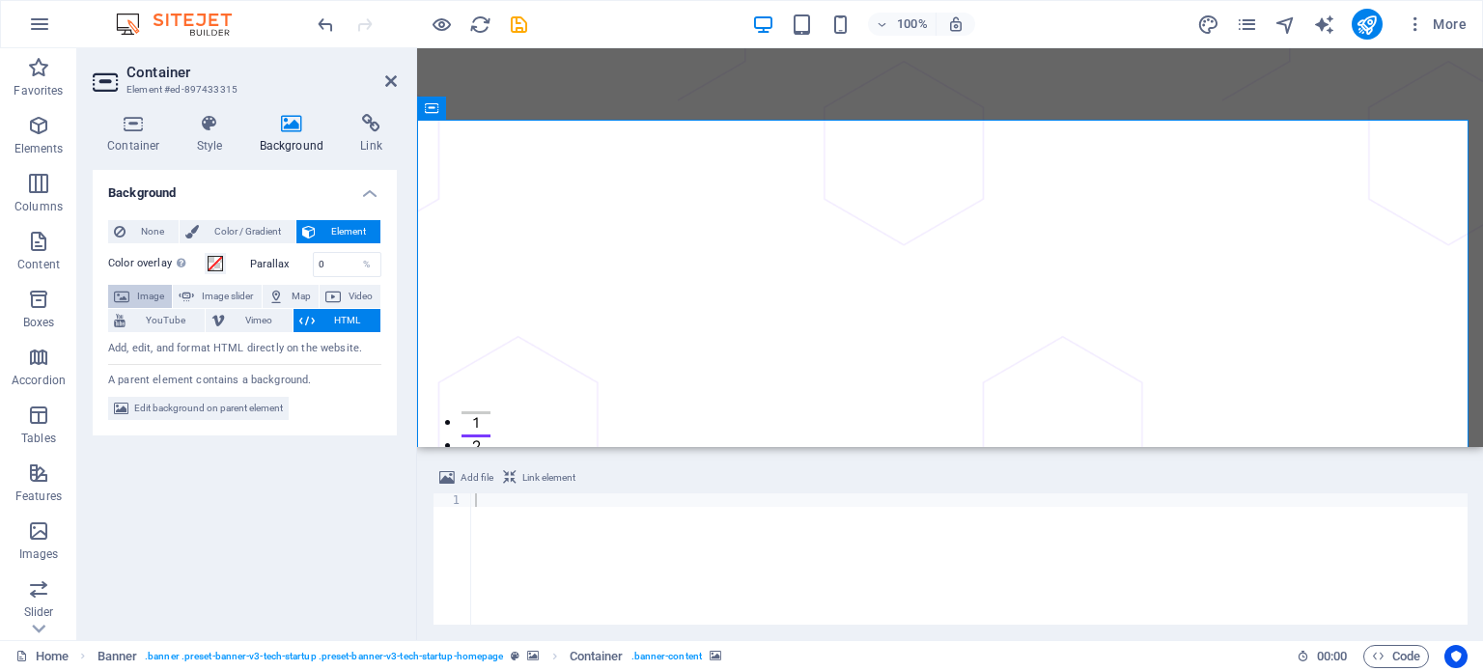
click at [144, 293] on span "Image" at bounding box center [150, 296] width 31 height 23
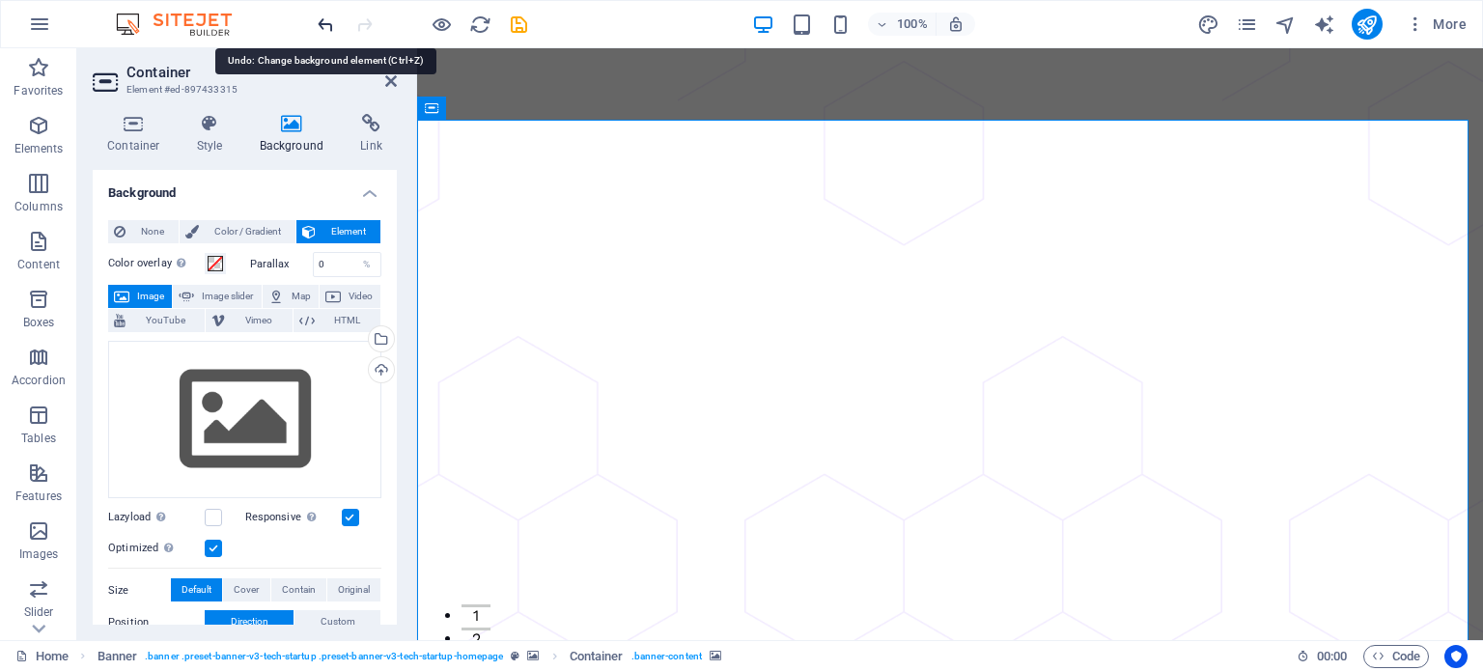
click at [329, 14] on icon "undo" at bounding box center [326, 25] width 22 height 22
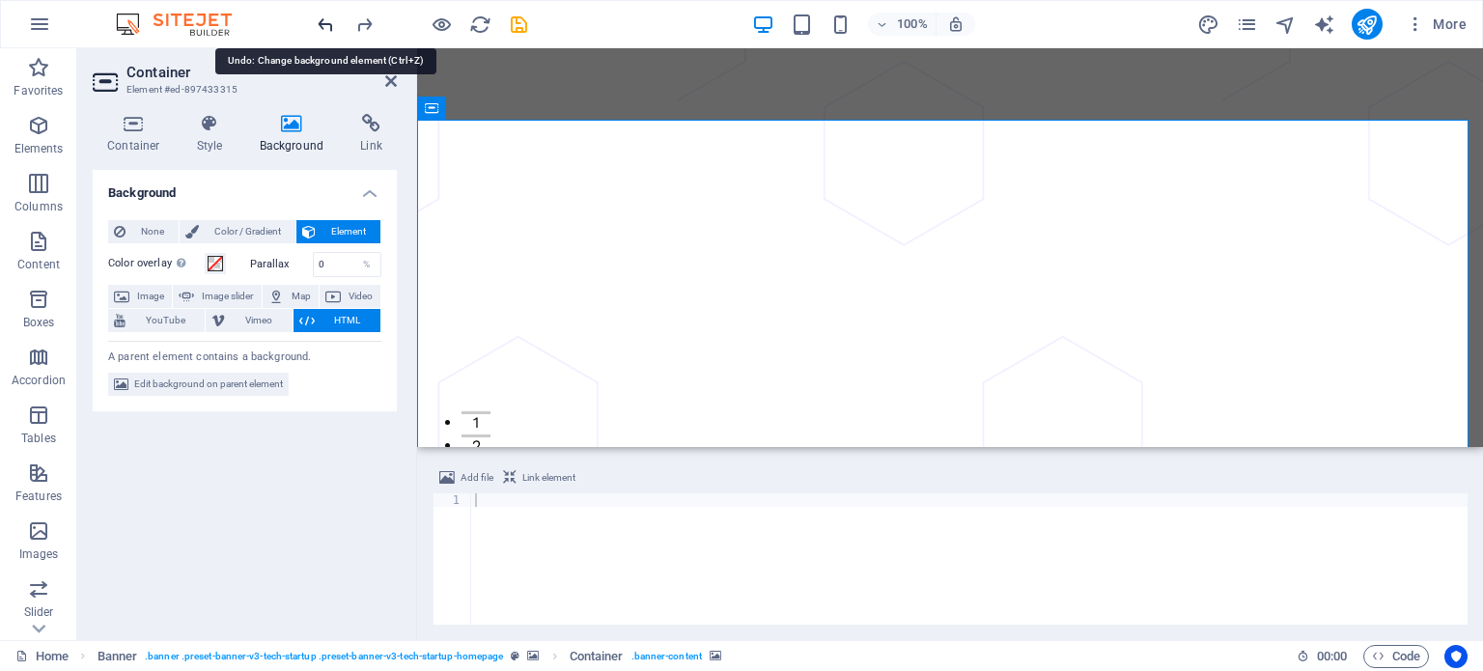
click at [328, 14] on icon "undo" at bounding box center [326, 25] width 22 height 22
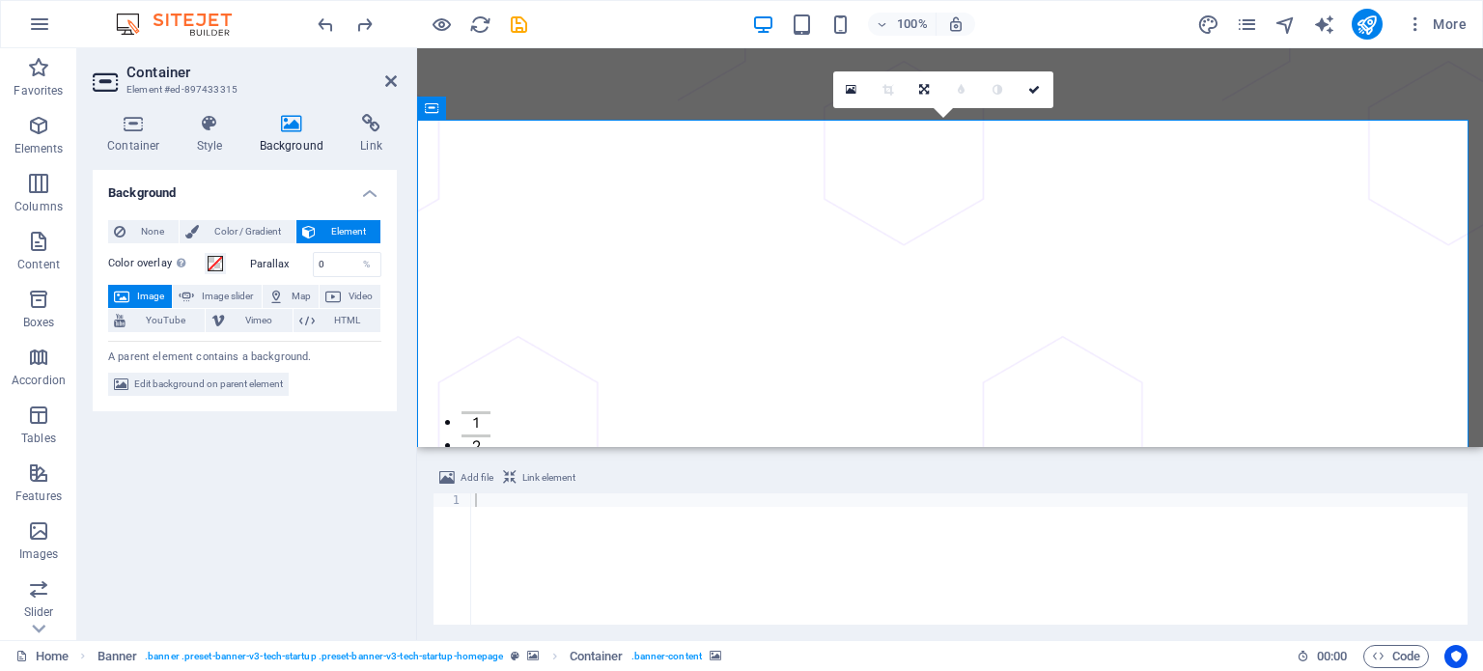
click at [137, 293] on span "Image" at bounding box center [150, 296] width 31 height 23
click at [289, 129] on icon at bounding box center [292, 123] width 94 height 19
click at [263, 347] on div "A parent element contains a background." at bounding box center [244, 353] width 273 height 25
click at [250, 390] on span "Edit background on parent element" at bounding box center [208, 384] width 149 height 23
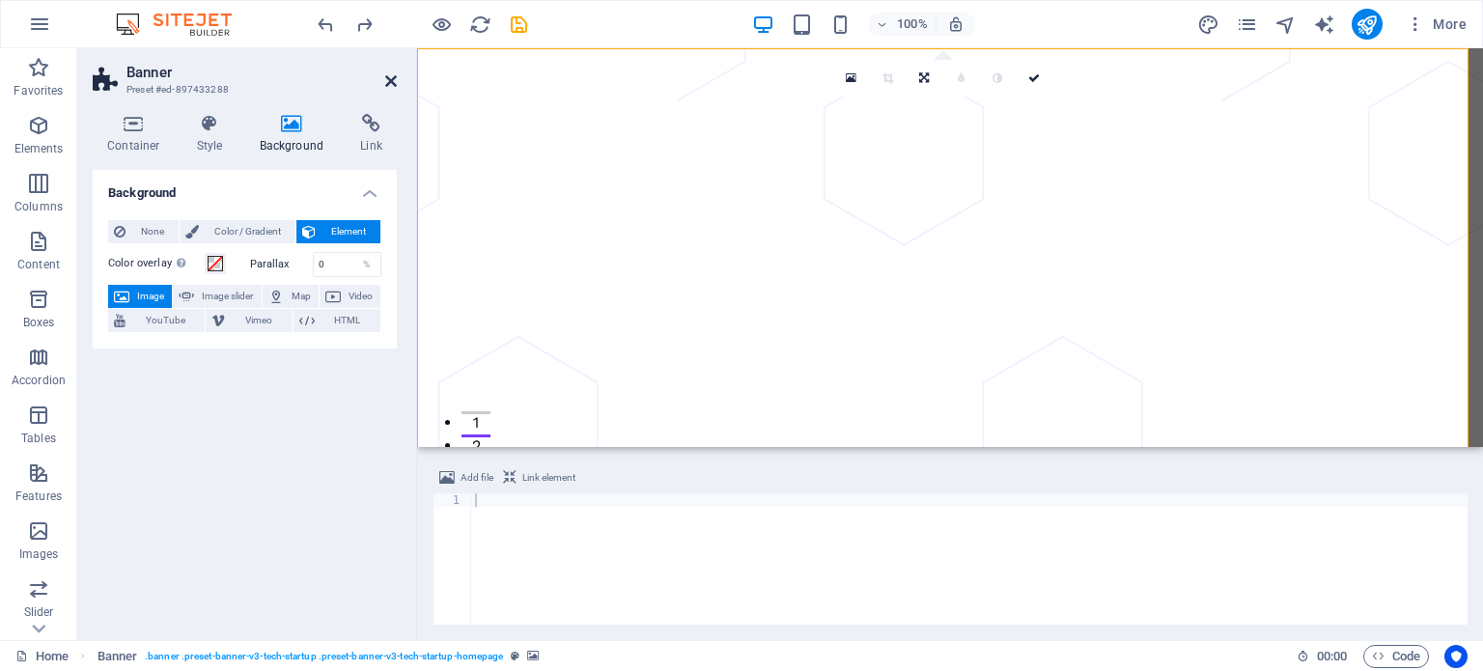
drag, startPoint x: 387, startPoint y: 78, endPoint x: 319, endPoint y: 34, distance: 81.7
click at [387, 78] on icon at bounding box center [391, 80] width 12 height 15
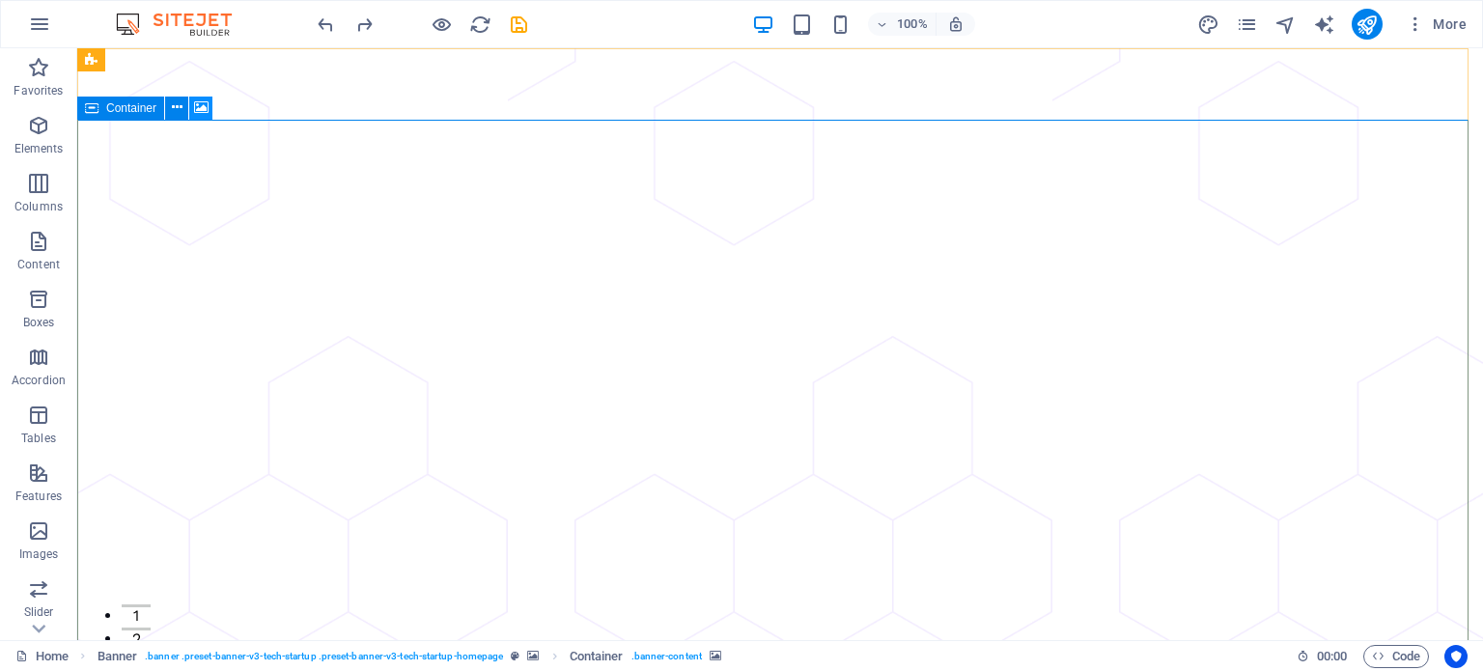
click at [205, 109] on icon at bounding box center [201, 108] width 14 height 20
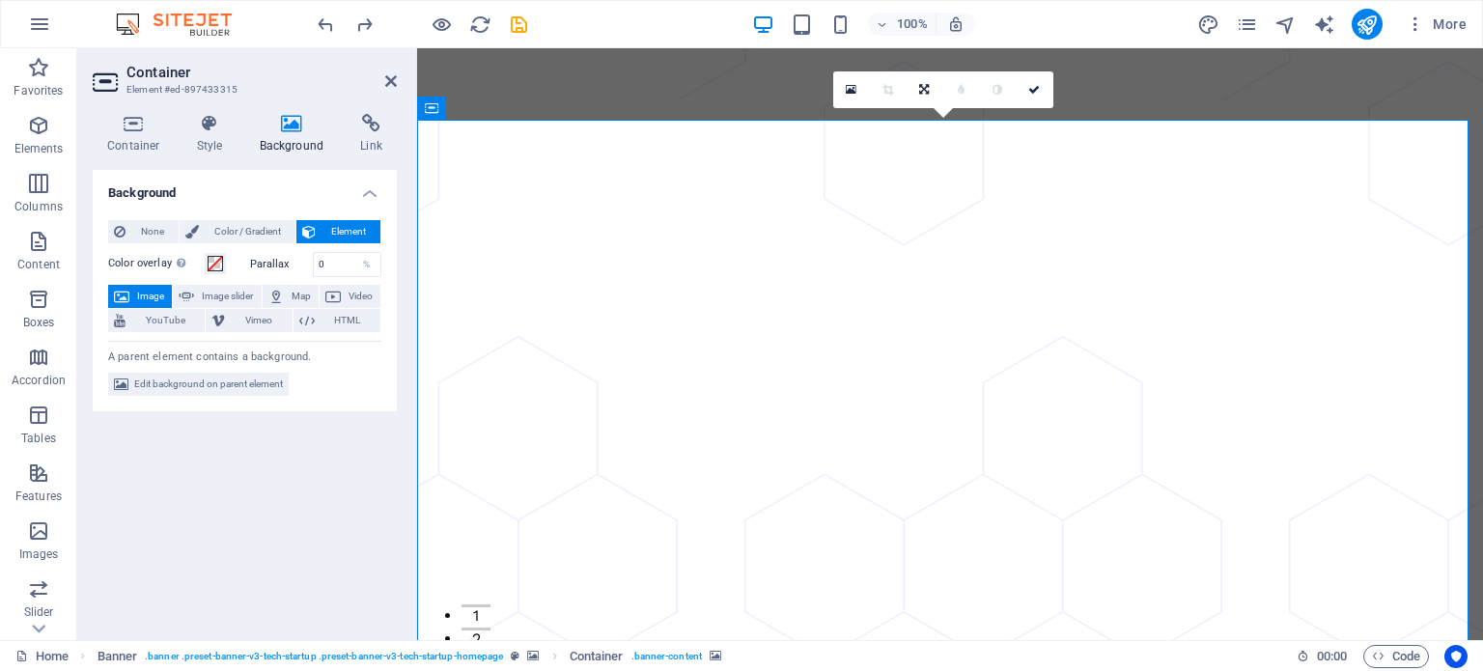
click at [122, 303] on icon at bounding box center [121, 296] width 15 height 23
click at [158, 298] on span "Image" at bounding box center [150, 296] width 31 height 23
click at [224, 355] on div "A parent element contains a background." at bounding box center [244, 353] width 273 height 25
click at [291, 122] on icon at bounding box center [292, 123] width 94 height 19
click at [260, 229] on span "Color / Gradient" at bounding box center [247, 231] width 85 height 23
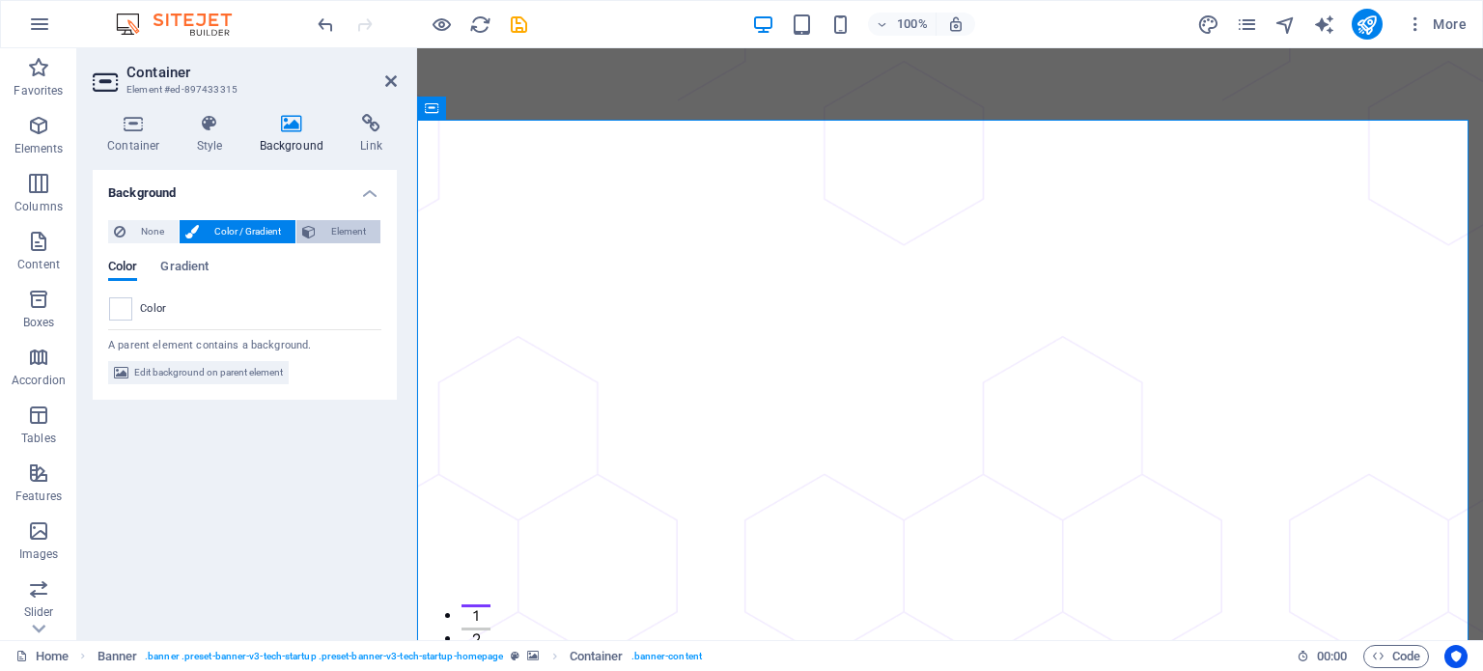
click at [344, 227] on span "Element" at bounding box center [348, 231] width 53 height 23
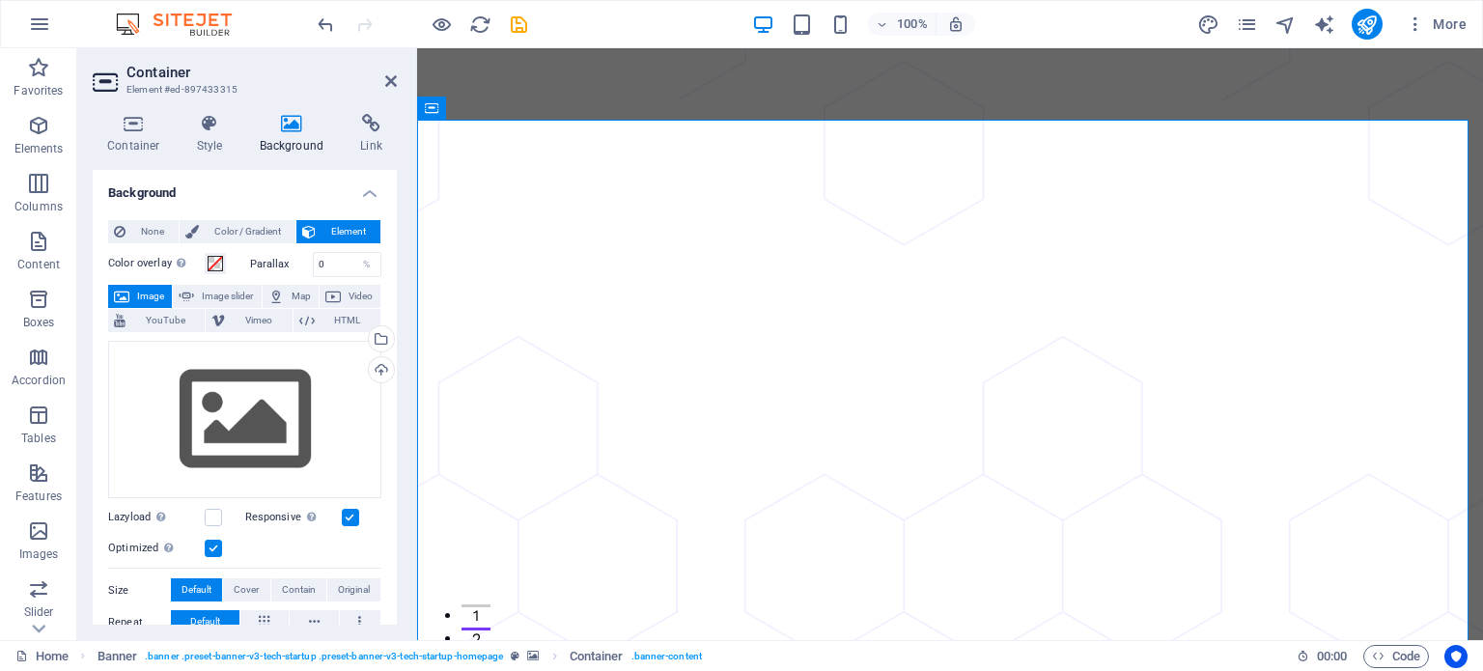
drag, startPoint x: 216, startPoint y: 544, endPoint x: 259, endPoint y: 541, distance: 42.6
click at [216, 544] on label at bounding box center [213, 548] width 17 height 17
click at [0, 0] on input "Optimized Images are compressed to improve page speed." at bounding box center [0, 0] width 0 height 0
click at [326, 27] on icon "undo" at bounding box center [326, 25] width 22 height 22
click at [324, 27] on icon "undo" at bounding box center [326, 25] width 22 height 22
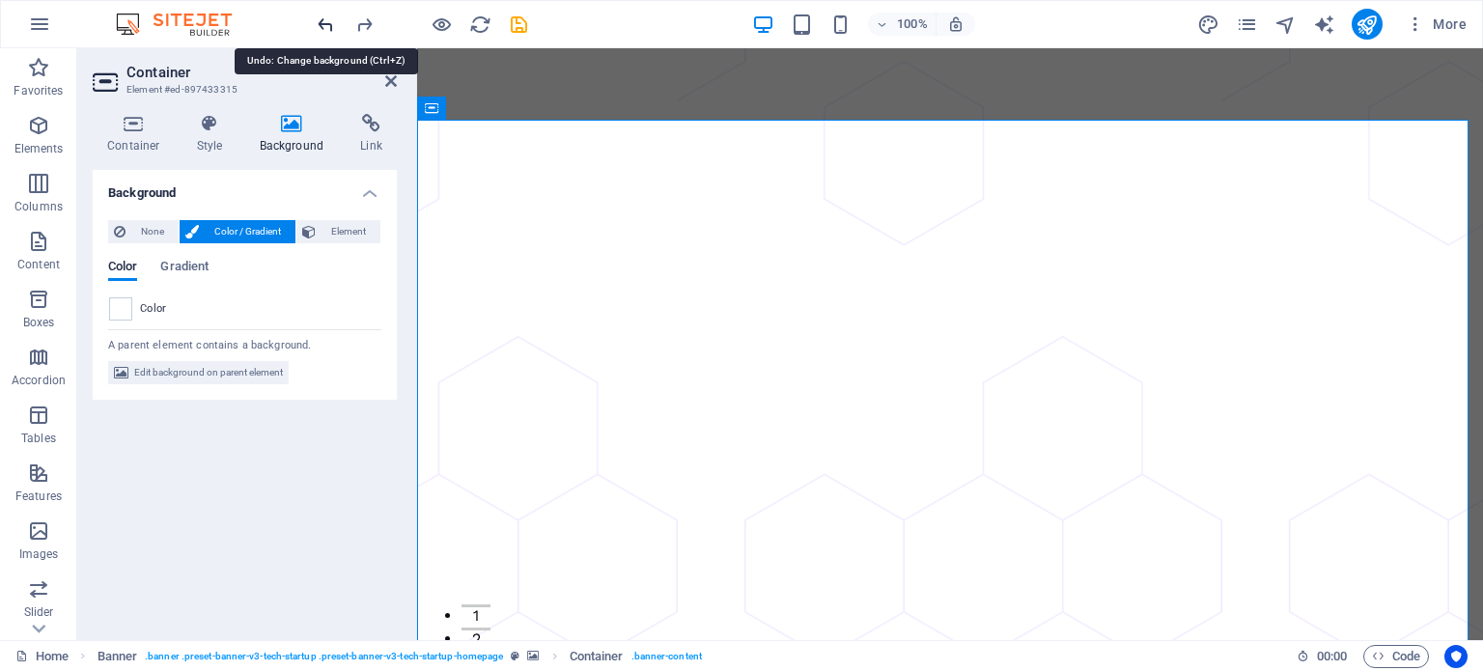
click at [324, 27] on icon "undo" at bounding box center [326, 25] width 22 height 22
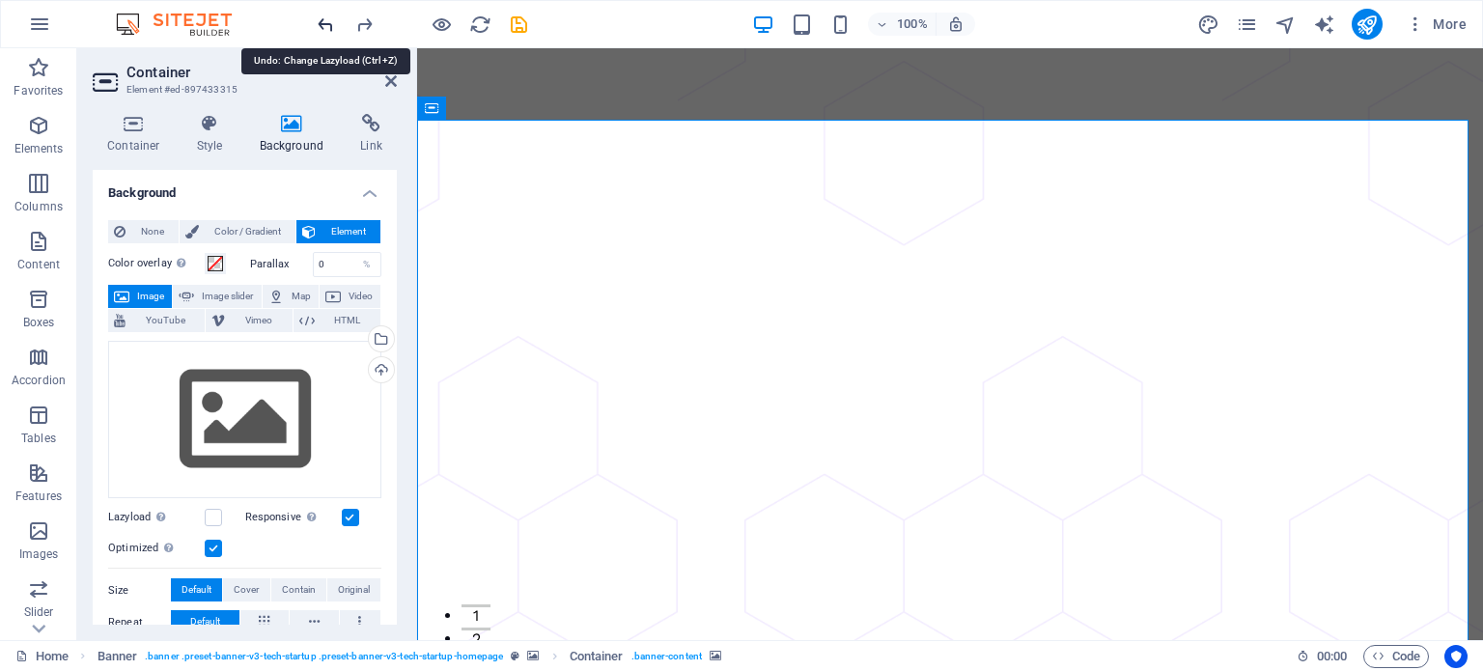
click at [323, 27] on icon "undo" at bounding box center [326, 25] width 22 height 22
click at [136, 238] on span "None" at bounding box center [152, 231] width 42 height 23
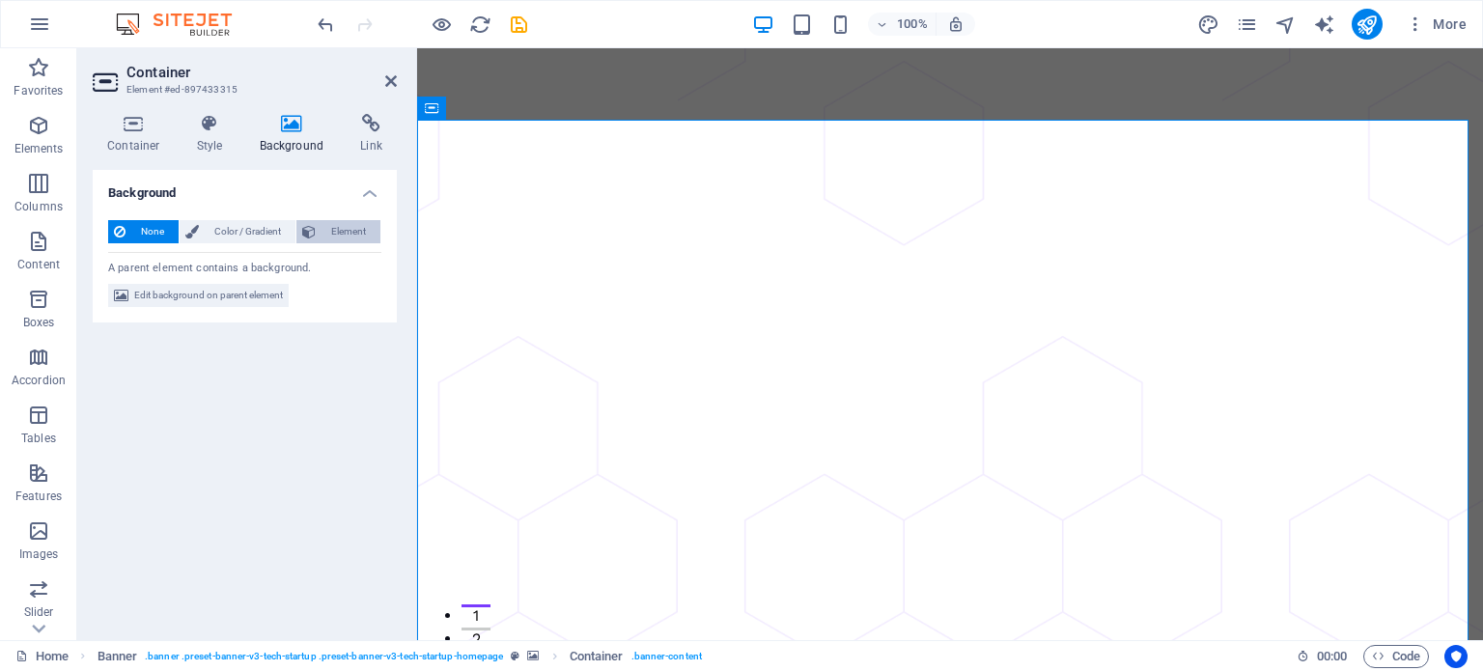
click at [358, 225] on span "Element" at bounding box center [348, 231] width 53 height 23
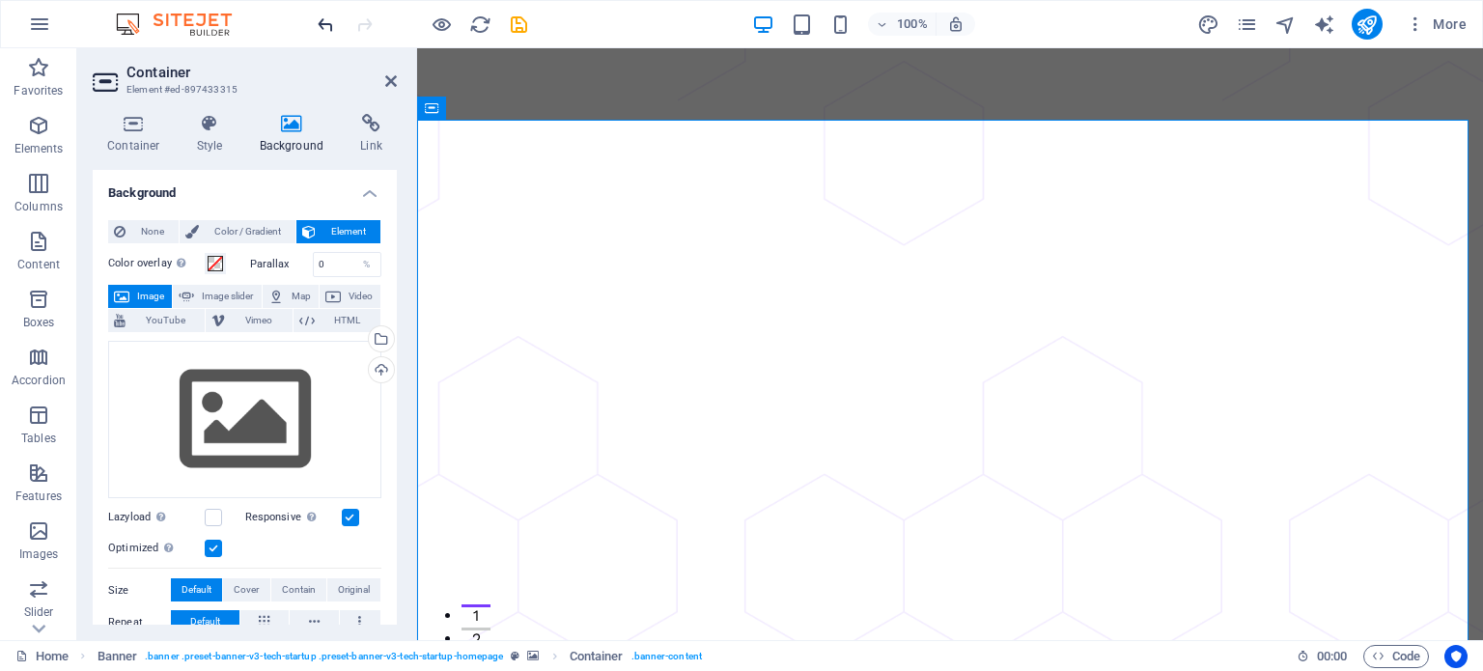
click at [321, 31] on icon "undo" at bounding box center [326, 25] width 22 height 22
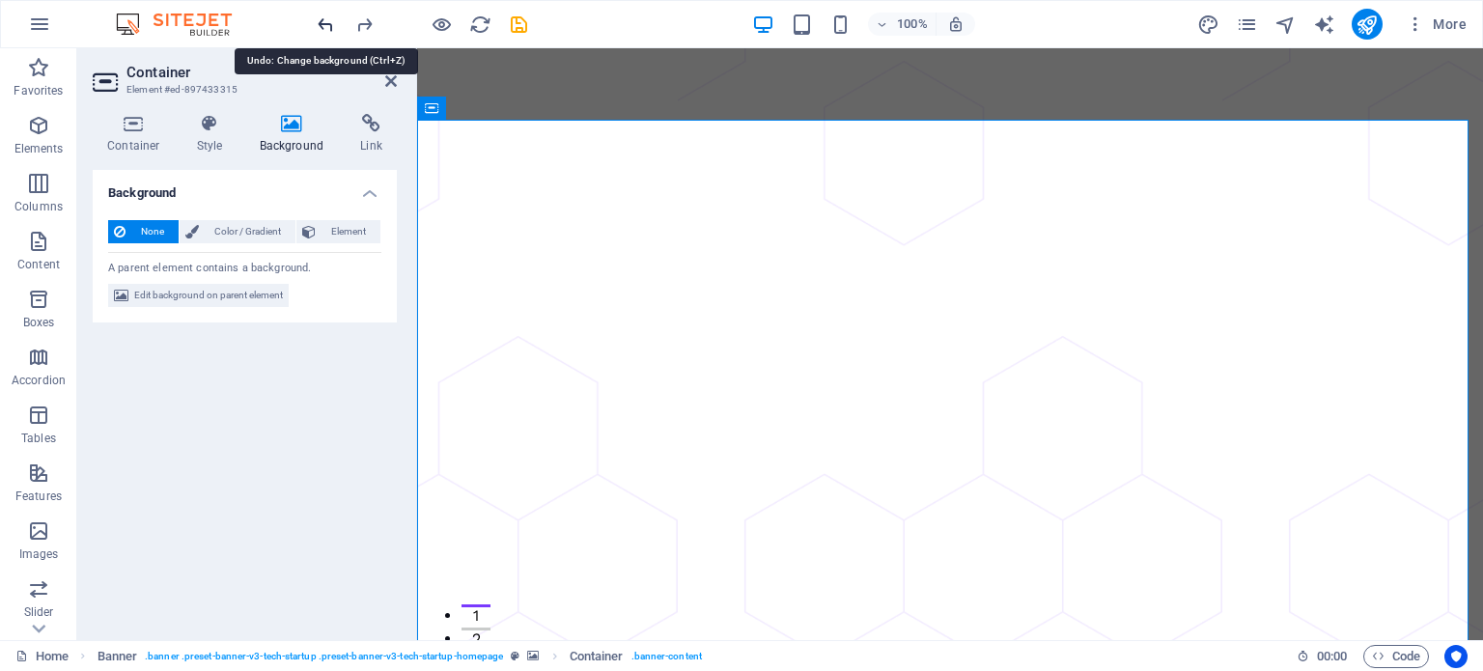
click at [321, 31] on icon "undo" at bounding box center [326, 25] width 22 height 22
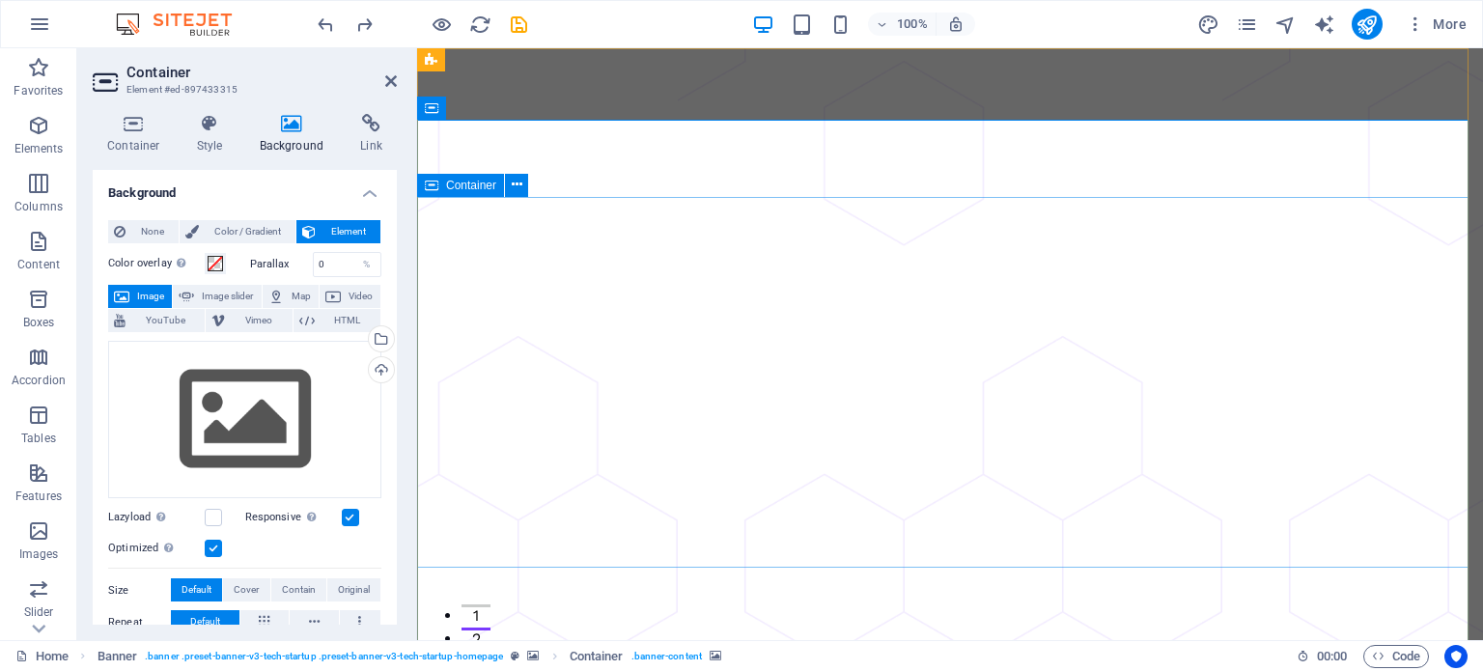
click at [391, 69] on h2 "Container" at bounding box center [261, 72] width 270 height 17
click at [386, 80] on icon at bounding box center [391, 80] width 12 height 15
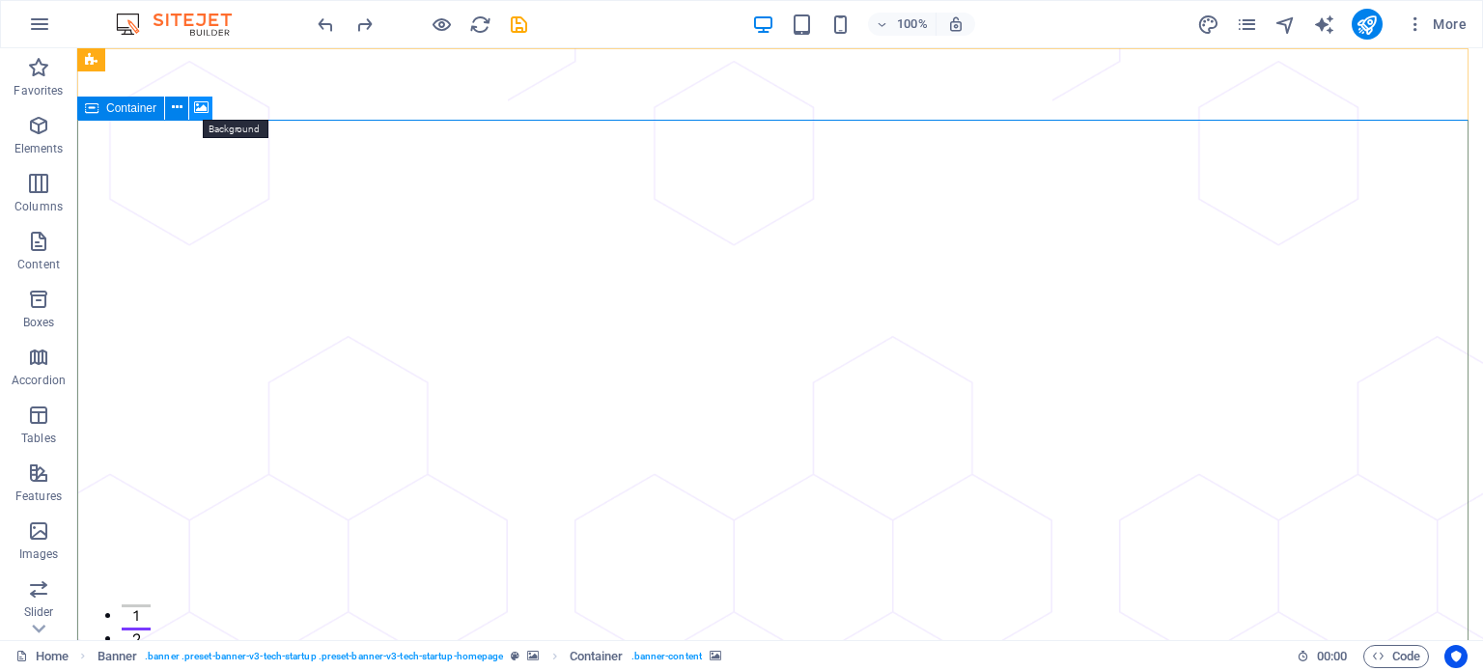
click at [200, 111] on icon at bounding box center [201, 108] width 14 height 20
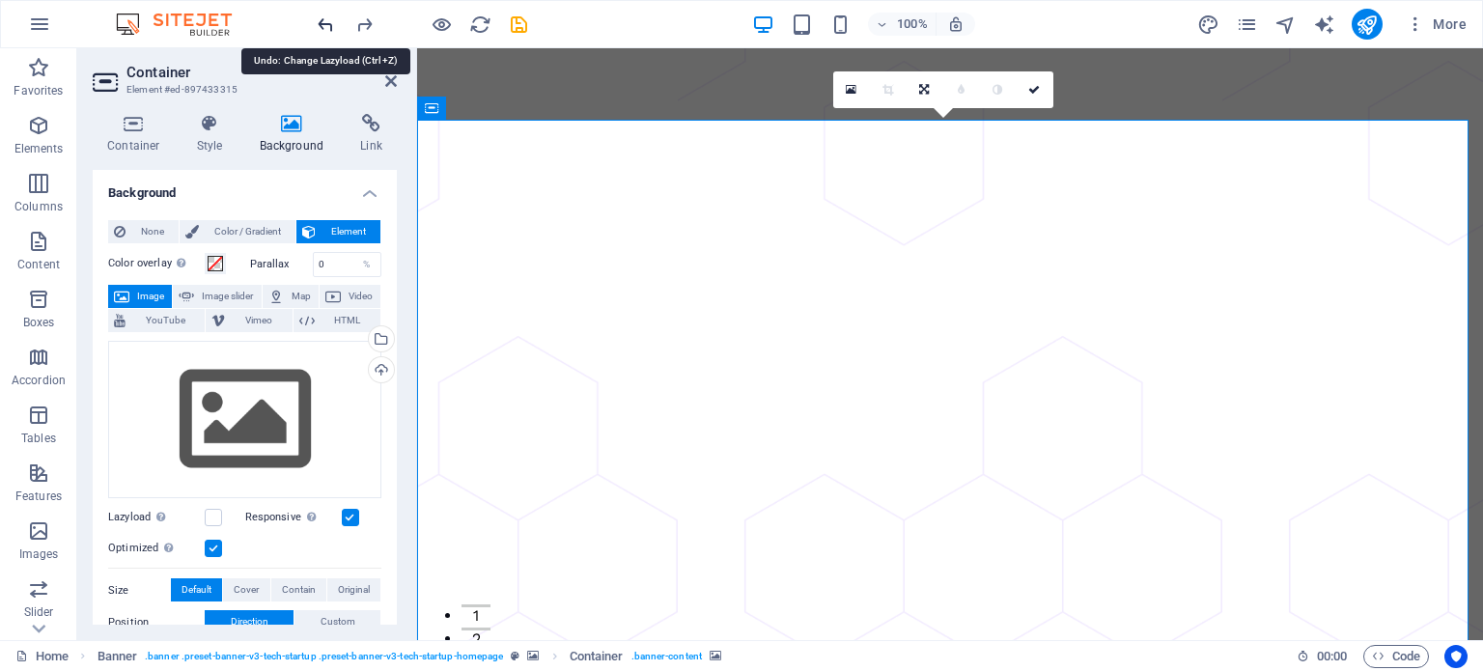
click at [319, 20] on icon "undo" at bounding box center [326, 25] width 22 height 22
click at [319, 20] on div at bounding box center [422, 24] width 216 height 31
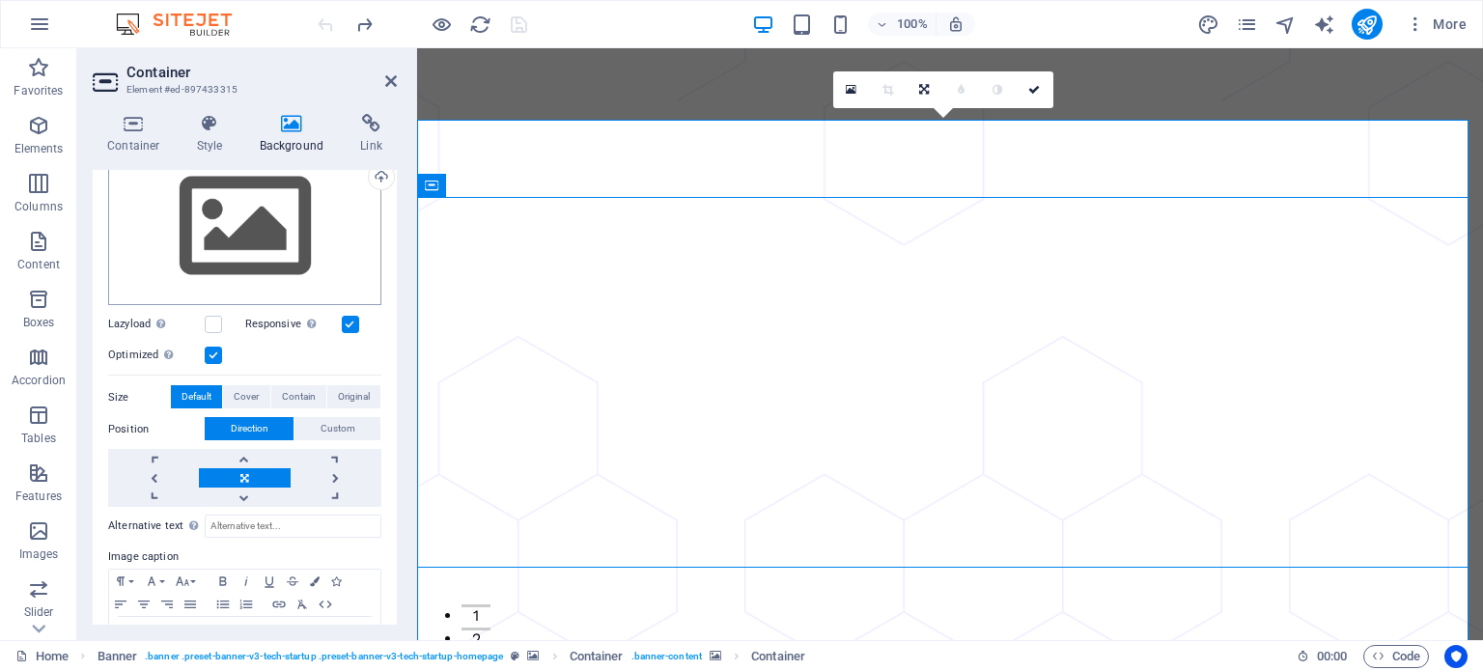
scroll to position [97, 0]
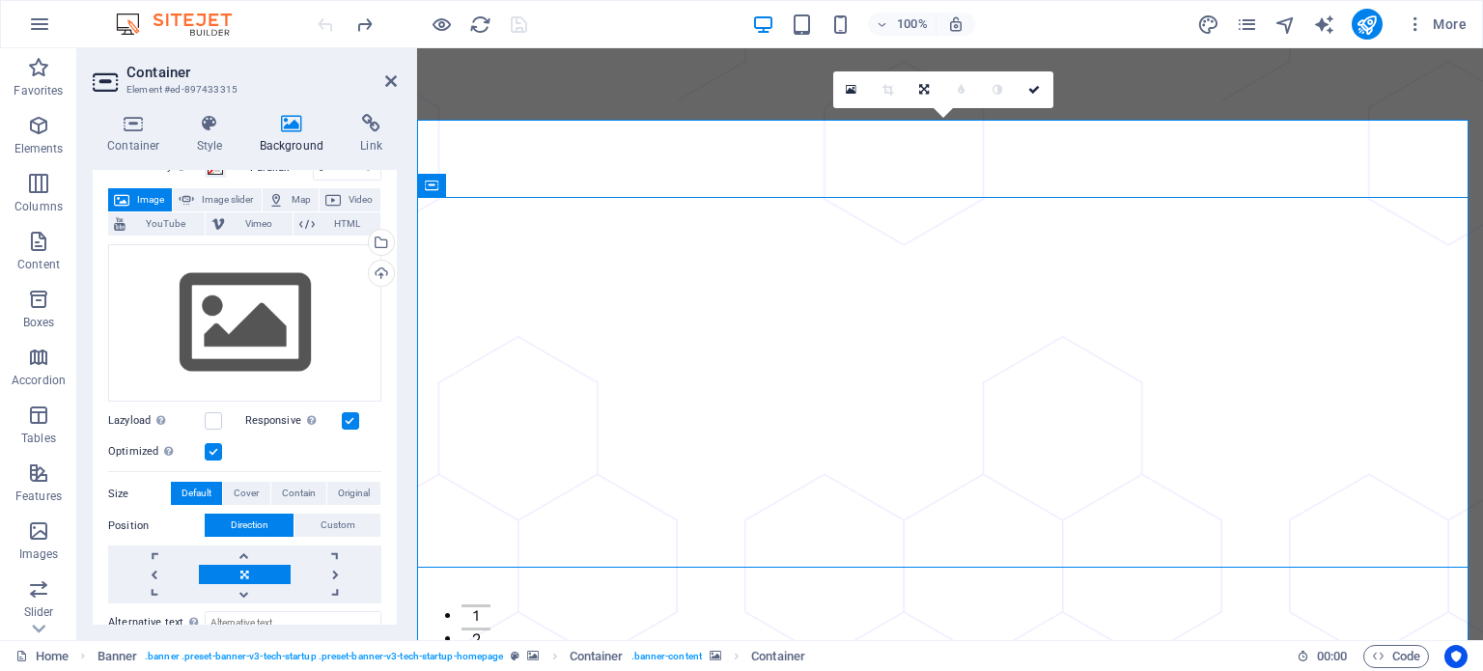
click at [349, 412] on label at bounding box center [350, 420] width 17 height 17
click at [0, 0] on input "Responsive Automatically load retina image and smartphone optimized sizes." at bounding box center [0, 0] width 0 height 0
click at [211, 450] on label at bounding box center [213, 451] width 17 height 17
click at [0, 0] on input "Optimized Images are compressed to improve page speed." at bounding box center [0, 0] width 0 height 0
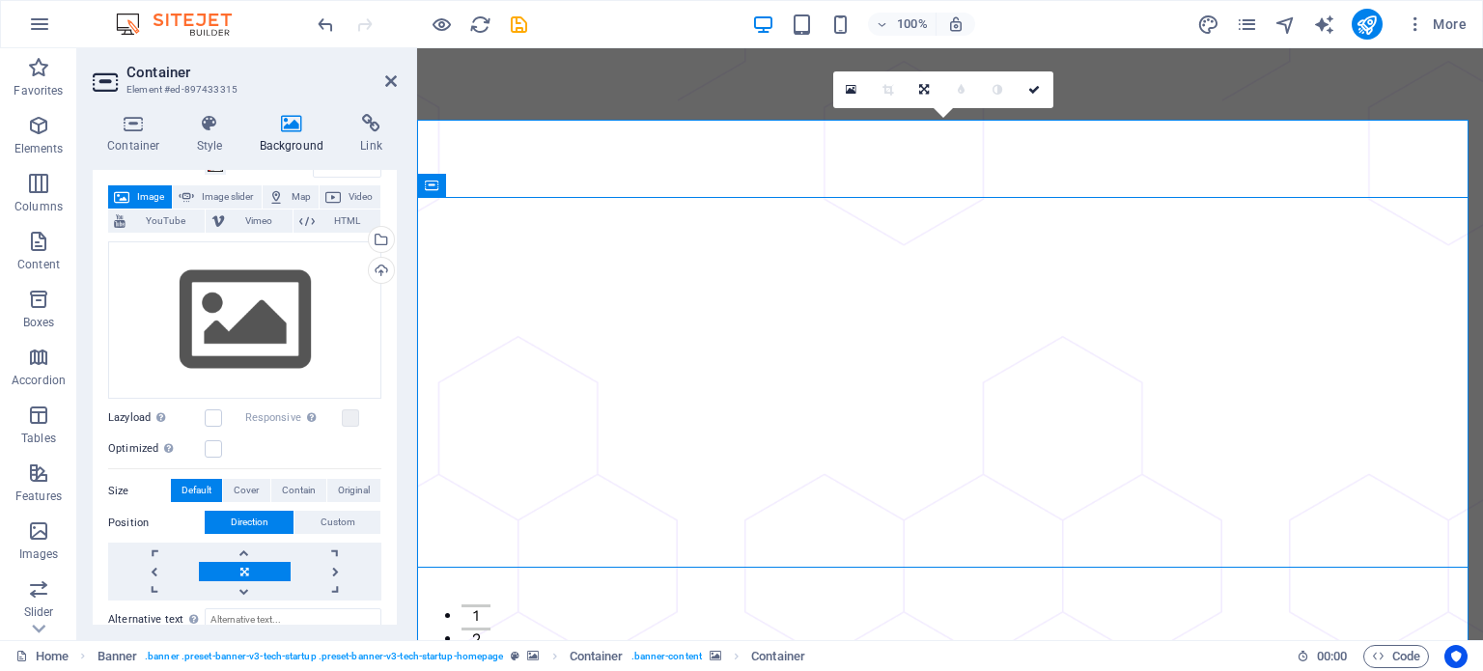
scroll to position [0, 0]
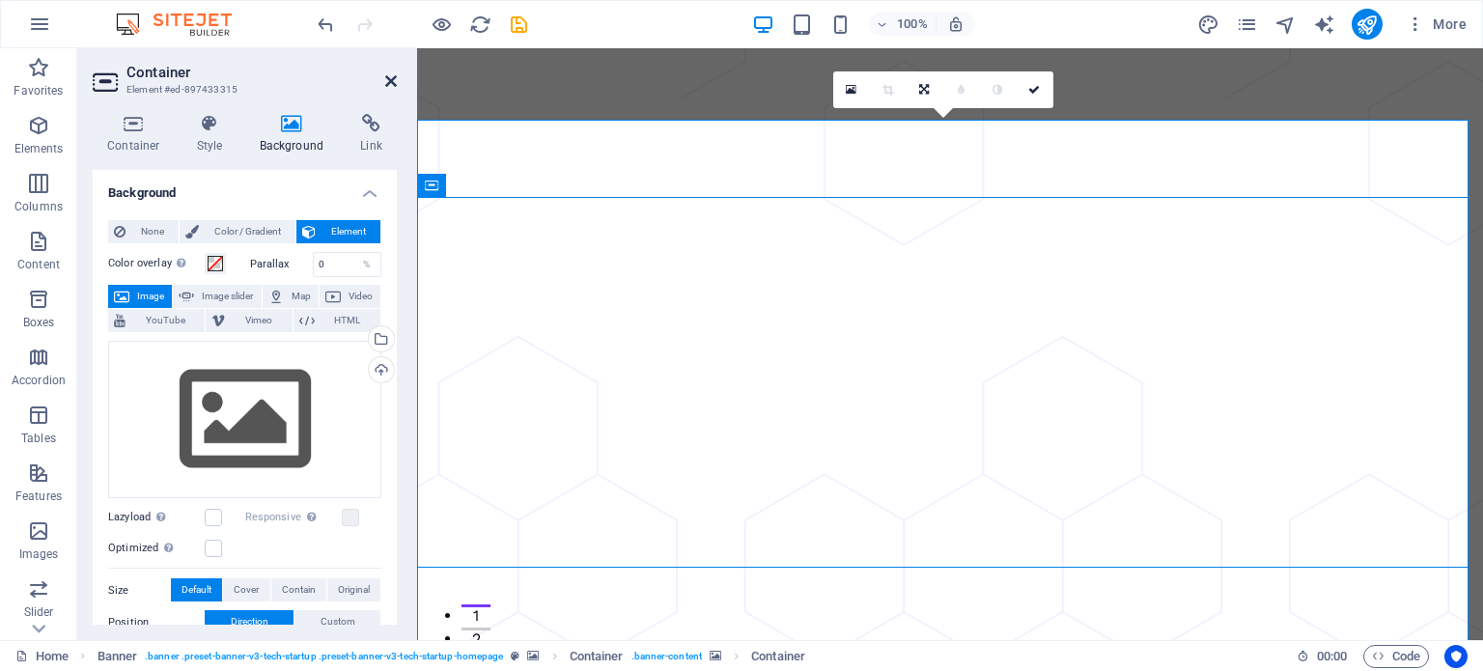
click at [390, 80] on icon at bounding box center [391, 80] width 12 height 15
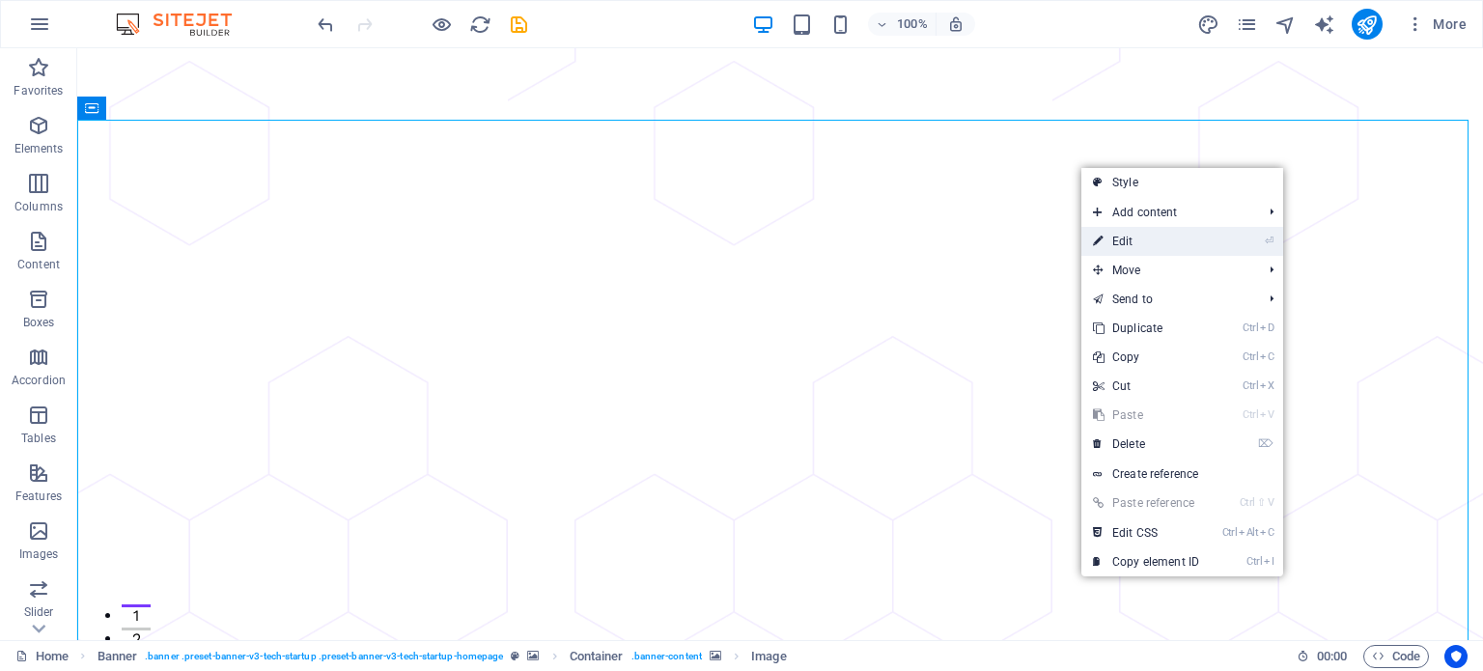
click at [1149, 241] on link "⏎ Edit" at bounding box center [1146, 241] width 129 height 29
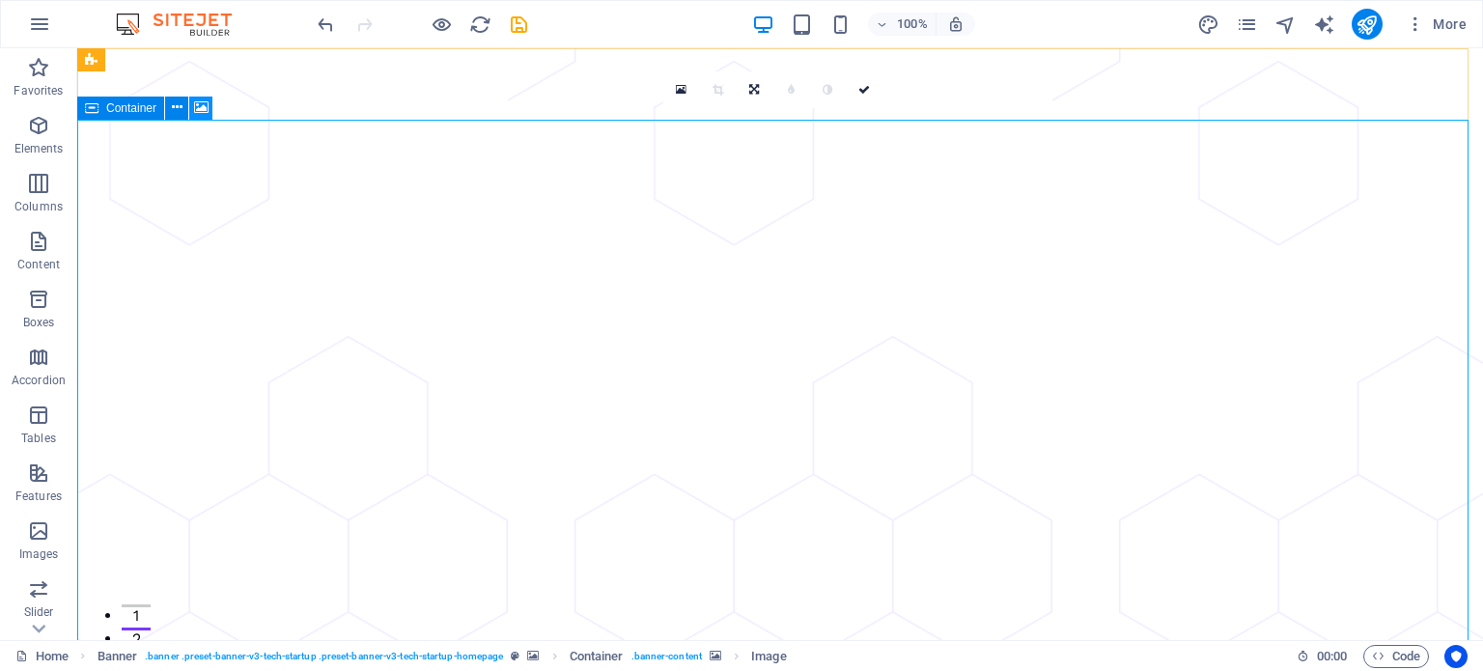
click at [205, 111] on icon at bounding box center [201, 108] width 14 height 20
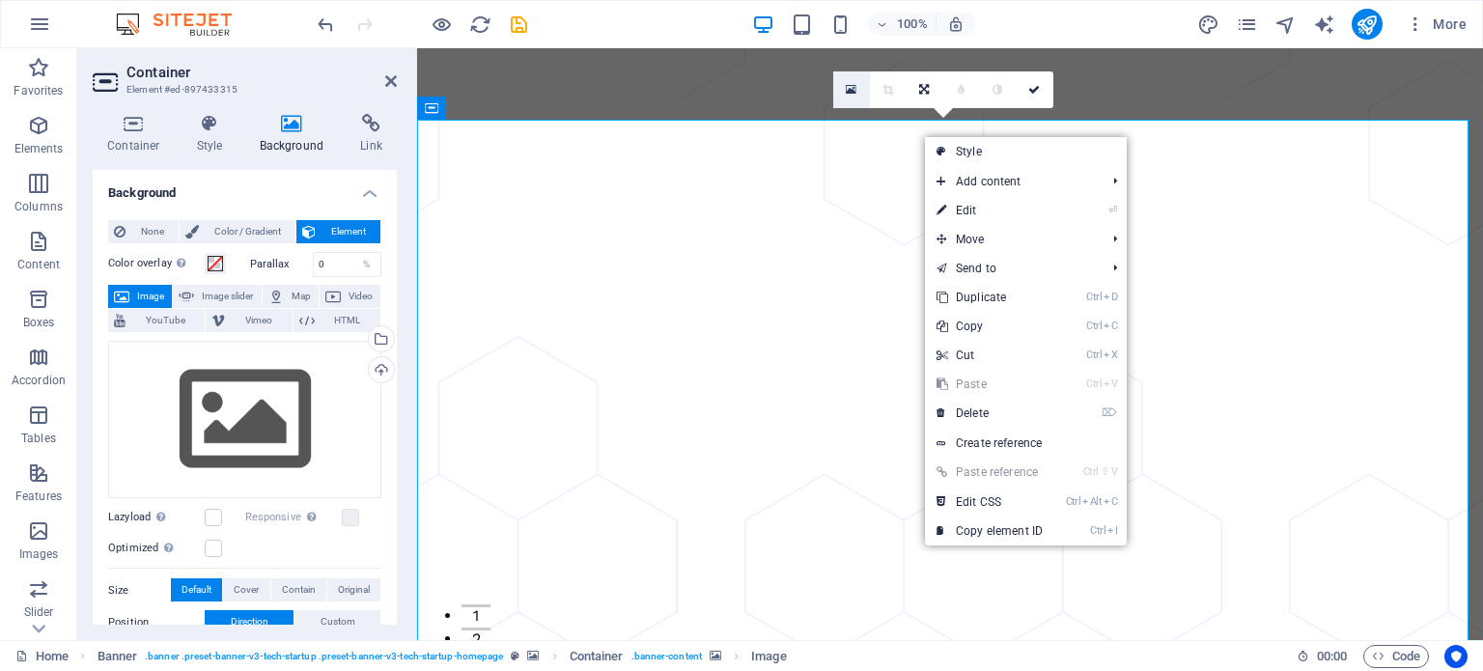
click at [847, 86] on icon at bounding box center [851, 90] width 11 height 14
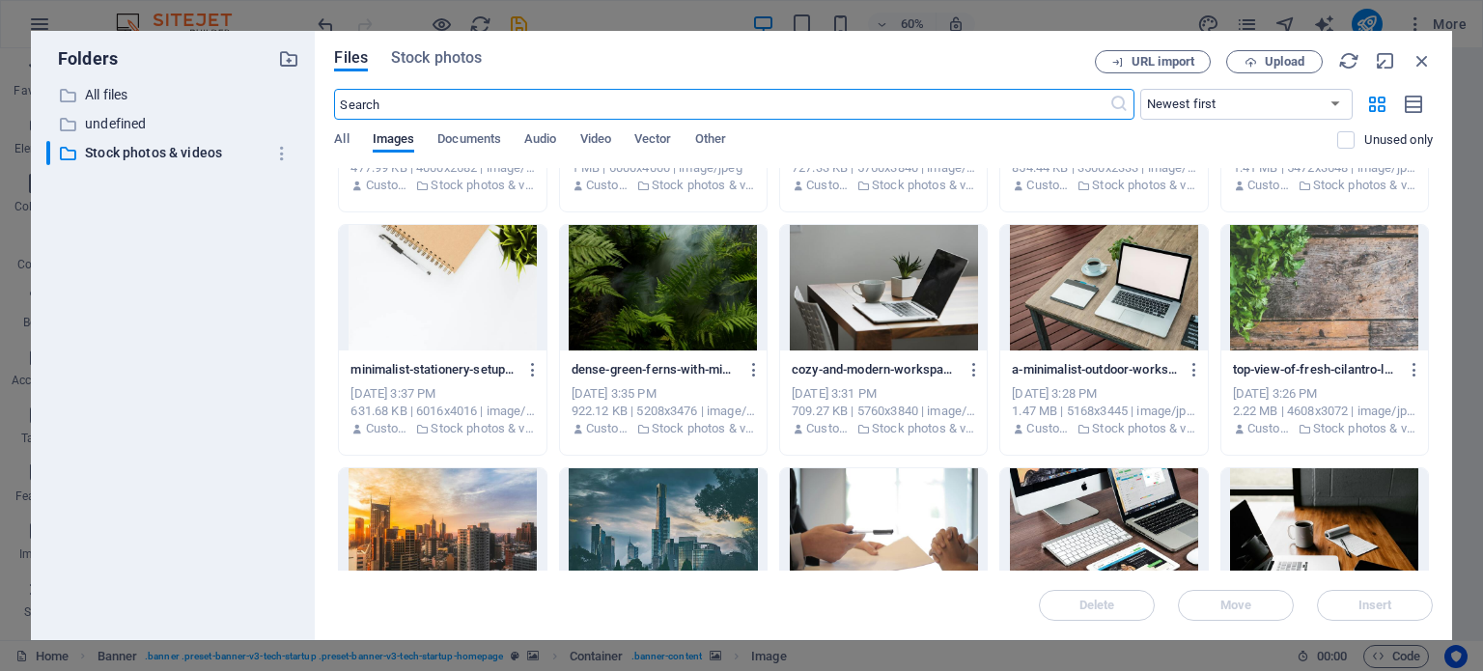
scroll to position [76, 0]
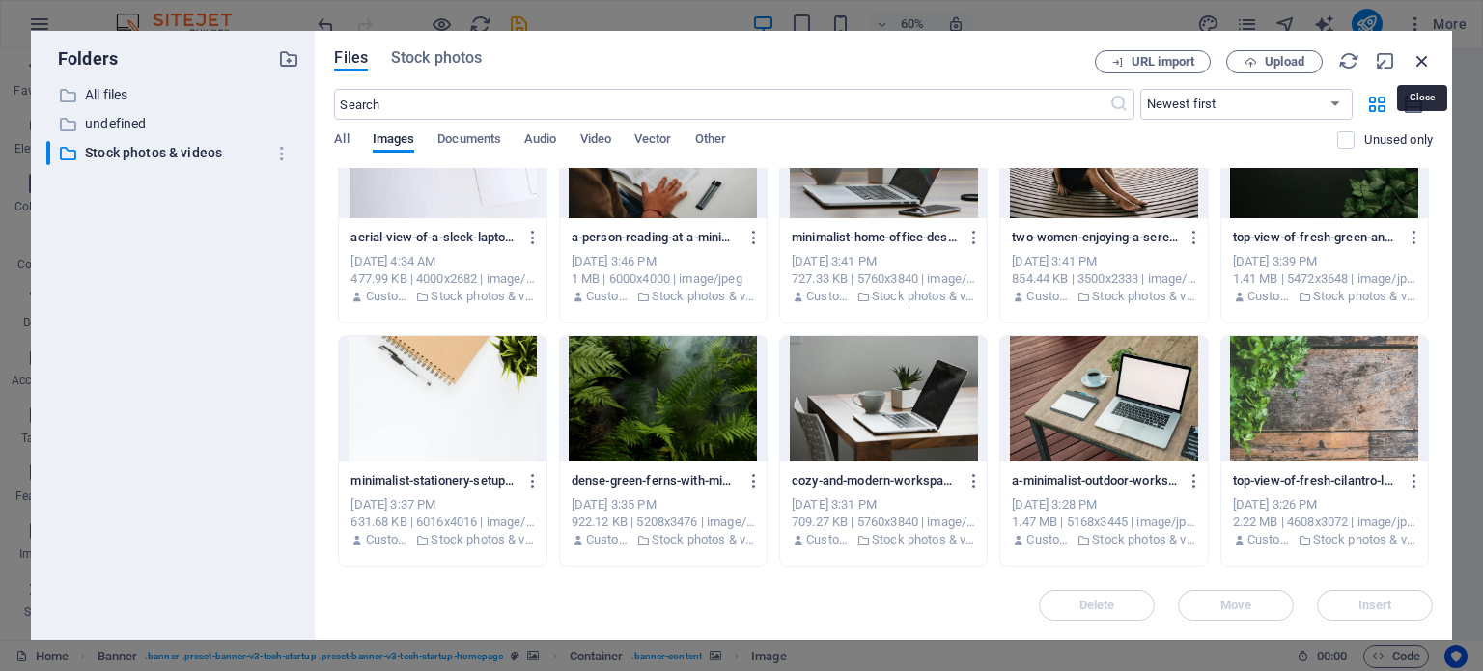
click at [1425, 58] on icon "button" at bounding box center [1422, 60] width 21 height 21
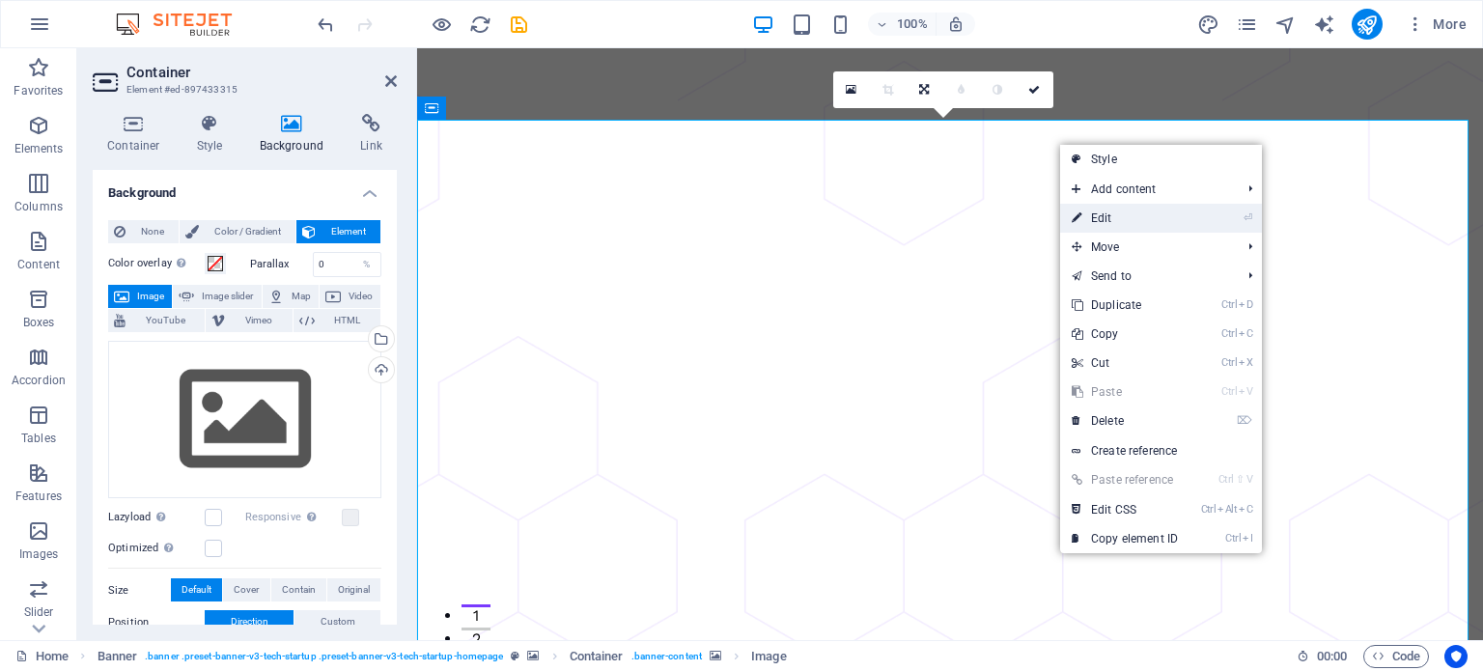
click at [1147, 205] on link "⏎ Edit" at bounding box center [1124, 218] width 129 height 29
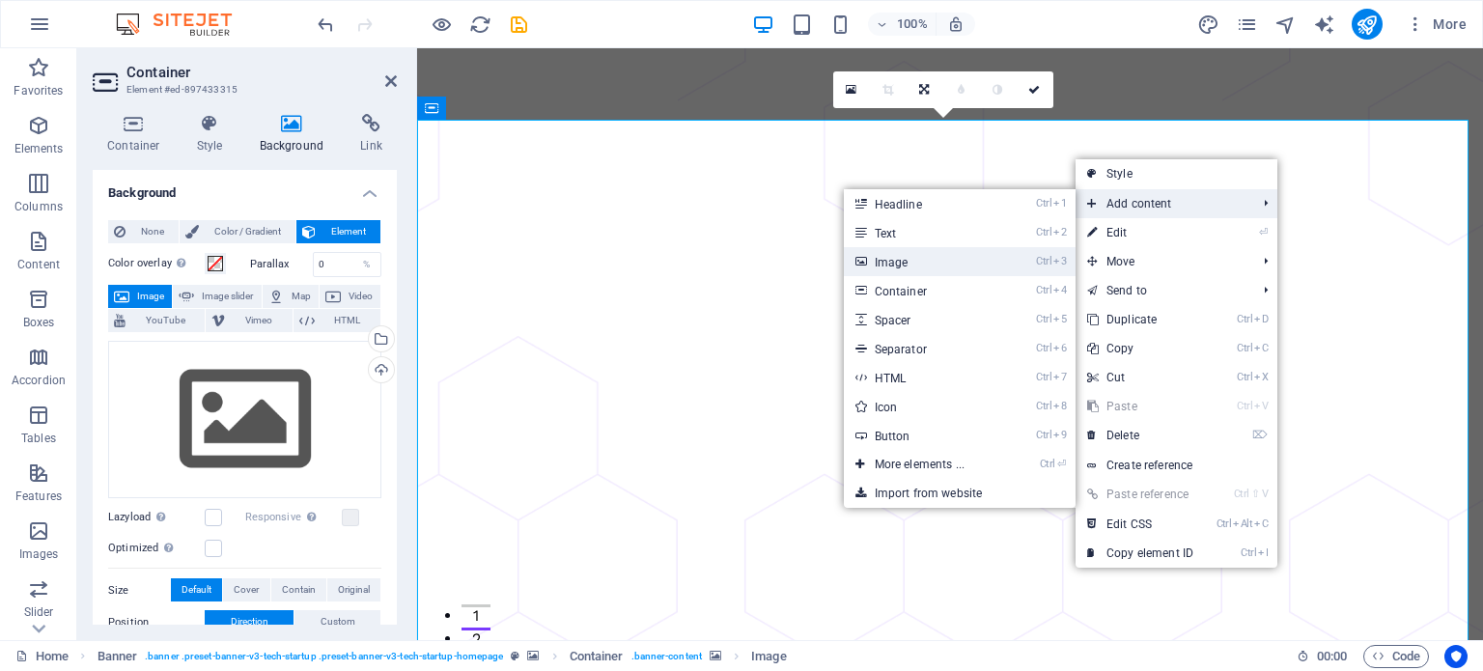
click at [1011, 257] on li "Ctrl 3 Image" at bounding box center [960, 261] width 232 height 29
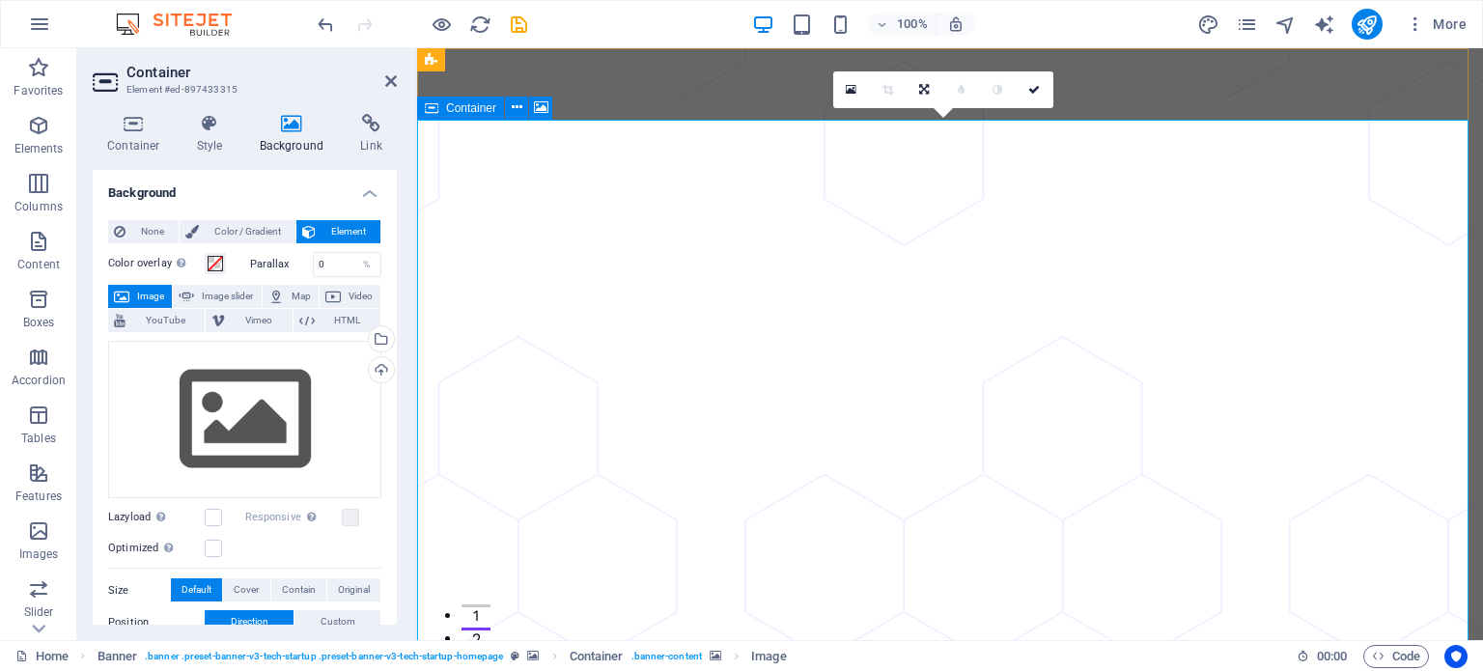
click at [251, 443] on div "Drag files here, click to choose files or select files from Files or our free s…" at bounding box center [244, 420] width 273 height 158
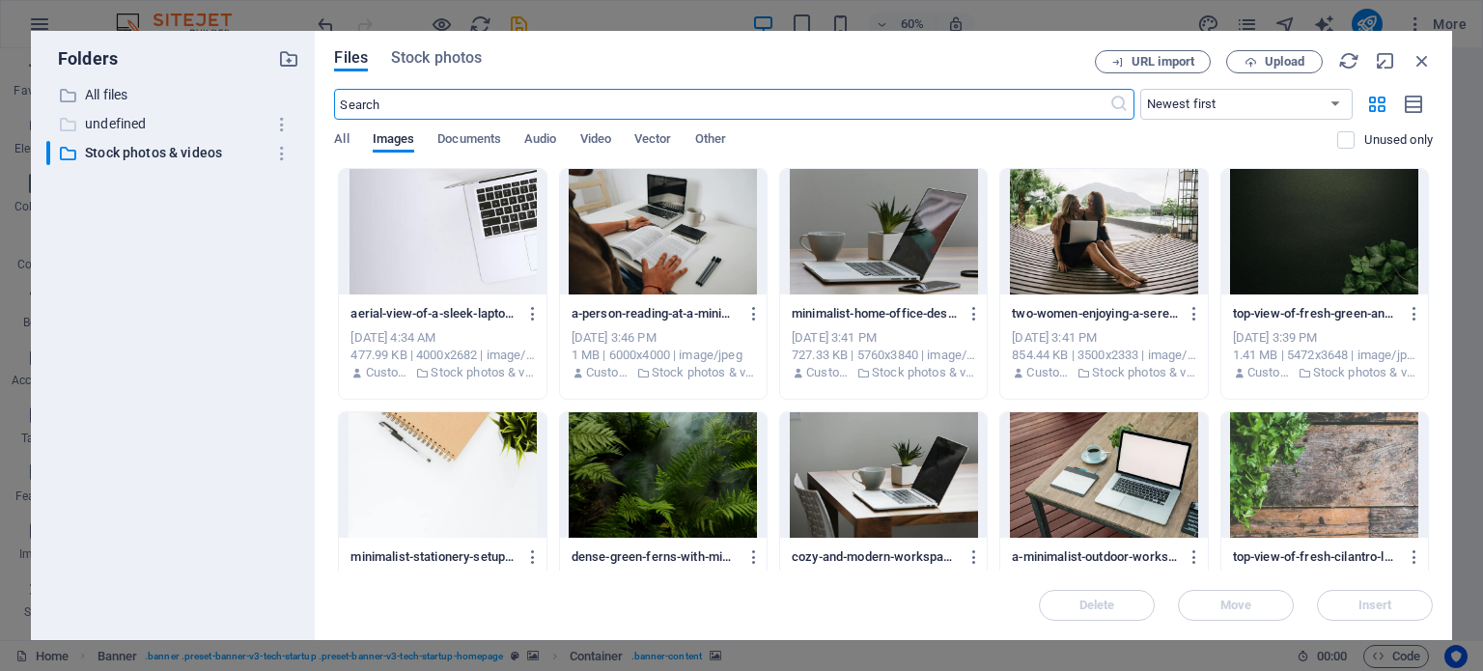
click at [110, 123] on p "undefined" at bounding box center [175, 124] width 180 height 22
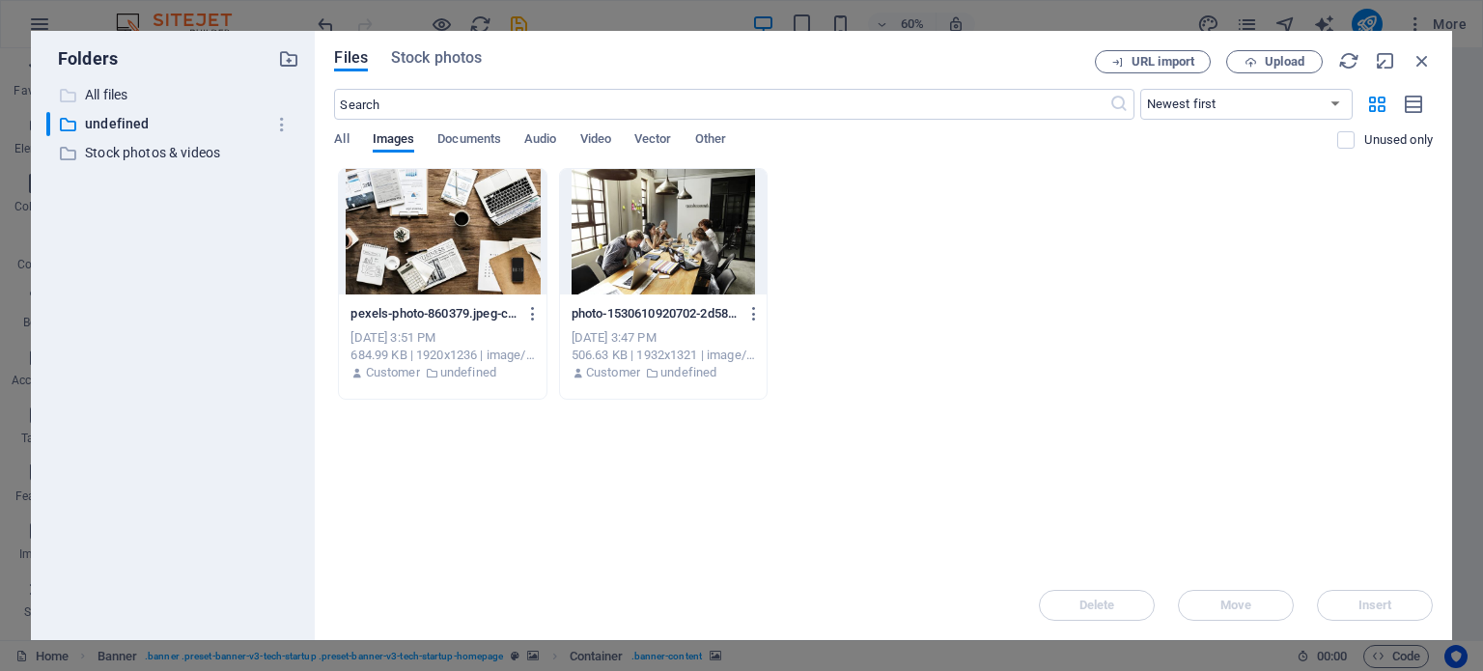
click at [113, 92] on p "All files" at bounding box center [175, 95] width 180 height 22
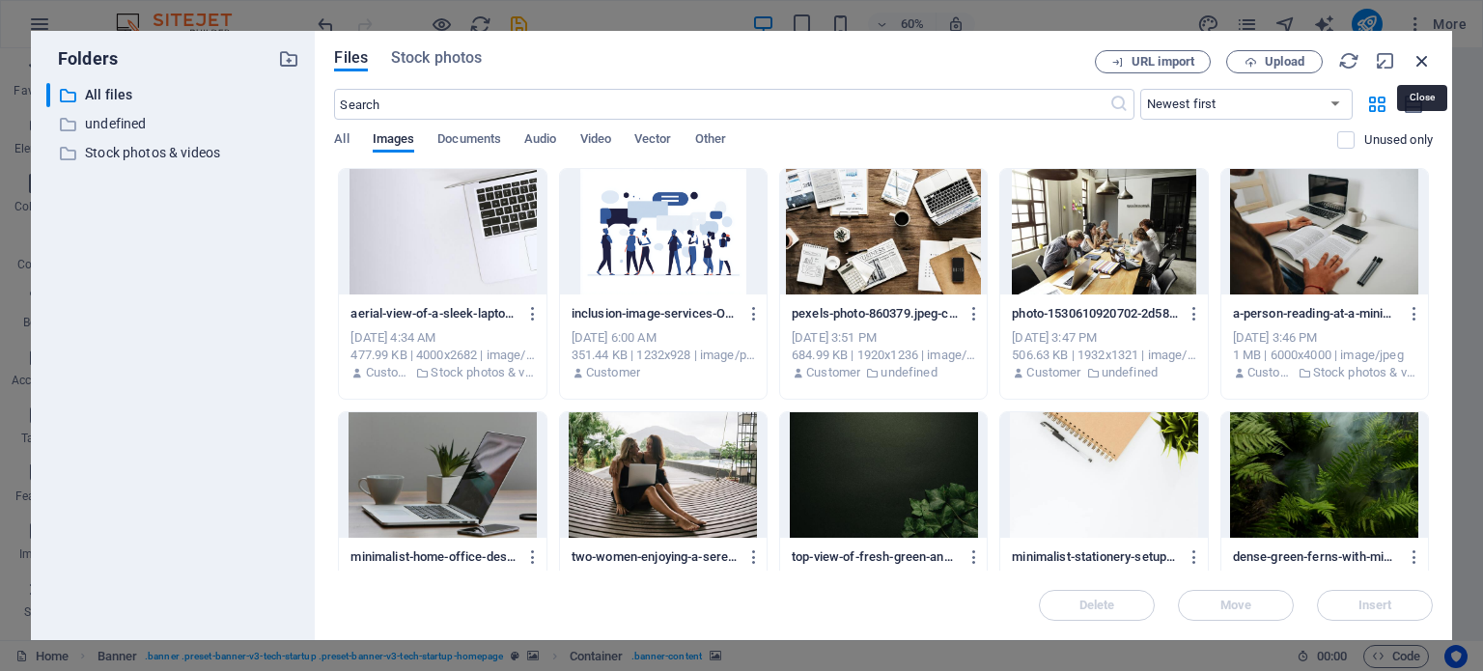
click at [1428, 54] on icon "button" at bounding box center [1422, 60] width 21 height 21
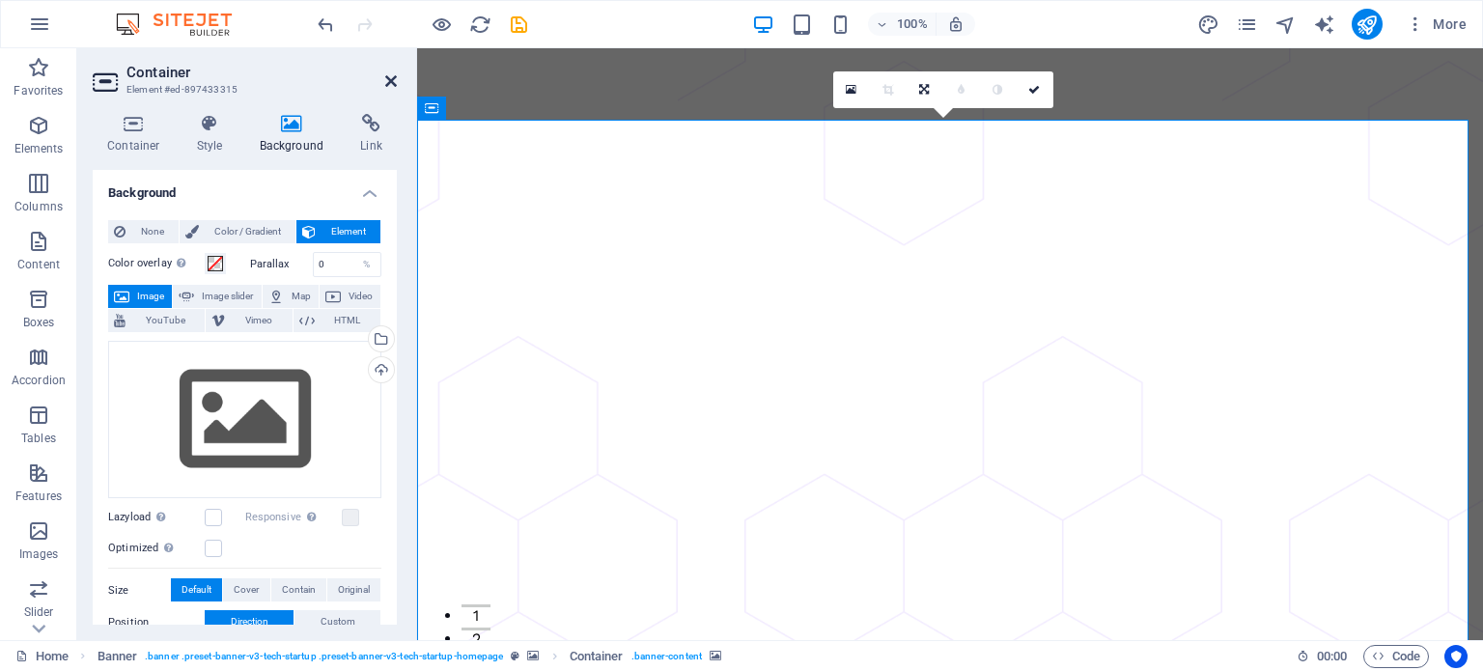
click at [389, 84] on icon at bounding box center [391, 80] width 12 height 15
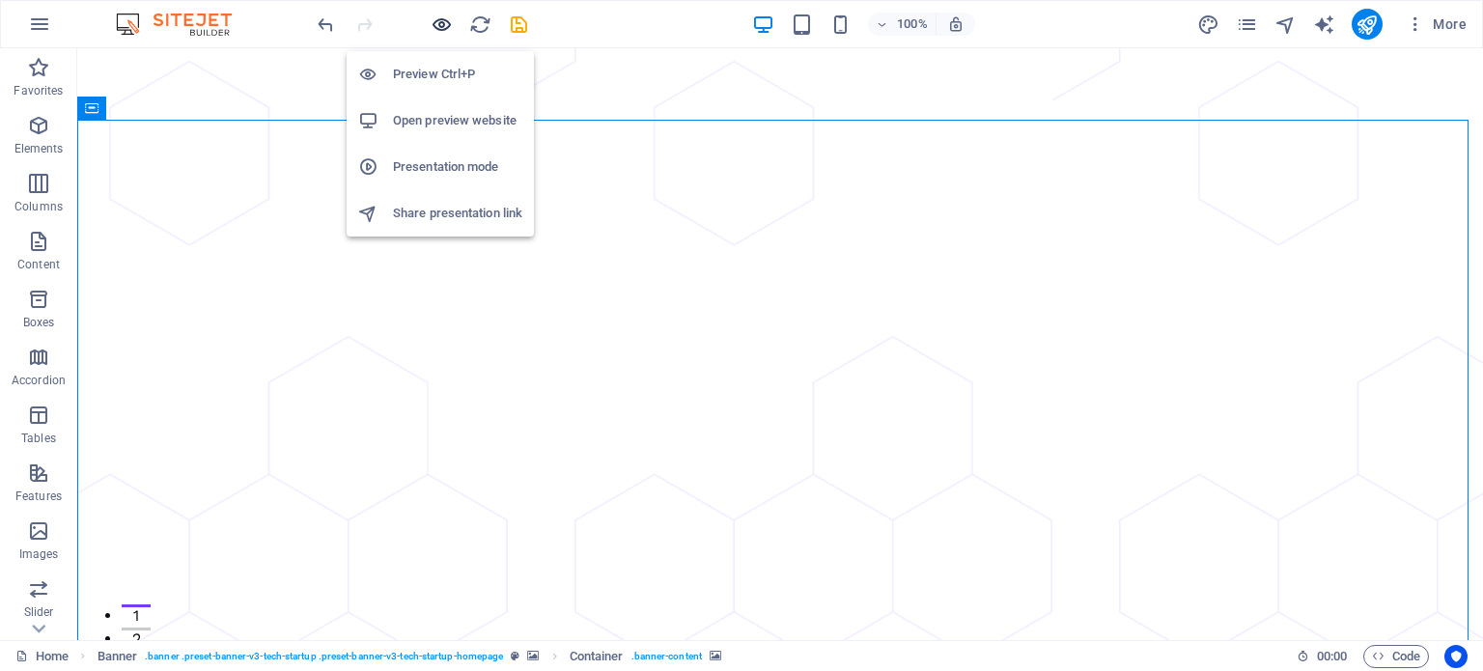
click at [434, 22] on icon "button" at bounding box center [442, 25] width 22 height 22
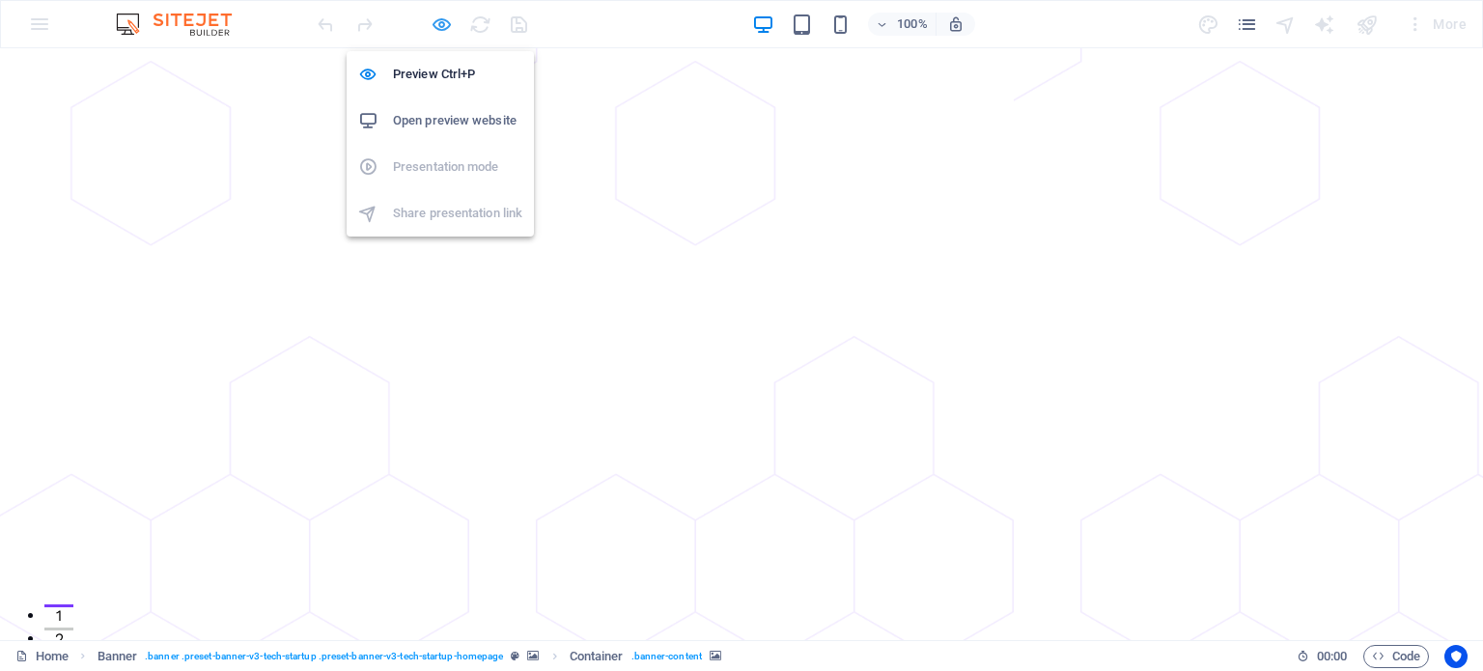
click at [447, 22] on icon "button" at bounding box center [442, 25] width 22 height 22
